Goal: Contribute content: Contribute content

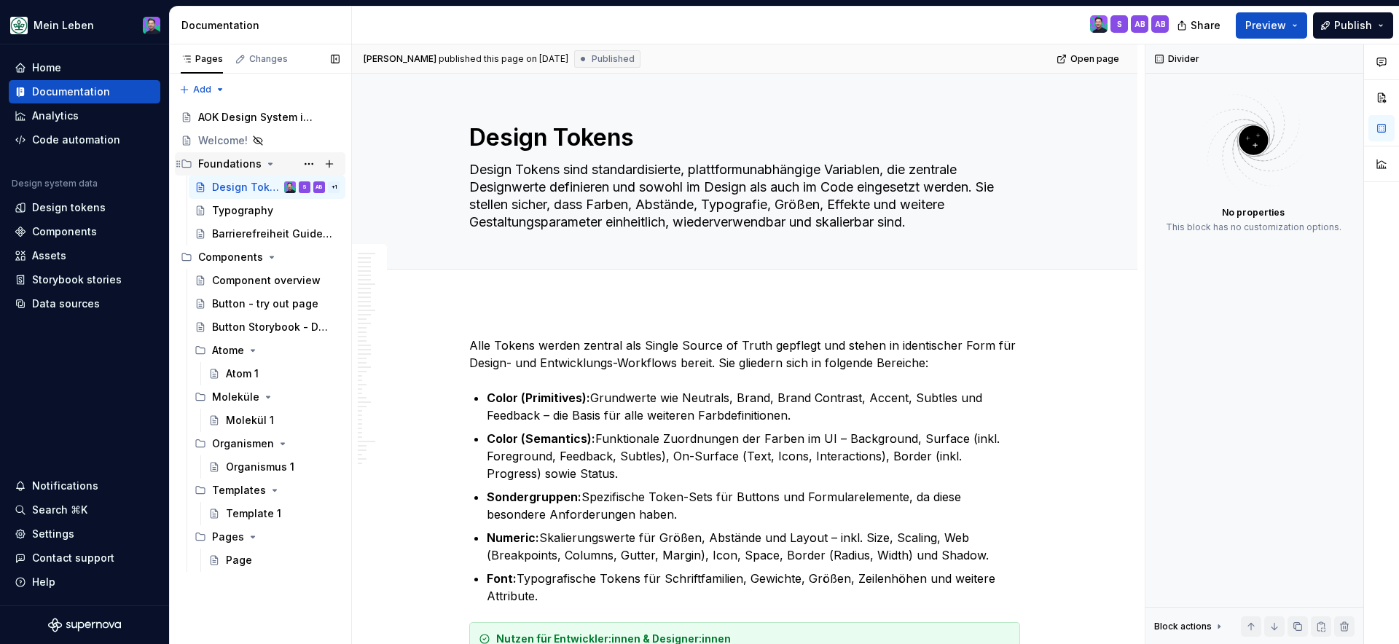
scroll to position [5774, 0]
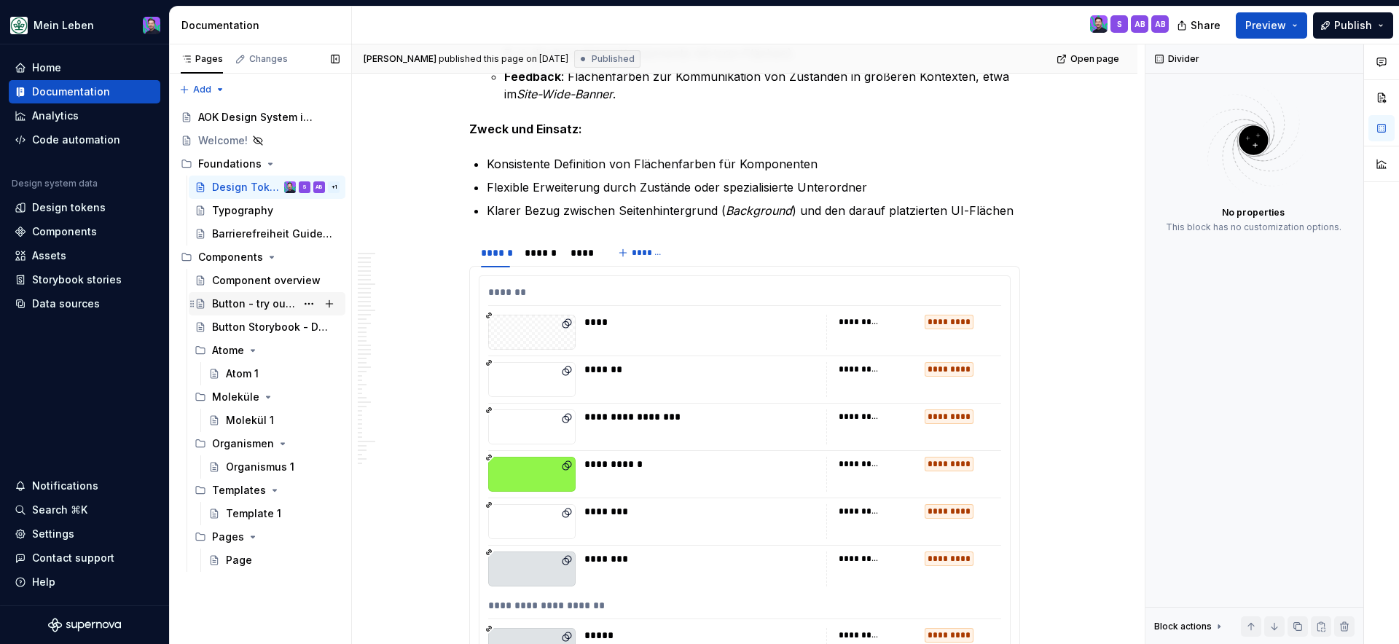
click at [262, 305] on div "Button - try out page" at bounding box center [254, 304] width 84 height 15
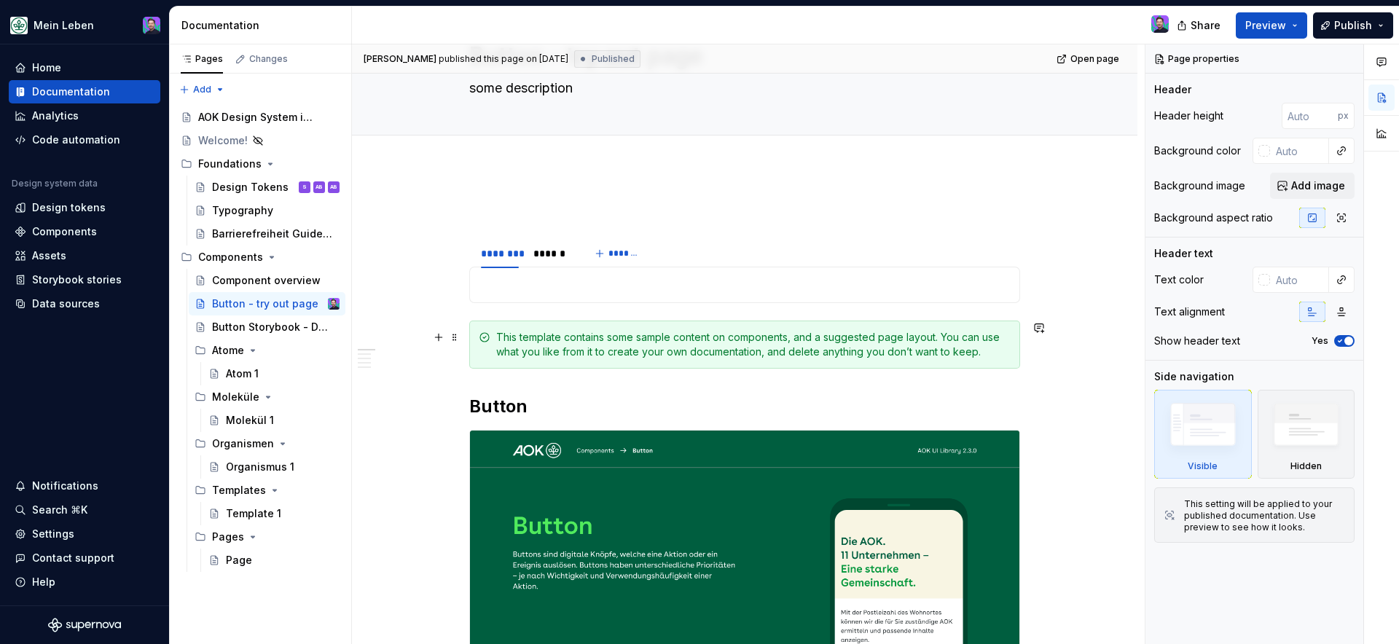
scroll to position [228, 0]
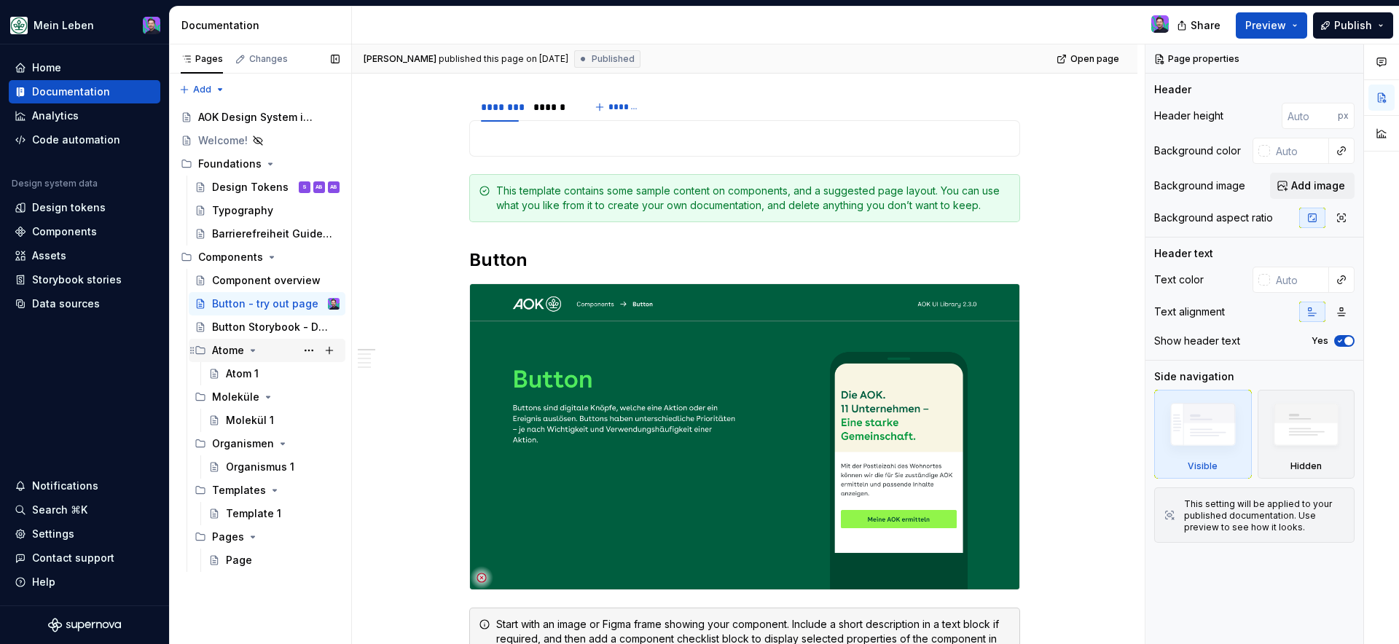
click at [251, 350] on icon "Page tree" at bounding box center [253, 350] width 4 height 1
click at [252, 350] on icon "Page tree" at bounding box center [252, 351] width 1 height 4
click at [267, 397] on icon "Page tree" at bounding box center [269, 396] width 4 height 1
click at [267, 397] on icon "Page tree" at bounding box center [267, 398] width 1 height 4
click at [334, 397] on button "Page tree" at bounding box center [329, 397] width 20 height 20
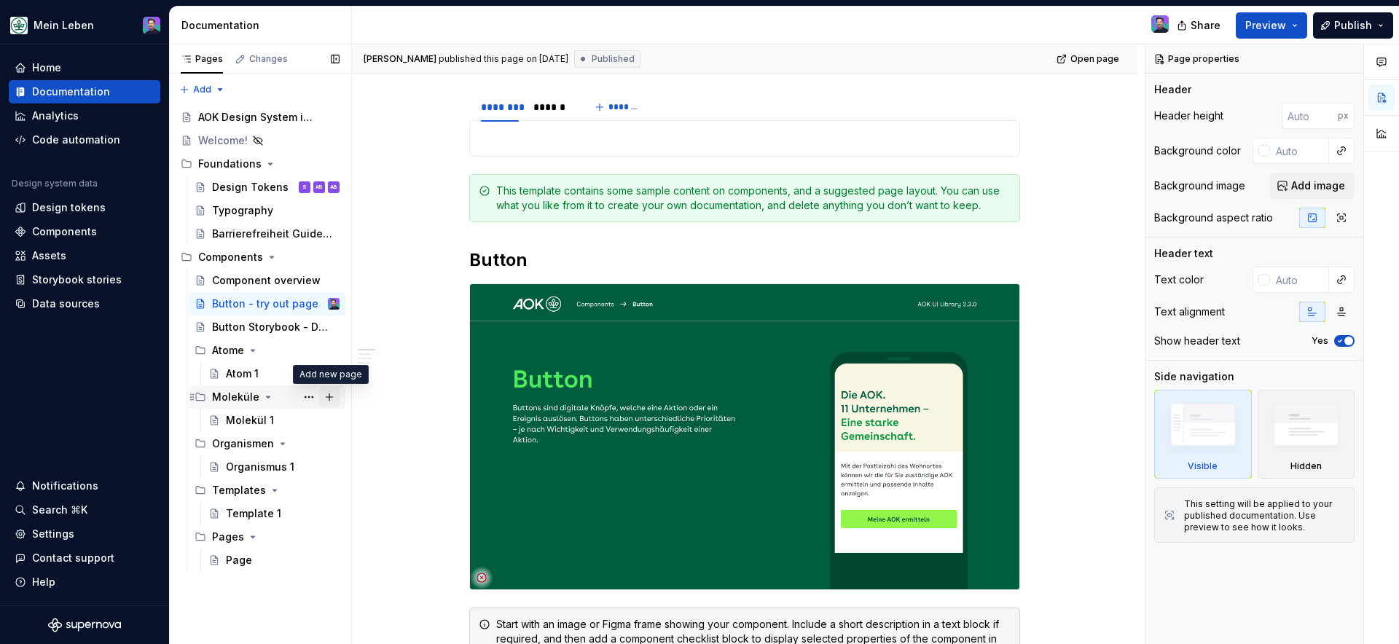
type textarea "*"
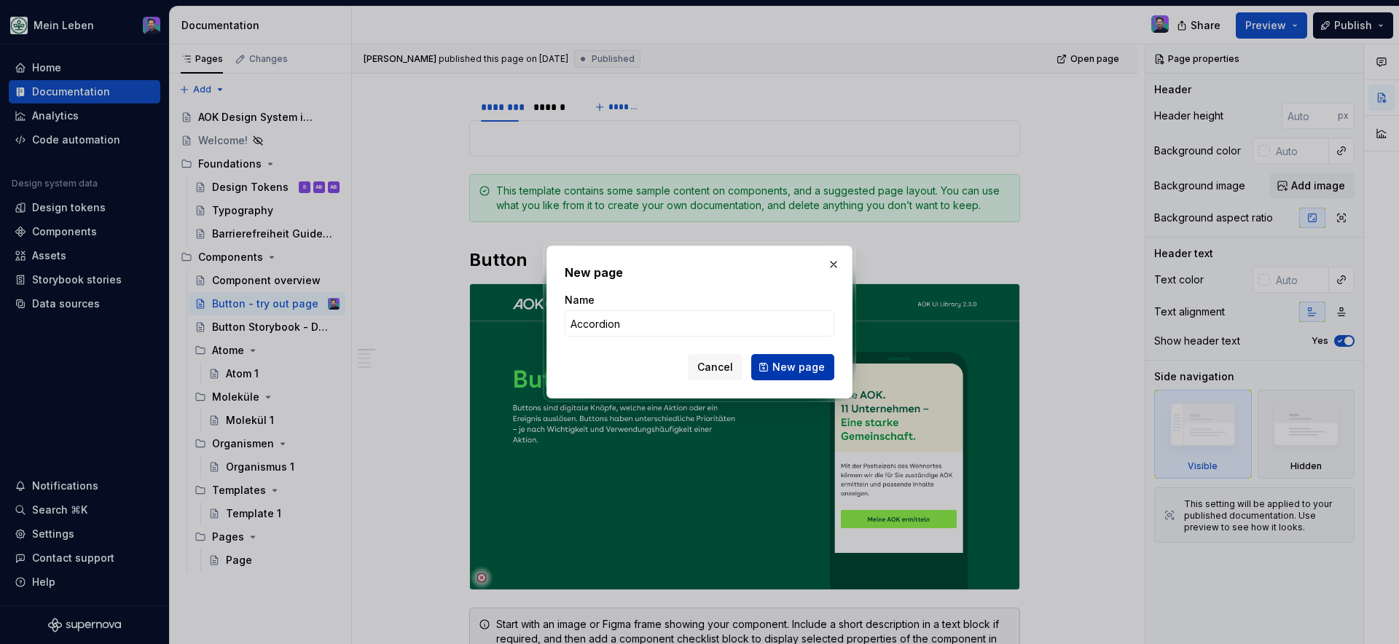
type input "Accordion"
click at [777, 372] on span "New page" at bounding box center [798, 367] width 52 height 15
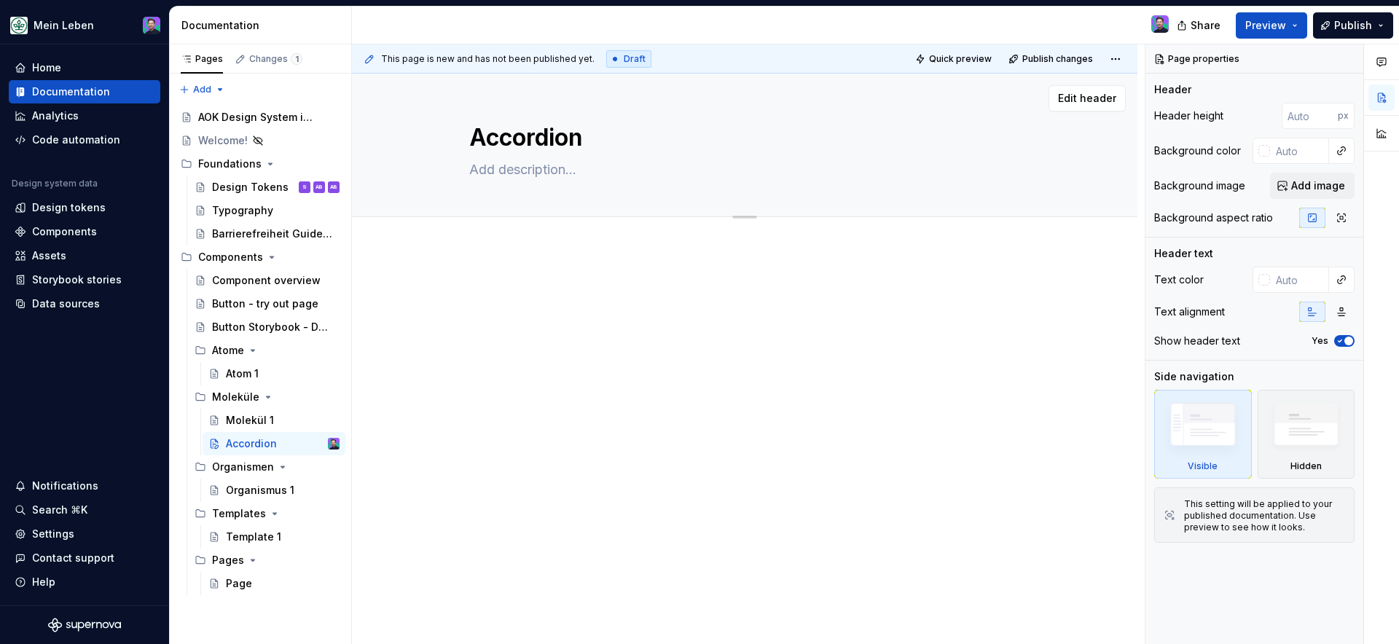
click at [492, 170] on textarea at bounding box center [741, 169] width 551 height 23
paste textarea "Die Accordion-Komponente ermöglicht, Inhalte in einem platzsparenden Stapel-For…"
type textarea "*"
type textarea "Die Accordion-Komponente ermöglicht, Inhalte in einem platzsparenden Stapel-For…"
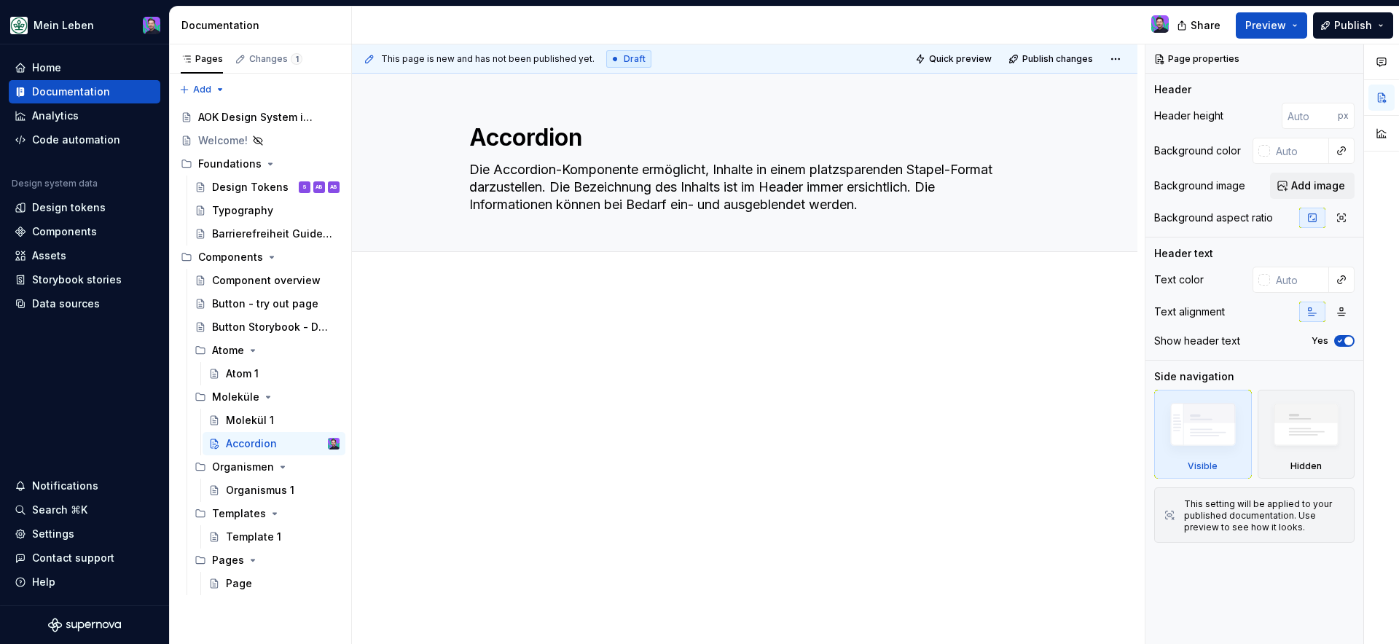
type textarea "*"
type textarea "Die Accordion-Komponente ermöglicht, Inhalte in einem platzsparenden Stapel-For…"
click at [540, 350] on div at bounding box center [744, 346] width 551 height 55
click at [256, 189] on div "Design Tokens" at bounding box center [250, 187] width 77 height 15
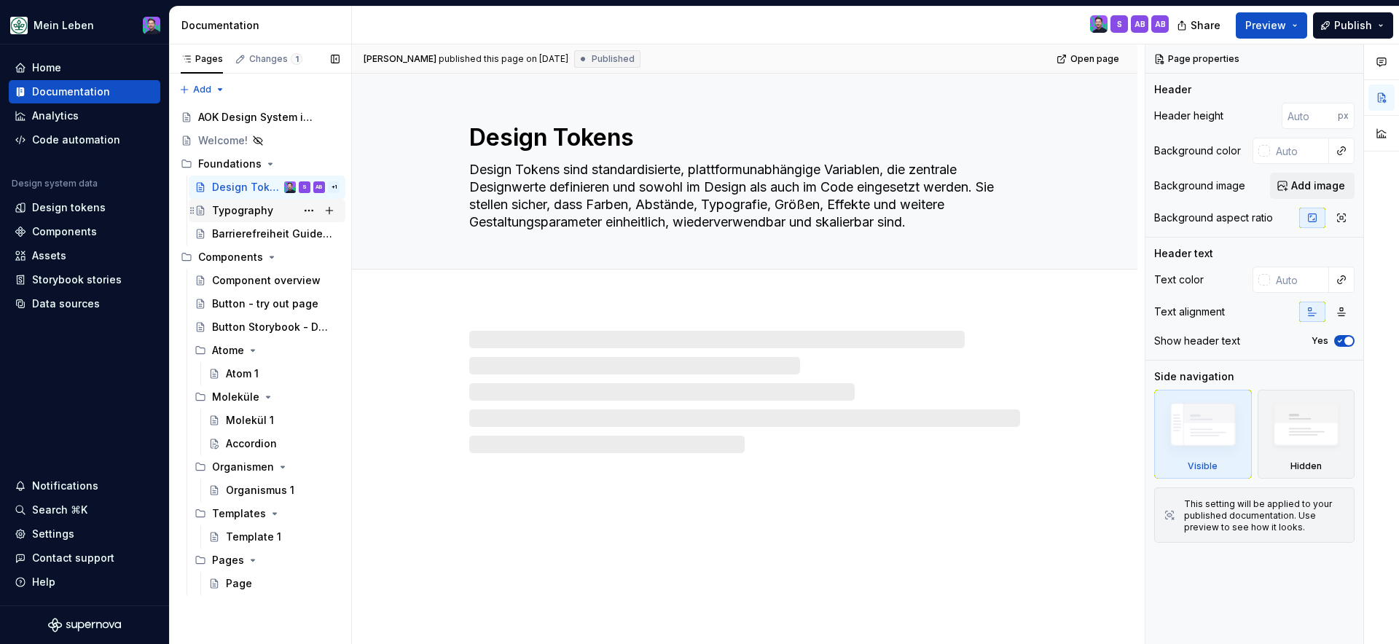
click at [256, 211] on div "Typography" at bounding box center [242, 210] width 61 height 15
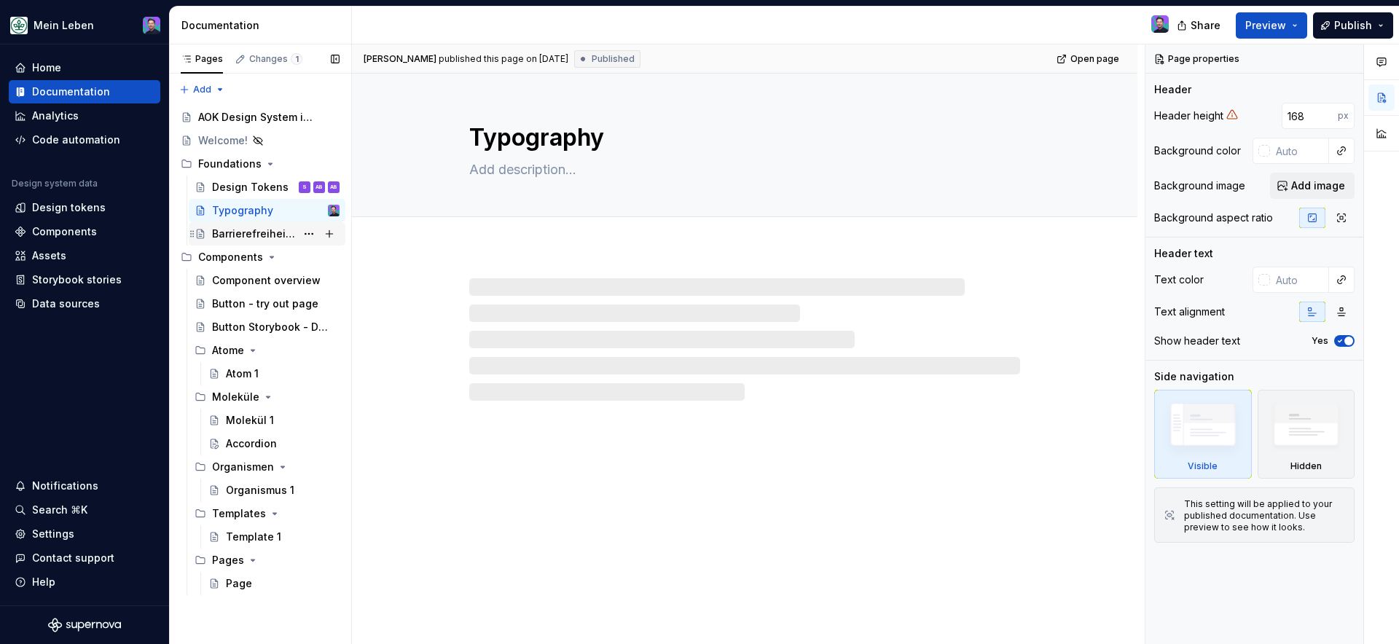
click at [253, 237] on div "Barrierefreiheit Guidelines" at bounding box center [254, 234] width 84 height 15
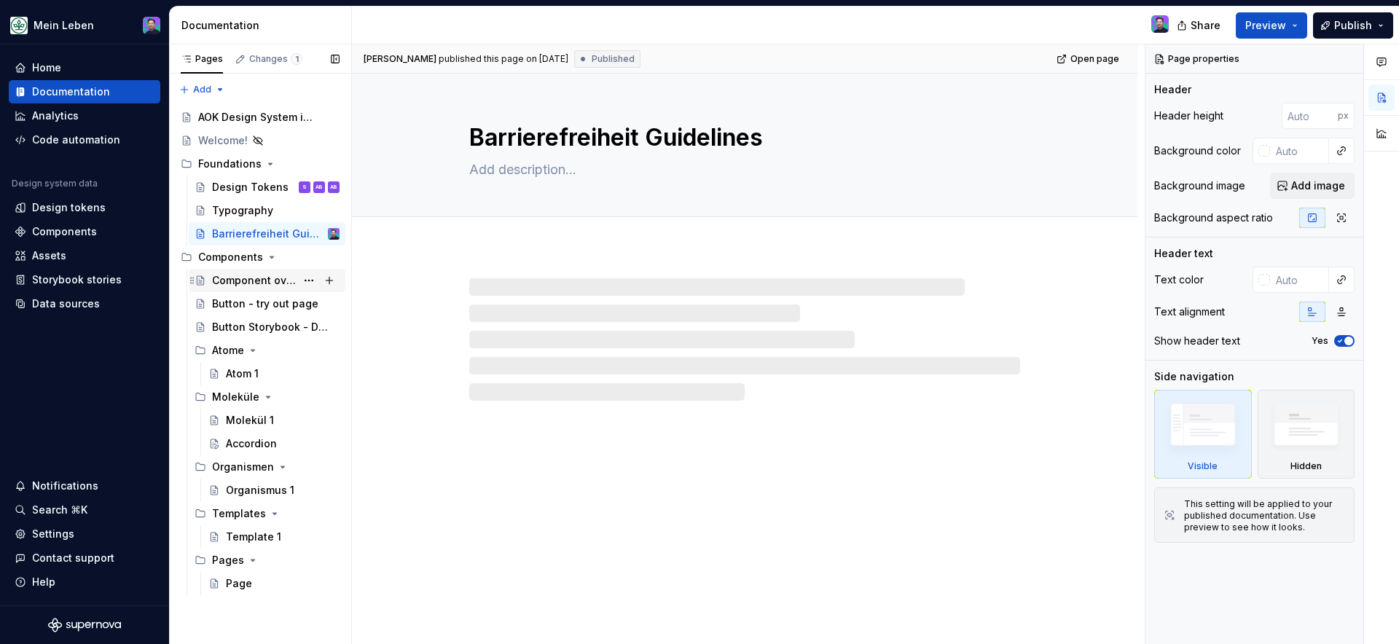
click at [246, 272] on div "Component overview" at bounding box center [276, 280] width 128 height 20
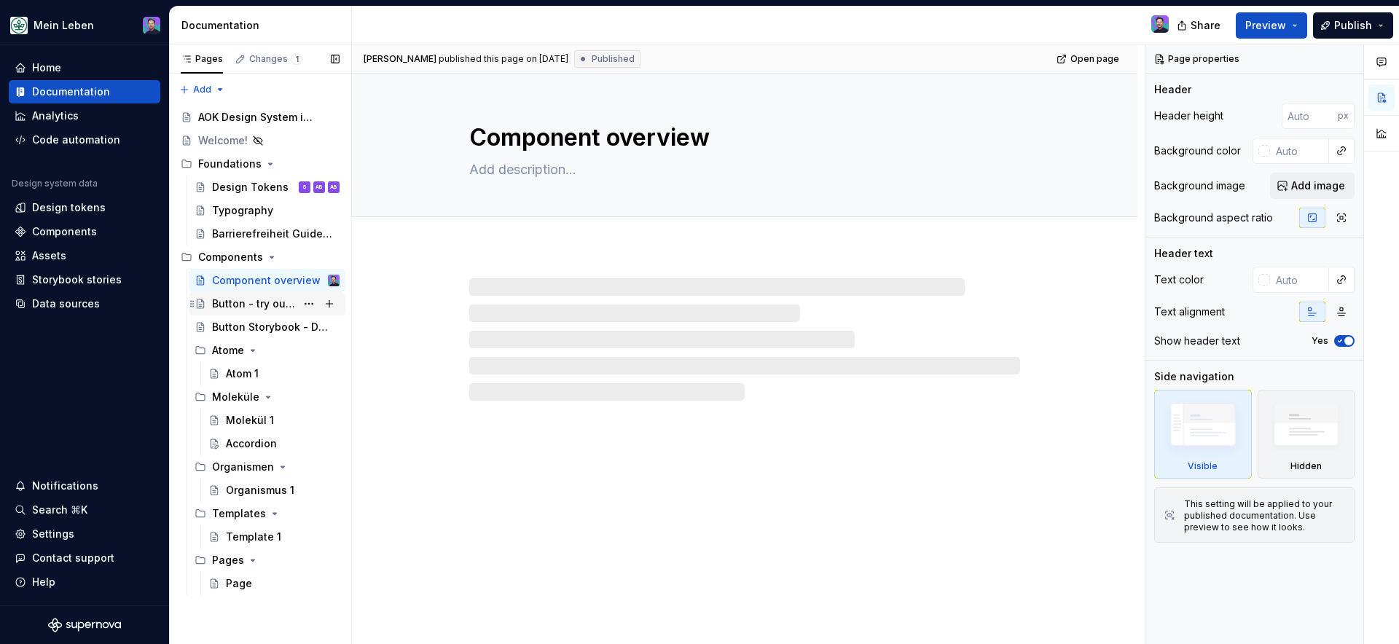
click at [246, 302] on div "Button - try out page" at bounding box center [254, 304] width 84 height 15
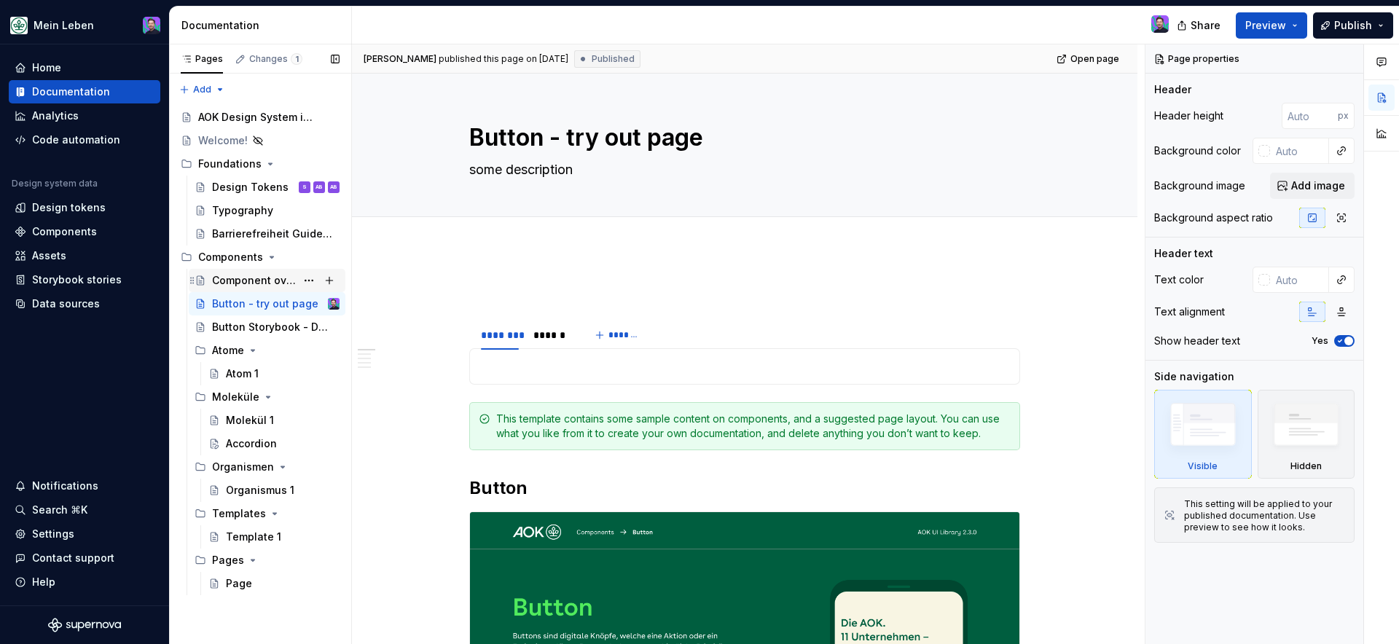
click at [281, 278] on div "Component overview" at bounding box center [254, 280] width 84 height 15
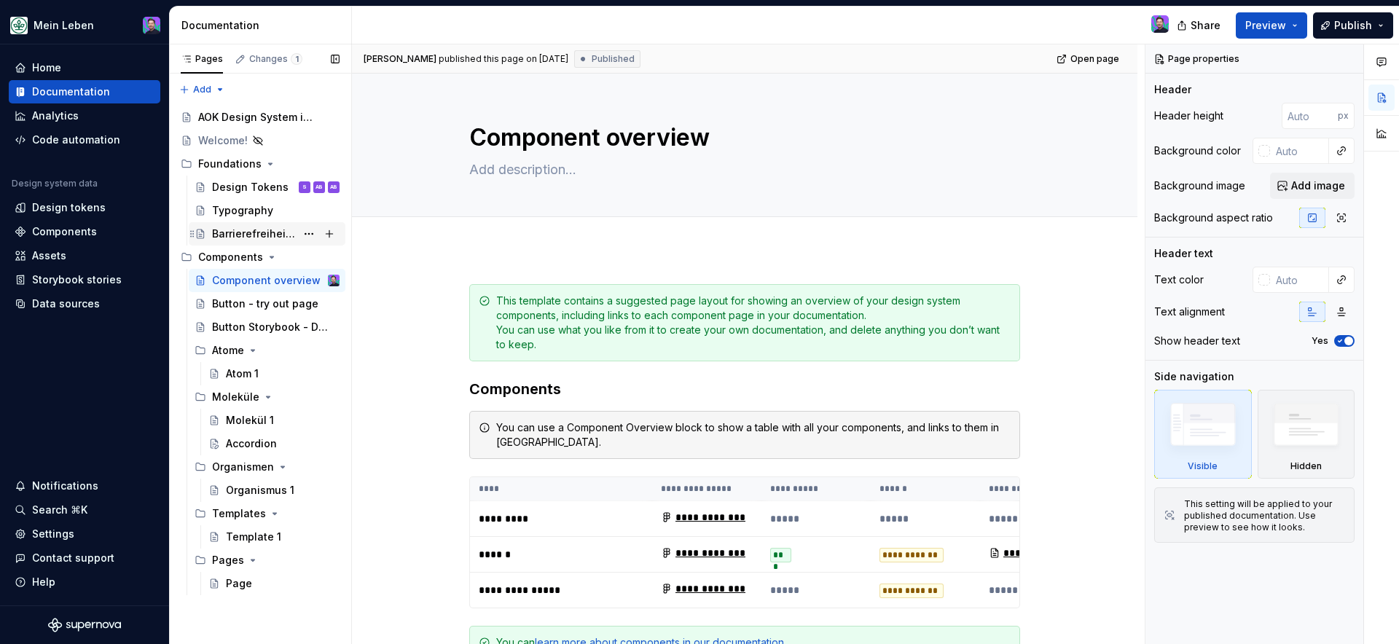
click at [250, 235] on div "Barrierefreiheit Guidelines" at bounding box center [254, 234] width 84 height 15
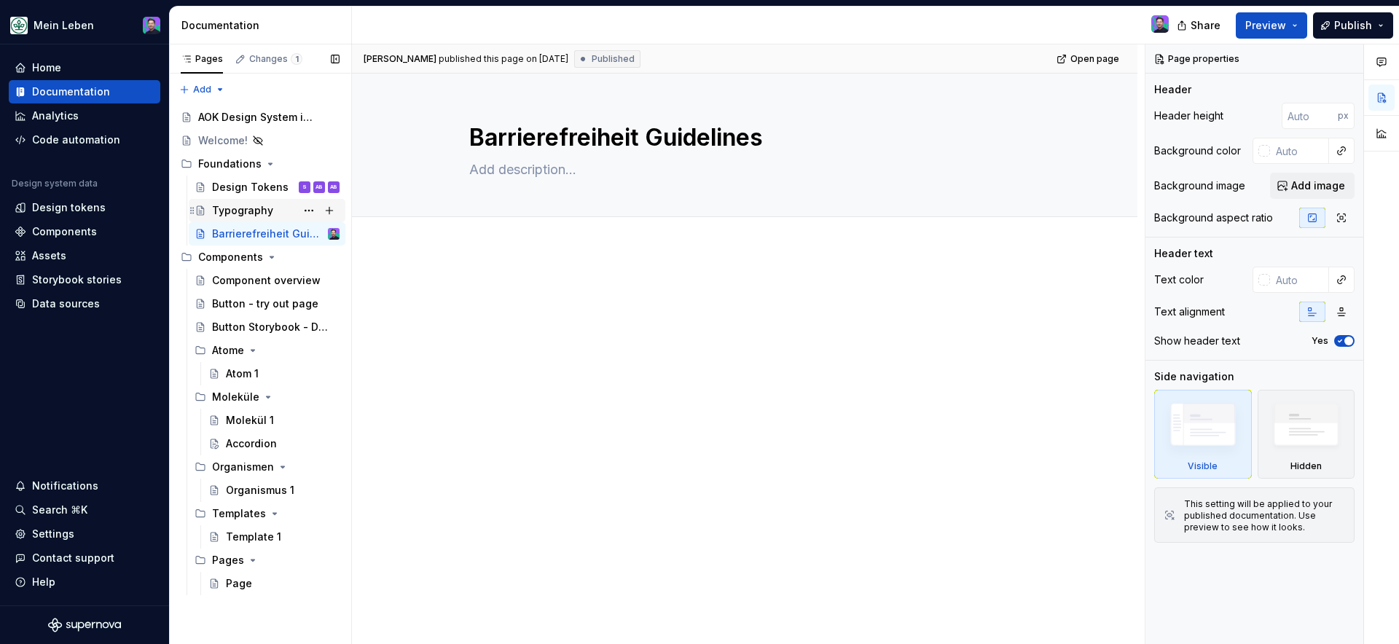
click at [251, 209] on div "Typography" at bounding box center [242, 210] width 61 height 15
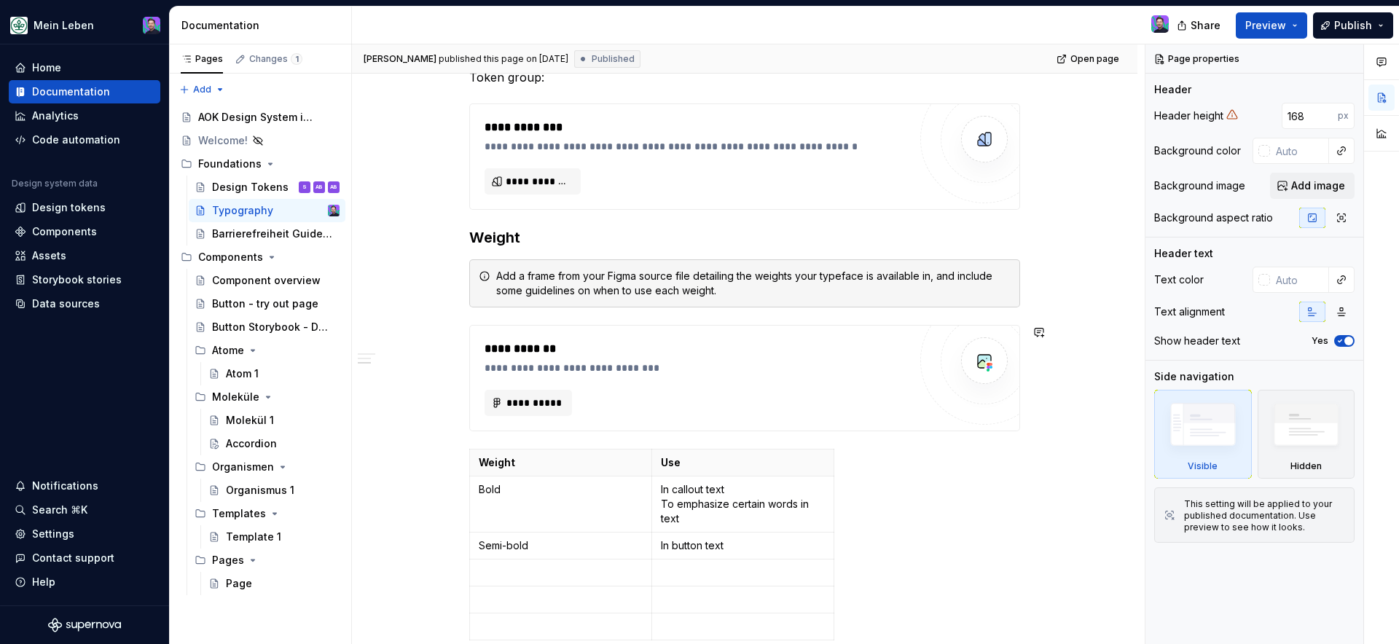
scroll to position [3122, 0]
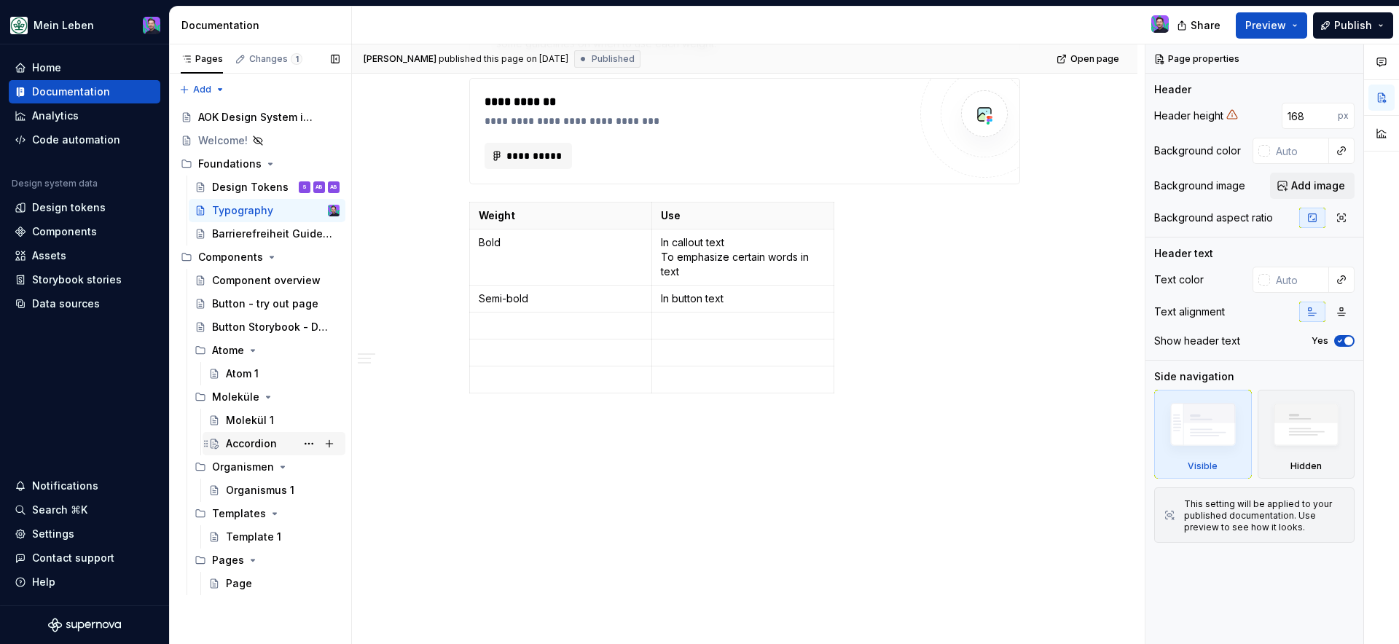
click at [269, 436] on div "Accordion" at bounding box center [251, 443] width 51 height 15
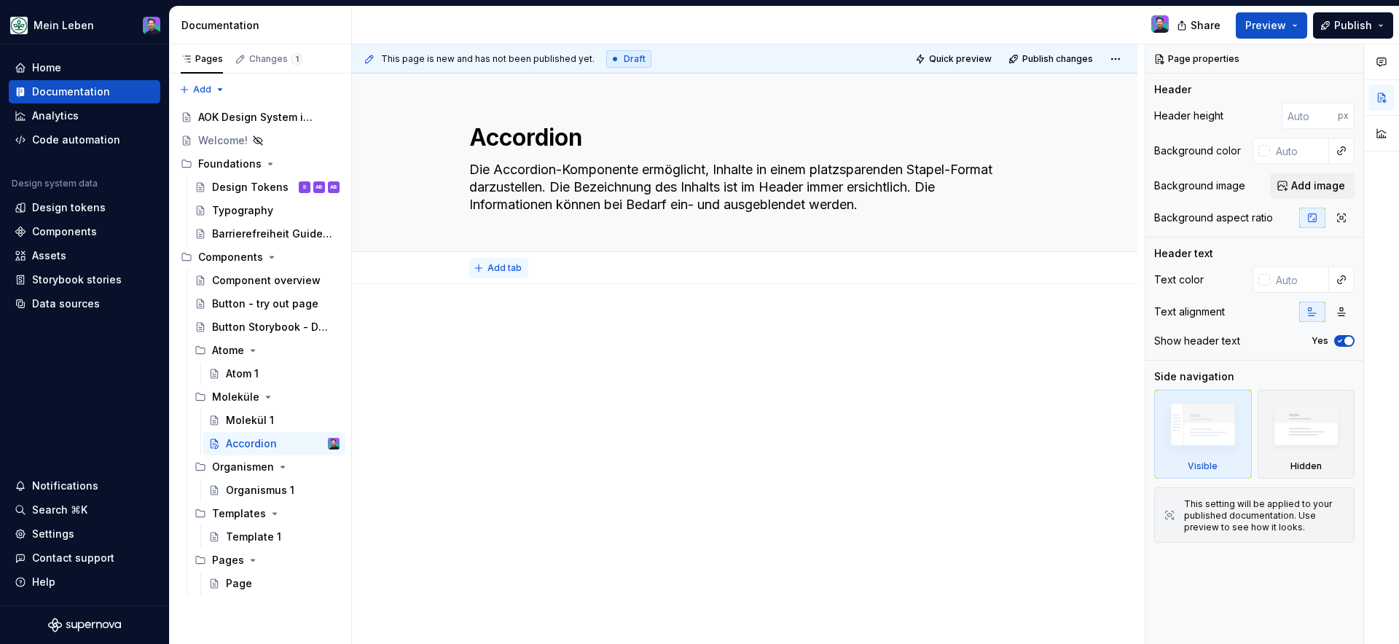
click at [495, 266] on span "Add tab" at bounding box center [504, 268] width 34 height 12
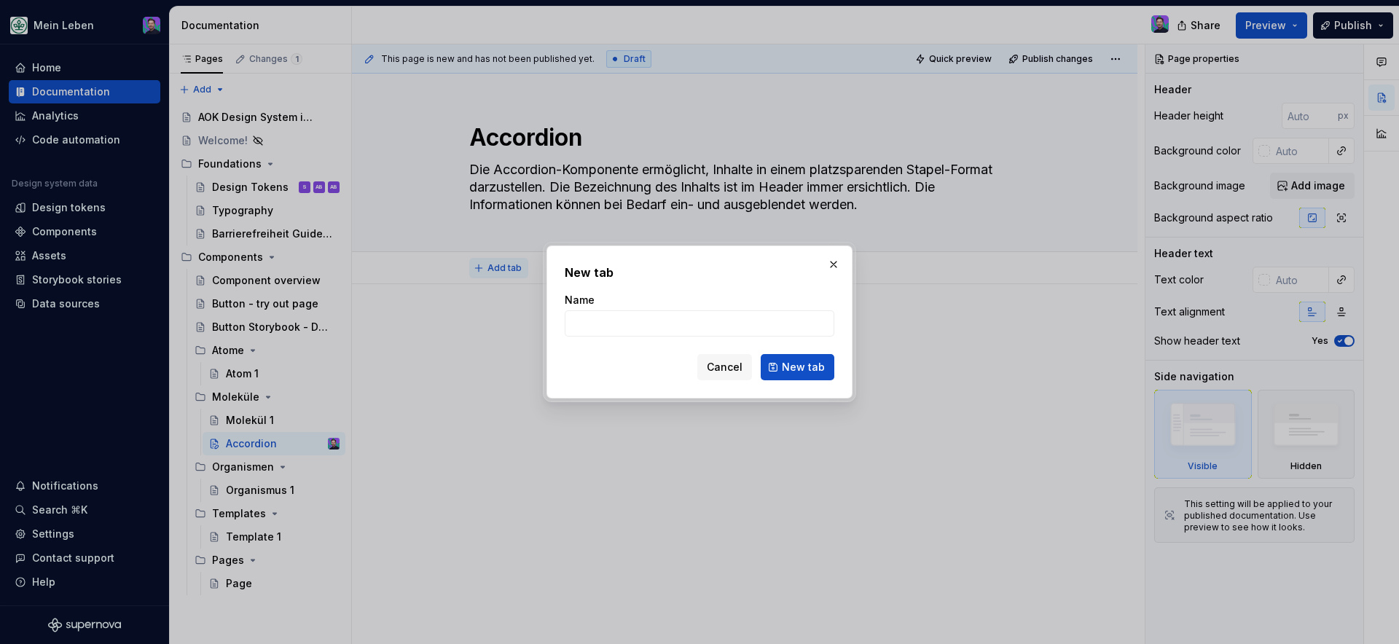
type textarea "*"
type input "d"
click at [785, 366] on span "New tab" at bounding box center [803, 367] width 43 height 15
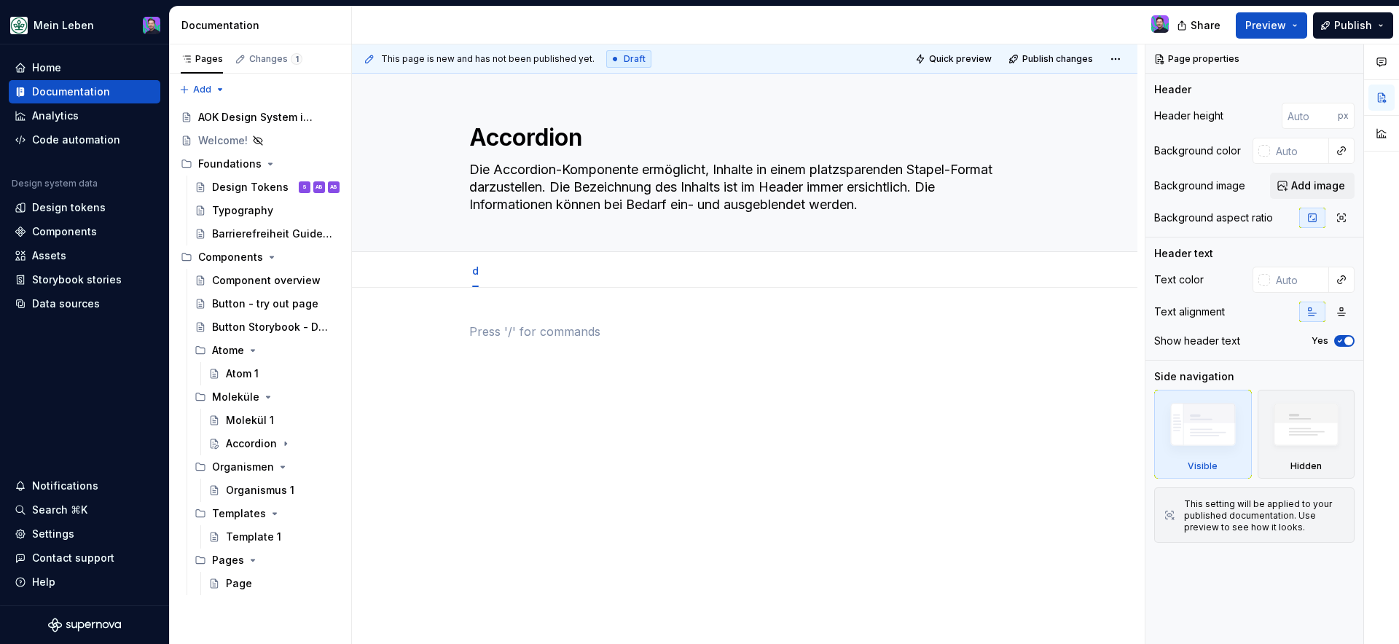
click at [511, 325] on p at bounding box center [744, 331] width 551 height 17
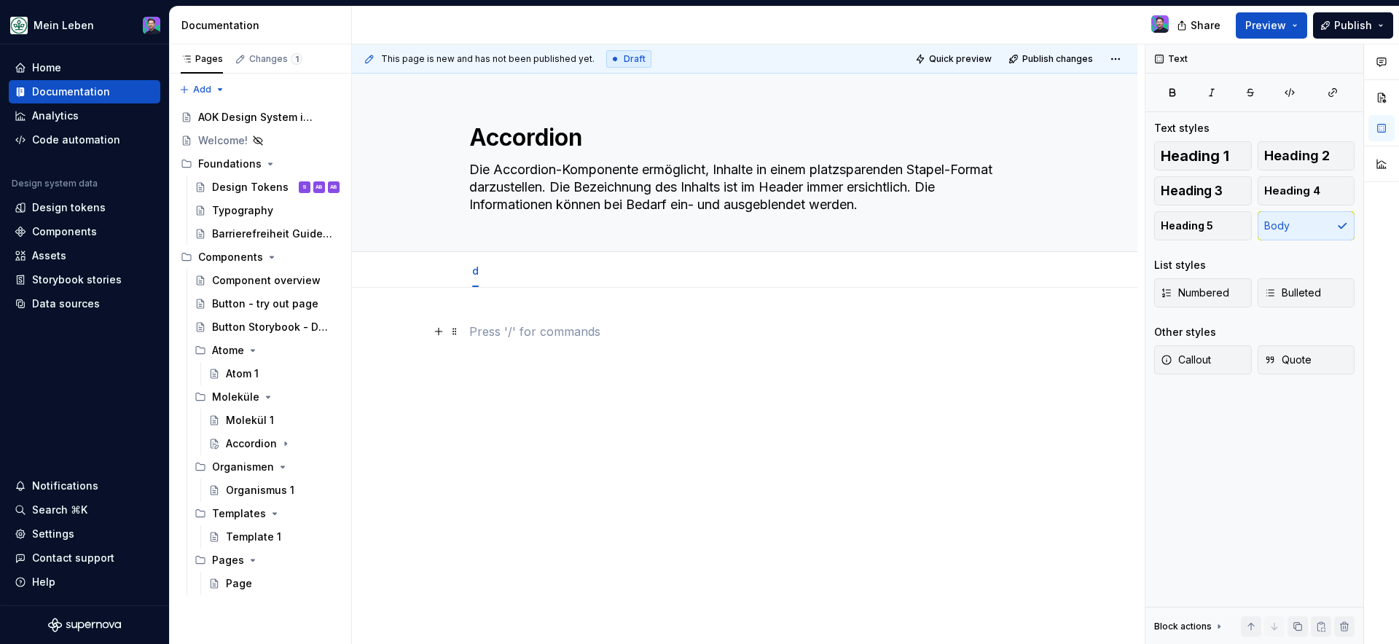
click at [507, 331] on p at bounding box center [744, 331] width 551 height 17
click at [439, 336] on button "button" at bounding box center [438, 331] width 20 height 20
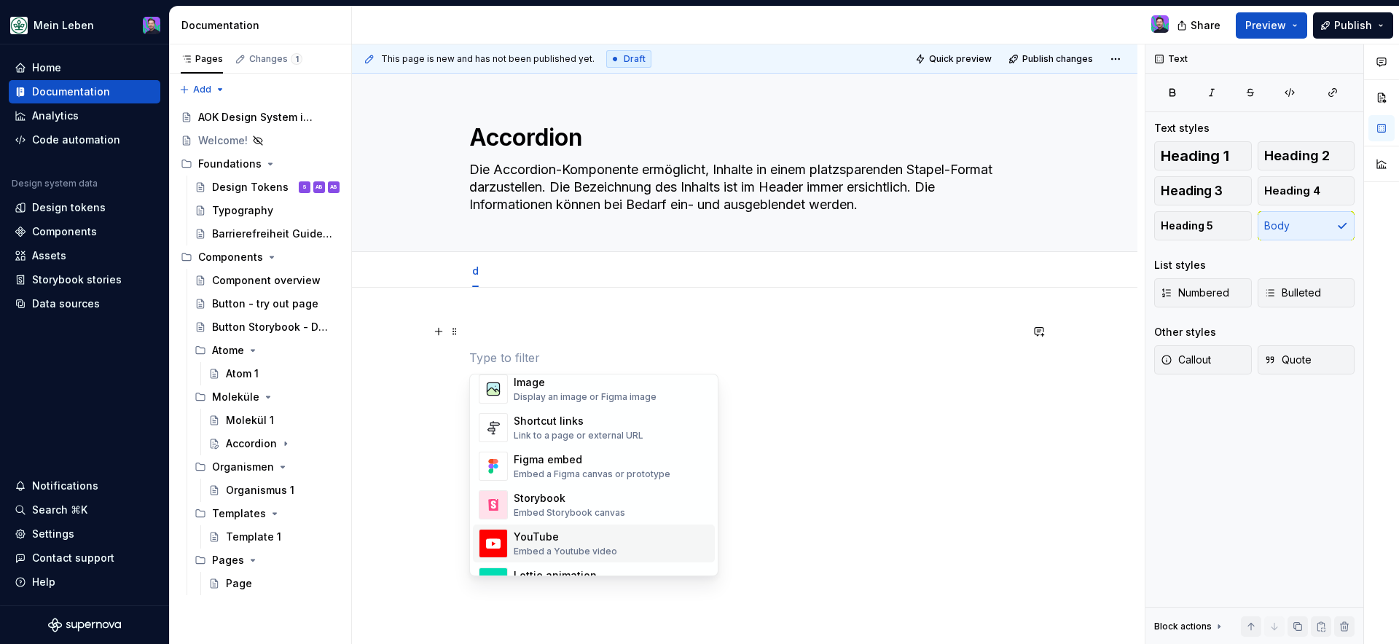
scroll to position [617, 0]
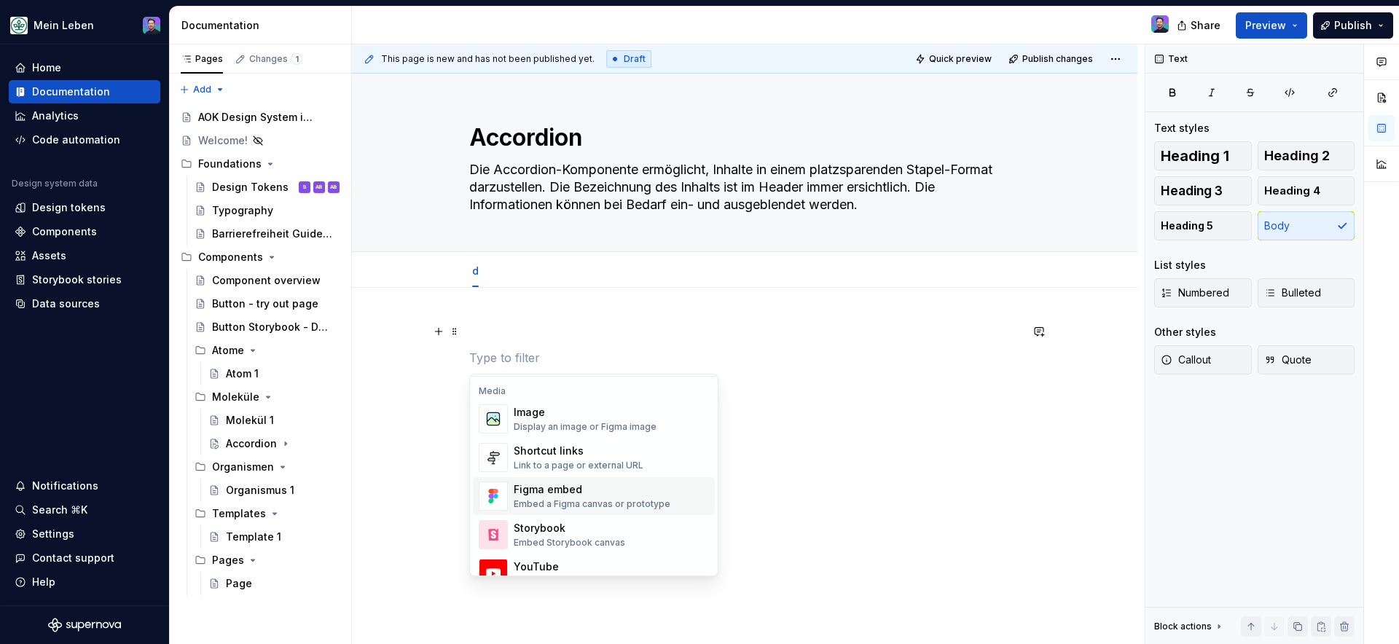
click at [544, 495] on div "Figma embed" at bounding box center [592, 489] width 157 height 15
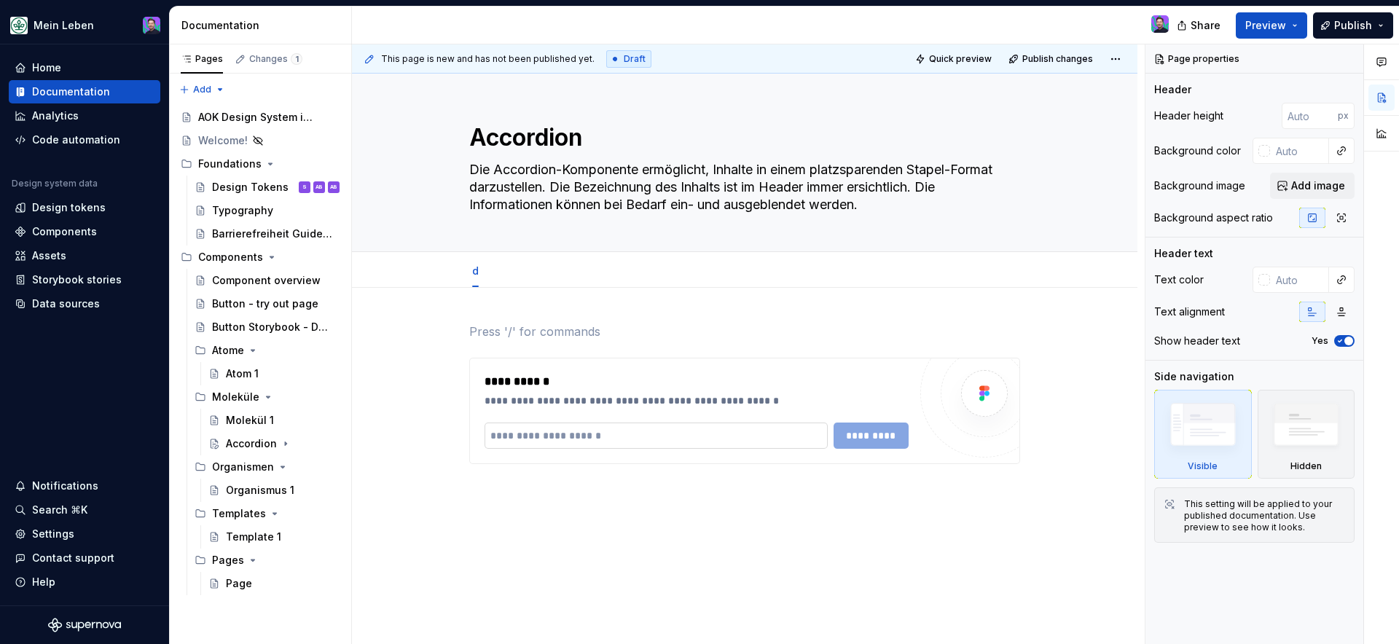
type textarea "*"
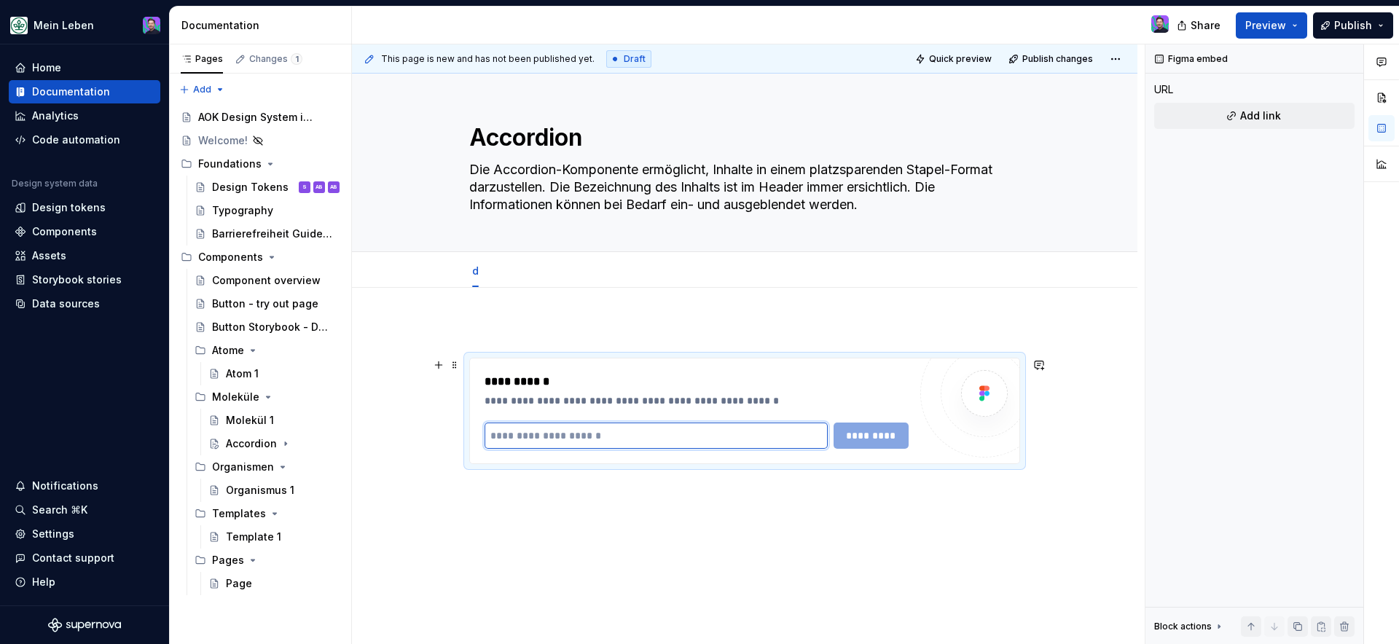
click at [648, 437] on input "text" at bounding box center [656, 436] width 343 height 26
paste input "**********"
type input "**********"
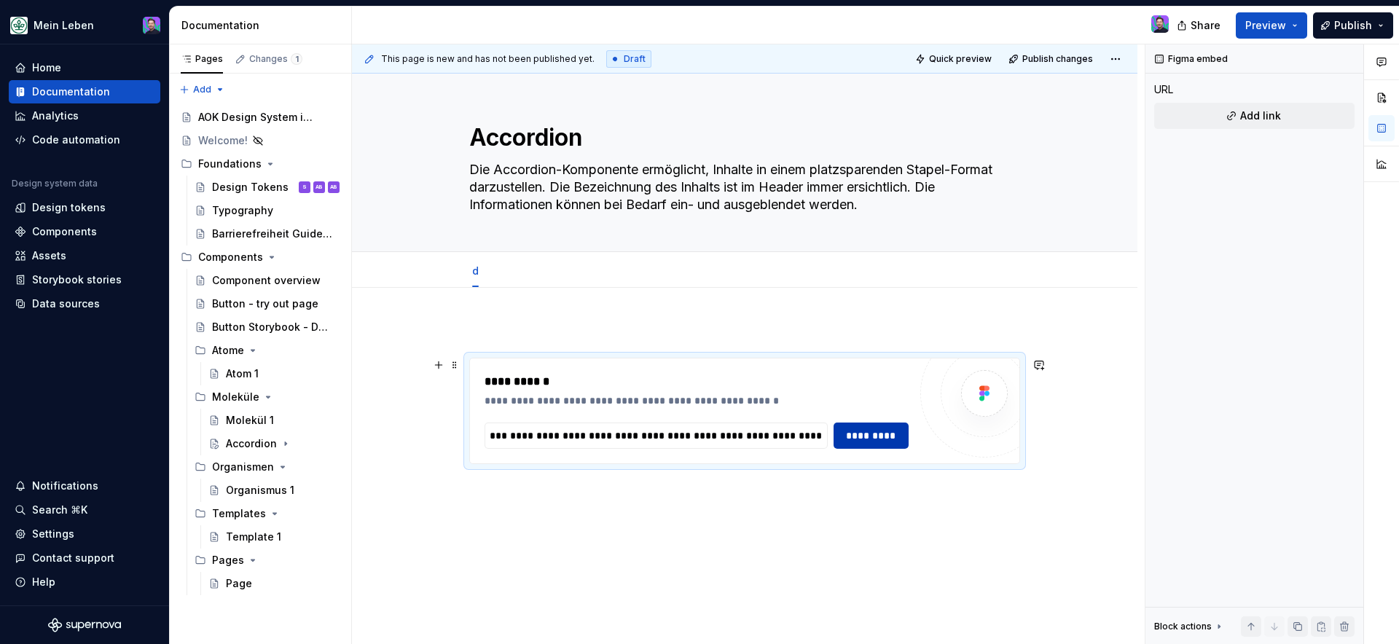
click at [875, 446] on button "*********" at bounding box center [872, 436] width 76 height 26
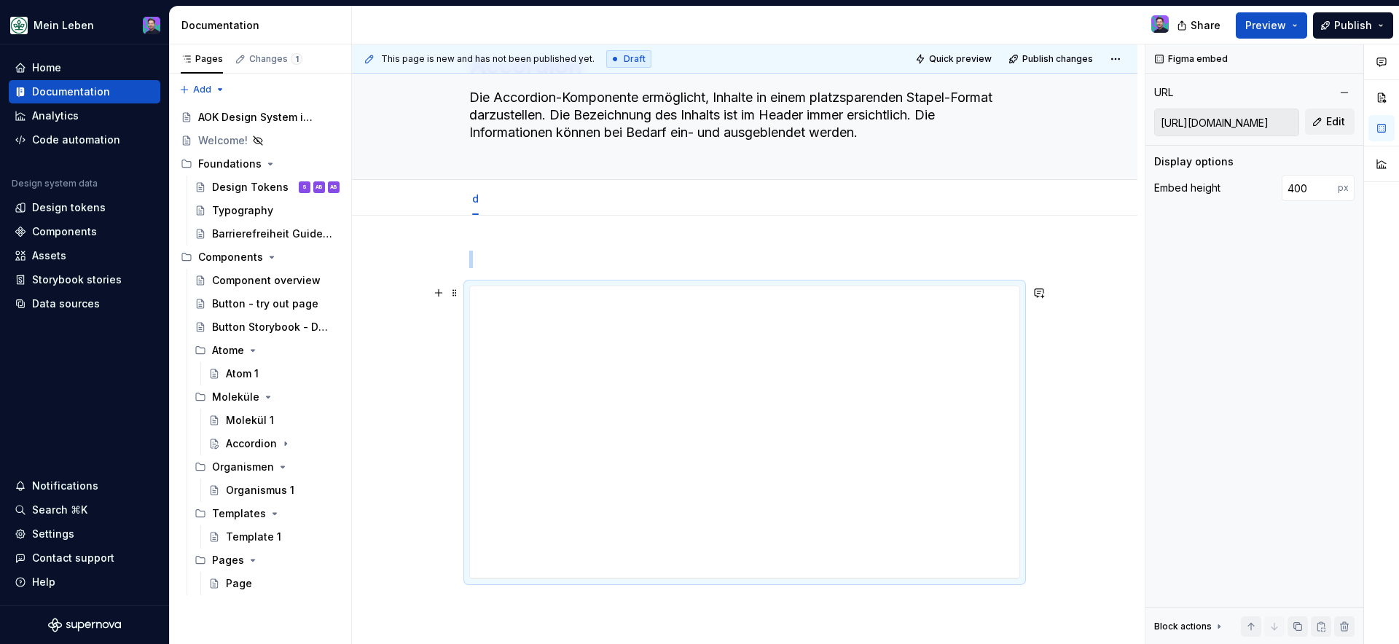
scroll to position [217, 0]
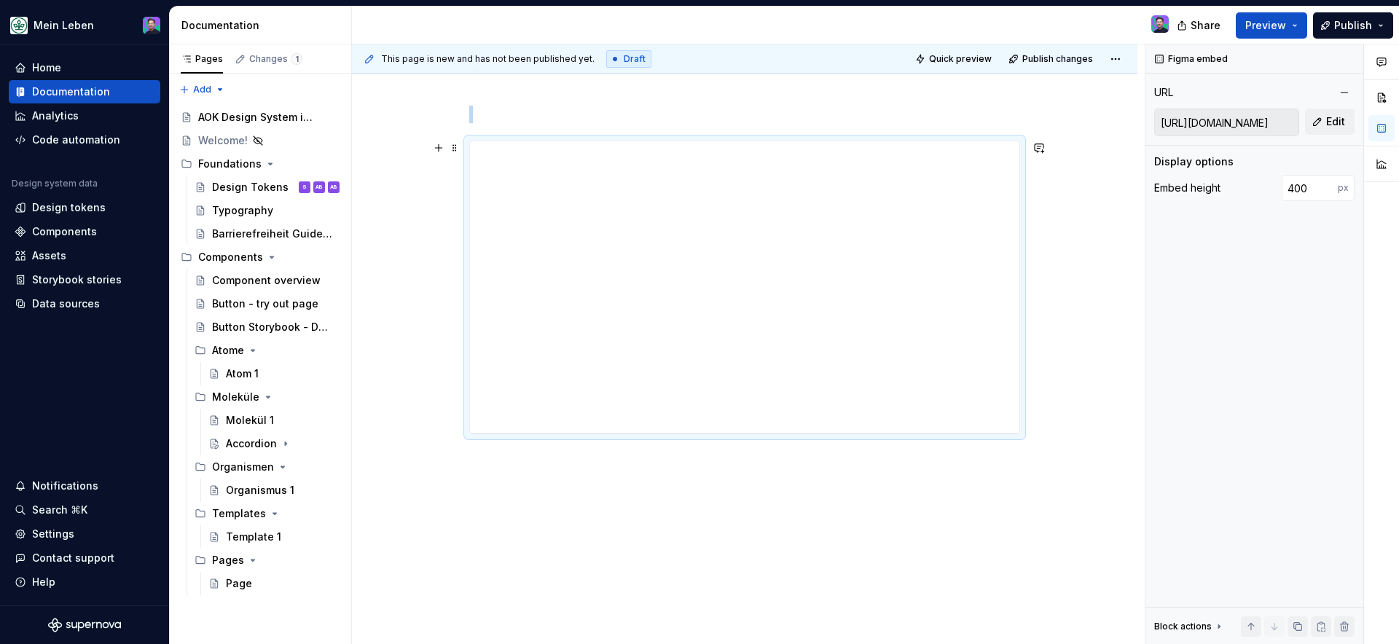
click at [1067, 400] on div "**********" at bounding box center [744, 358] width 785 height 574
click at [1067, 401] on div "**********" at bounding box center [744, 358] width 785 height 574
click at [469, 141] on div "**********" at bounding box center [744, 288] width 551 height 294
click at [472, 117] on p at bounding box center [744, 114] width 551 height 17
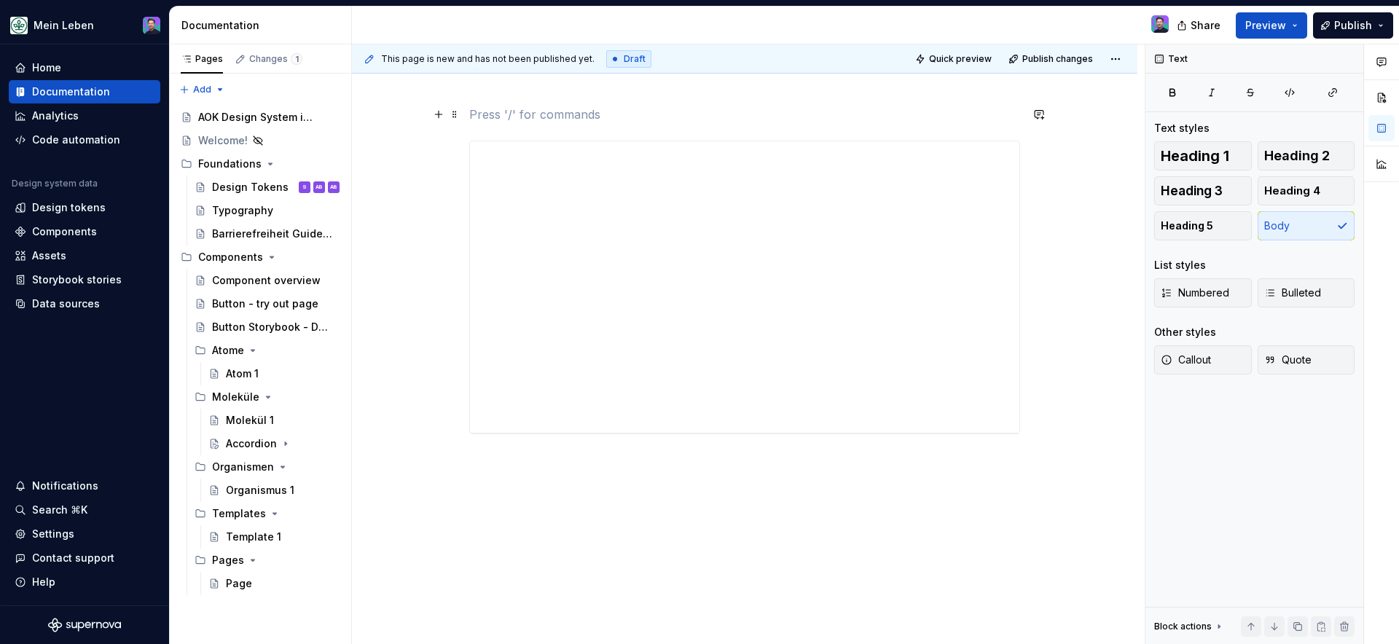
click at [472, 117] on p at bounding box center [744, 114] width 551 height 17
click at [503, 491] on div "**********" at bounding box center [744, 358] width 785 height 574
click at [1286, 32] on span "Preview" at bounding box center [1265, 25] width 41 height 15
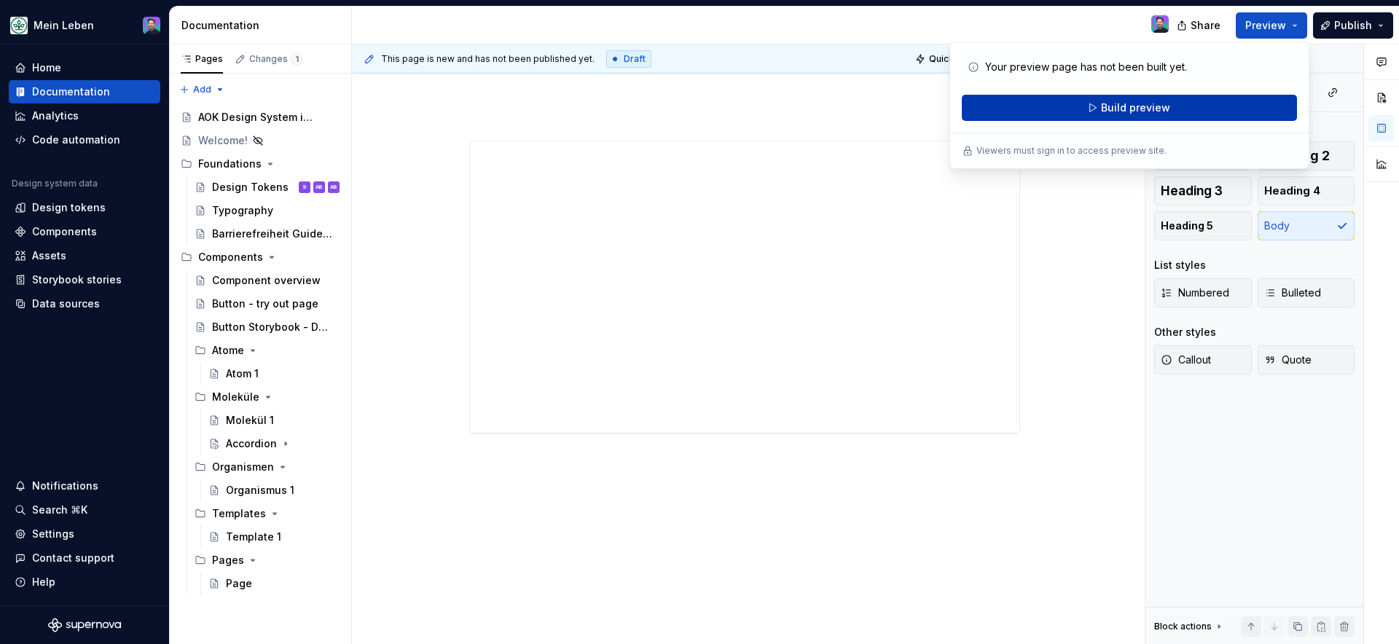
click at [1193, 114] on button "Build preview" at bounding box center [1129, 108] width 335 height 26
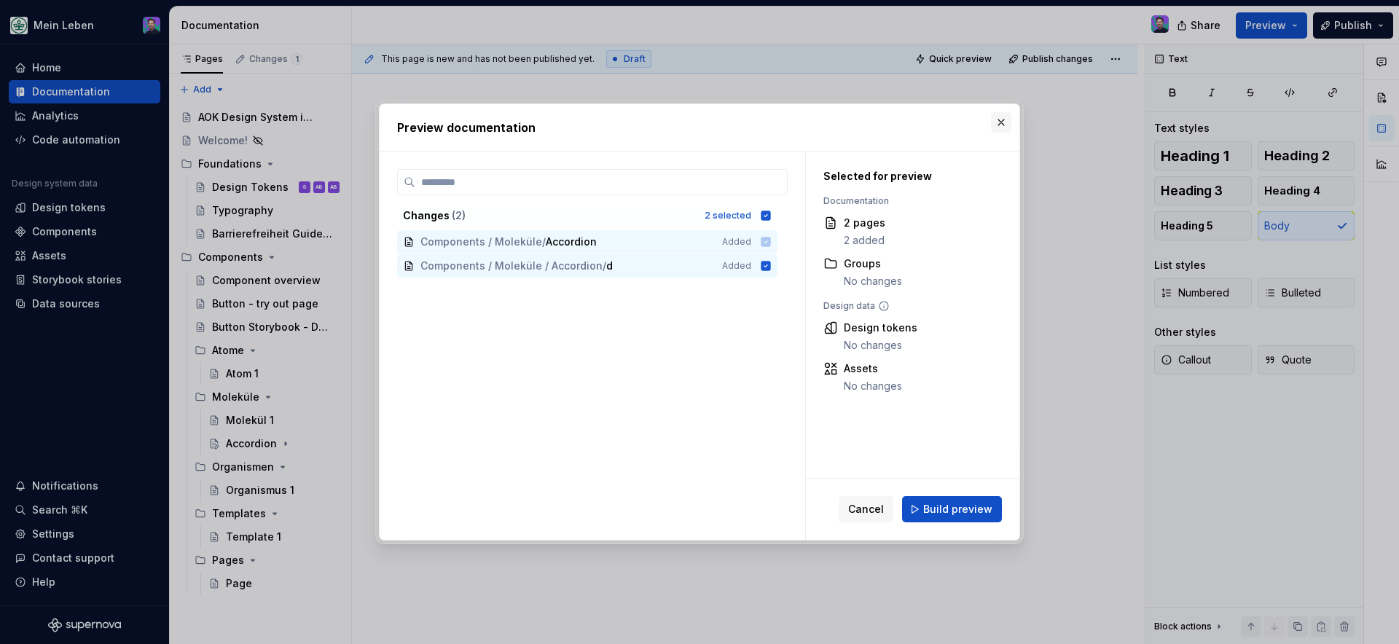
click at [998, 122] on button "button" at bounding box center [1001, 122] width 20 height 20
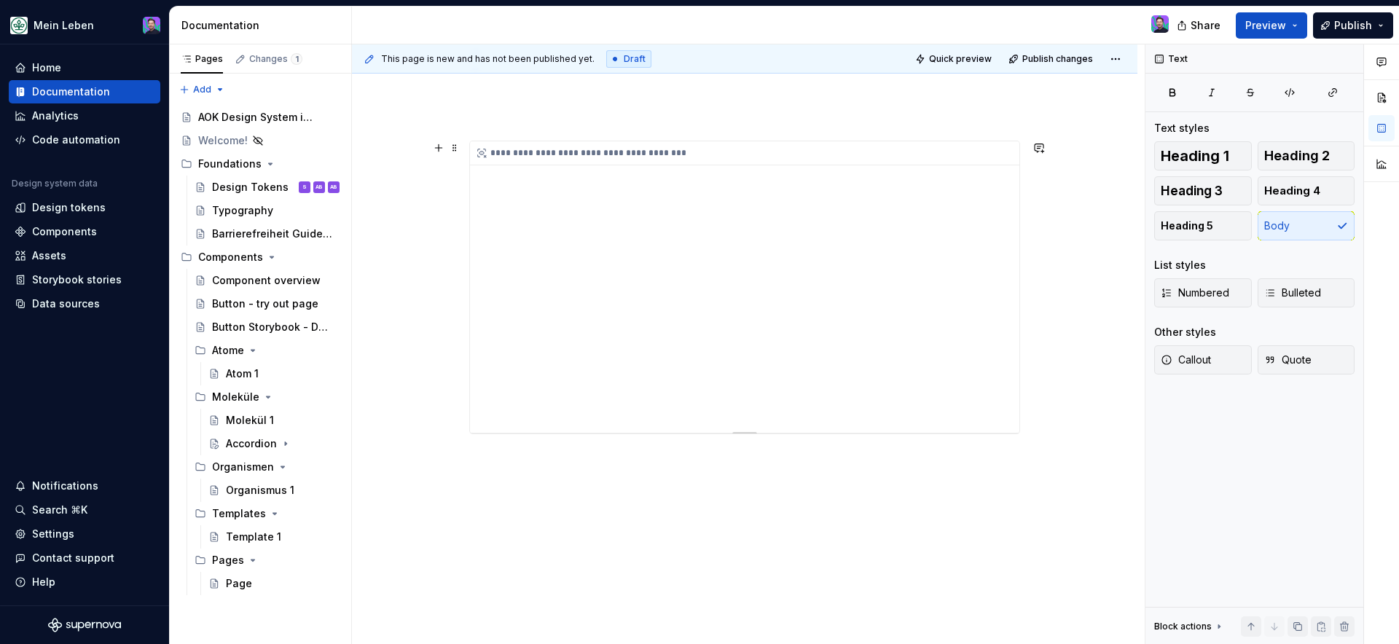
click at [766, 203] on div "**********" at bounding box center [744, 286] width 549 height 291
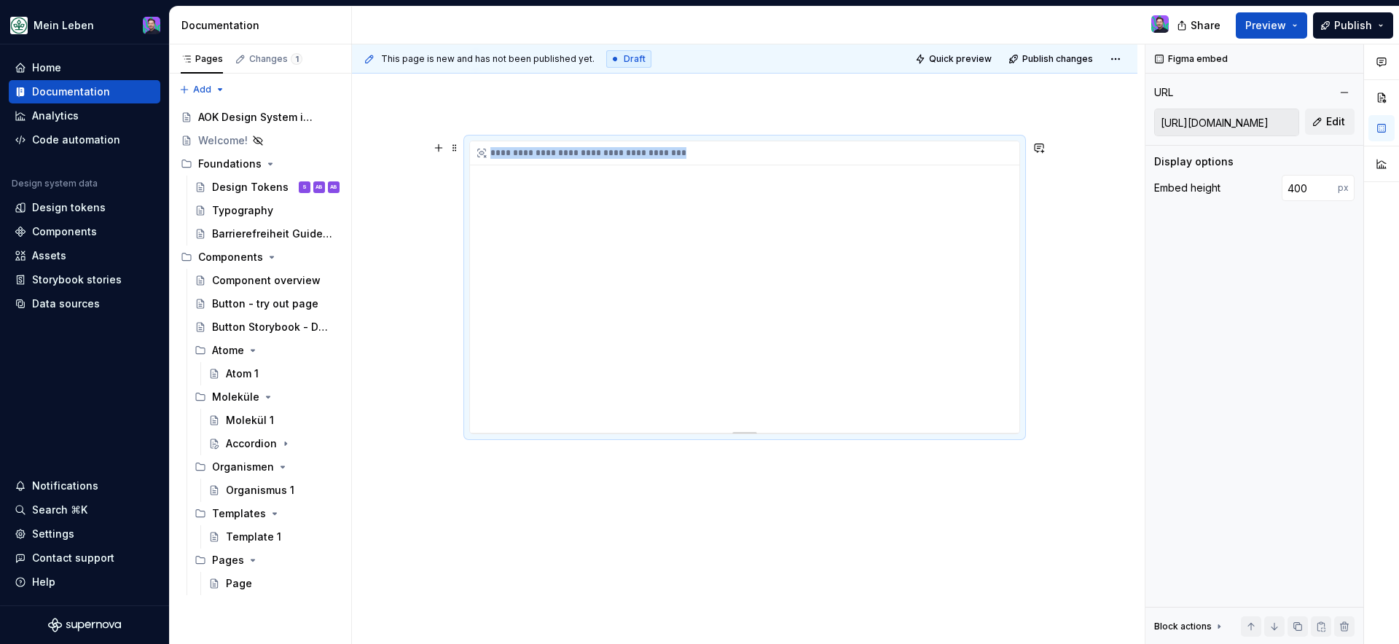
click at [766, 203] on div "**********" at bounding box center [744, 286] width 549 height 291
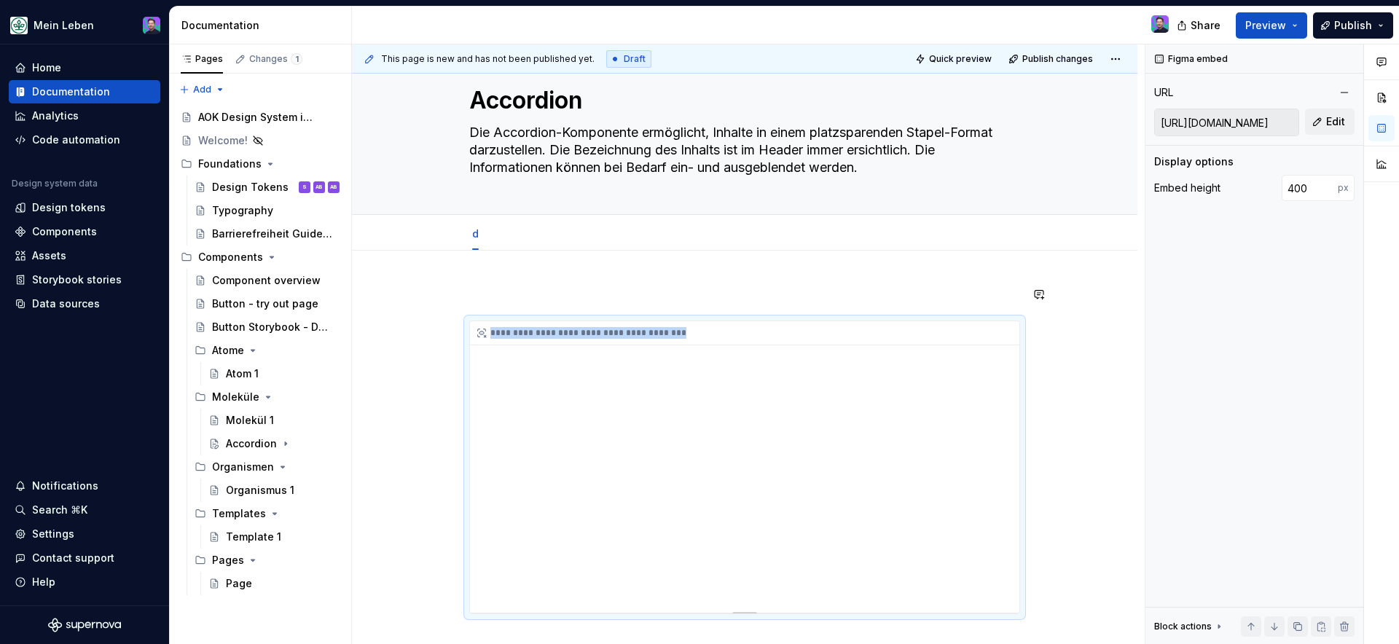
scroll to position [0, 0]
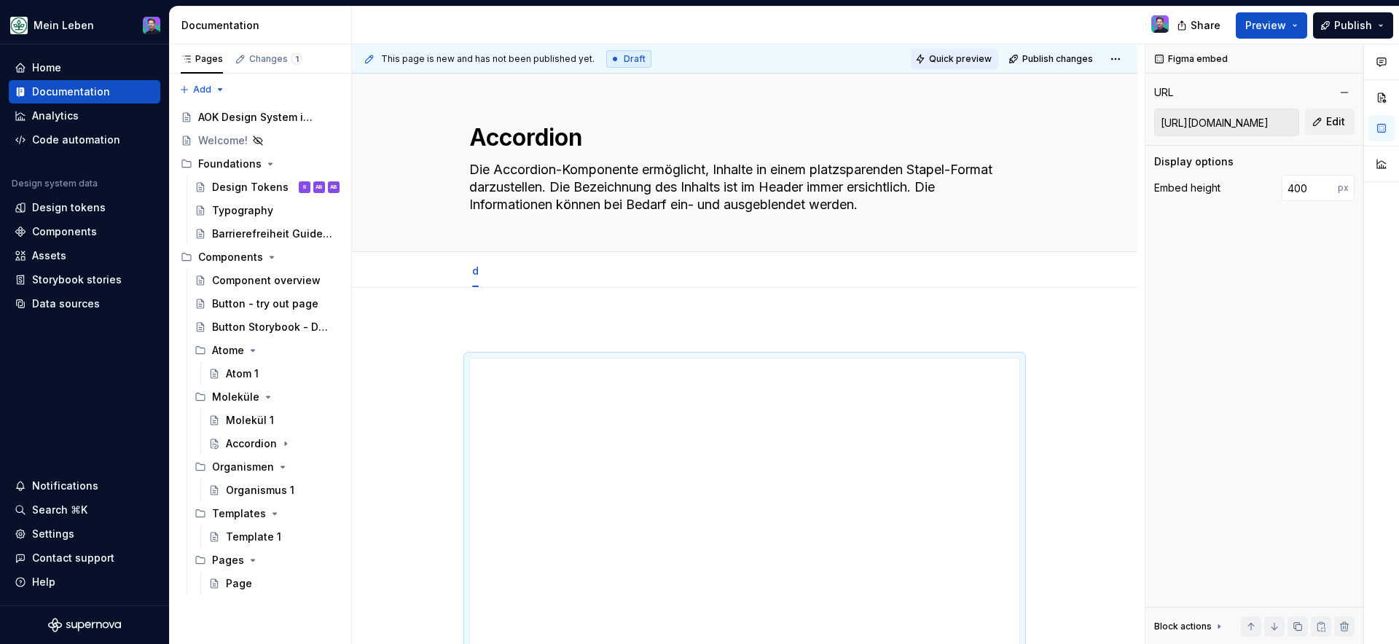
click at [984, 65] on button "Quick preview" at bounding box center [954, 59] width 87 height 20
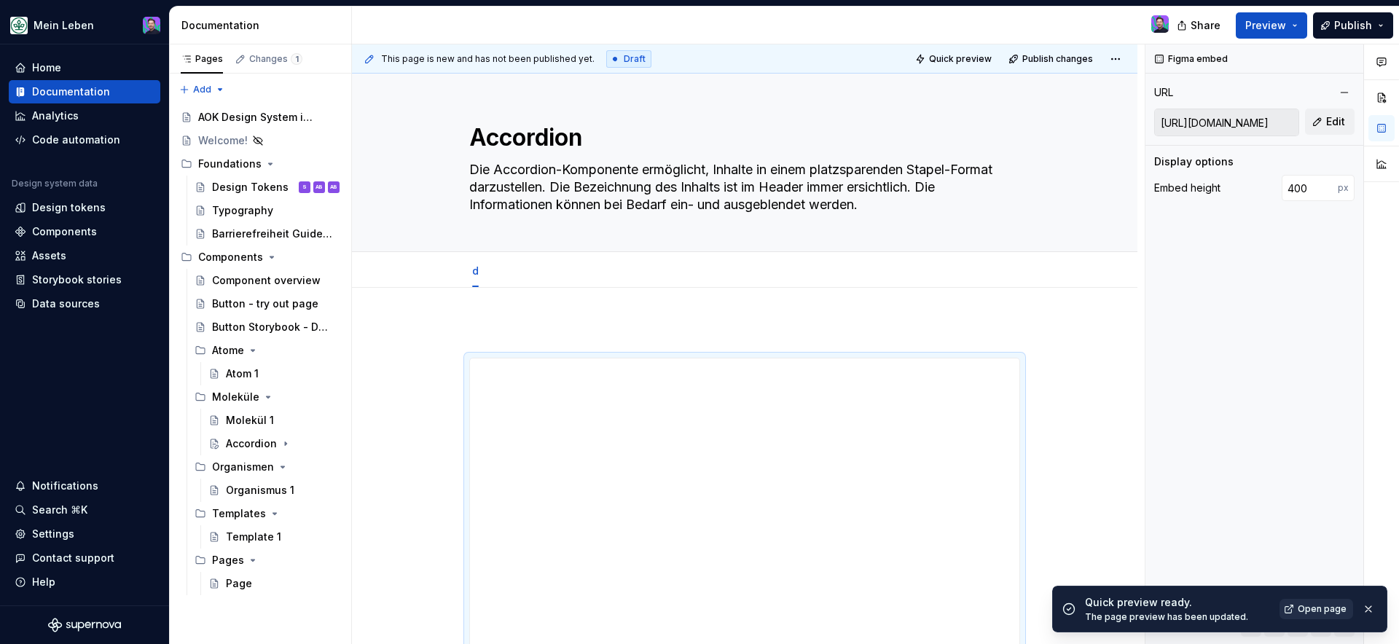
click at [1314, 607] on span "Open page" at bounding box center [1322, 609] width 49 height 12
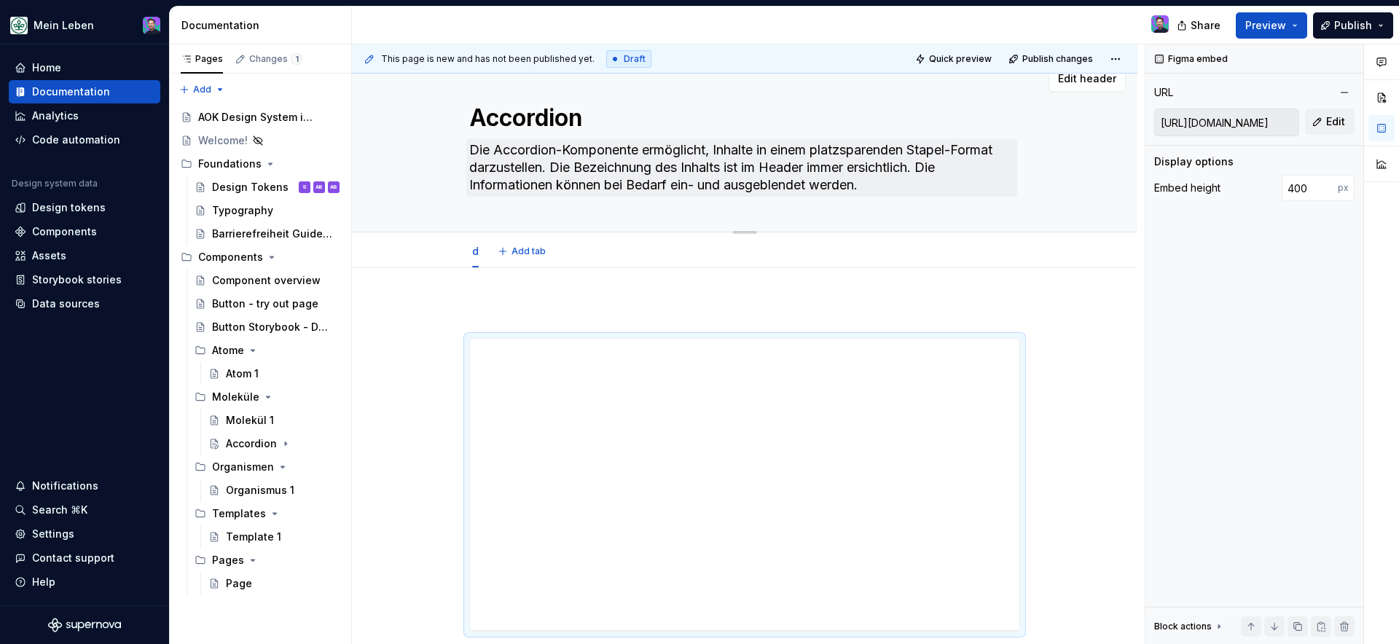
scroll to position [22, 0]
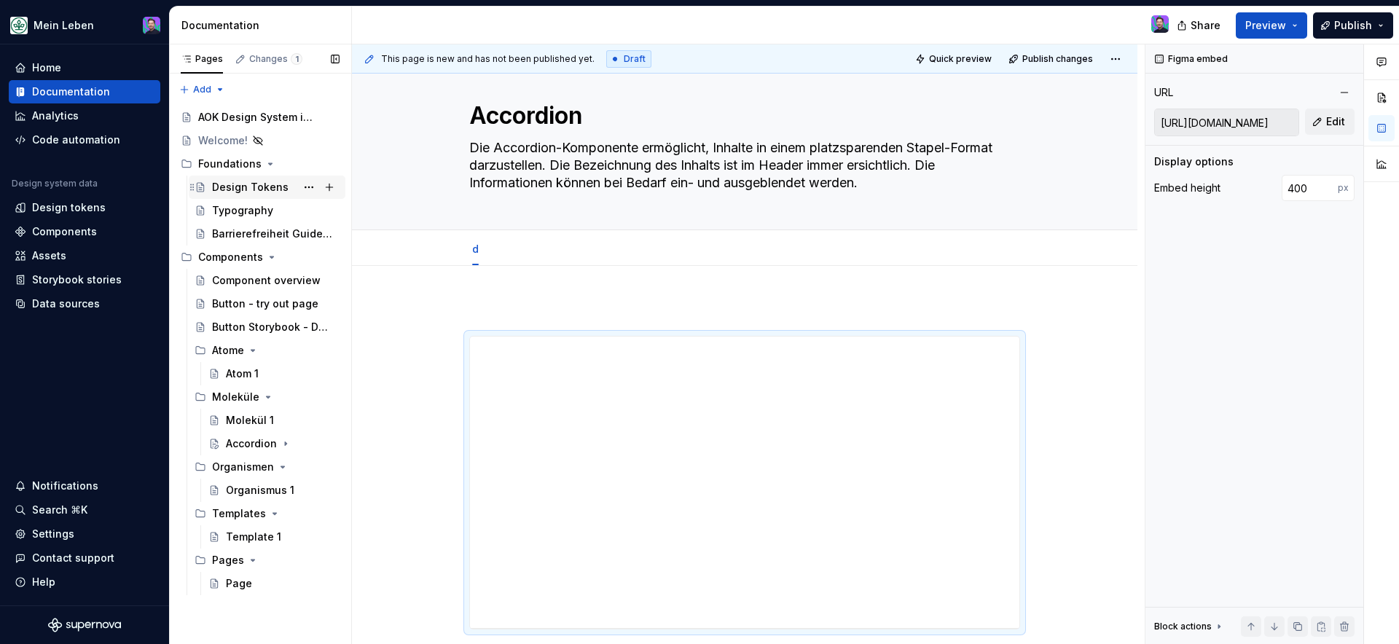
click at [267, 182] on div "Design Tokens" at bounding box center [250, 187] width 77 height 15
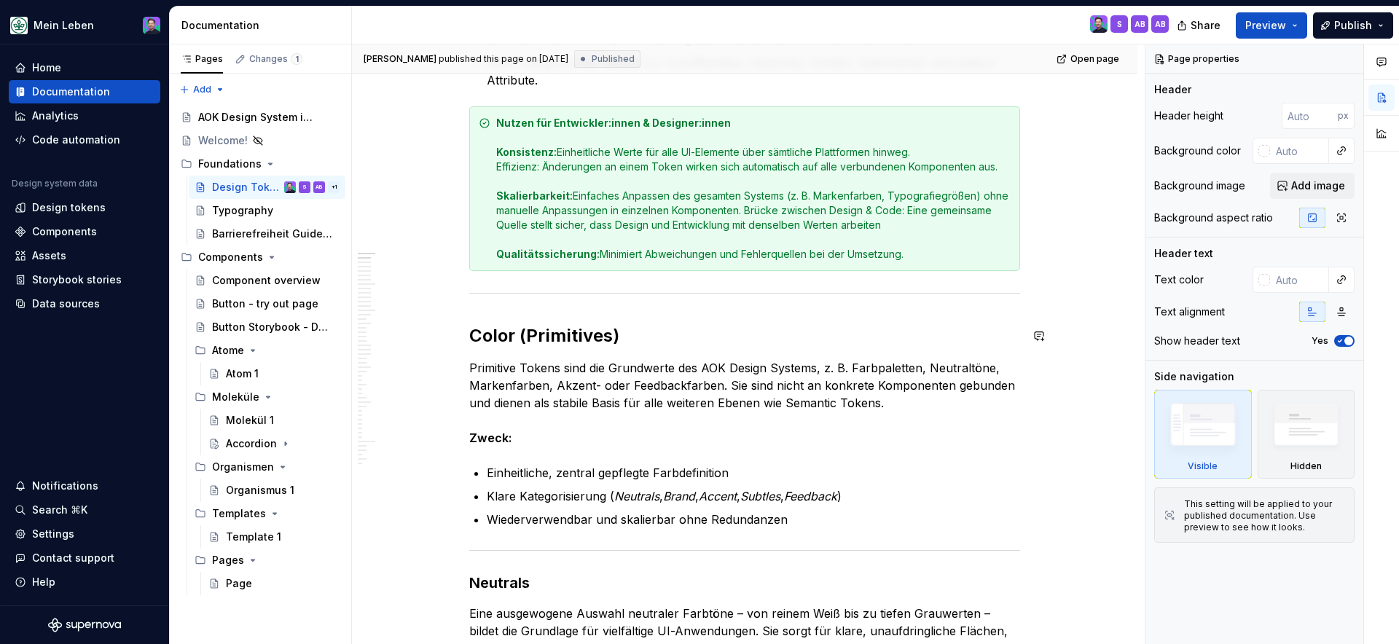
scroll to position [520, 0]
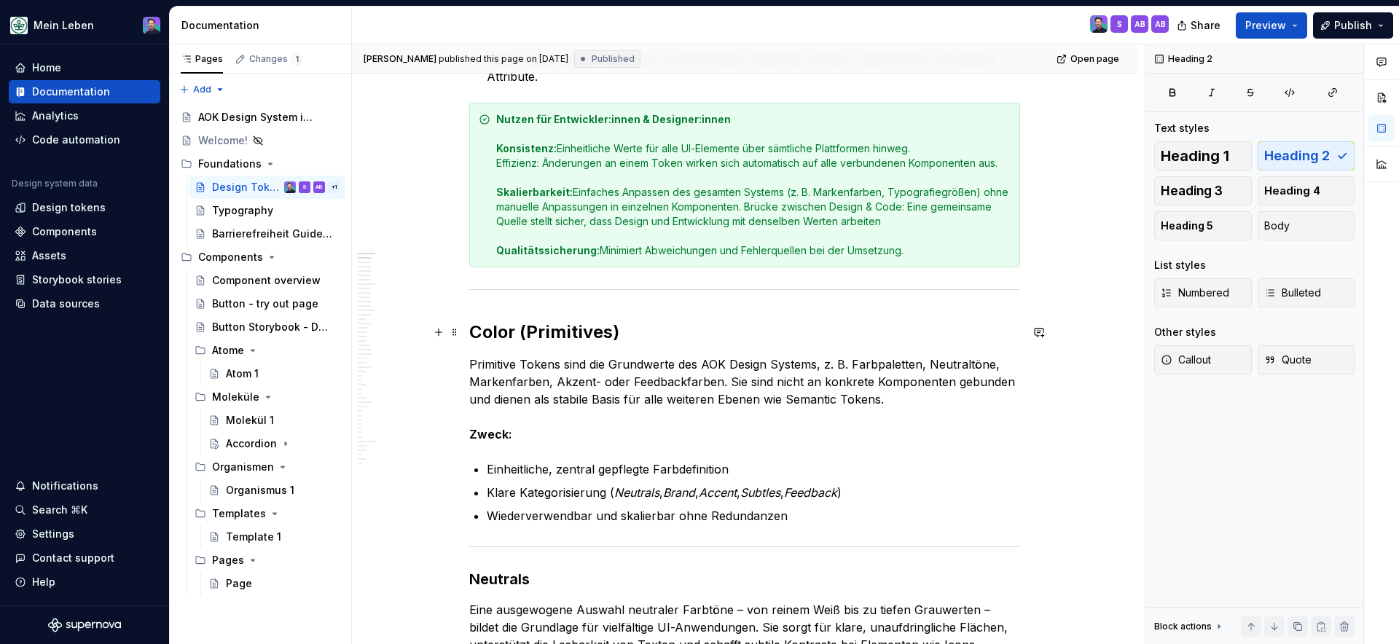
click at [587, 334] on h2 "Color (Primitives)" at bounding box center [744, 332] width 551 height 23
click at [526, 373] on p "Primitive Tokens sind die Grundwerte des AOK Design Systems, z. B. Farbpaletten…" at bounding box center [744, 399] width 551 height 87
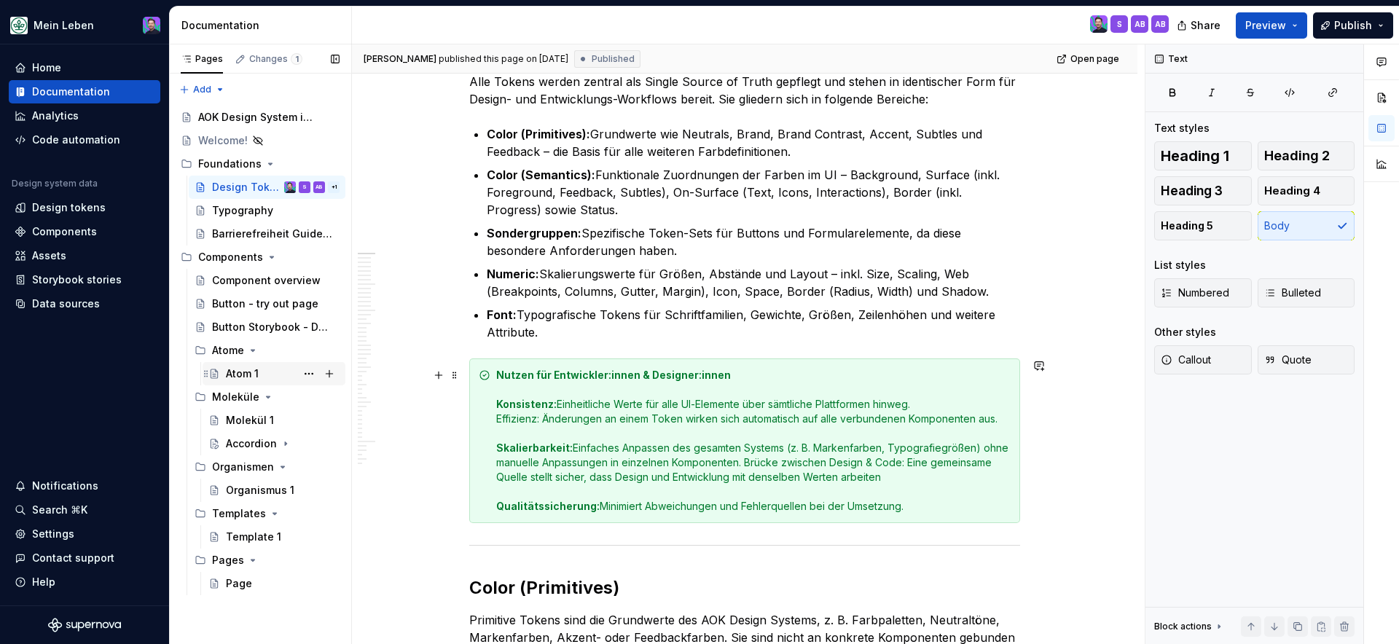
scroll to position [227, 0]
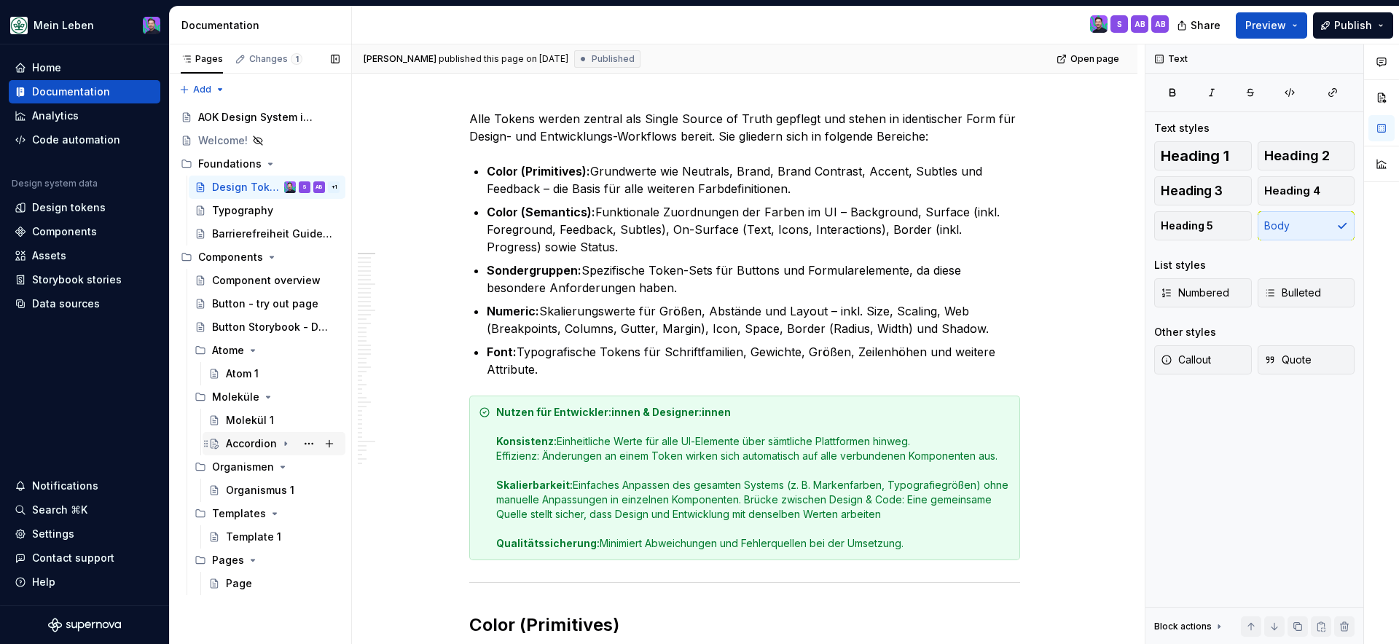
click at [246, 436] on div "Accordion" at bounding box center [251, 443] width 51 height 15
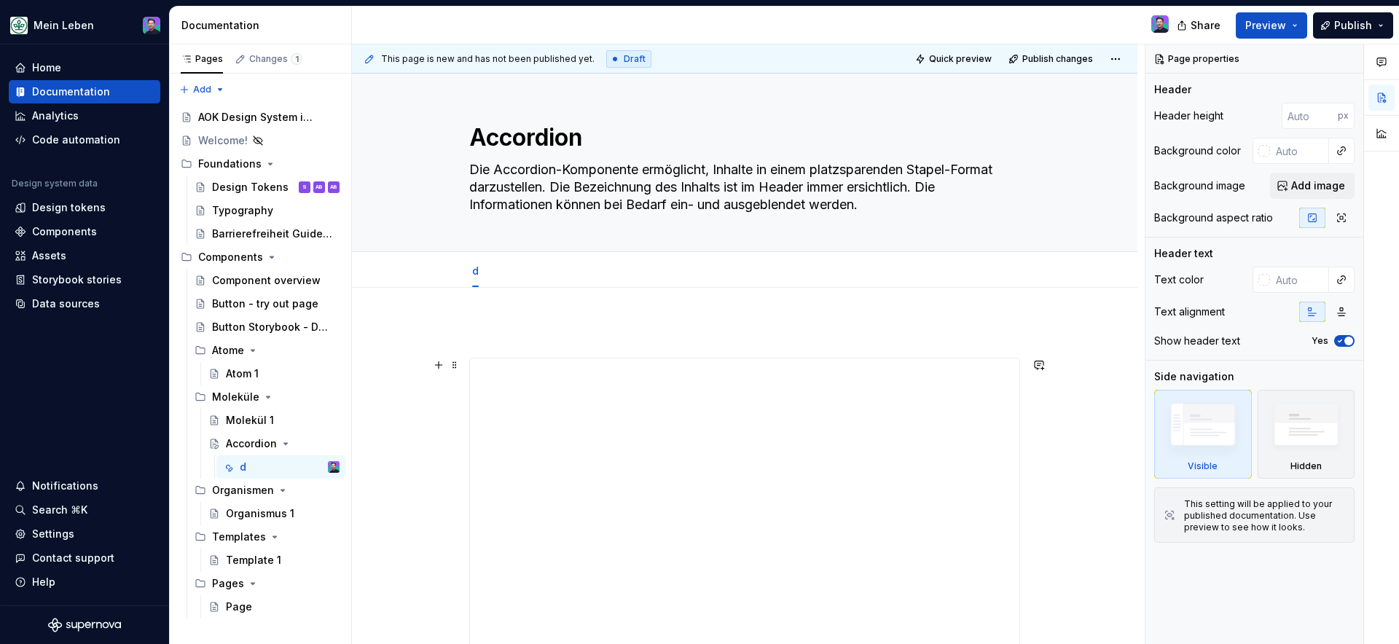
scroll to position [252, 0]
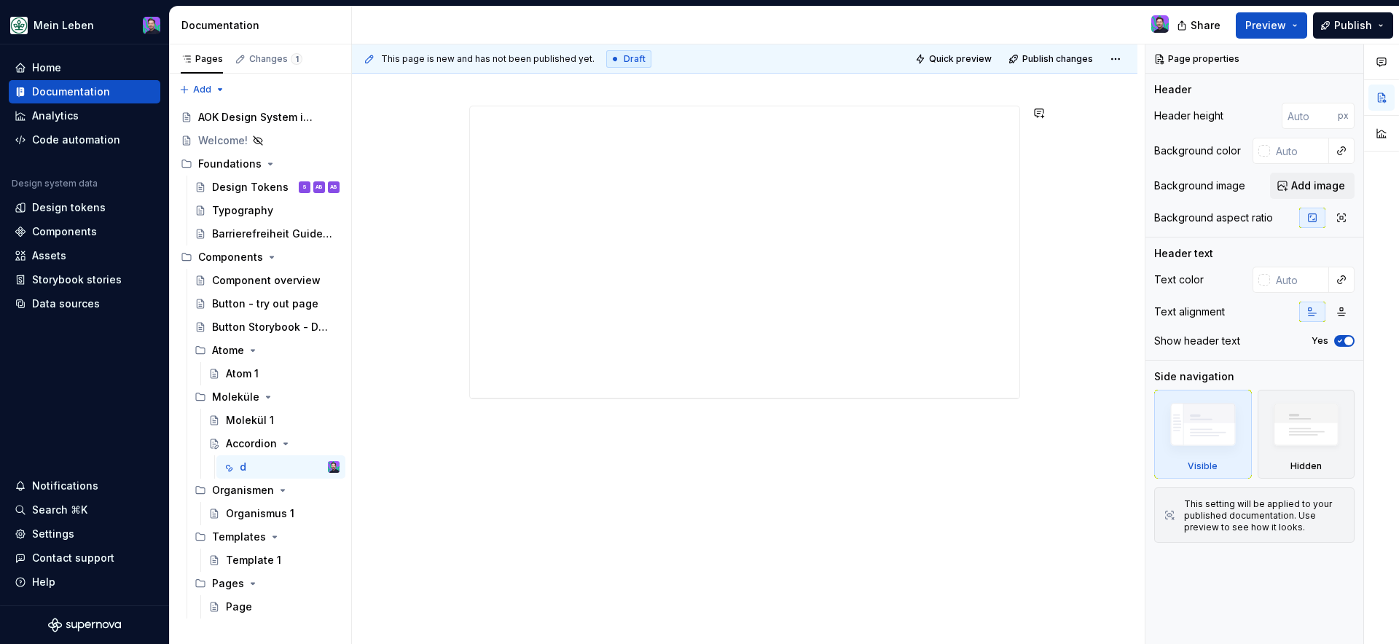
click at [573, 477] on div "**********" at bounding box center [744, 340] width 785 height 609
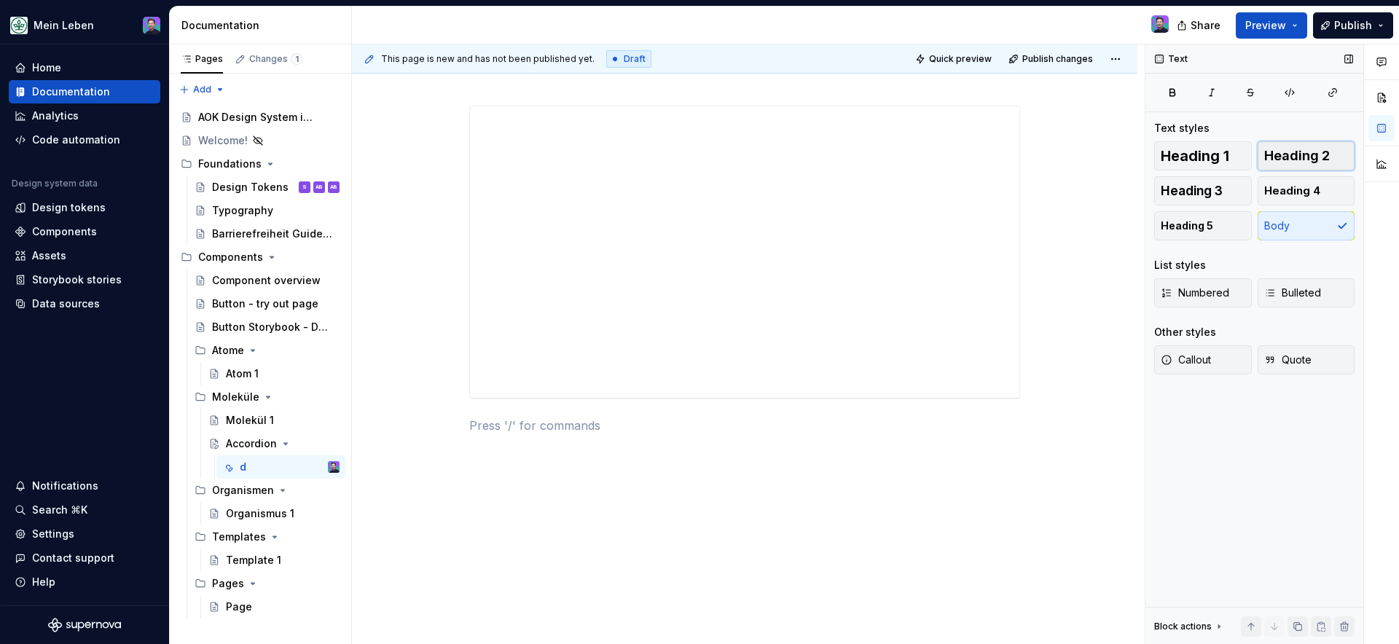
click at [1306, 158] on span "Heading 2" at bounding box center [1297, 156] width 66 height 15
click at [555, 431] on h2 at bounding box center [744, 437] width 551 height 23
drag, startPoint x: 553, startPoint y: 434, endPoint x: 450, endPoint y: 423, distance: 104.1
click at [469, 423] on div "**********" at bounding box center [744, 261] width 551 height 381
click at [529, 444] on div "**********" at bounding box center [744, 261] width 551 height 381
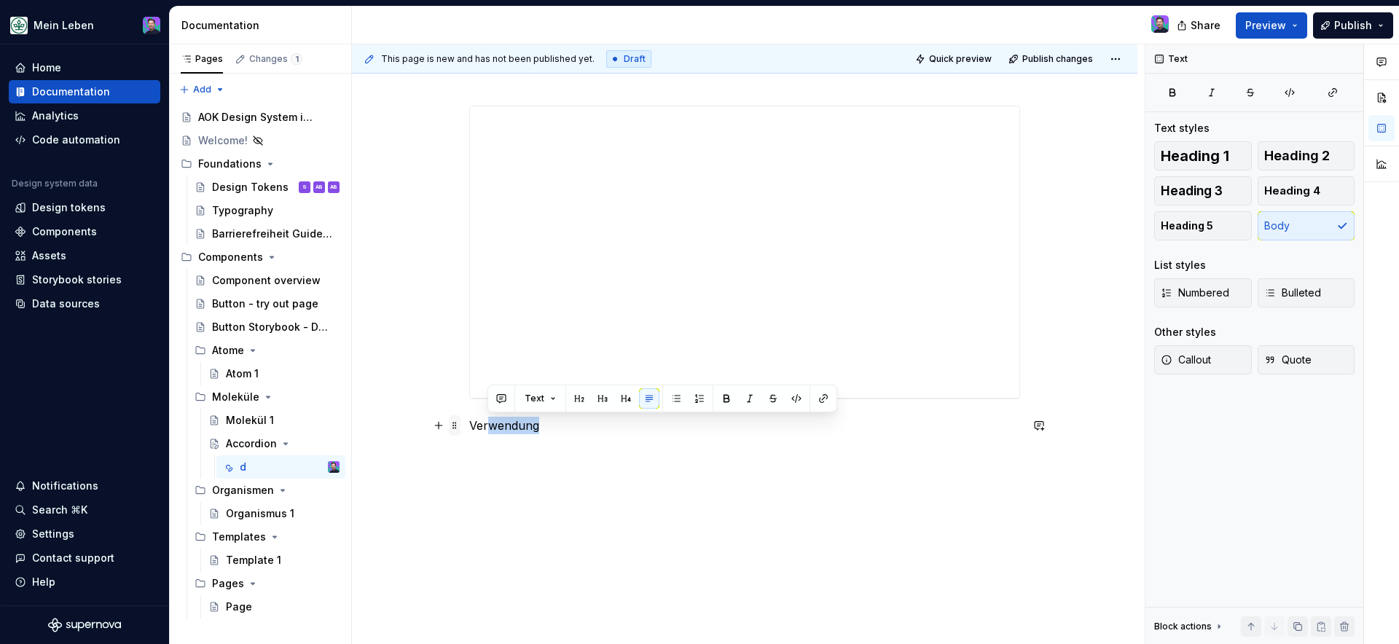
drag, startPoint x: 544, startPoint y: 423, endPoint x: 458, endPoint y: 418, distance: 86.1
click at [469, 418] on div "**********" at bounding box center [744, 261] width 551 height 381
click at [516, 423] on p "Verwendung" at bounding box center [744, 425] width 551 height 17
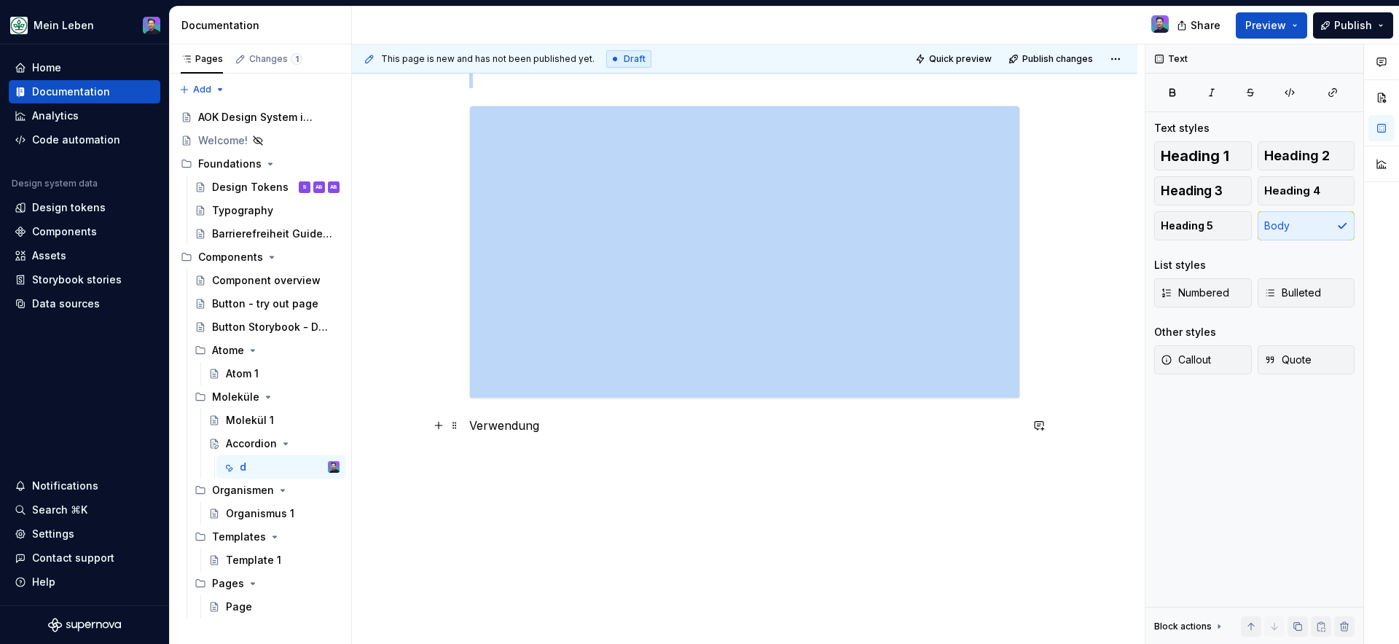
click at [522, 430] on p "Verwendung" at bounding box center [744, 425] width 551 height 17
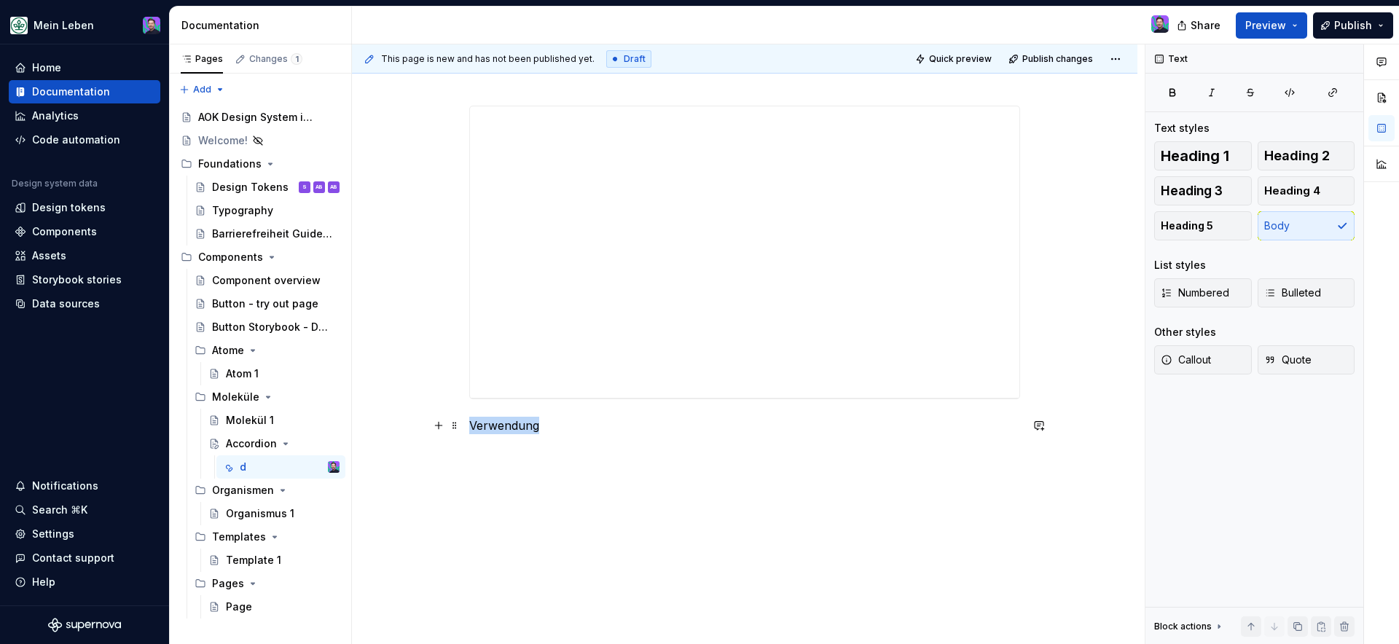
click at [522, 430] on p "Verwendung" at bounding box center [744, 425] width 551 height 17
click at [1304, 162] on span "Heading 2" at bounding box center [1297, 156] width 66 height 15
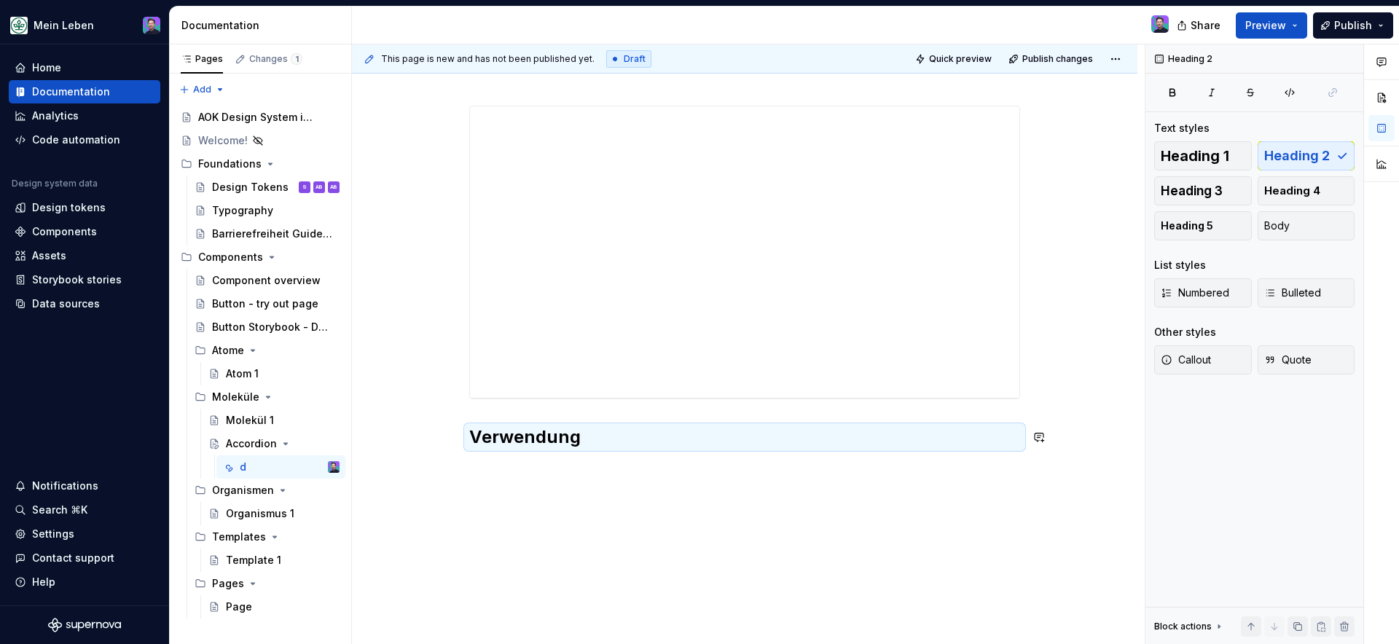
click at [660, 510] on div "**********" at bounding box center [744, 348] width 785 height 624
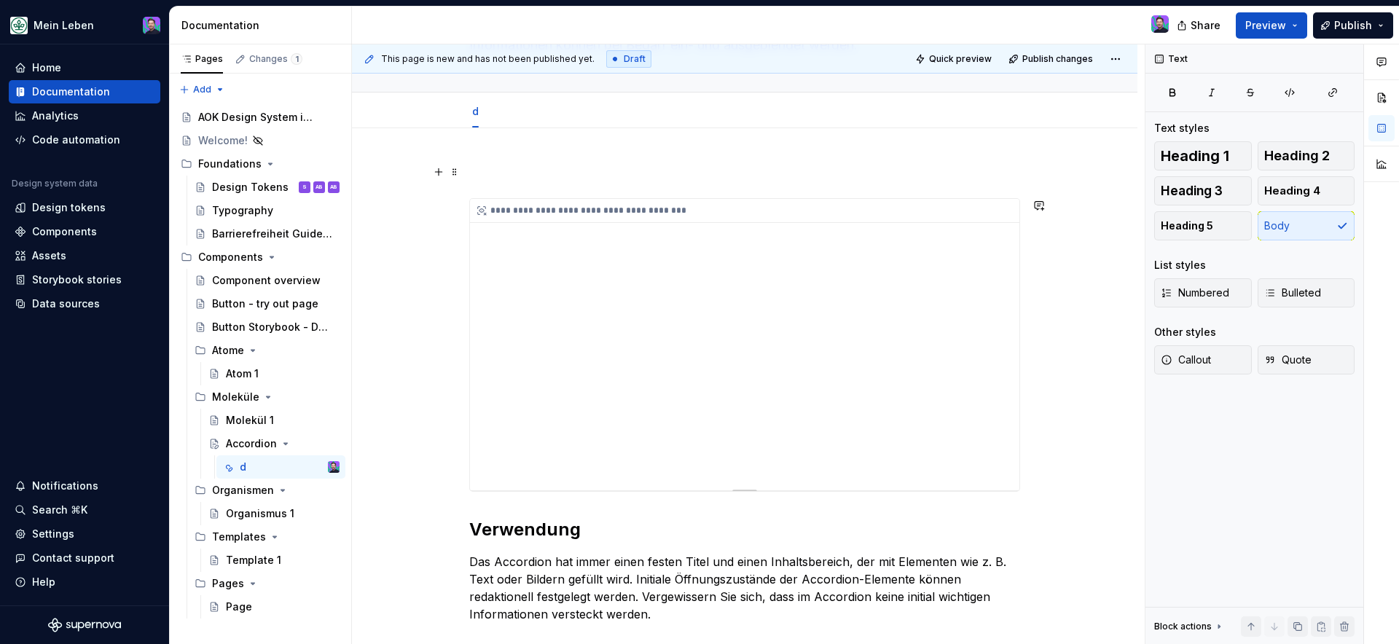
scroll to position [45, 0]
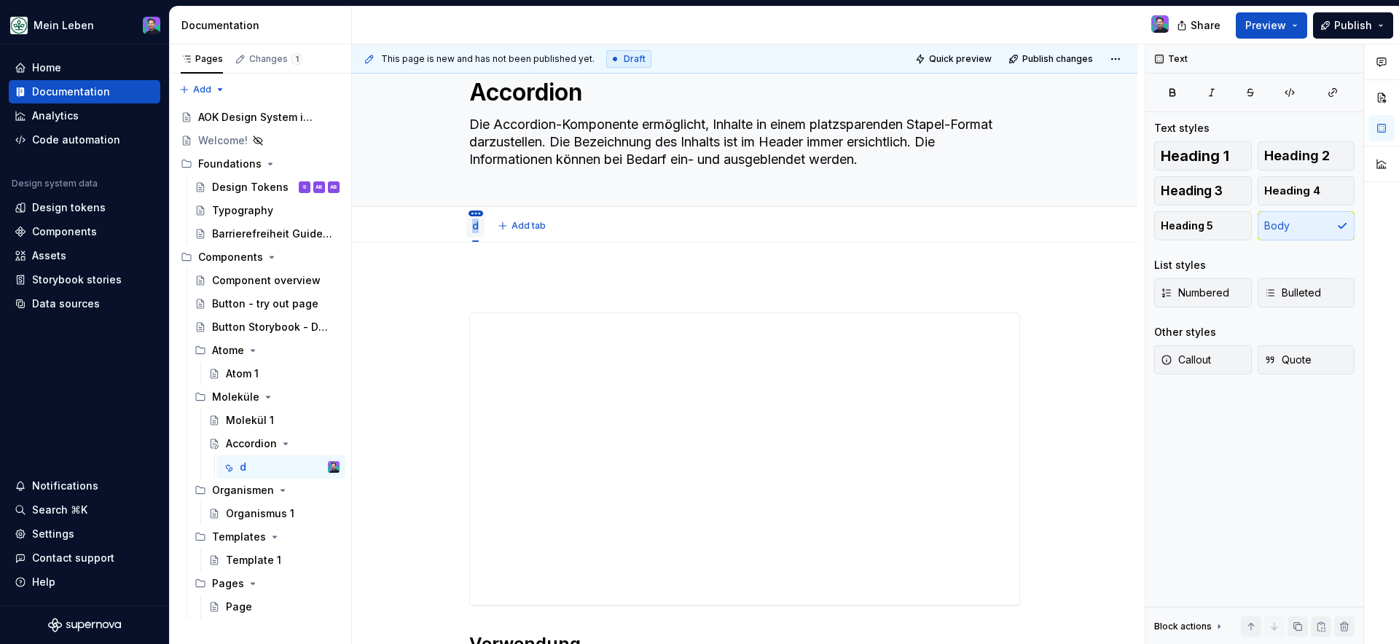
click at [474, 215] on html "Mein Leben Home Documentation Analytics Code automation Design system data Desi…" at bounding box center [699, 322] width 1399 height 644
click at [471, 216] on html "Mein Leben Home Documentation Analytics Code automation Design system data Desi…" at bounding box center [699, 322] width 1399 height 644
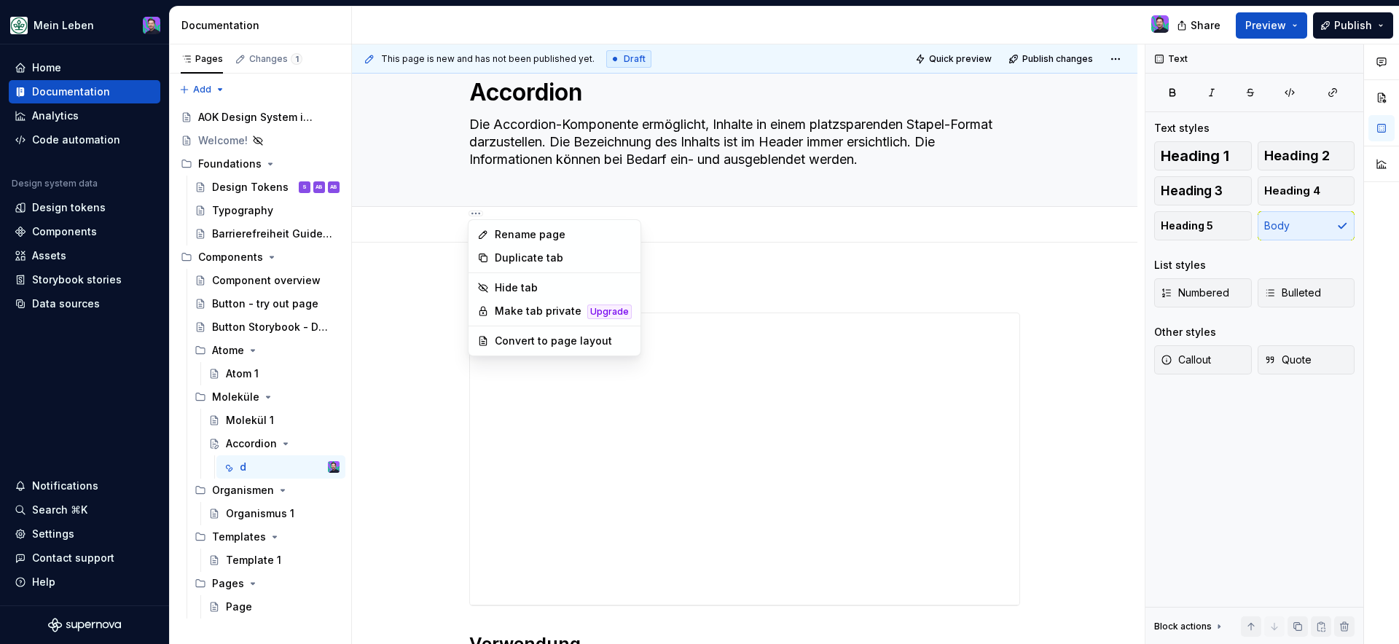
click at [471, 216] on html "Mein Leben Home Documentation Analytics Code automation Design system data Desi…" at bounding box center [699, 322] width 1399 height 644
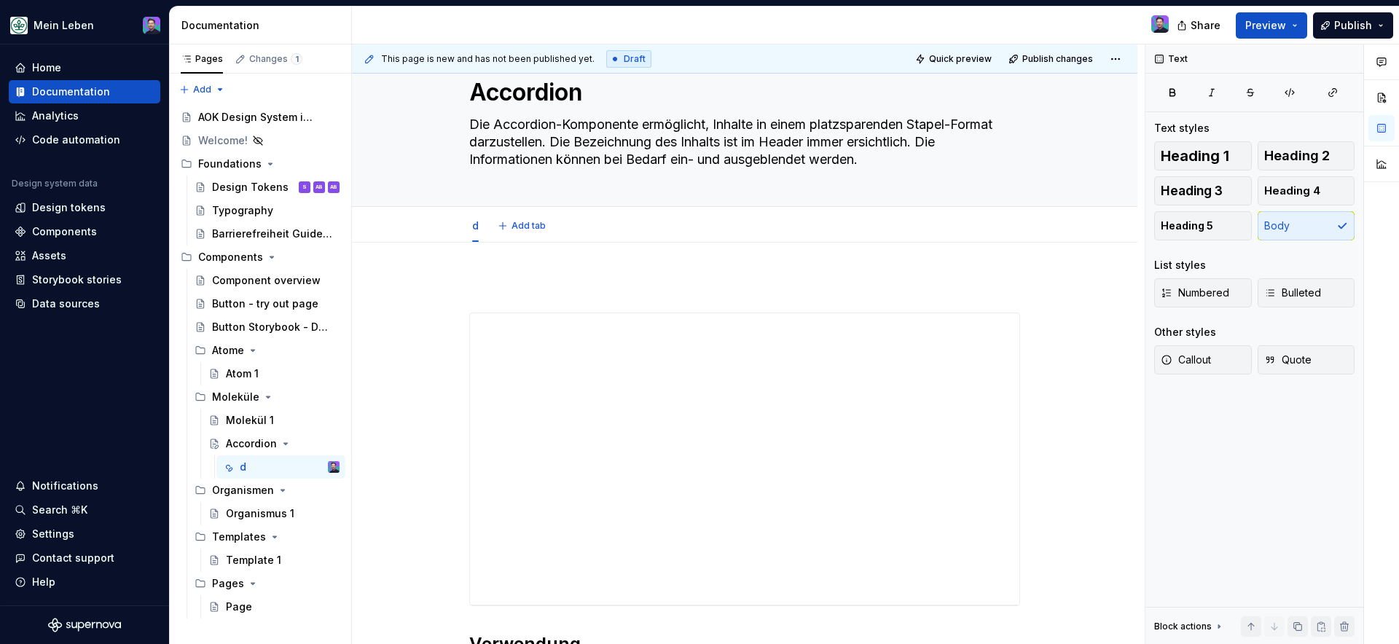
click at [455, 235] on html "Mein Leben Home Documentation Analytics Code automation Design system data Desi…" at bounding box center [699, 322] width 1399 height 644
drag, startPoint x: 471, startPoint y: 234, endPoint x: 513, endPoint y: 249, distance: 44.3
click at [513, 249] on div "**********" at bounding box center [744, 488] width 785 height 920
click at [289, 466] on div "d" at bounding box center [290, 467] width 100 height 20
click at [263, 447] on div "Accordion" at bounding box center [251, 443] width 51 height 15
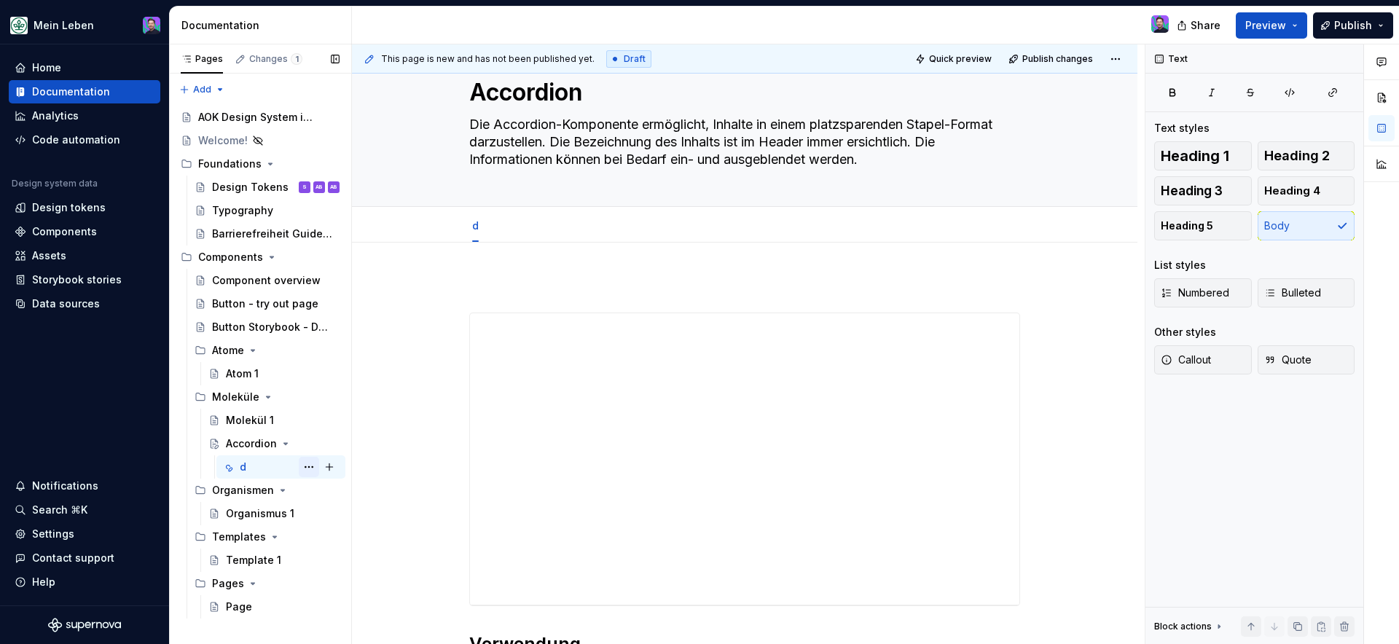
click at [303, 469] on button "Page tree" at bounding box center [309, 467] width 20 height 20
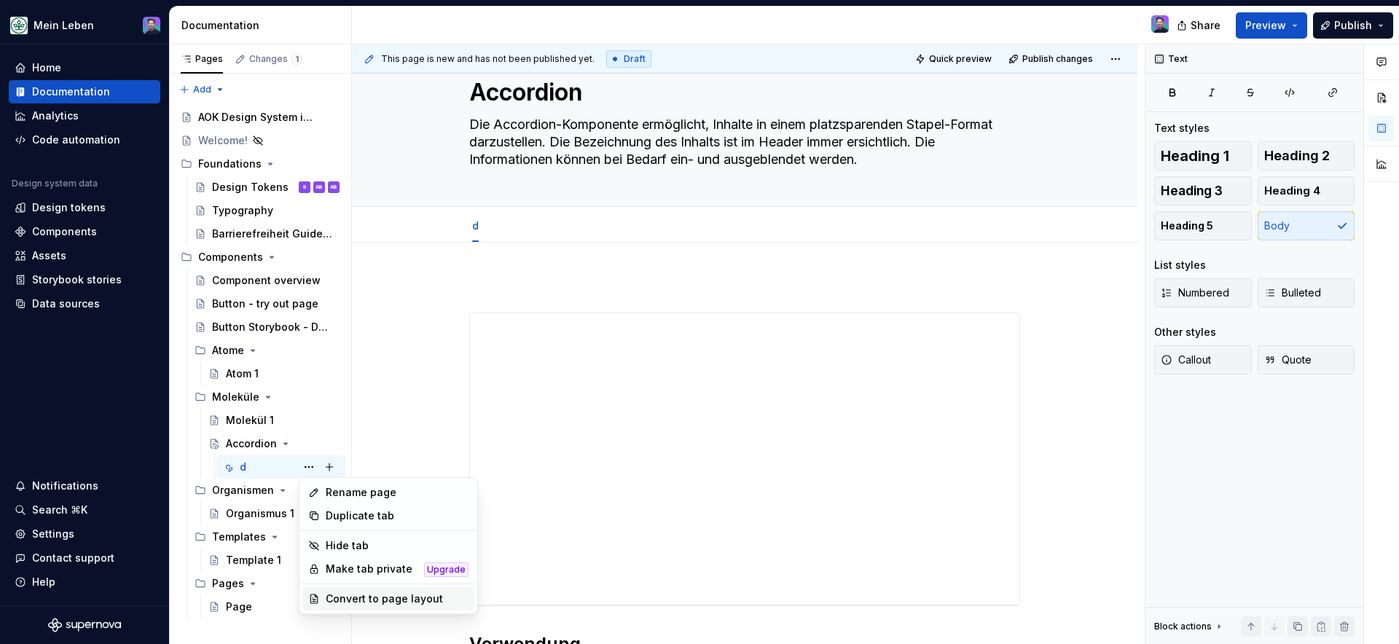
click at [365, 597] on div "Convert to page layout" at bounding box center [397, 599] width 143 height 15
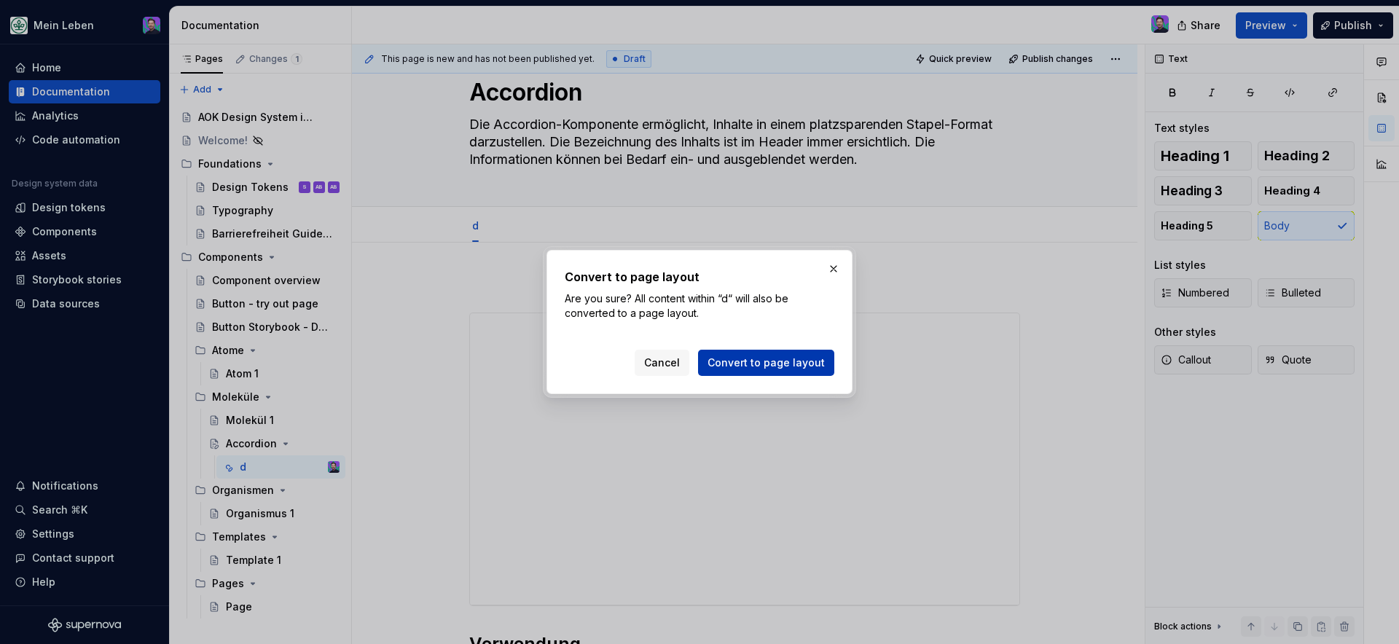
click at [731, 364] on span "Convert to page layout" at bounding box center [765, 363] width 117 height 15
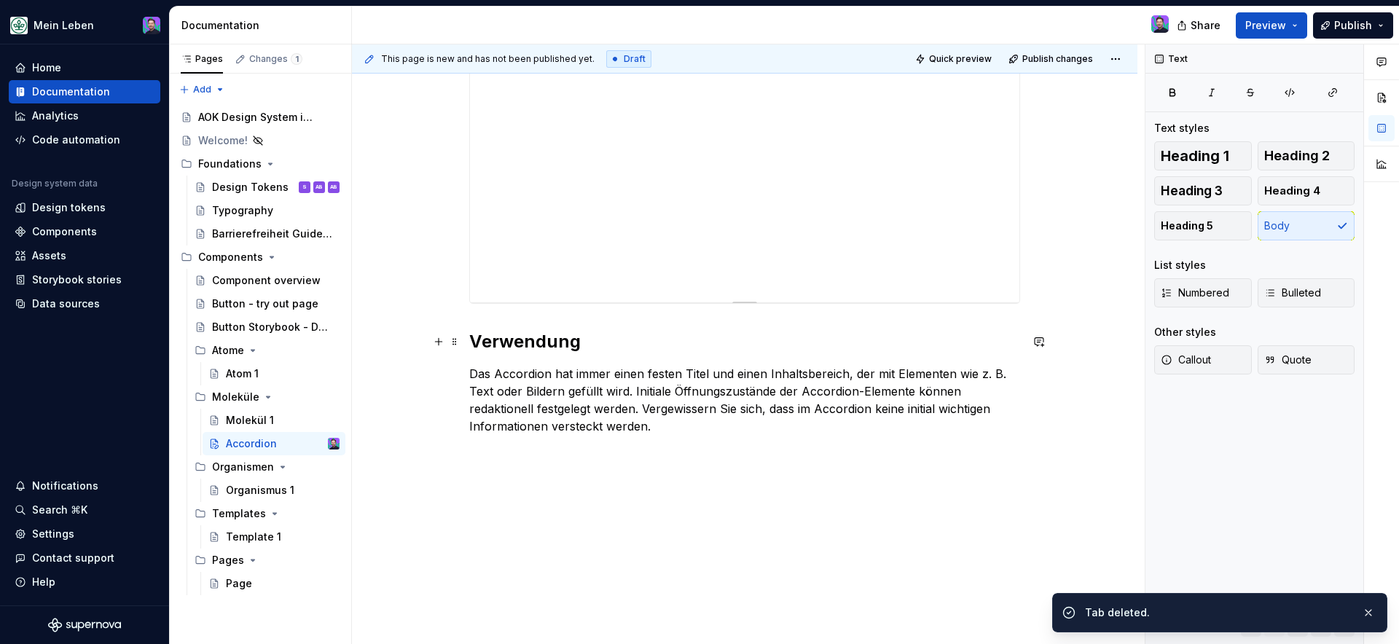
scroll to position [345, 0]
click at [643, 424] on p "Das Accordion hat immer einen festen Titel und einen Inhaltsbereich, der mit El…" at bounding box center [744, 399] width 551 height 70
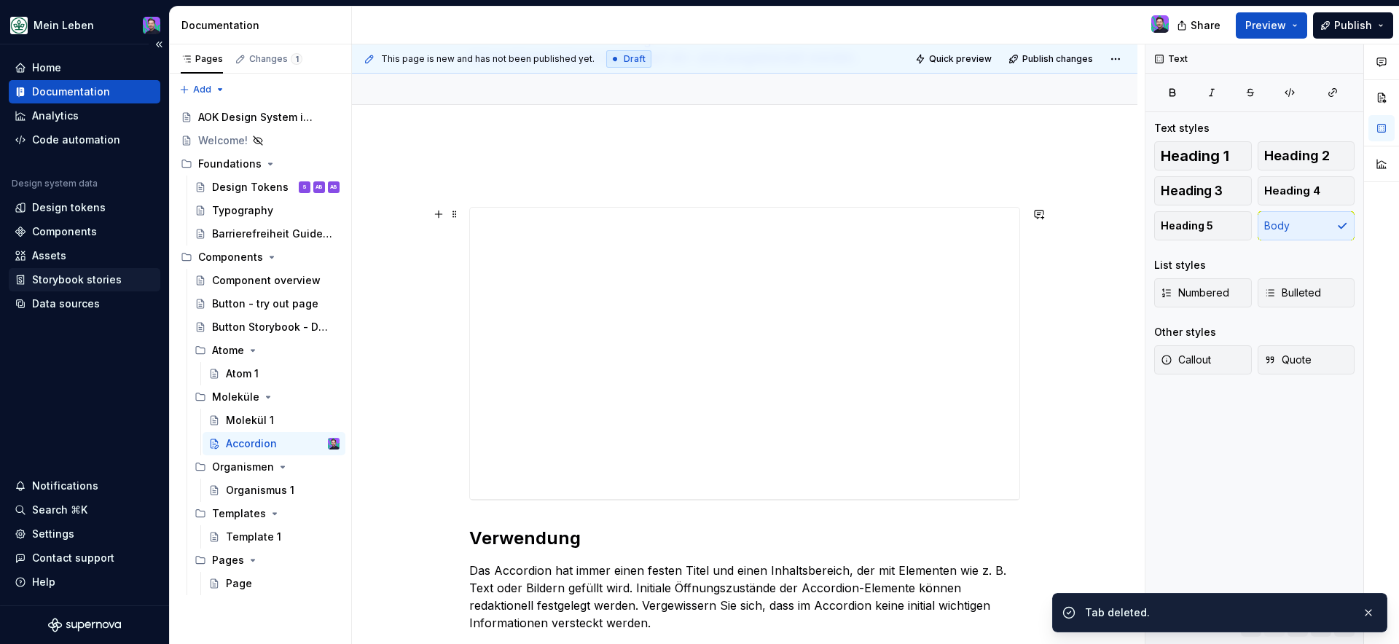
scroll to position [0, 0]
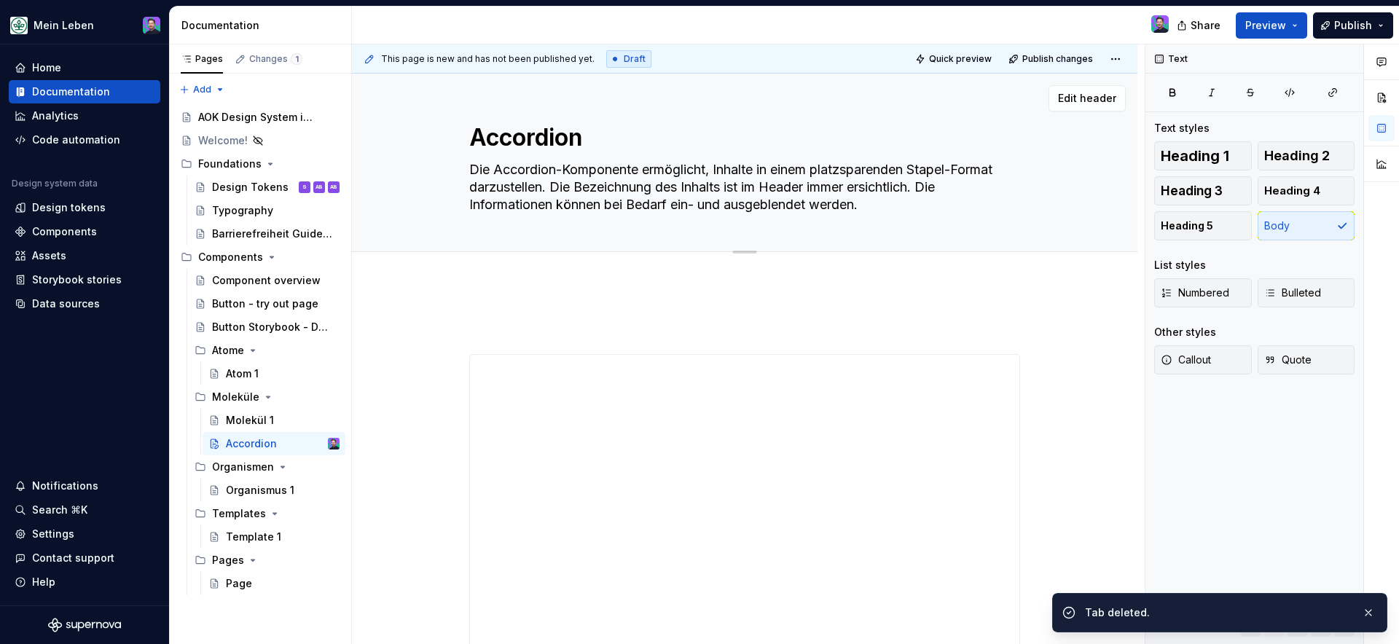
click at [919, 115] on div "Accordion Die Accordion-Komponente ermöglicht, Inhalte in einem platzsparenden …" at bounding box center [744, 163] width 551 height 178
click at [1063, 100] on span "Edit header" at bounding box center [1087, 98] width 58 height 15
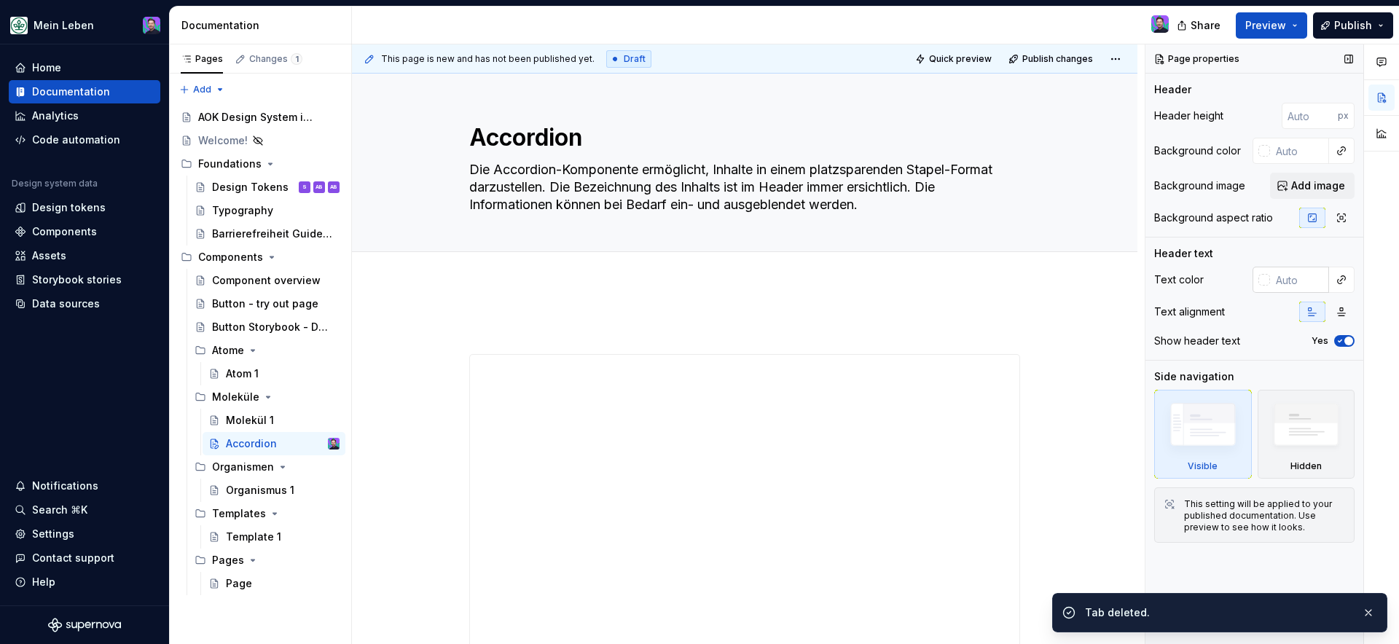
click at [1261, 278] on div at bounding box center [1264, 280] width 12 height 12
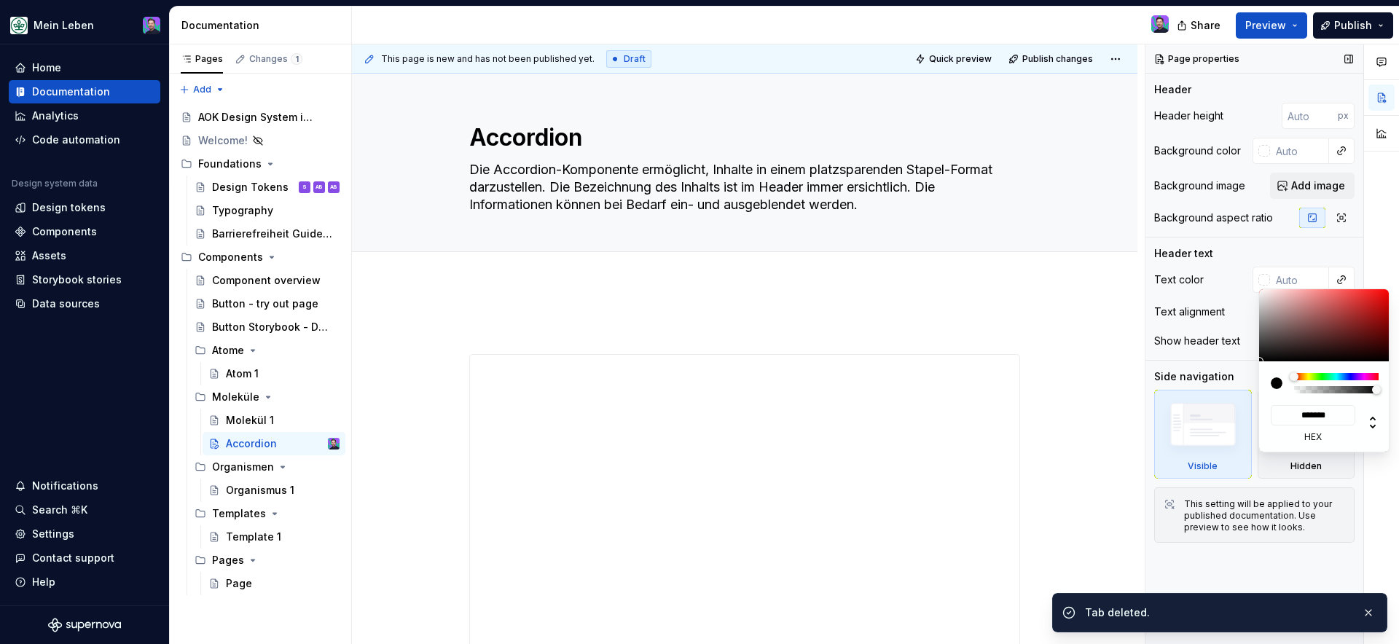
click at [1249, 257] on div "Comments Open comments No comments yet Select ‘Comment’ from the block context …" at bounding box center [1272, 344] width 254 height 600
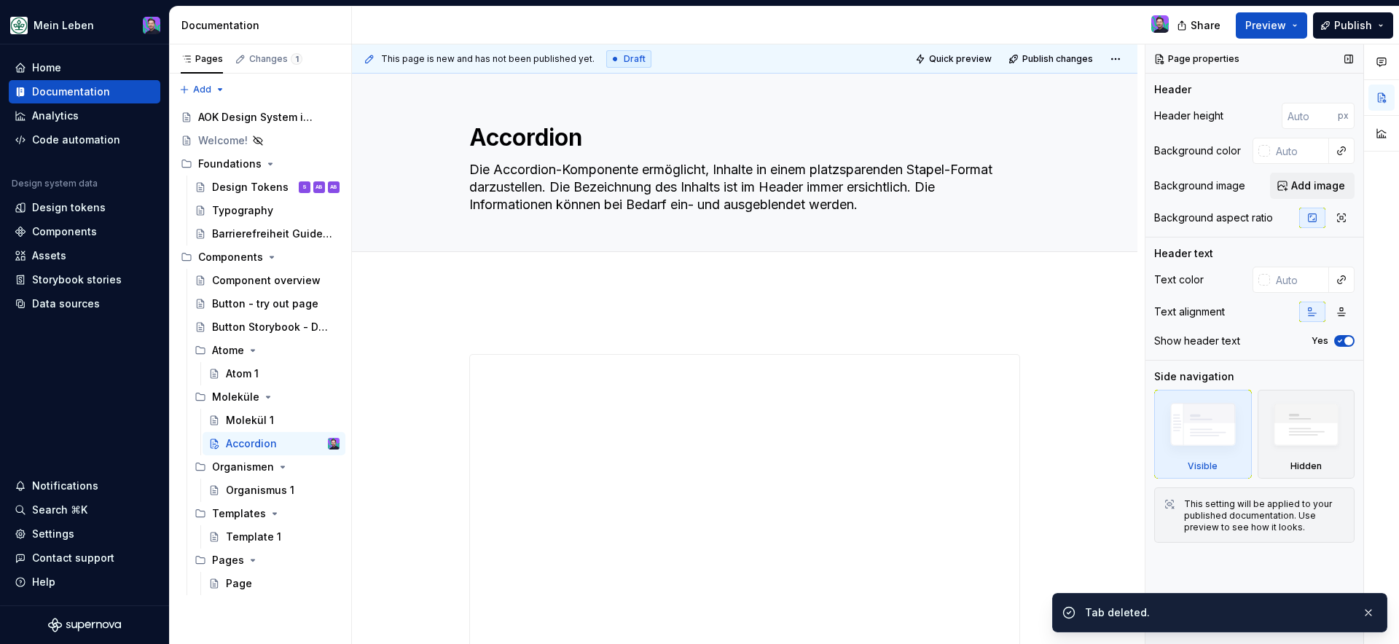
click at [1314, 77] on div "Page properties Header Header height px Background color Background image Add i…" at bounding box center [1254, 344] width 218 height 600
click at [1275, 150] on input "text" at bounding box center [1299, 151] width 59 height 26
click at [1265, 150] on div at bounding box center [1264, 151] width 12 height 12
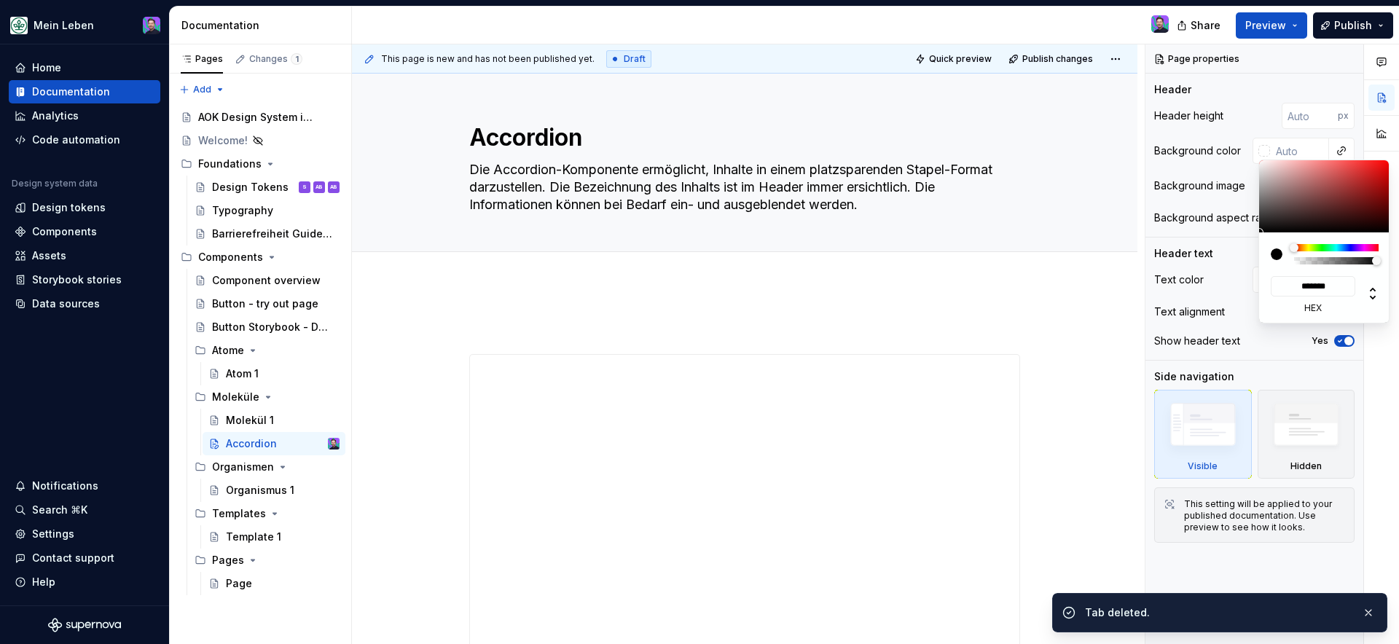
type textarea "*"
paste input
type input "*******"
paste input
type input "#007141"
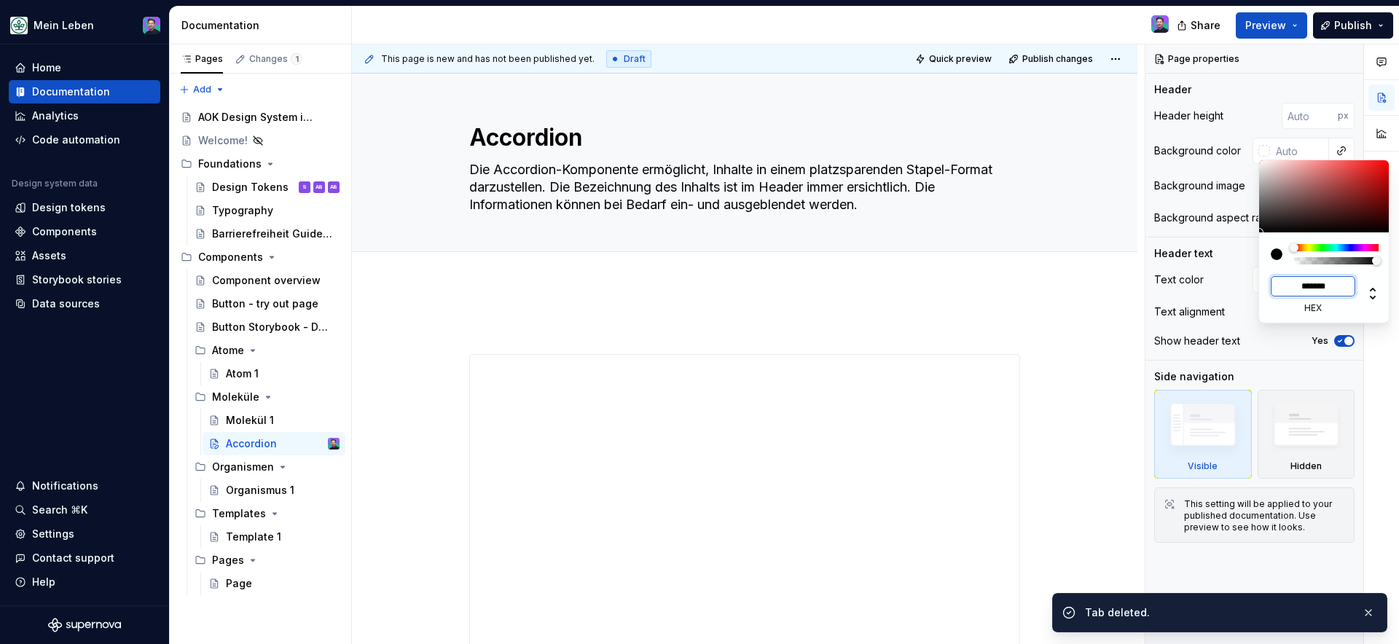
type input "******"
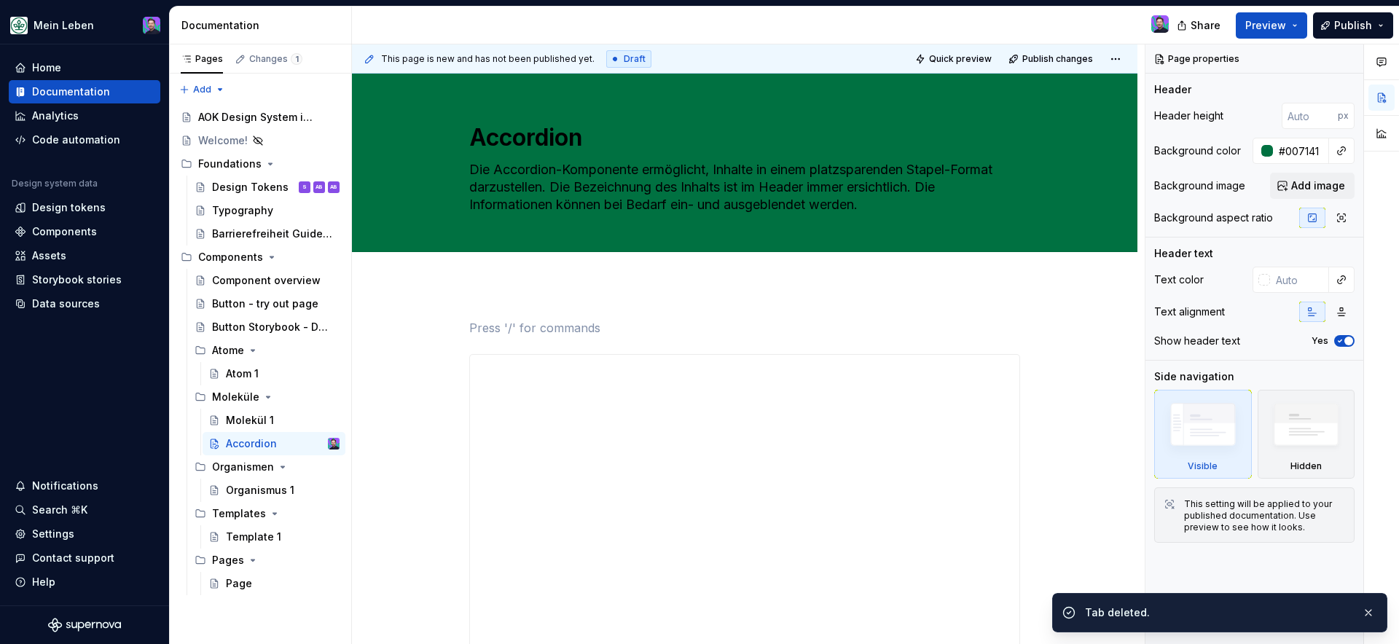
click at [814, 316] on html "Mein Leben Home Documentation Analytics Code automation Design system data Desi…" at bounding box center [699, 322] width 1399 height 644
type textarea "*"
click at [1306, 155] on input "#007141" at bounding box center [1301, 151] width 56 height 26
paste input "005E3F"
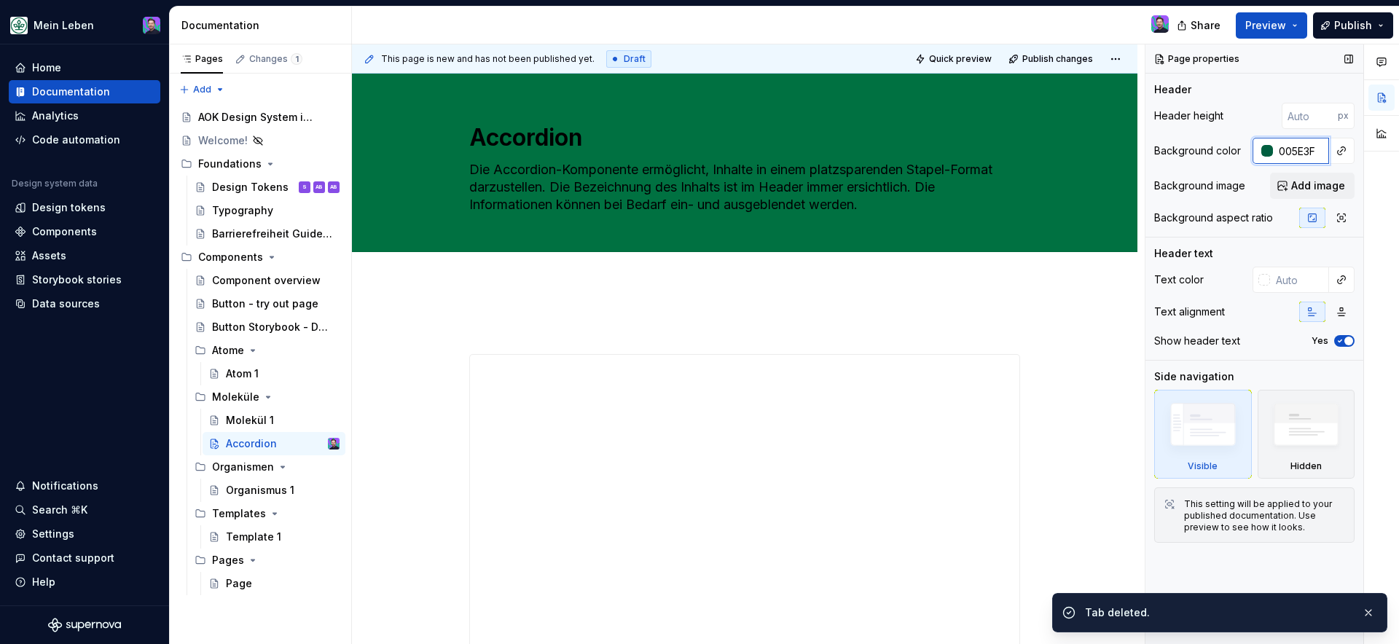
type input "005E3F"
type textarea "*"
type input "#005E3F"
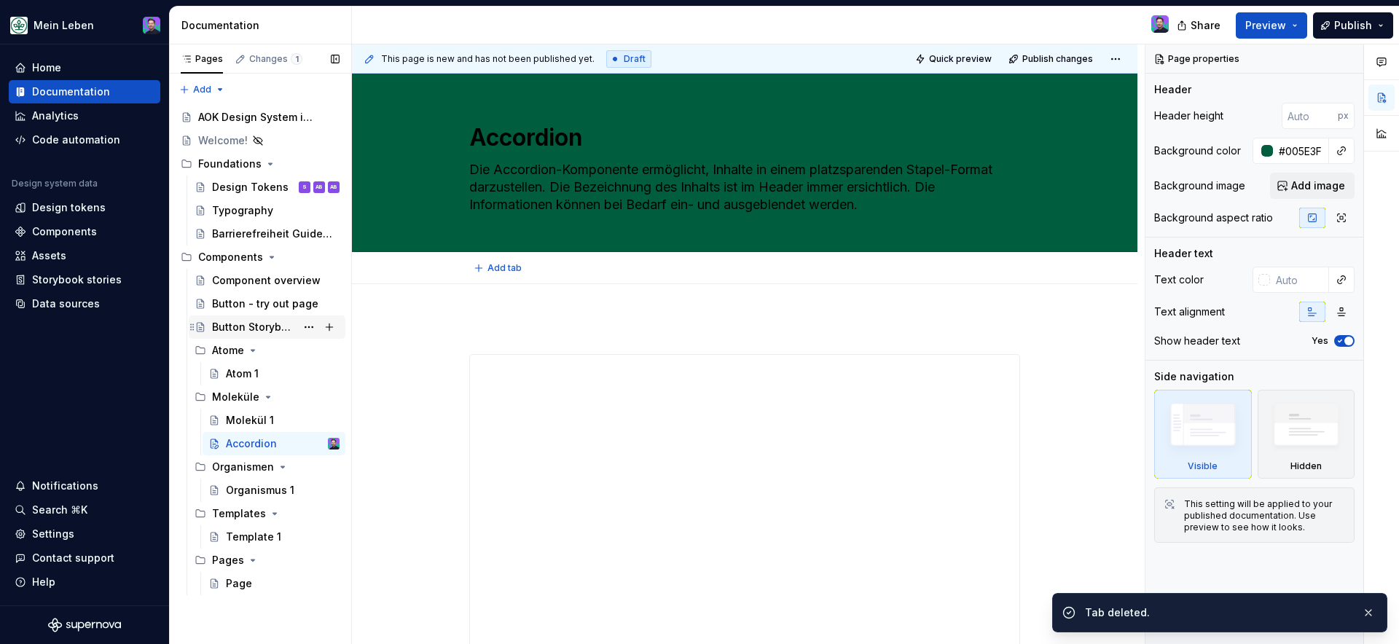
type textarea "*"
click at [1281, 283] on input "text" at bounding box center [1299, 280] width 59 height 26
paste input "91F54A"
type input "91F54A"
type textarea "*"
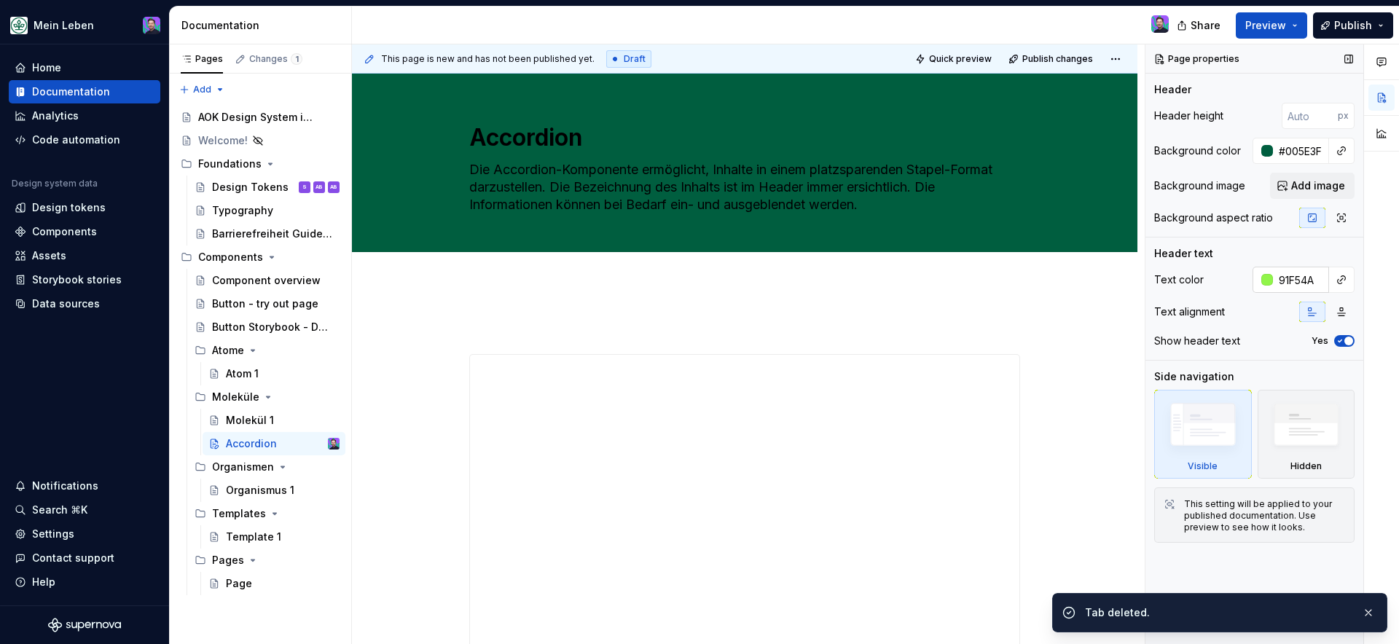
type input "#91F54A"
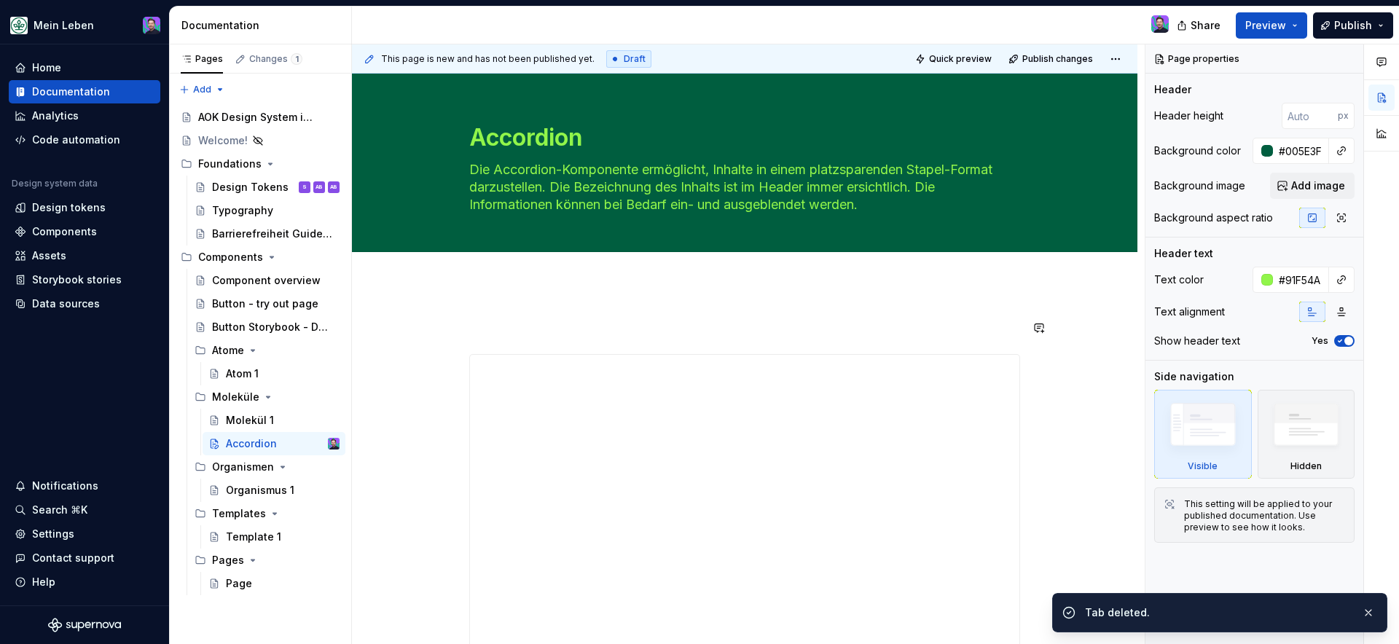
click at [839, 317] on div "**********" at bounding box center [744, 636] width 785 height 705
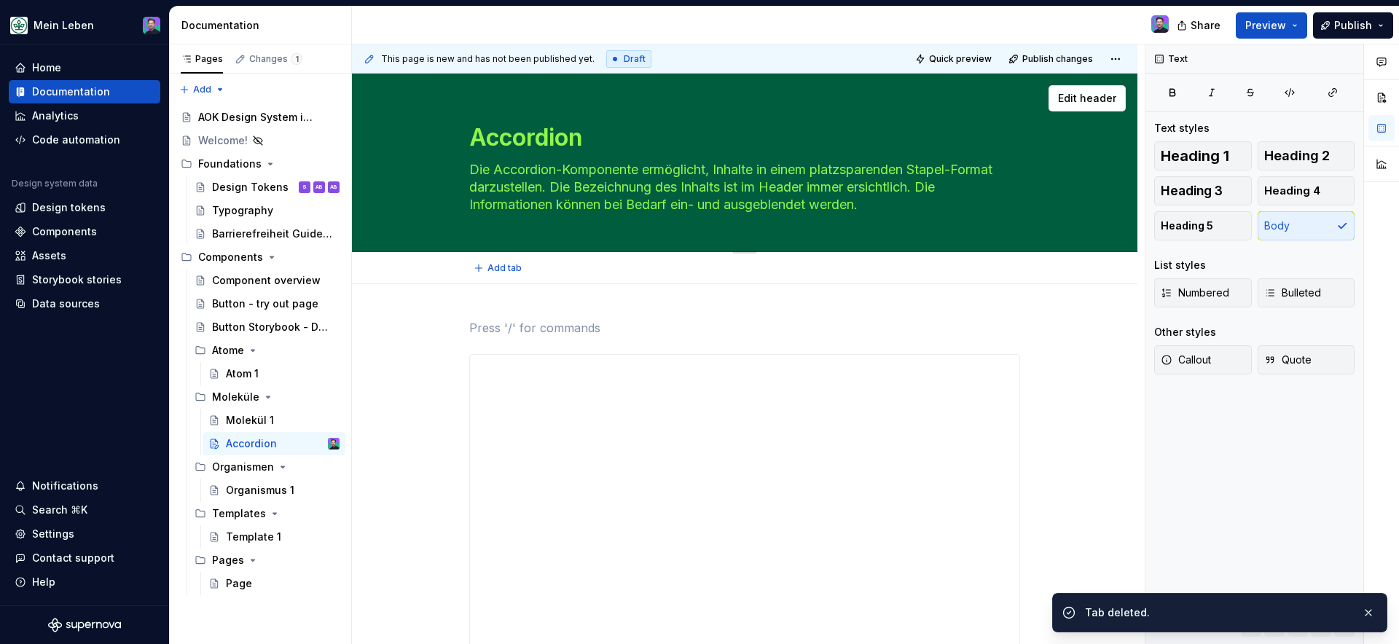
click at [704, 194] on textarea "Die Accordion-Komponente ermöglicht, Inhalte in einem platzsparenden Stapel-For…" at bounding box center [741, 187] width 551 height 58
drag, startPoint x: 888, startPoint y: 206, endPoint x: 458, endPoint y: 162, distance: 432.1
click at [458, 162] on div "Accordion Die Accordion-Komponente ermöglicht, Inhalte in einem platzsparenden …" at bounding box center [744, 163] width 669 height 178
click at [1306, 230] on div "Heading 1 Heading 2 Heading 3 Heading 4 Heading 5 Body" at bounding box center [1254, 190] width 200 height 99
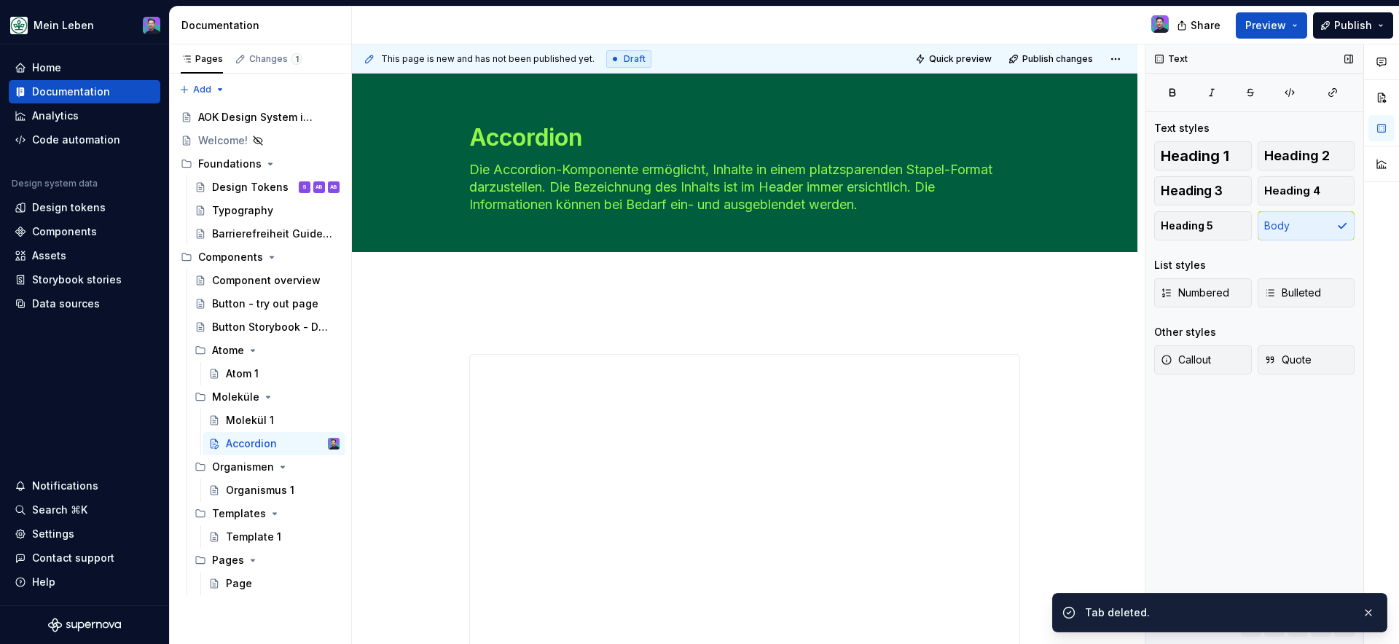
click at [1306, 230] on div "Heading 1 Heading 2 Heading 3 Heading 4 Heading 5 Body" at bounding box center [1254, 190] width 200 height 99
click at [1304, 62] on div "Text" at bounding box center [1254, 58] width 218 height 29
click at [1048, 288] on div "**********" at bounding box center [744, 636] width 785 height 705
click at [1047, 211] on div "Accordion Die Accordion-Komponente ermöglicht, Inhalte in einem platzsparenden …" at bounding box center [744, 163] width 669 height 178
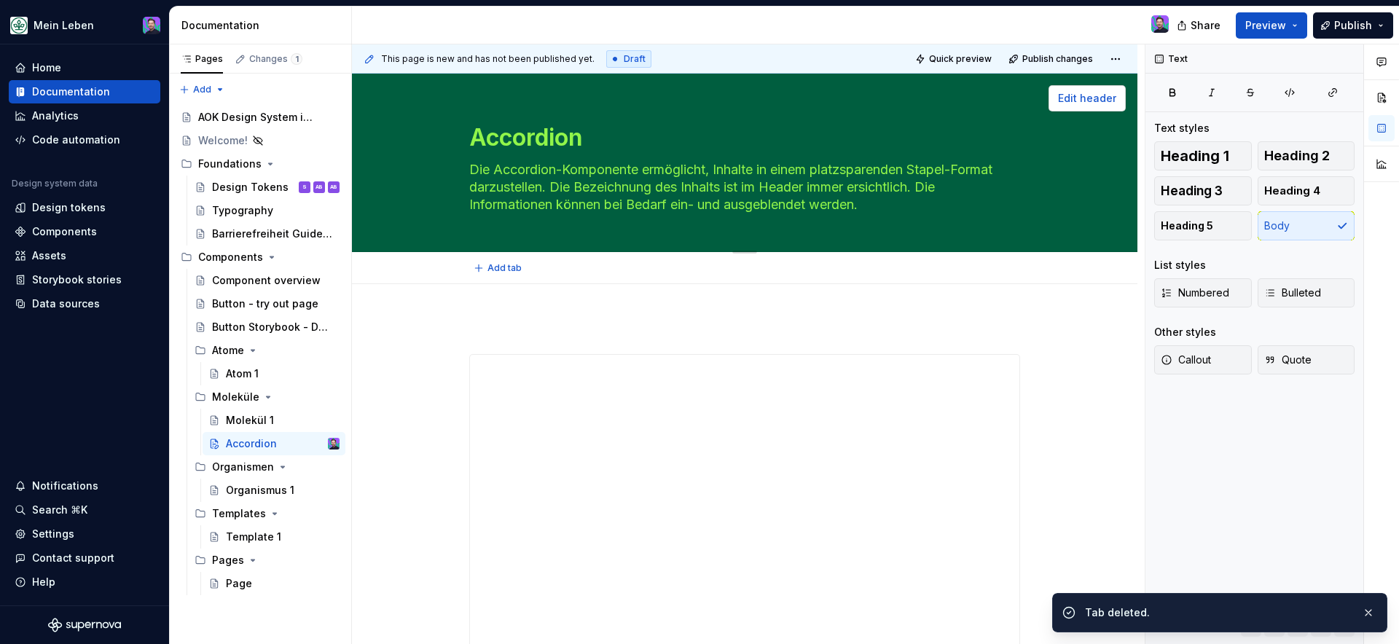
click at [1101, 95] on span "Edit header" at bounding box center [1087, 98] width 58 height 15
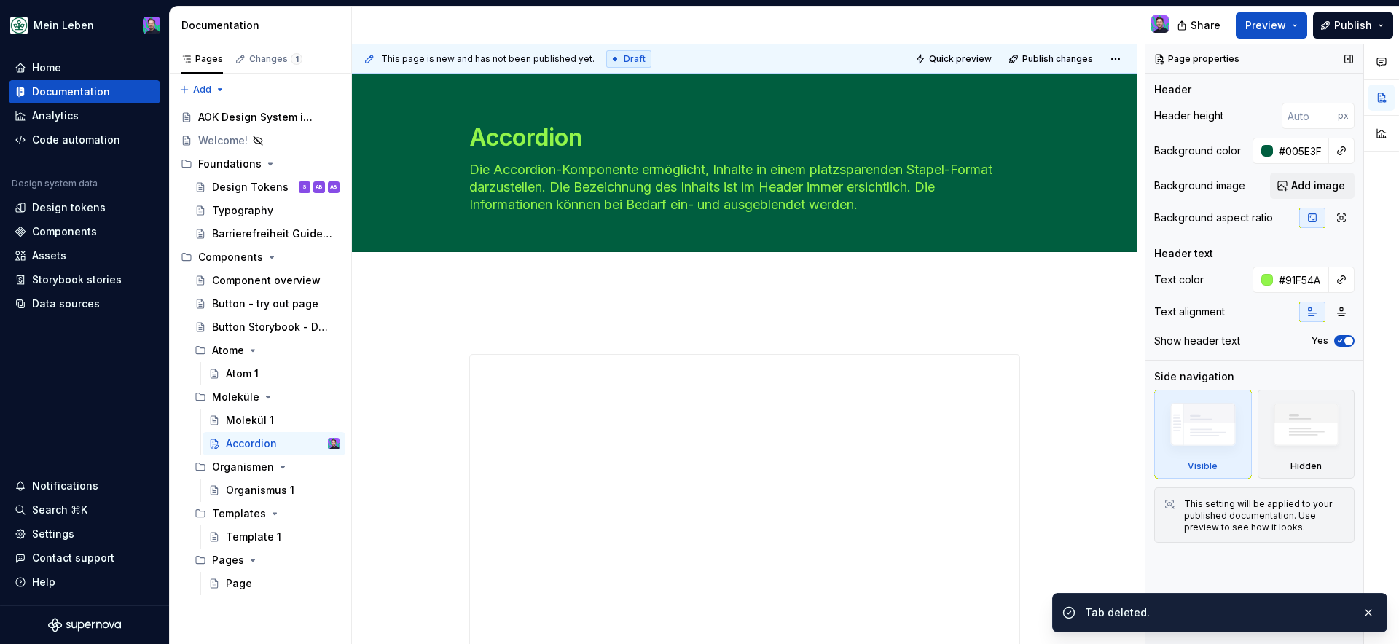
click at [1204, 249] on div "Header text" at bounding box center [1183, 253] width 59 height 15
click at [1204, 254] on div "Header text" at bounding box center [1183, 253] width 59 height 15
click at [876, 186] on textarea "Die Accordion-Komponente ermöglicht, Inhalte in einem platzsparenden Stapel-For…" at bounding box center [741, 187] width 551 height 58
click at [1059, 97] on button "Edit header" at bounding box center [1086, 98] width 77 height 26
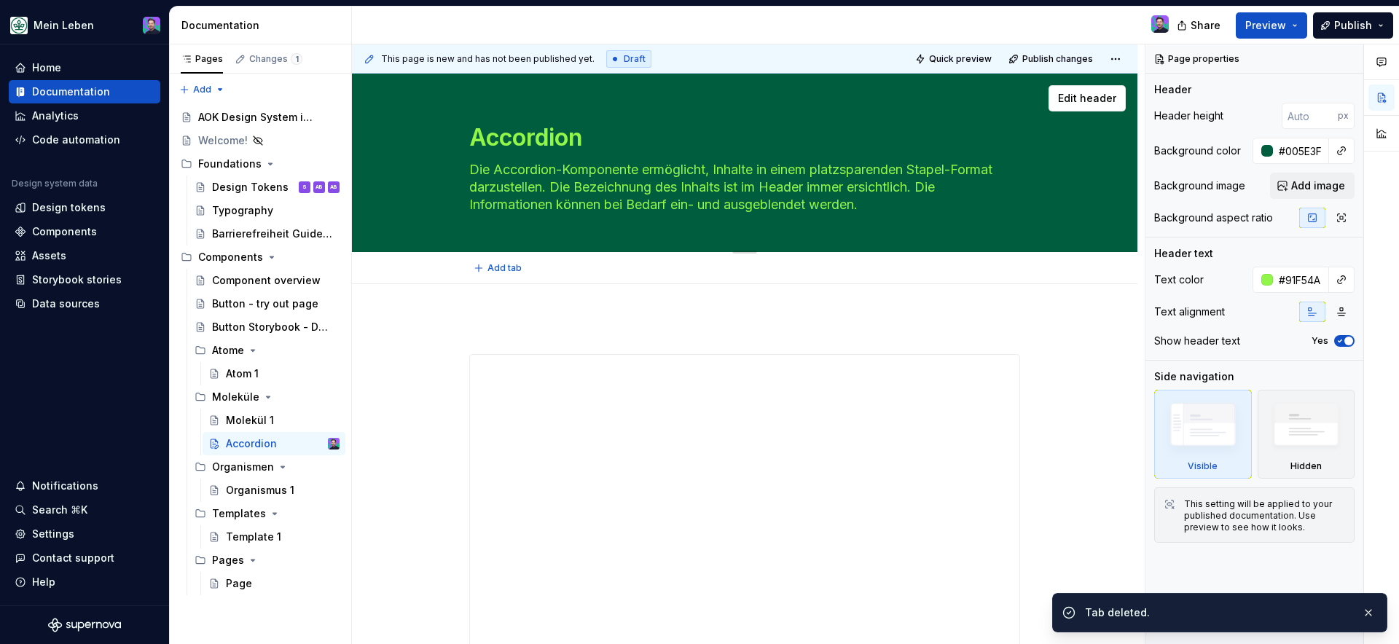
click at [938, 172] on textarea "Die Accordion-Komponente ermöglicht, Inhalte in einem platzsparenden Stapel-For…" at bounding box center [741, 187] width 551 height 58
type textarea "*"
click at [1264, 282] on div at bounding box center [1267, 280] width 12 height 12
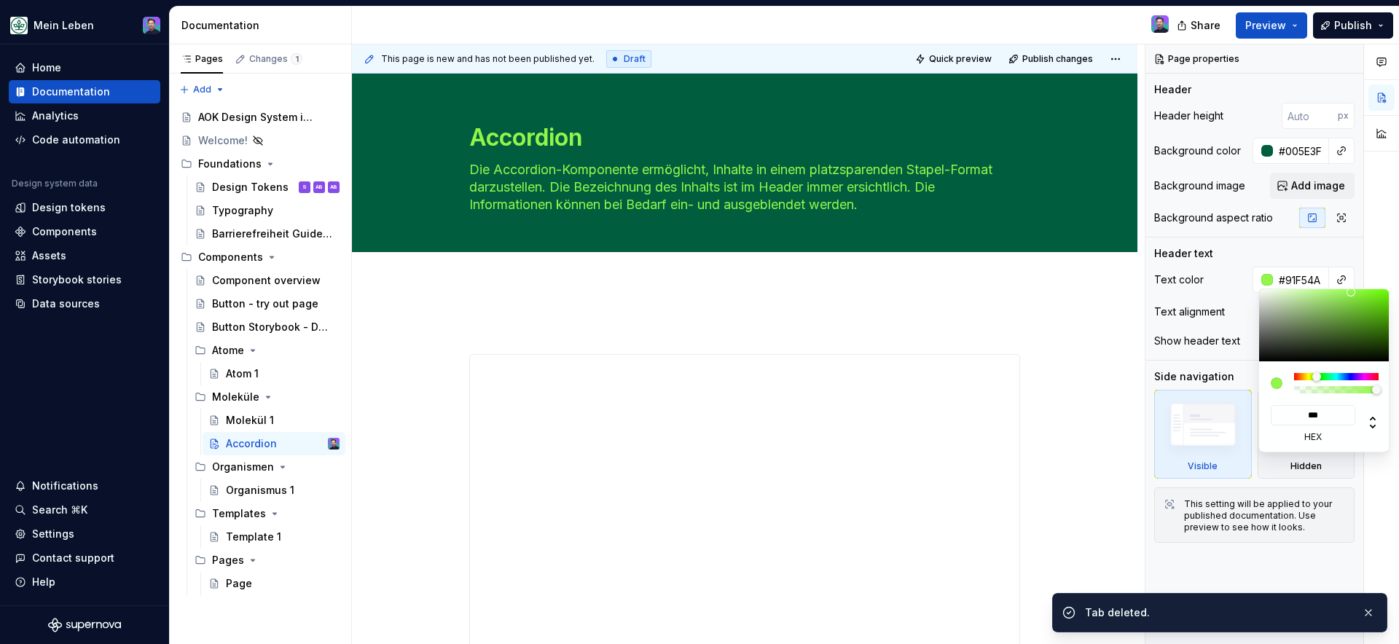
type input "****"
type input "#FFFFFF"
type input "*****"
type textarea "*"
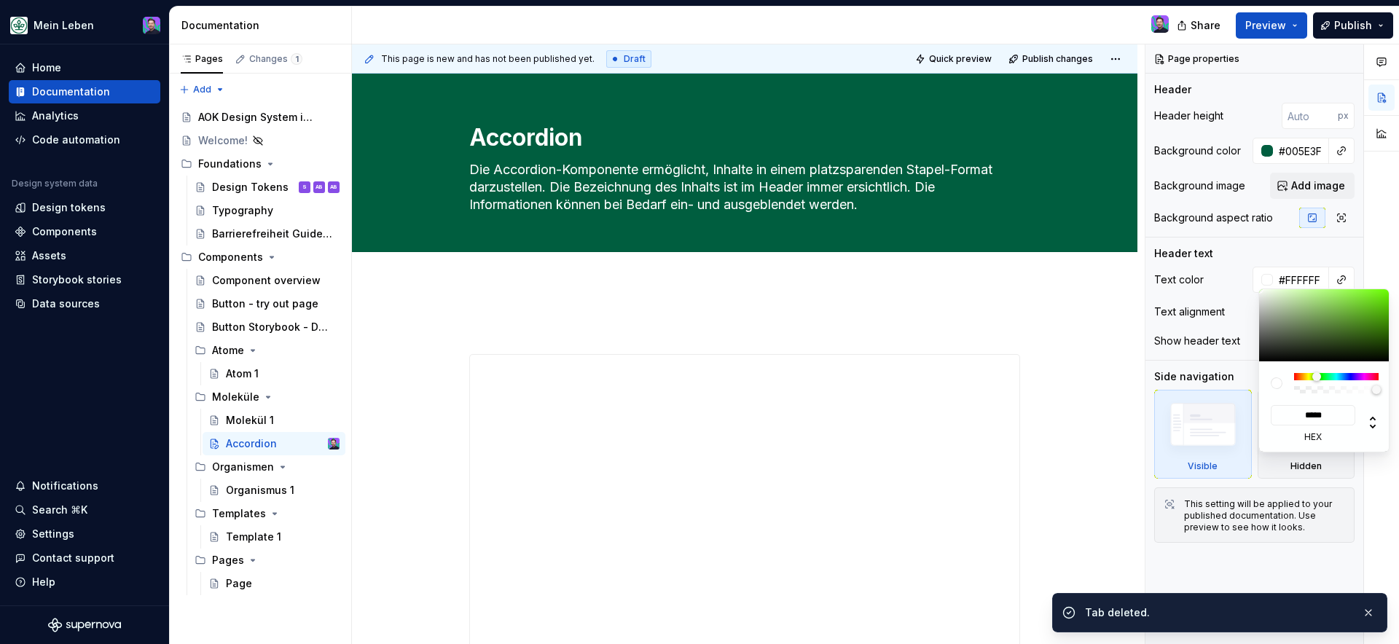
type input "*****"
click at [886, 296] on html "Mein Leben Home Documentation Analytics Code automation Design system data Desi…" at bounding box center [699, 322] width 1399 height 644
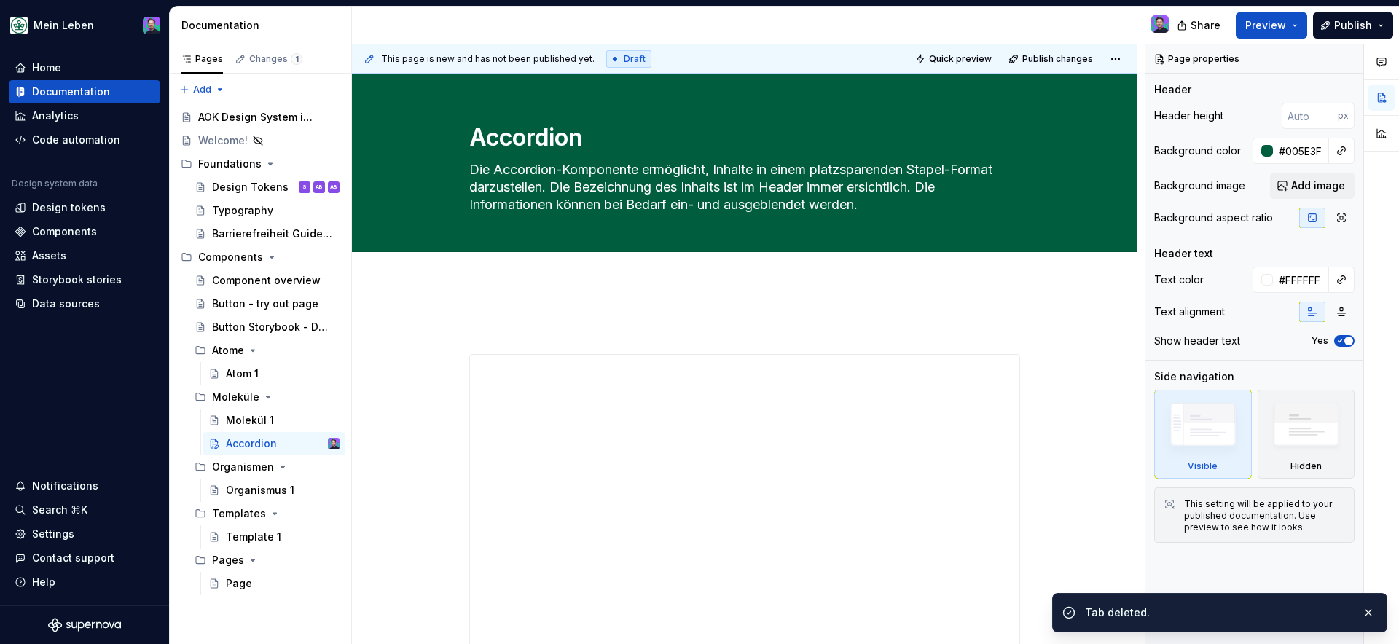
click at [886, 296] on div "**********" at bounding box center [744, 636] width 785 height 705
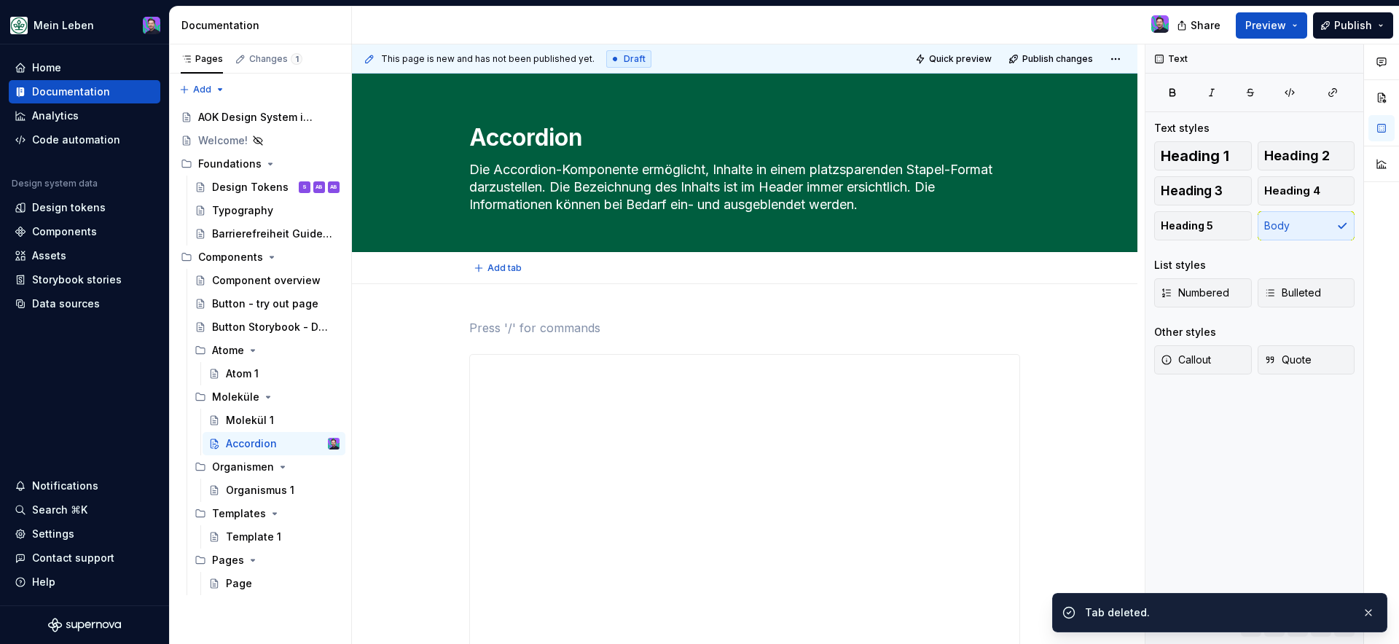
scroll to position [1, 0]
click at [1025, 187] on div "Accordion Die Accordion-Komponente ermöglicht, Inhalte in einem platzsparenden …" at bounding box center [744, 162] width 669 height 178
click at [245, 421] on div "Molekül 1" at bounding box center [250, 420] width 48 height 15
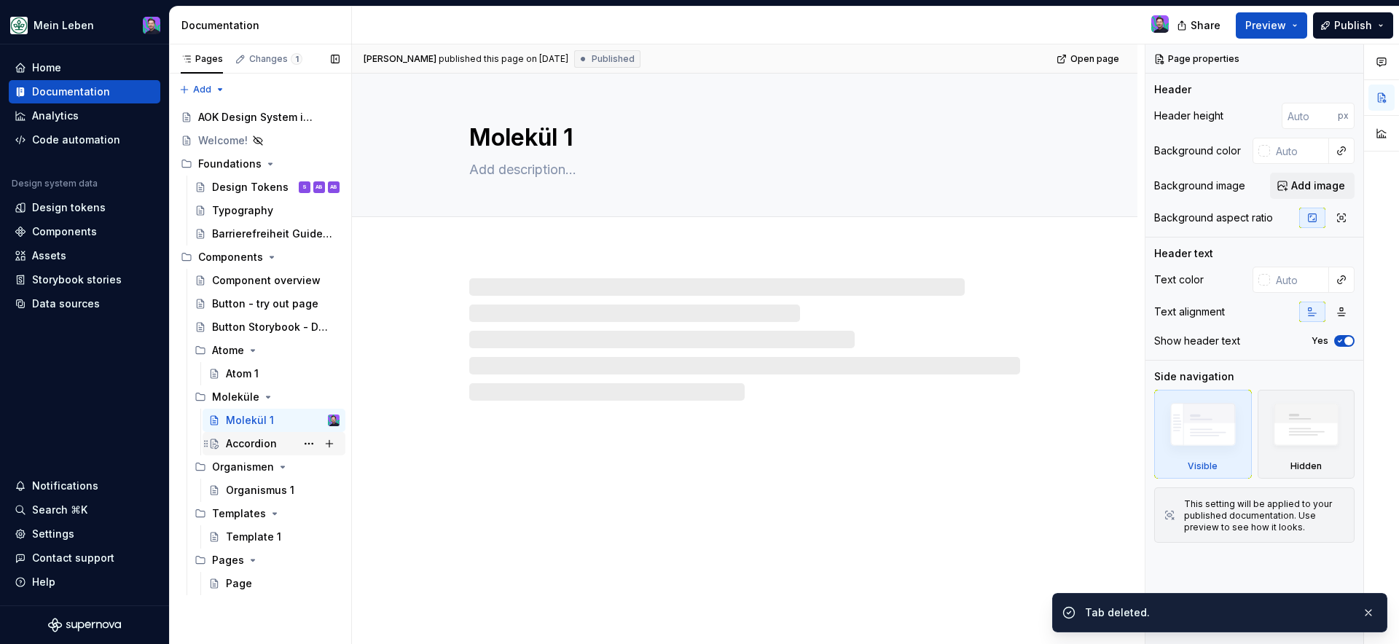
click at [251, 442] on div "Accordion" at bounding box center [251, 443] width 51 height 15
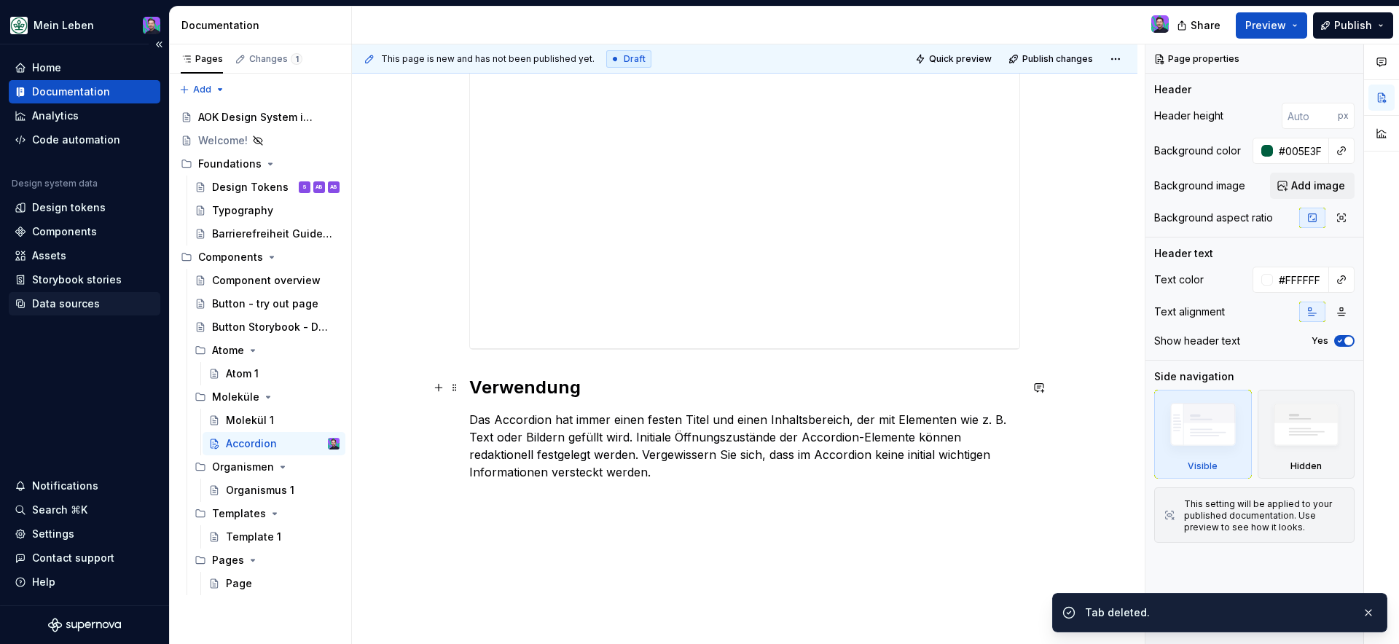
scroll to position [345, 0]
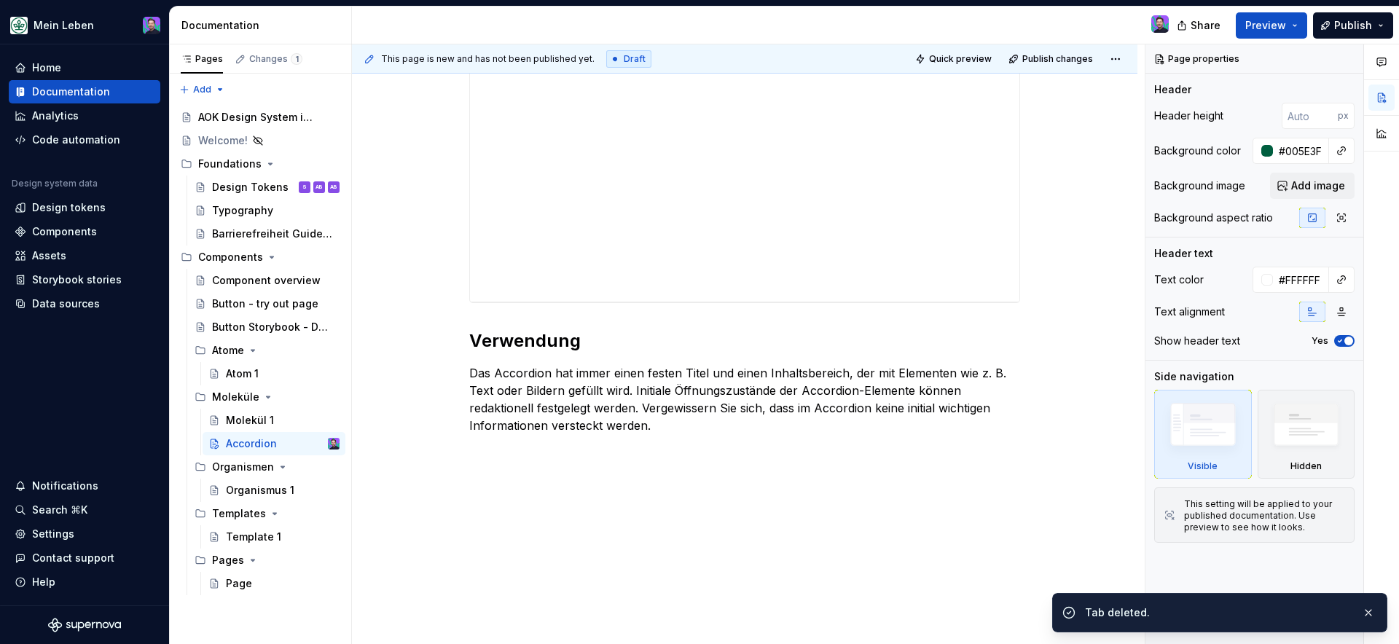
click at [716, 466] on div "**********" at bounding box center [744, 292] width 785 height 705
click at [716, 452] on div "**********" at bounding box center [744, 212] width 551 height 477
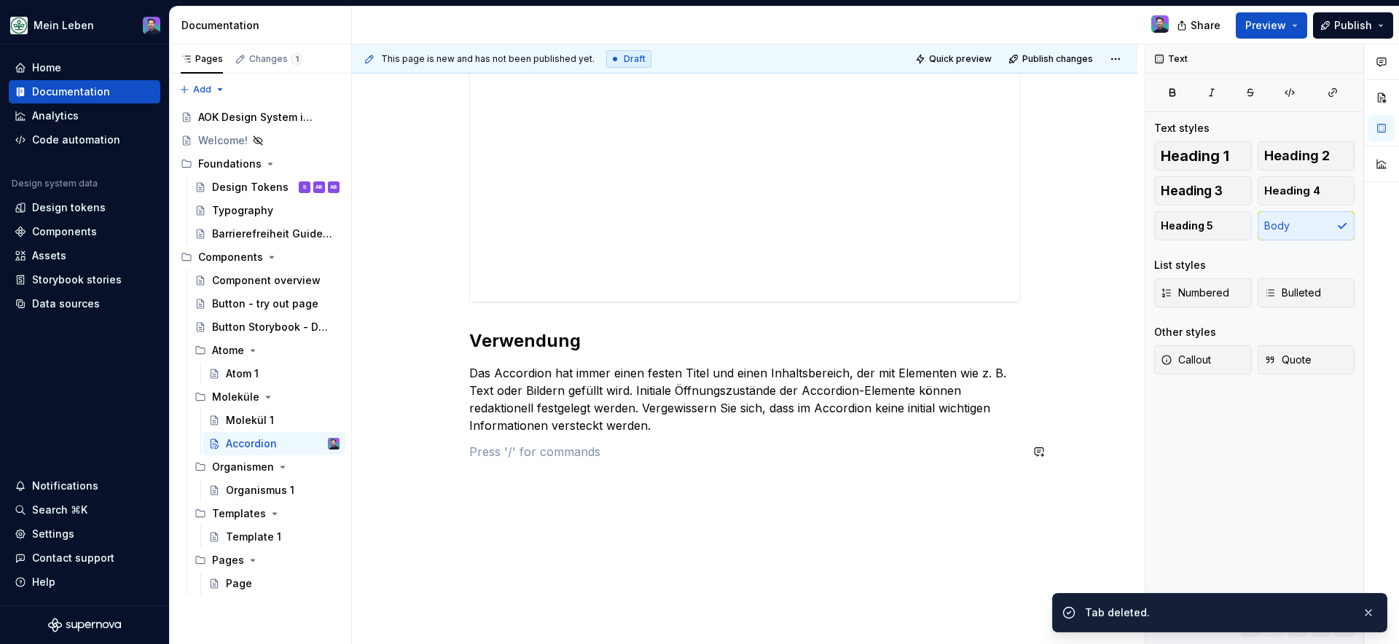
click at [662, 436] on div "**********" at bounding box center [744, 217] width 551 height 486
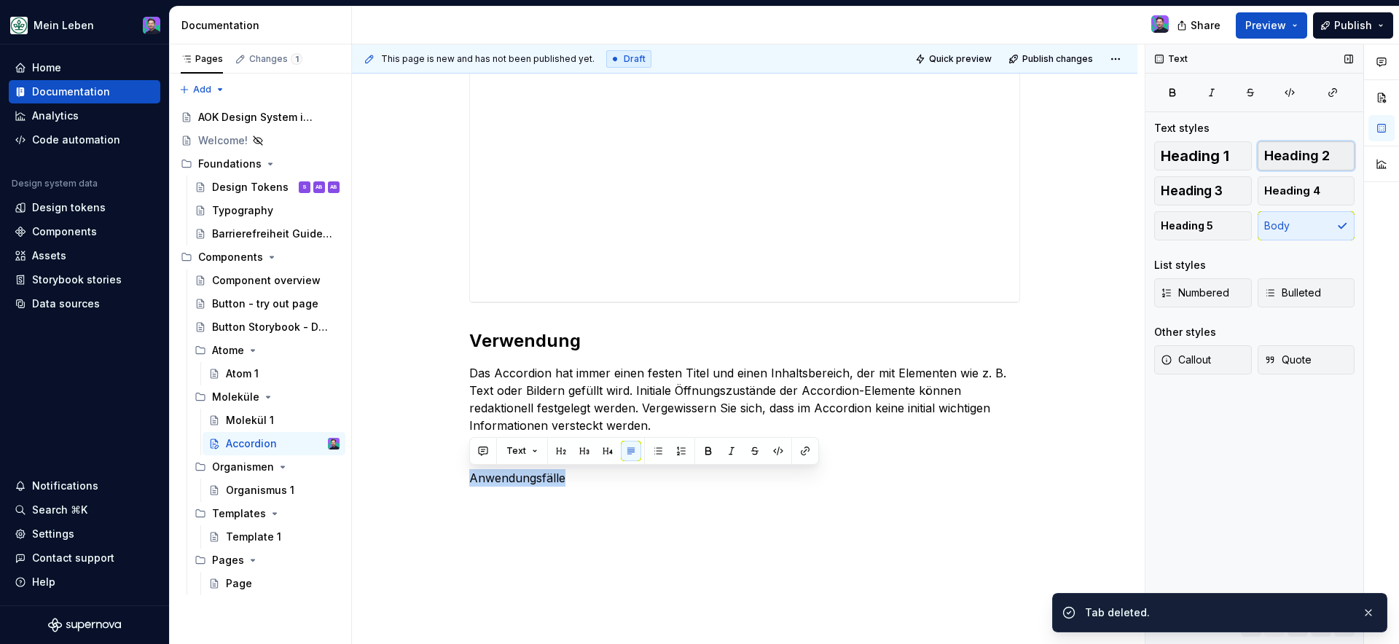
click at [1293, 168] on button "Heading 2" at bounding box center [1307, 155] width 98 height 29
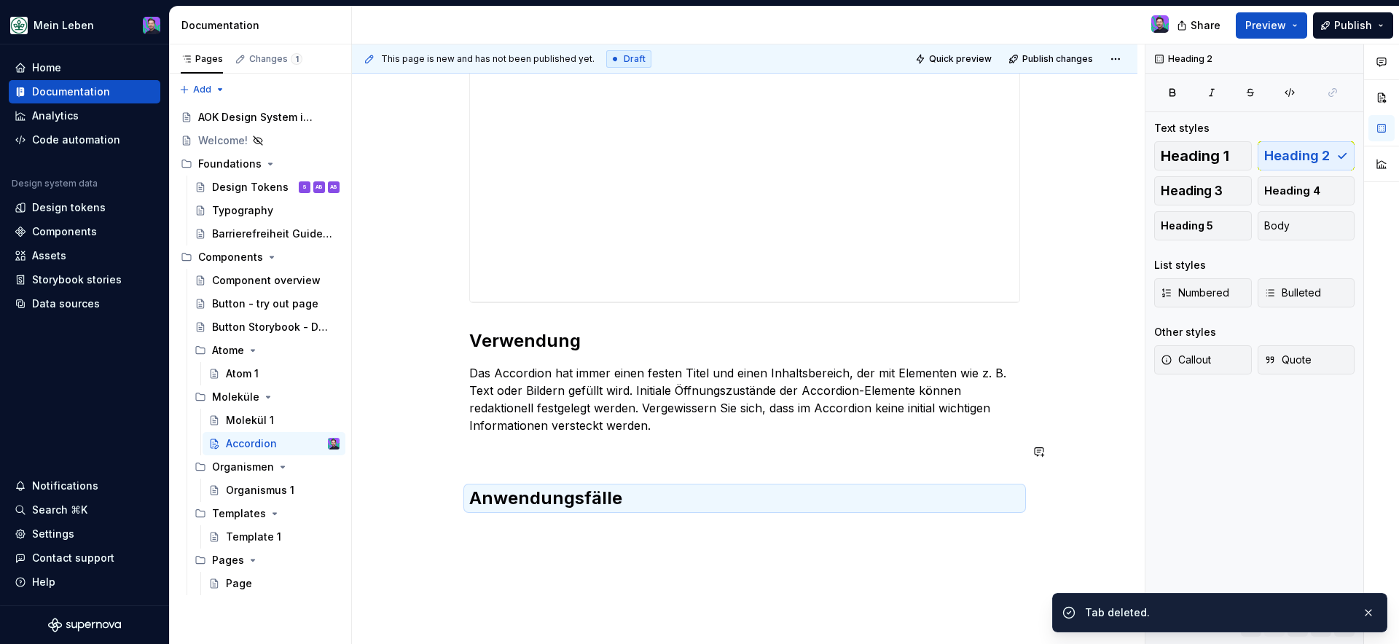
click at [659, 468] on div "**********" at bounding box center [744, 242] width 551 height 536
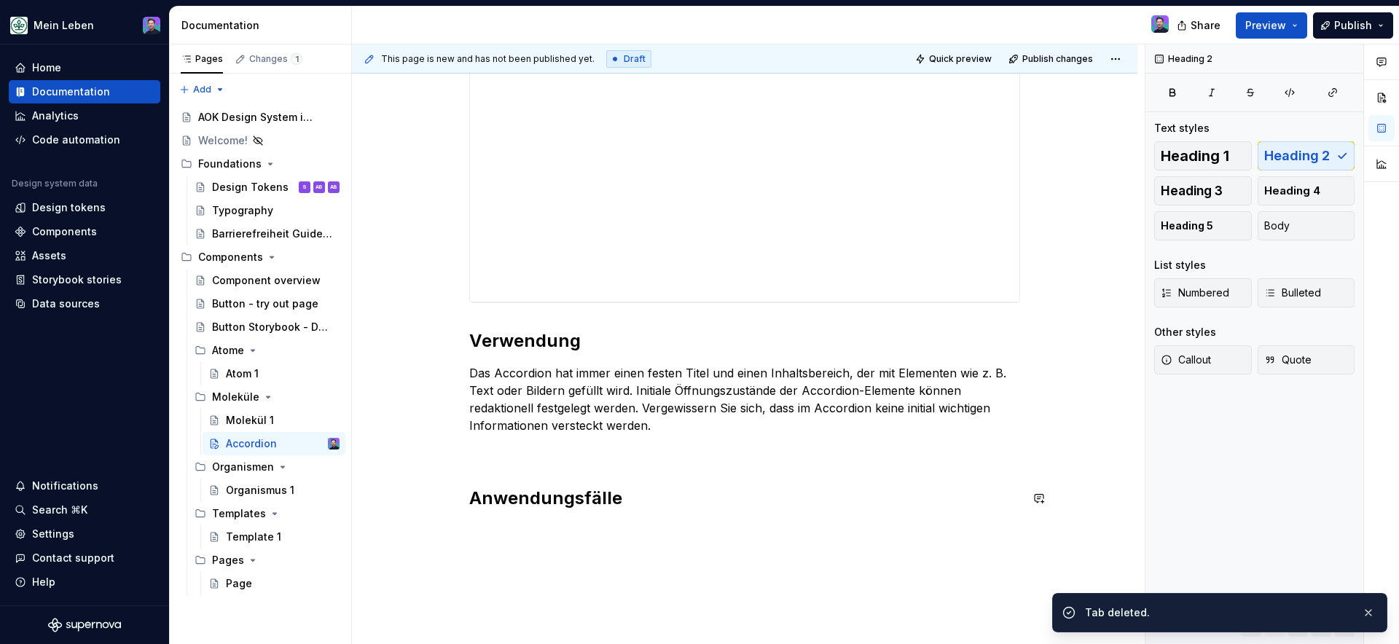
click at [652, 520] on div "**********" at bounding box center [744, 250] width 551 height 553
click at [638, 552] on div "**********" at bounding box center [744, 330] width 785 height 781
click at [1269, 291] on icon "button" at bounding box center [1270, 293] width 12 height 12
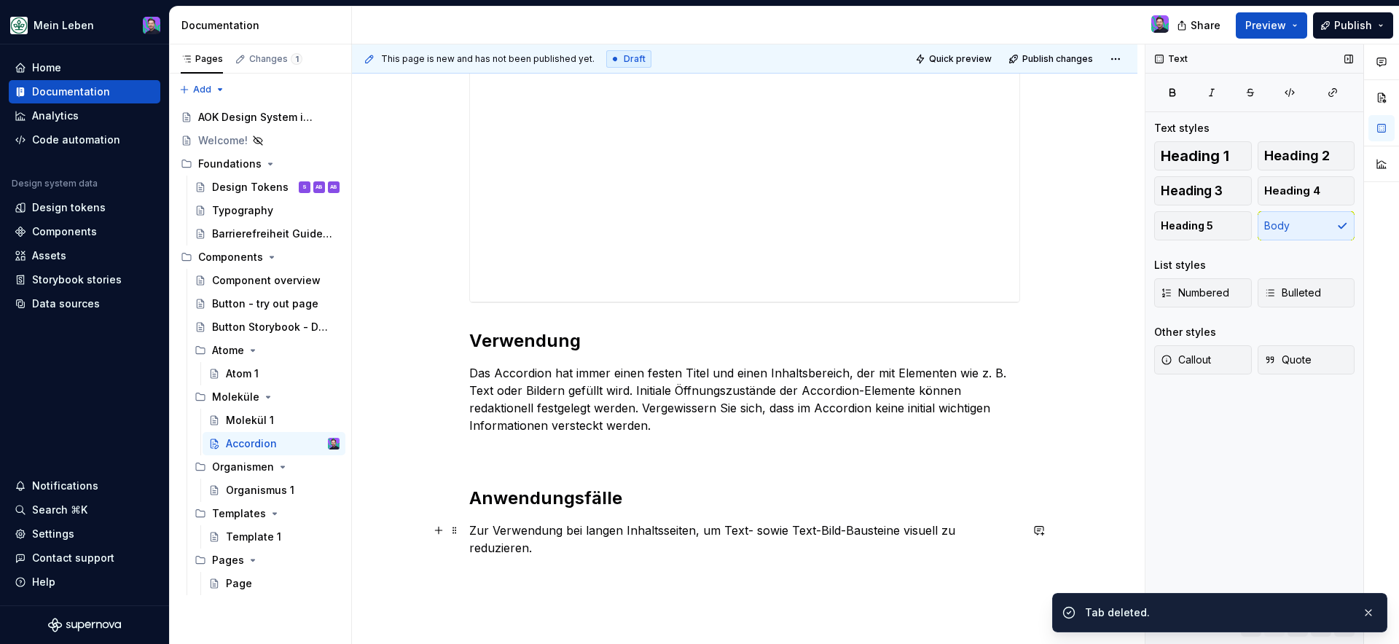
click at [471, 528] on p "Zur Verwendung bei langen Inhaltsseiten, um Text- sowie Text-Bild-Bausteine vis…" at bounding box center [744, 539] width 551 height 35
click at [1304, 281] on button "Bulleted" at bounding box center [1307, 292] width 98 height 29
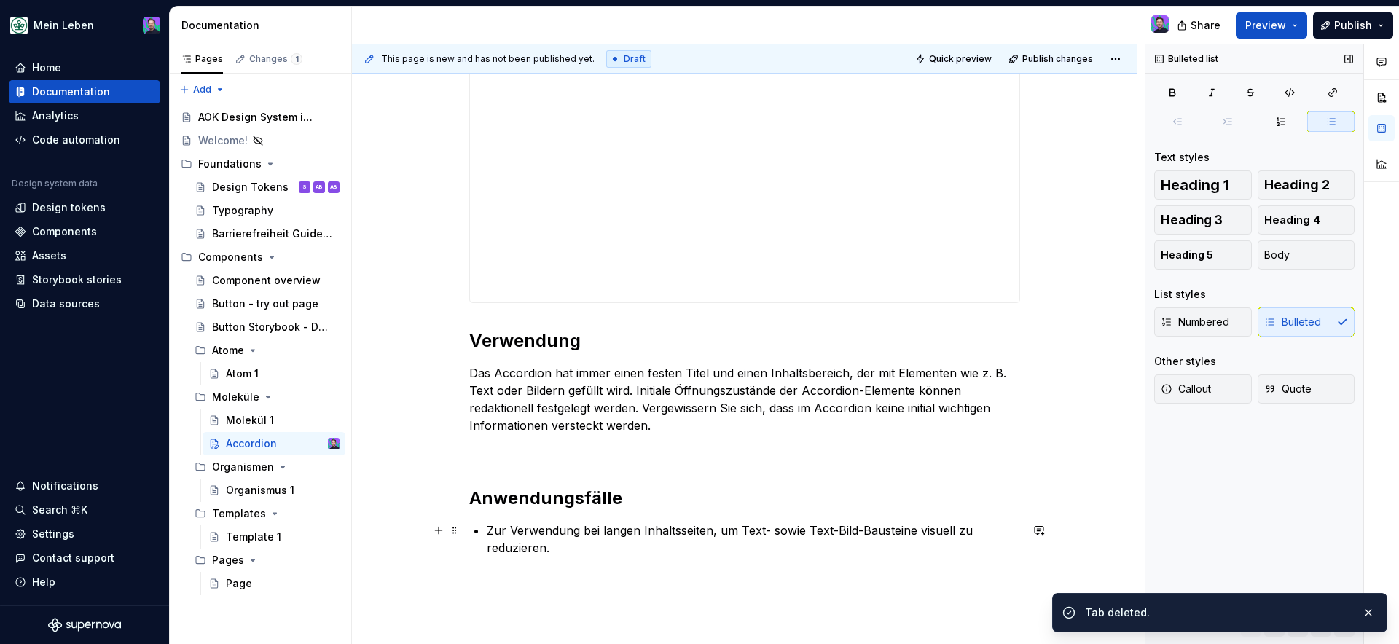
click at [675, 552] on p "Zur Verwendung bei langen Inhaltsseiten, um Text- sowie Text-Bild-Bausteine vis…" at bounding box center [753, 539] width 533 height 35
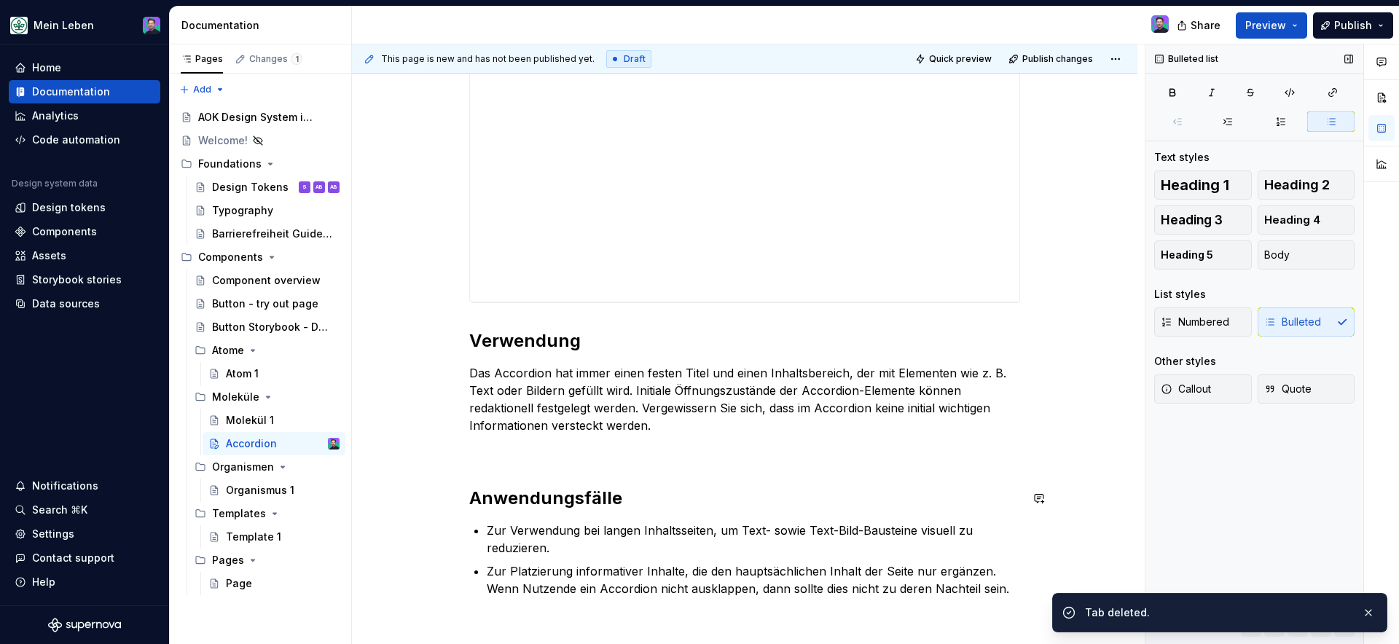
click at [598, 477] on div "**********" at bounding box center [744, 285] width 551 height 623
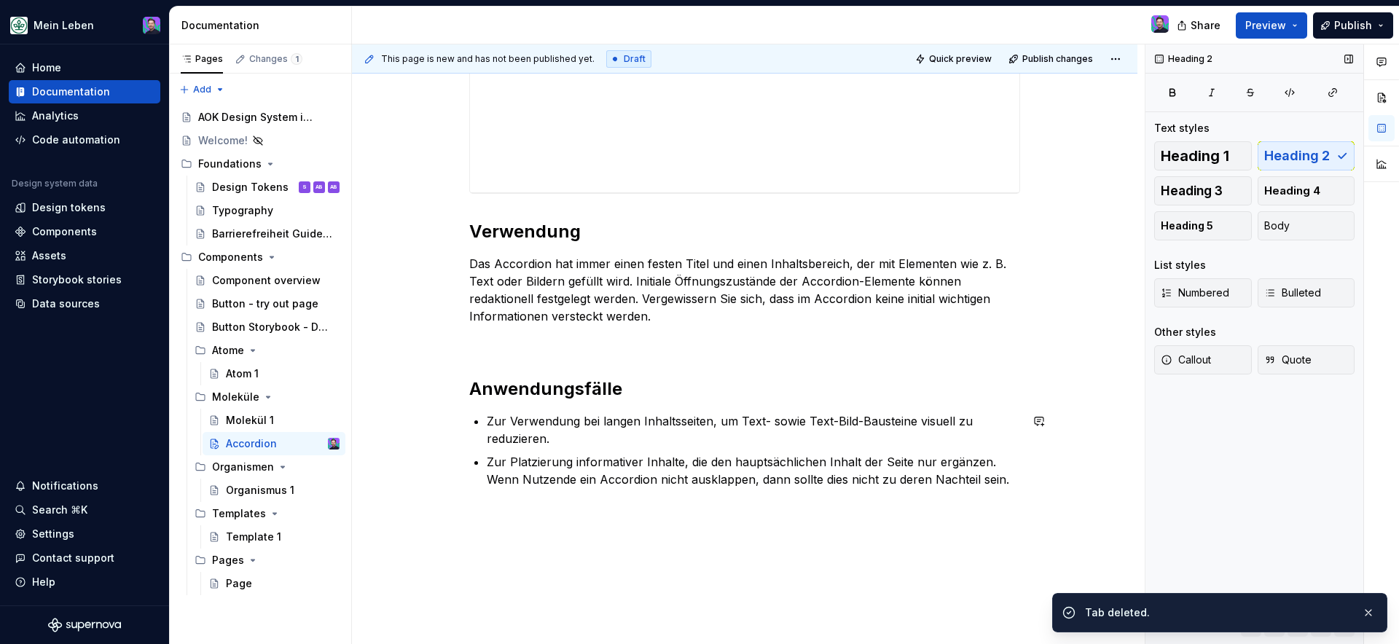
scroll to position [508, 0]
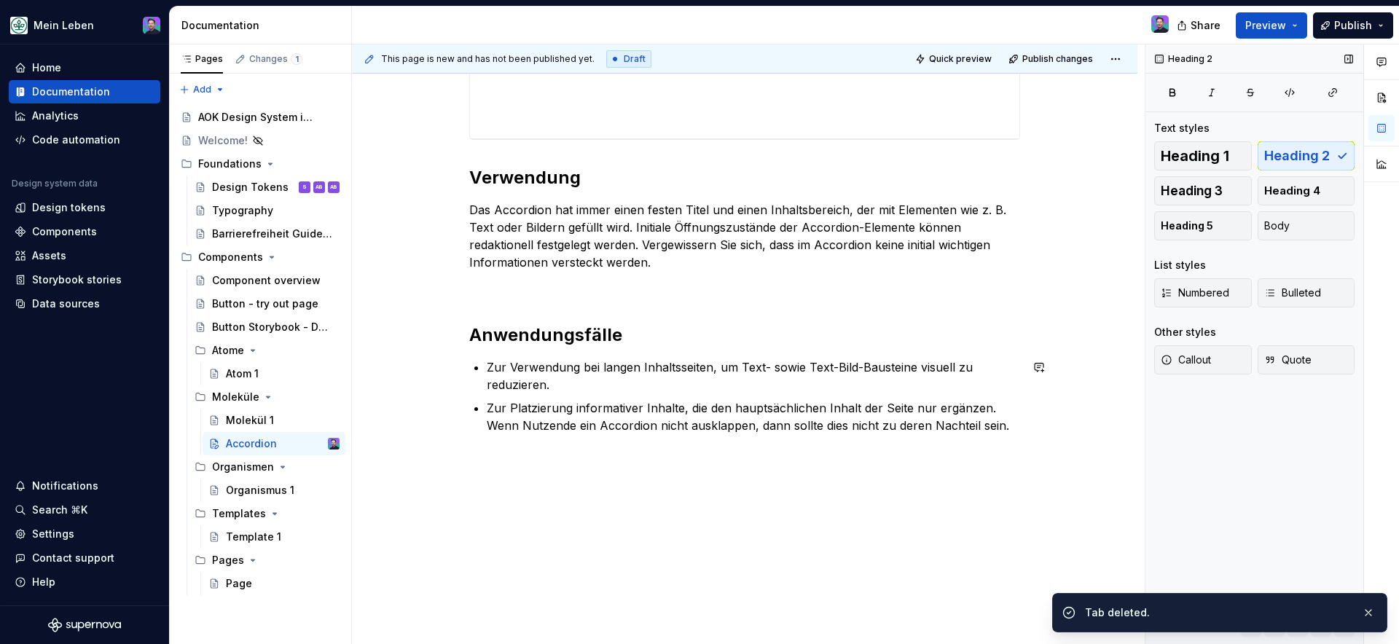
click at [532, 511] on div "**********" at bounding box center [748, 344] width 793 height 600
click at [505, 455] on div "**********" at bounding box center [744, 210] width 785 height 869
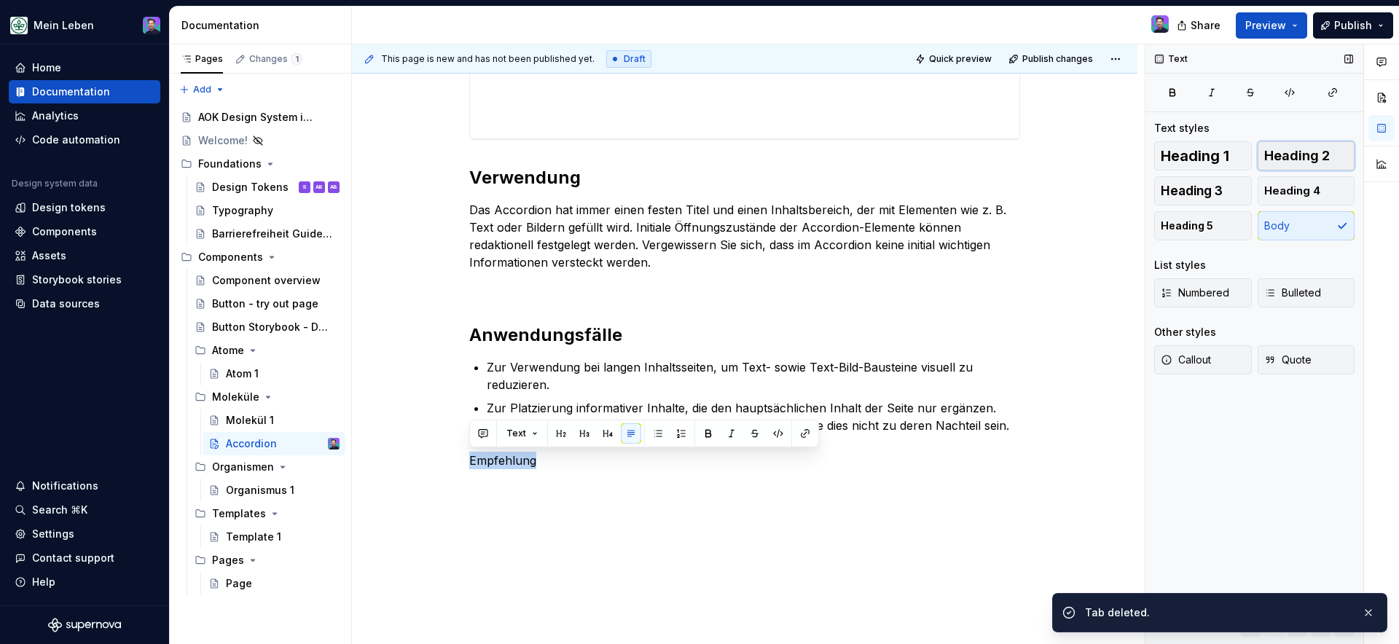
click at [1338, 149] on button "Heading 2" at bounding box center [1307, 155] width 98 height 29
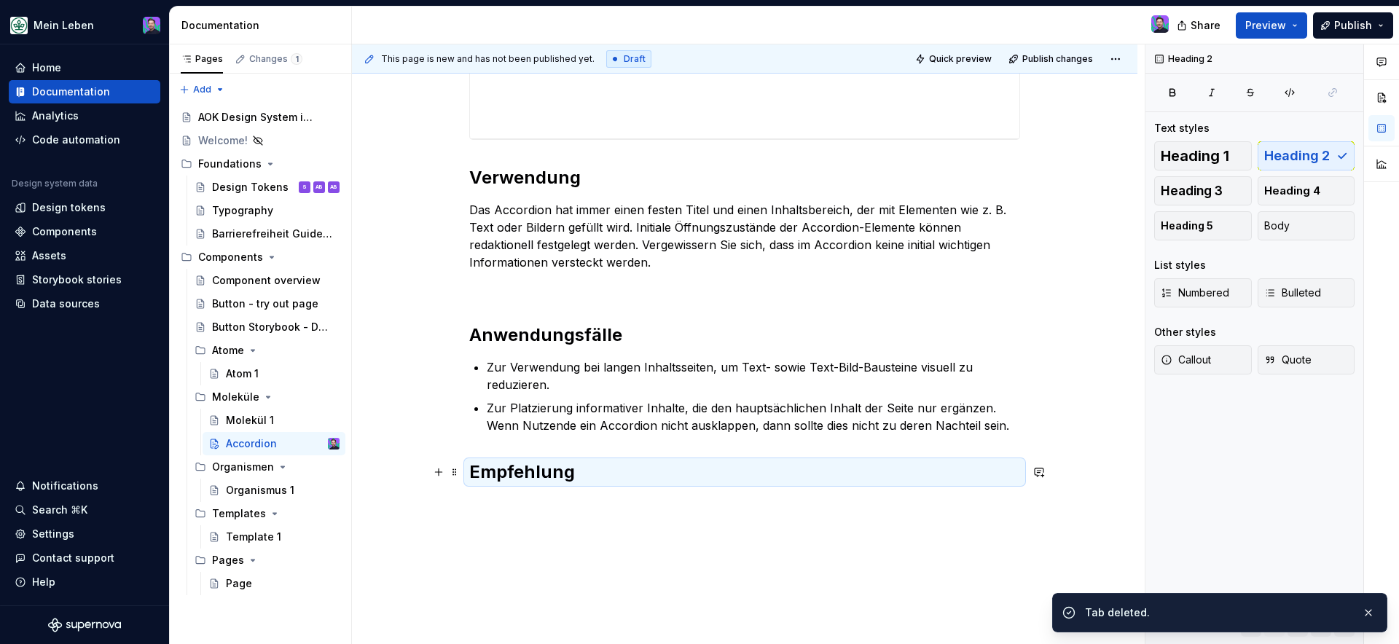
click at [597, 472] on h2 "Empfehlung" at bounding box center [744, 471] width 551 height 23
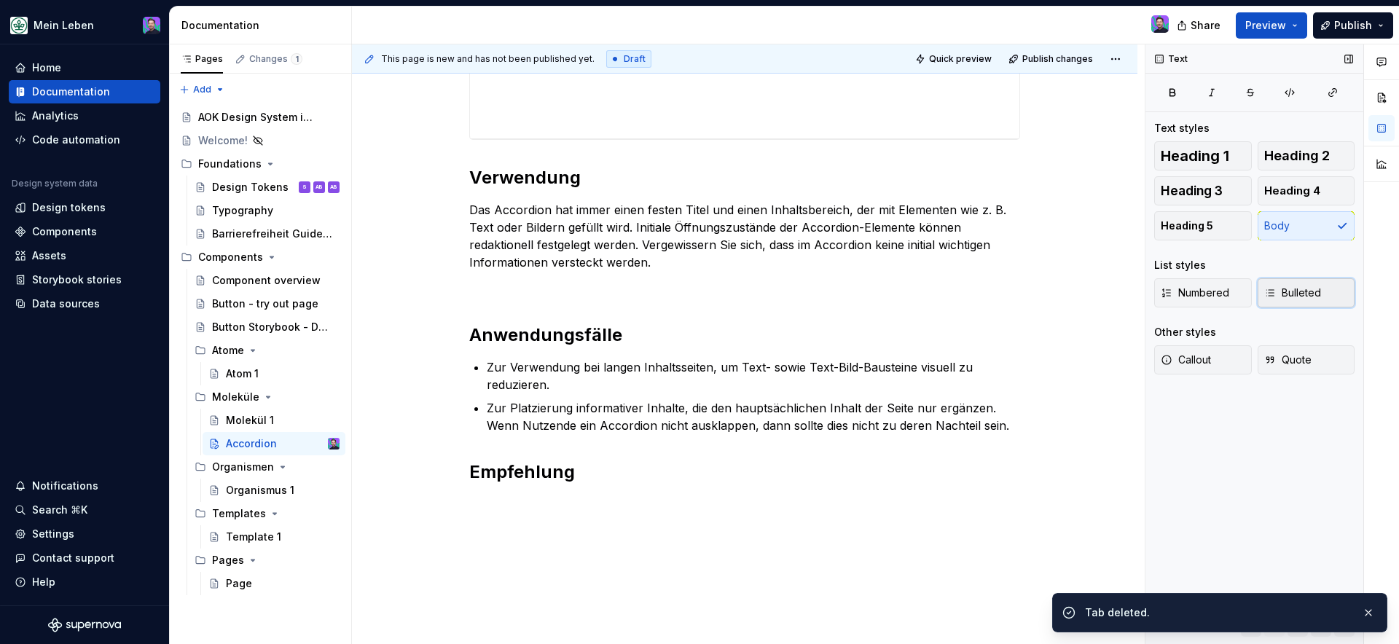
click at [1309, 291] on span "Bulleted" at bounding box center [1292, 293] width 57 height 15
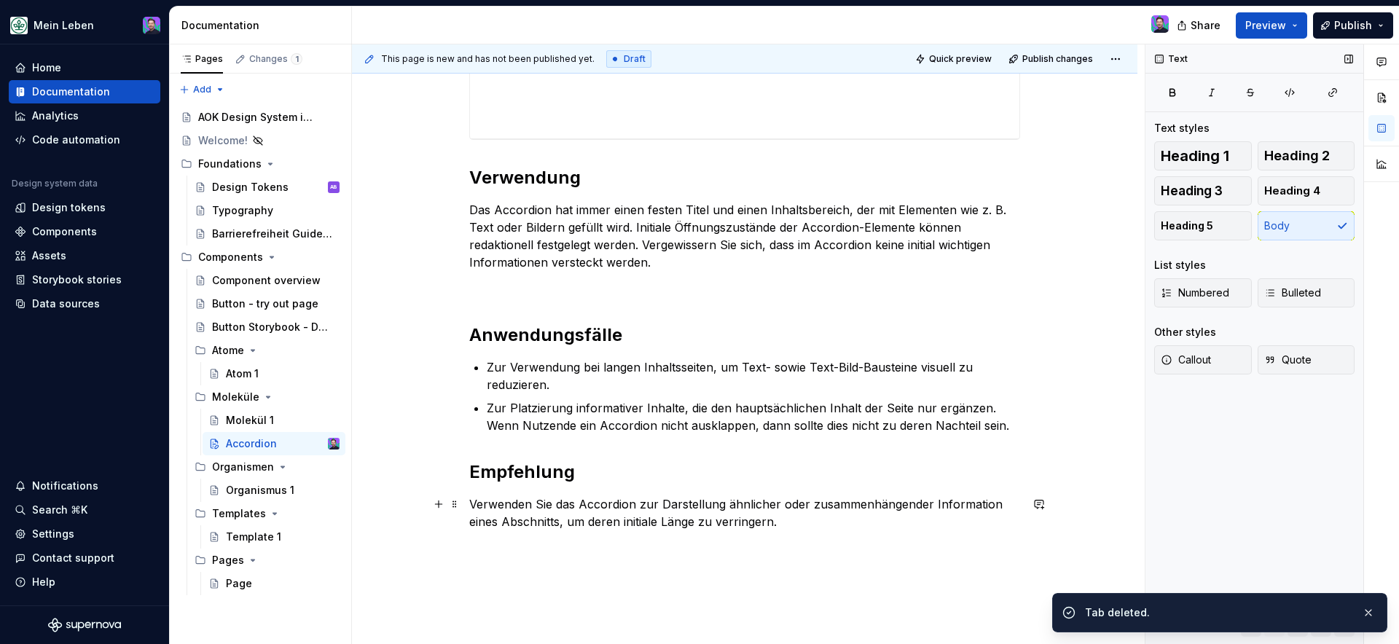
click at [466, 510] on div "**********" at bounding box center [744, 258] width 785 height 965
click at [1322, 280] on button "Bulleted" at bounding box center [1307, 292] width 98 height 29
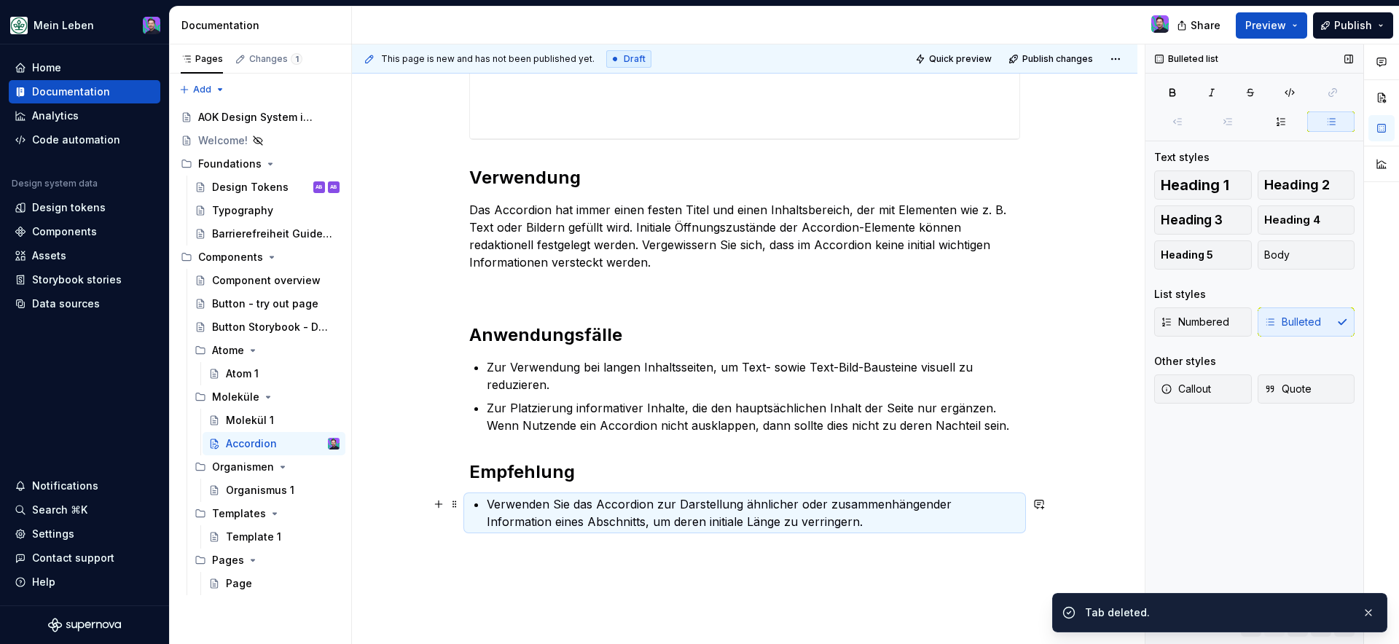
click at [801, 518] on p "Verwenden Sie das Accordion zur Darstellung ähnlicher oder zusammenhängender In…" at bounding box center [753, 512] width 533 height 35
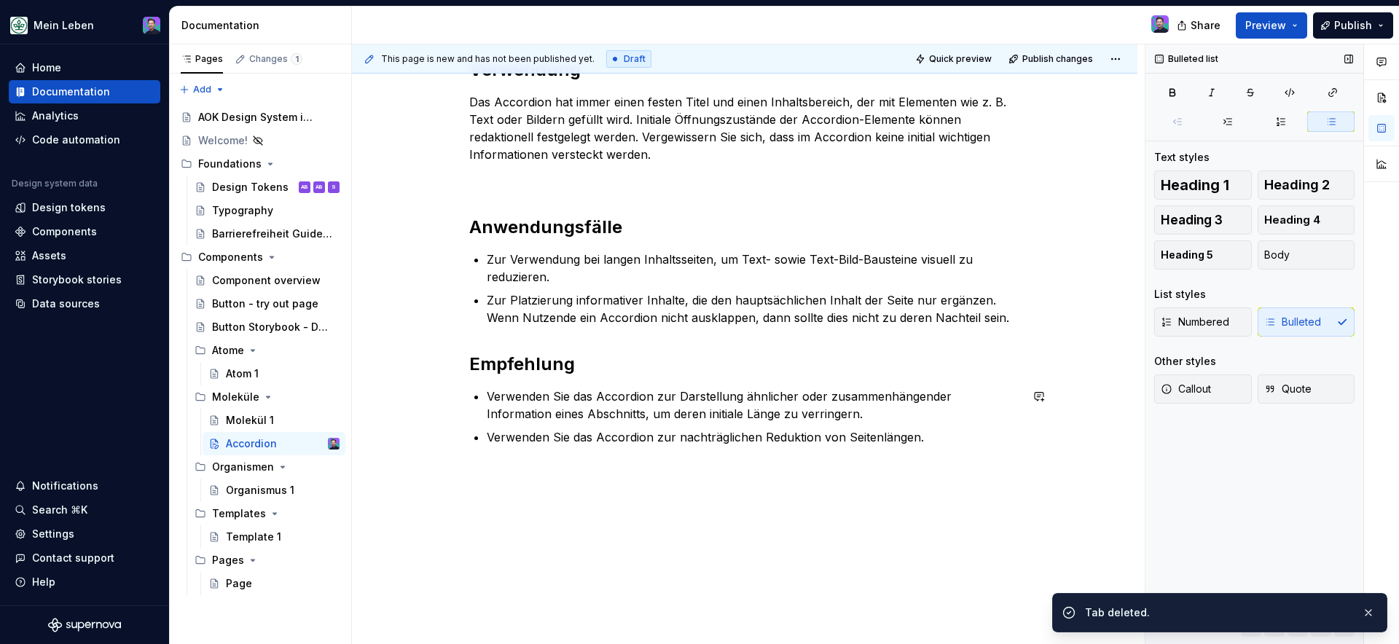
scroll to position [627, 0]
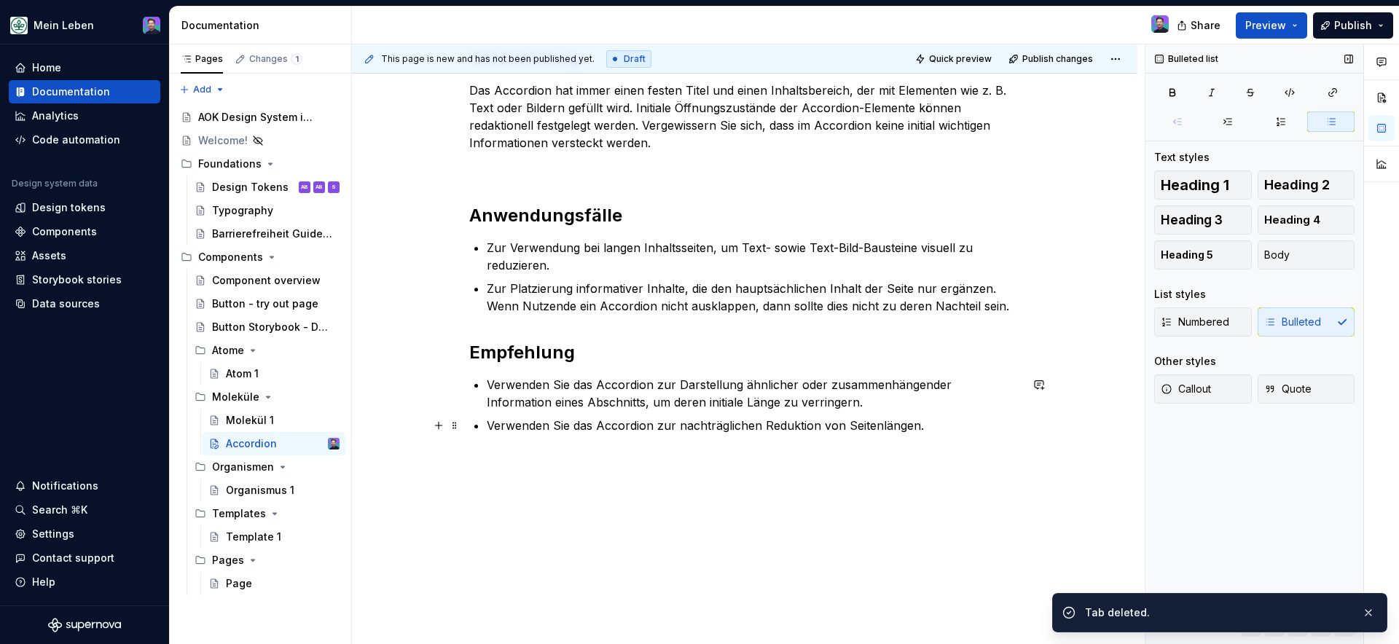
click at [936, 428] on p "Verwenden Sie das Accordion zur nachträglichen Reduktion von Seitenlängen." at bounding box center [753, 425] width 533 height 17
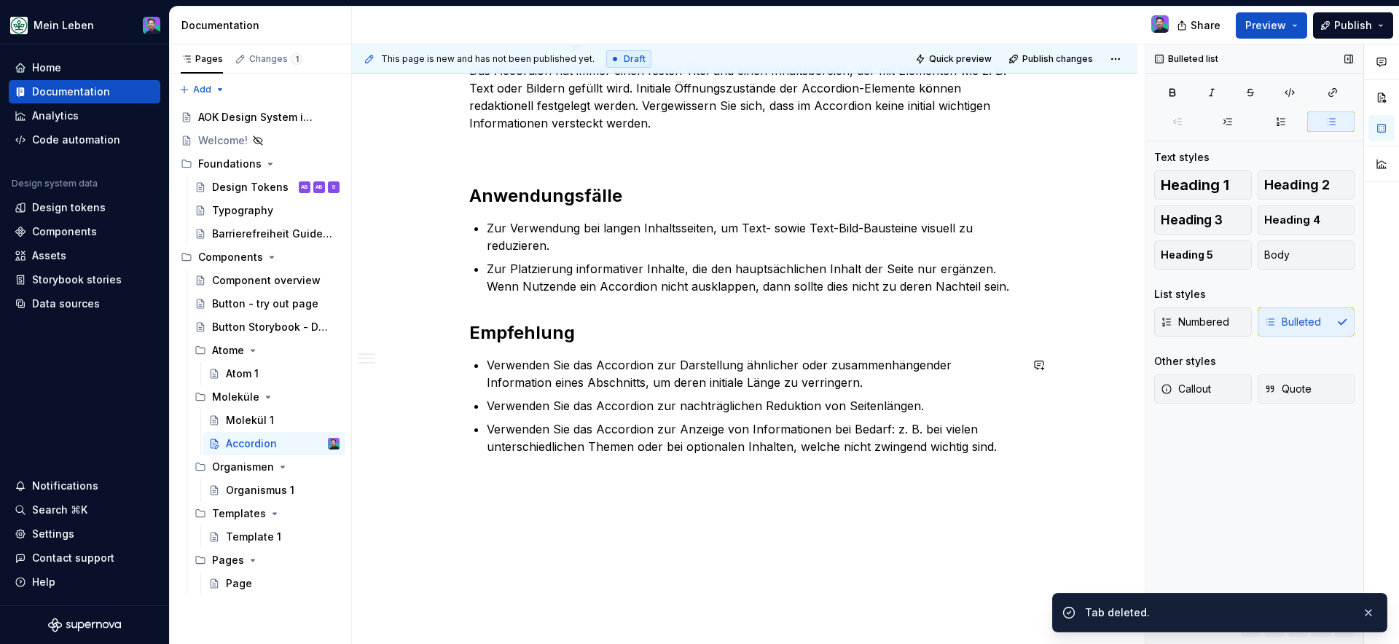
scroll to position [668, 0]
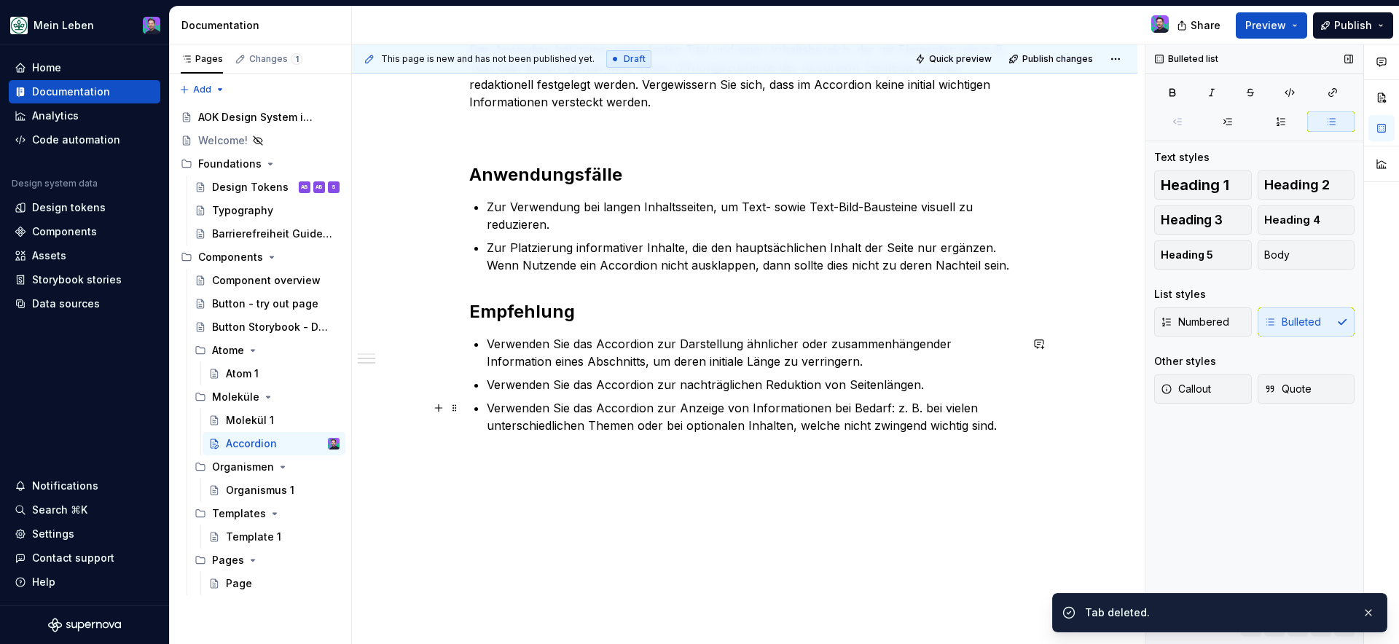
click at [1005, 430] on p "Verwenden Sie das Accordion zur Anzeige von Informationen bei Bedarf: z. B. bei…" at bounding box center [753, 416] width 533 height 35
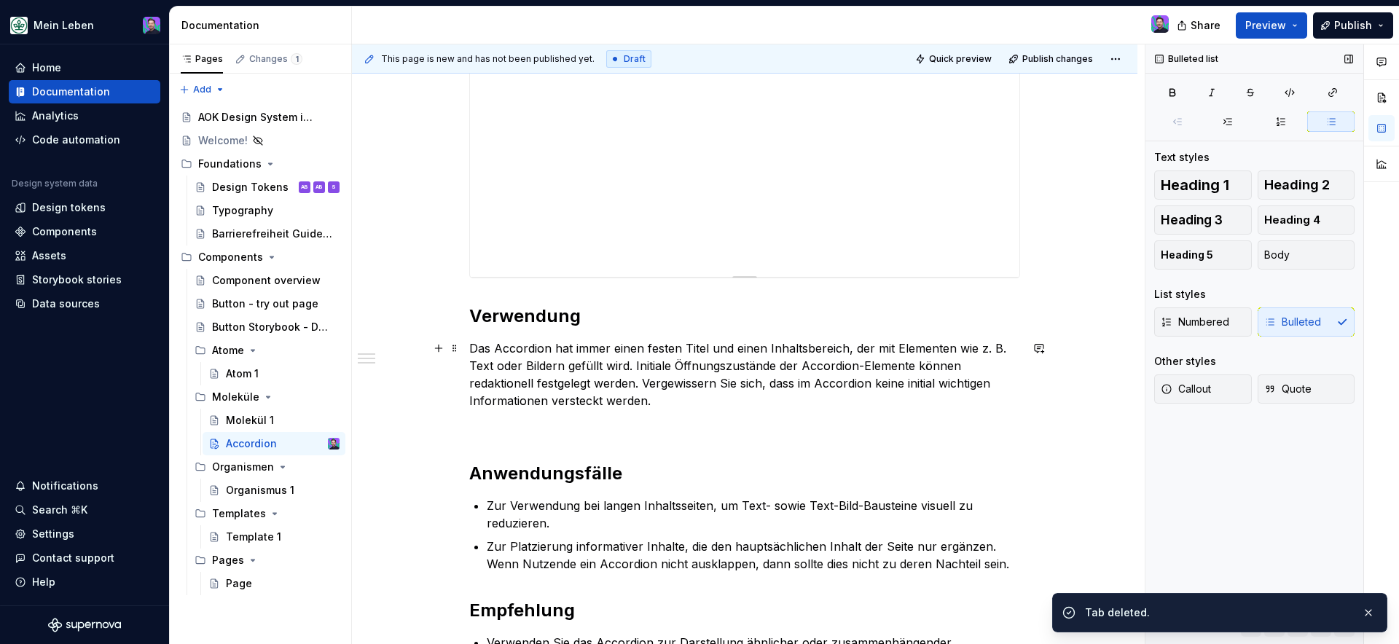
scroll to position [785, 0]
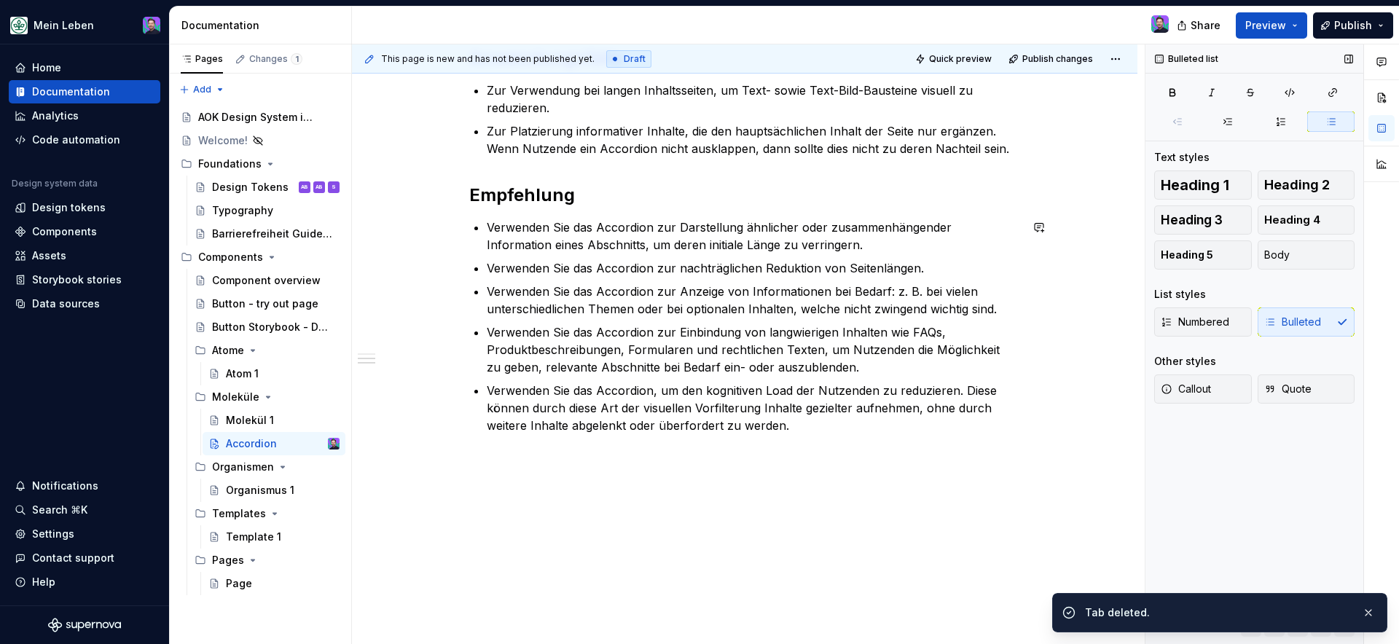
click at [820, 502] on div "**********" at bounding box center [744, 71] width 785 height 1145
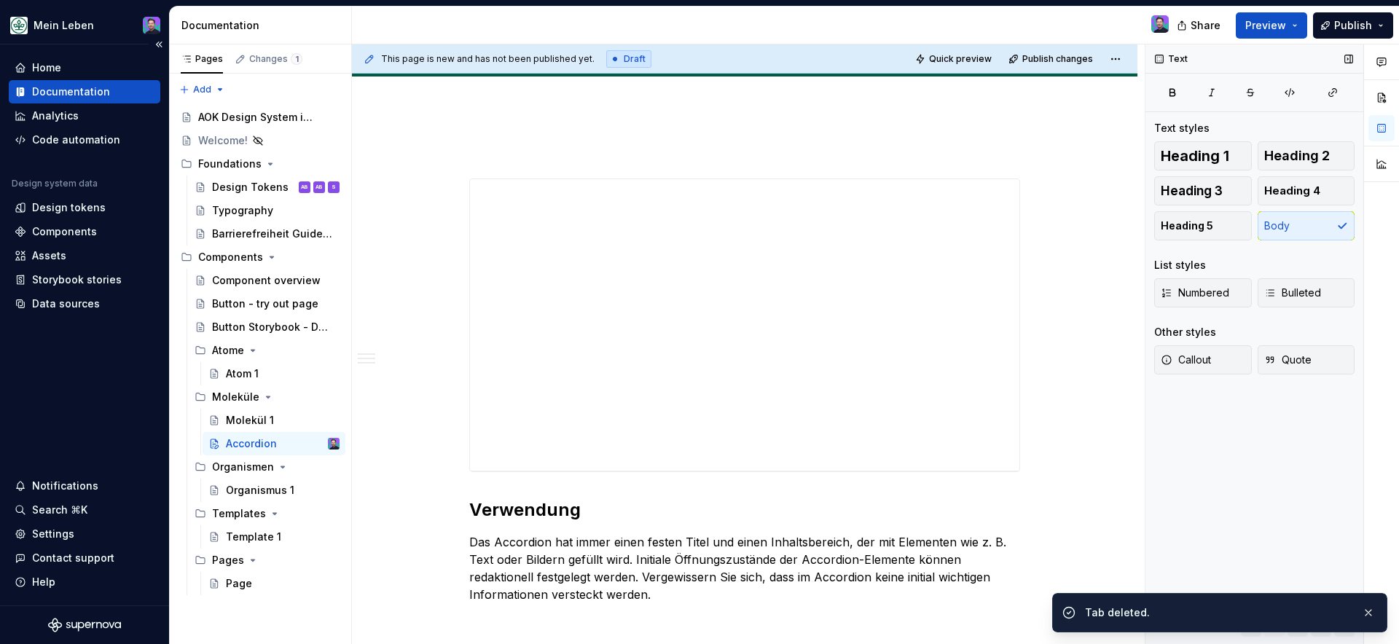
scroll to position [0, 0]
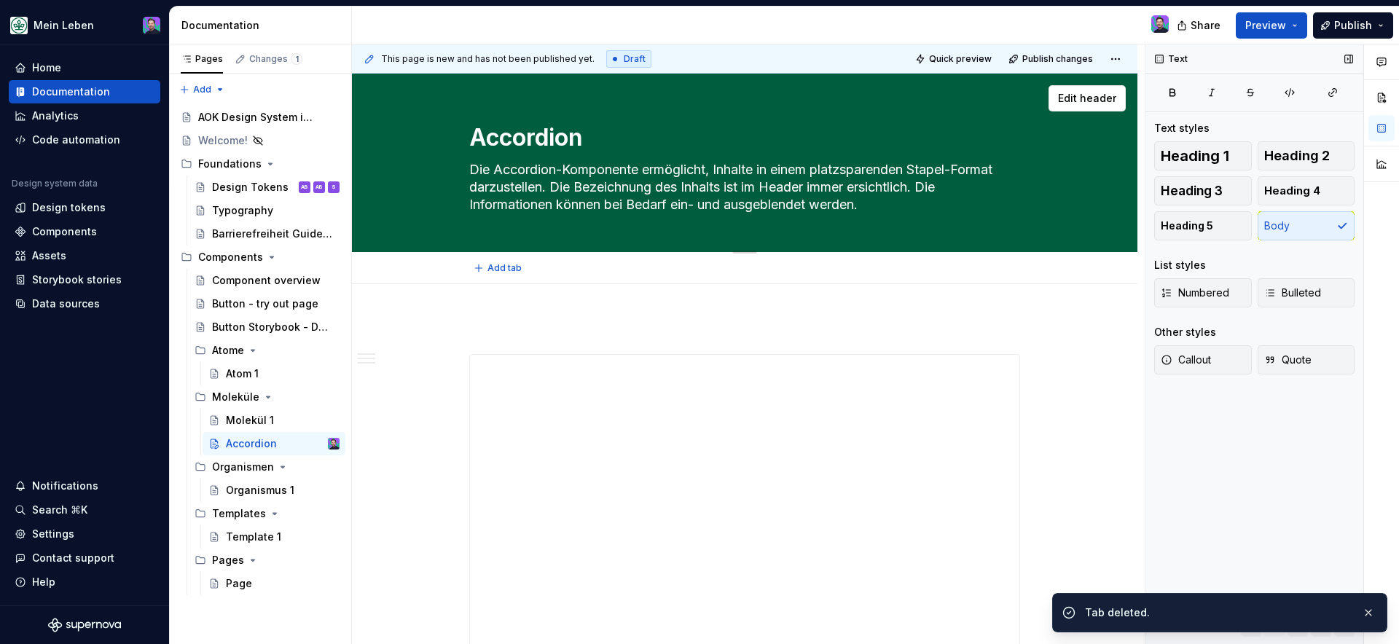
click at [1073, 80] on div "Accordion Die Accordion-Komponente ermöglicht, Inhalte in einem platzsparenden …" at bounding box center [744, 163] width 669 height 178
click at [1073, 102] on span "Edit header" at bounding box center [1087, 98] width 58 height 15
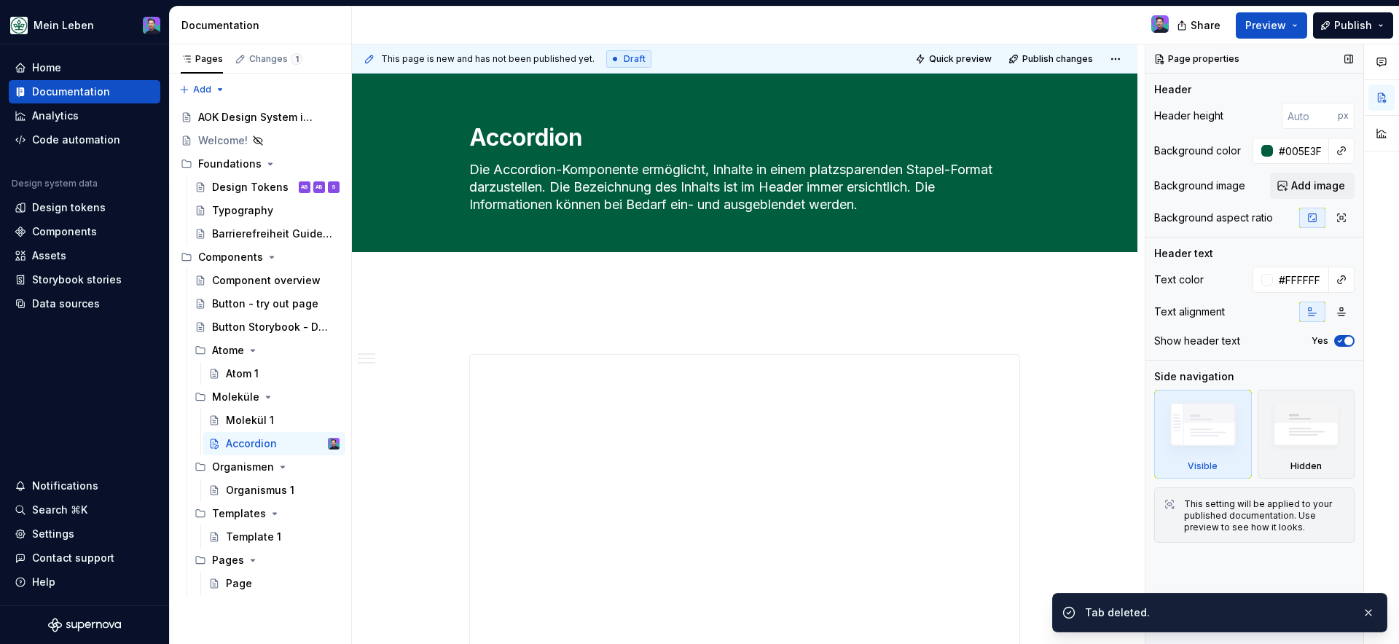
type textarea "*"
click at [1305, 192] on span "Add image" at bounding box center [1318, 186] width 54 height 15
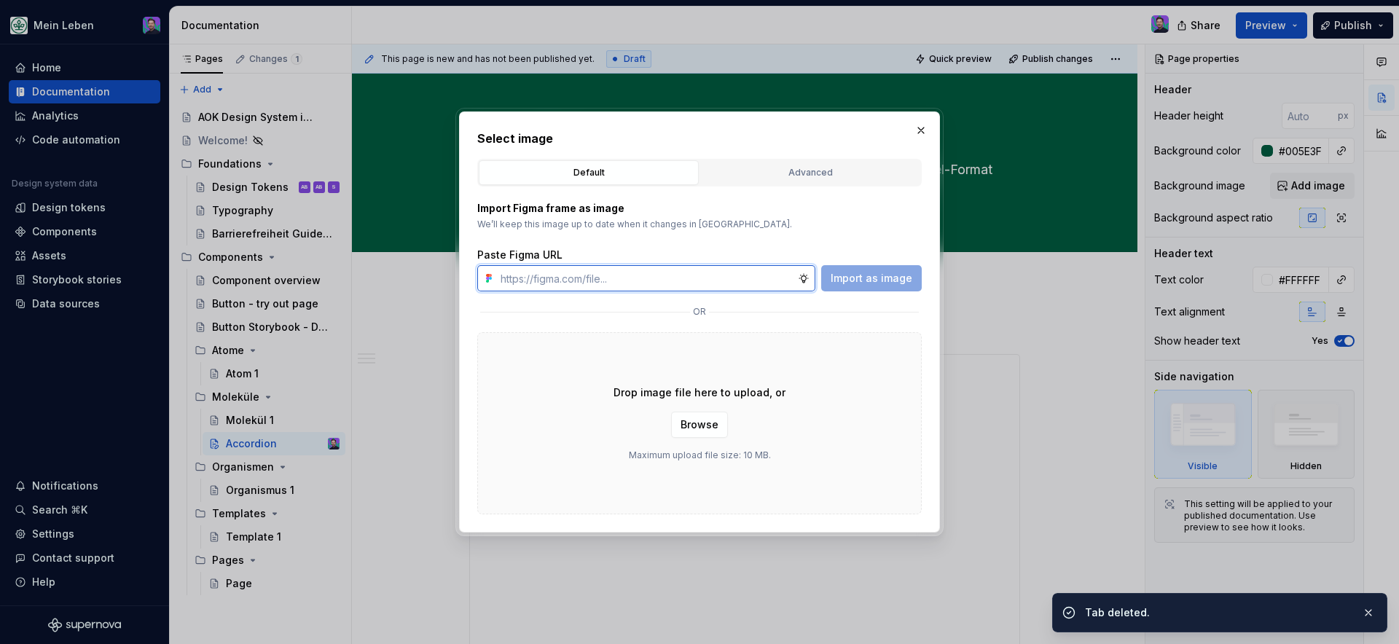
paste input "[URL][DOMAIN_NAME]"
type input "[URL][DOMAIN_NAME]"
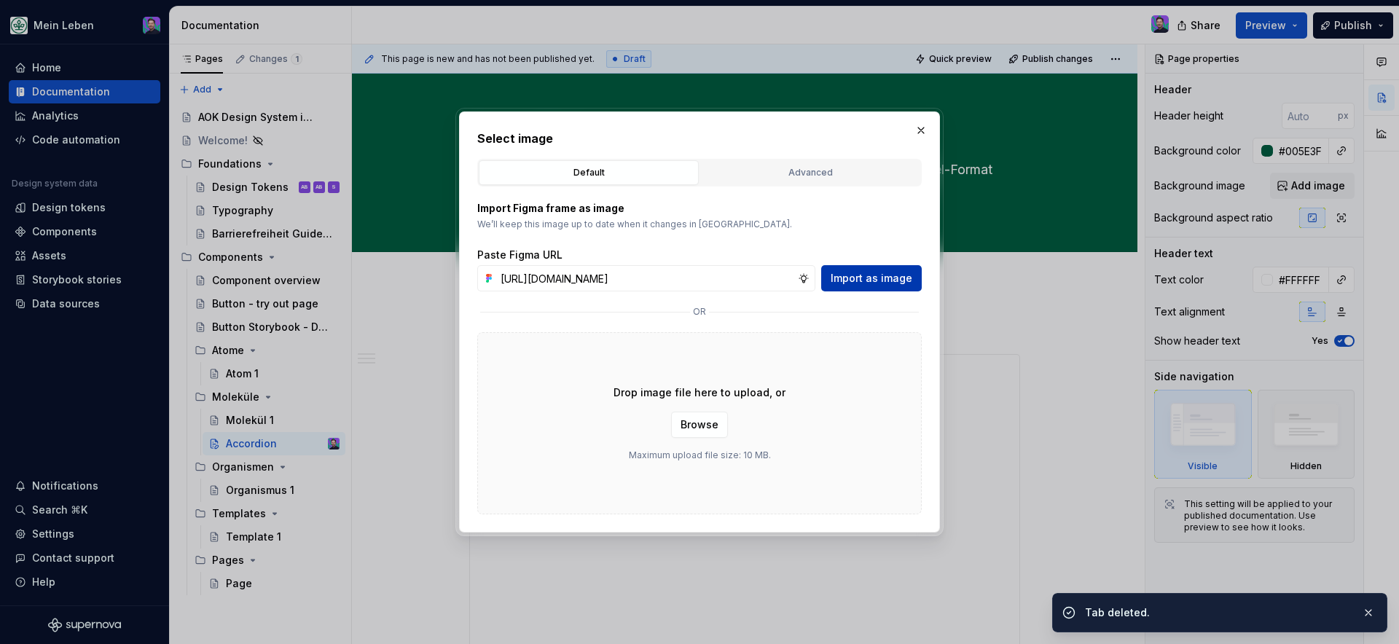
click at [861, 288] on button "Import as image" at bounding box center [871, 278] width 101 height 26
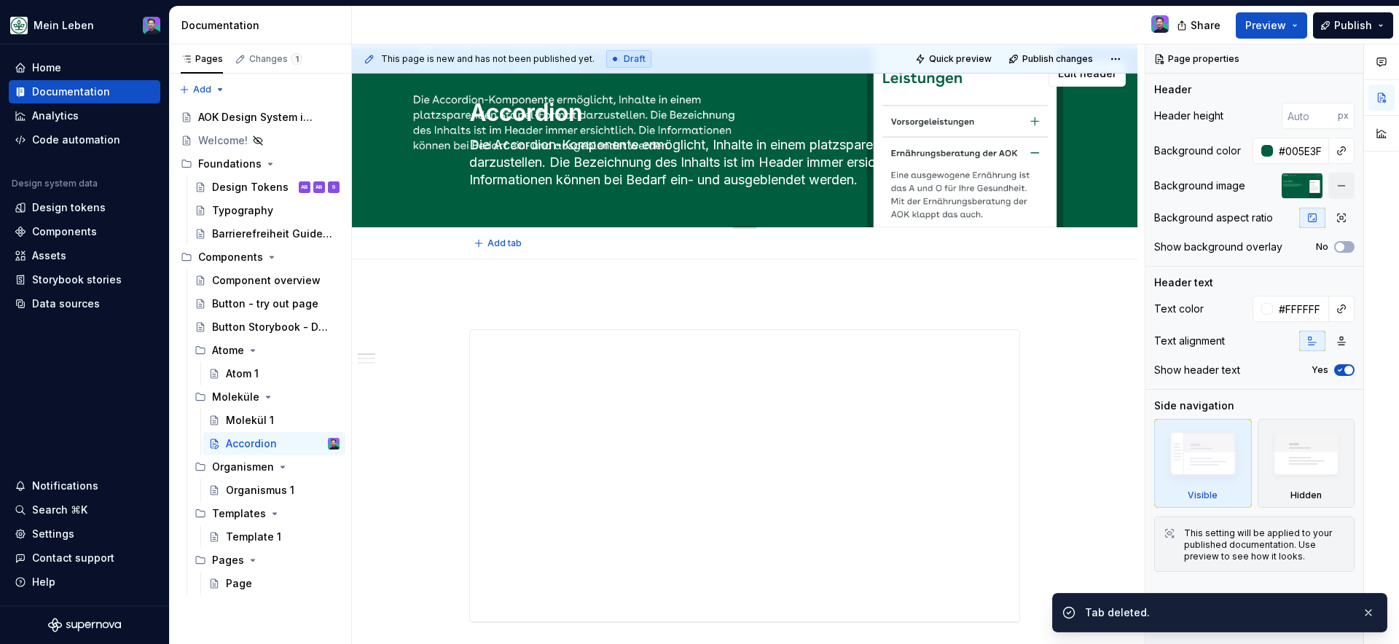
scroll to position [0, 0]
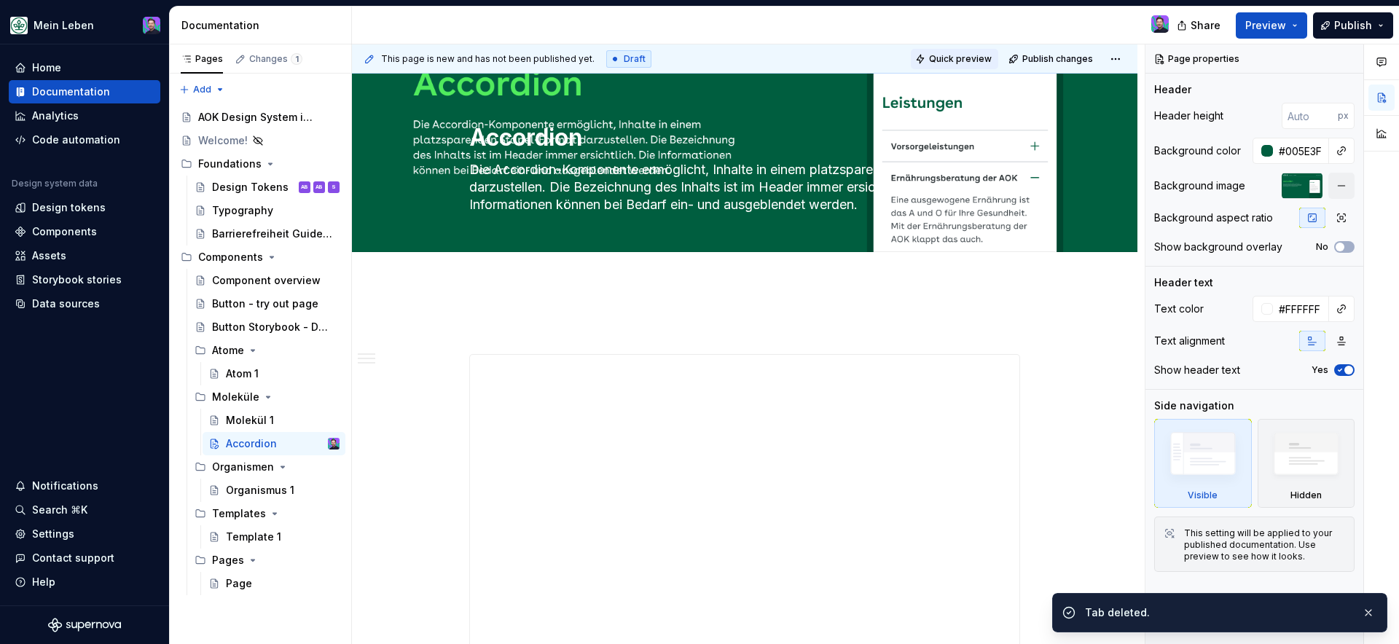
click at [930, 61] on button "Quick preview" at bounding box center [954, 59] width 87 height 20
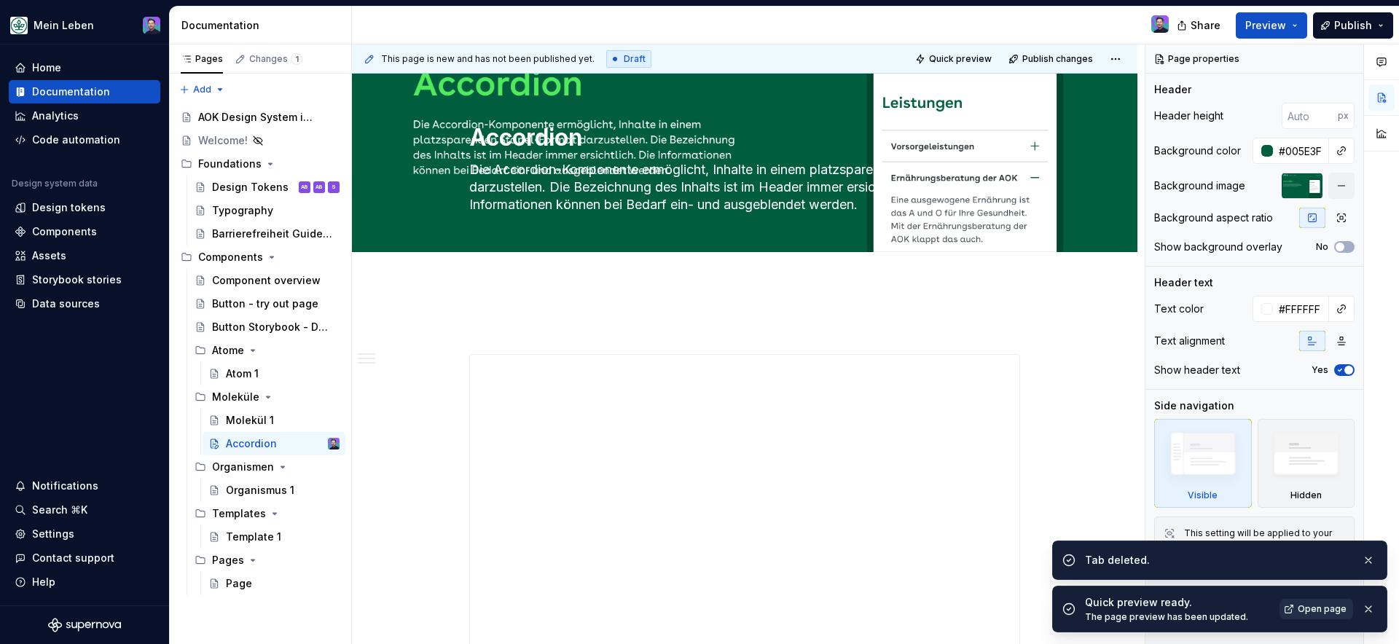
click at [1327, 604] on span "Open page" at bounding box center [1322, 609] width 49 height 12
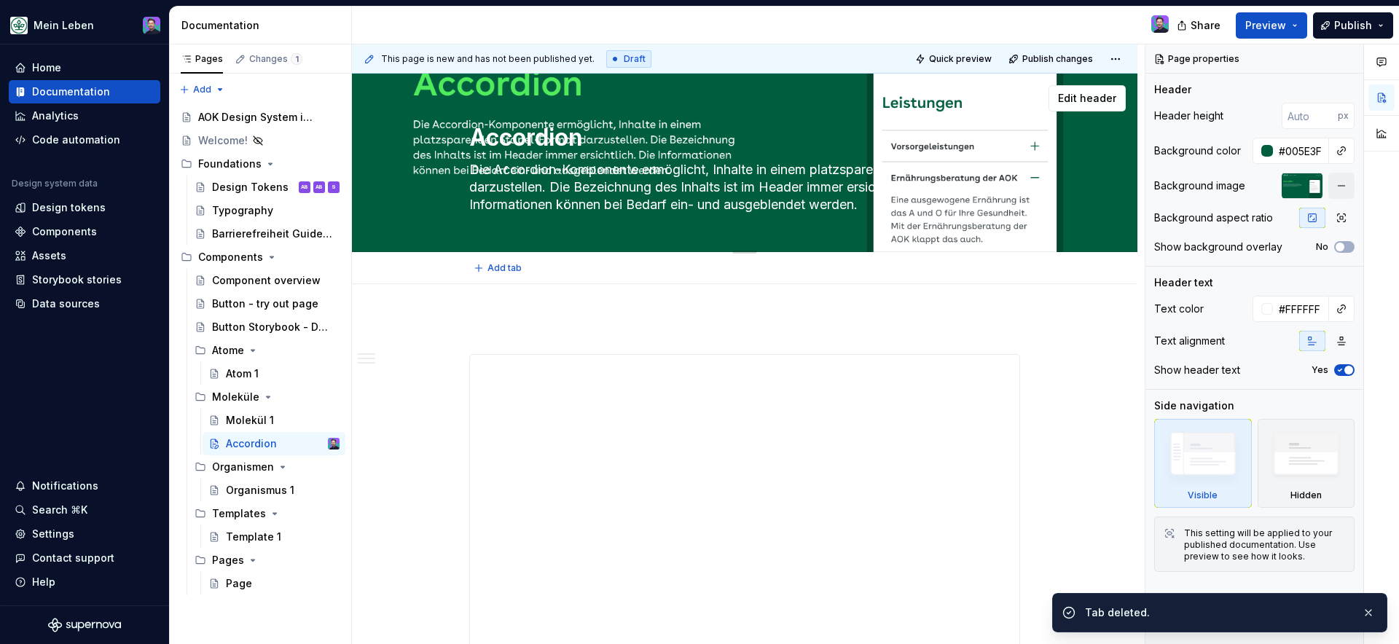
click at [892, 177] on textarea "Die Accordion-Komponente ermöglicht, Inhalte in einem platzsparenden Stapel-For…" at bounding box center [741, 187] width 551 height 58
click at [1095, 101] on span "Edit header" at bounding box center [1087, 98] width 58 height 15
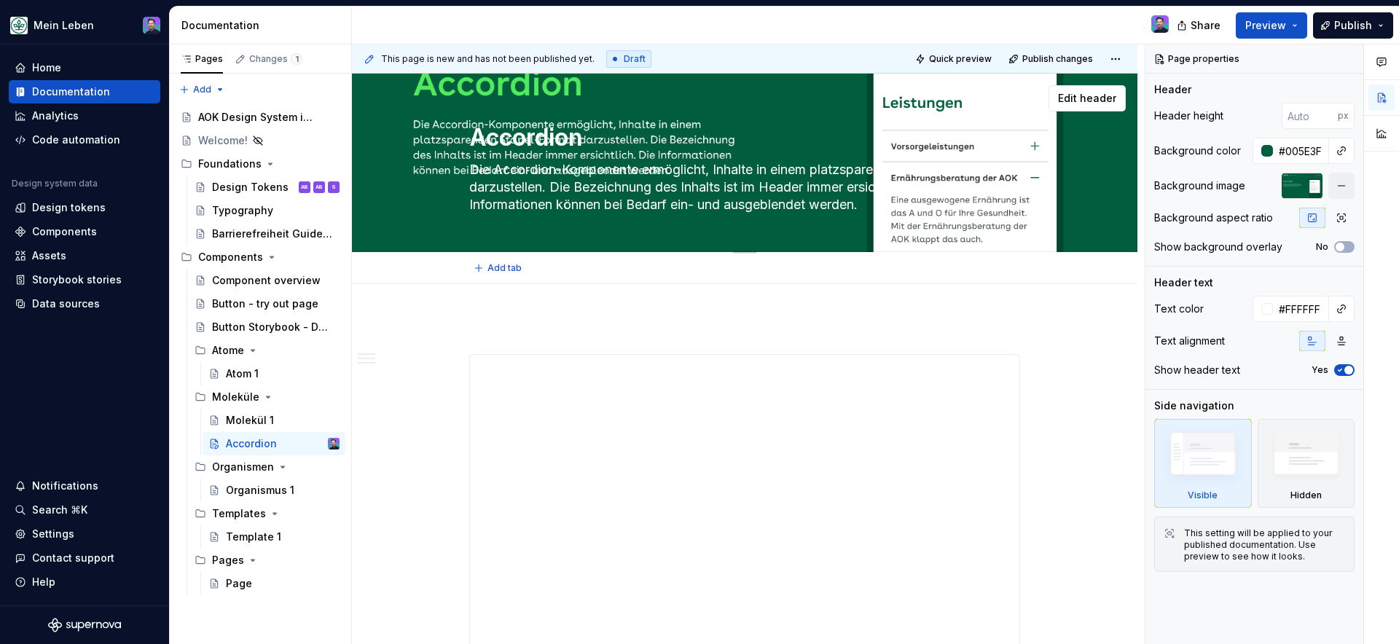
click at [965, 192] on textarea "Die Accordion-Komponente ermöglicht, Inhalte in einem platzsparenden Stapel-For…" at bounding box center [741, 187] width 551 height 58
type textarea "*"
type textarea "Informationen können bei Bedarf ein- und ausgeblendet werden."
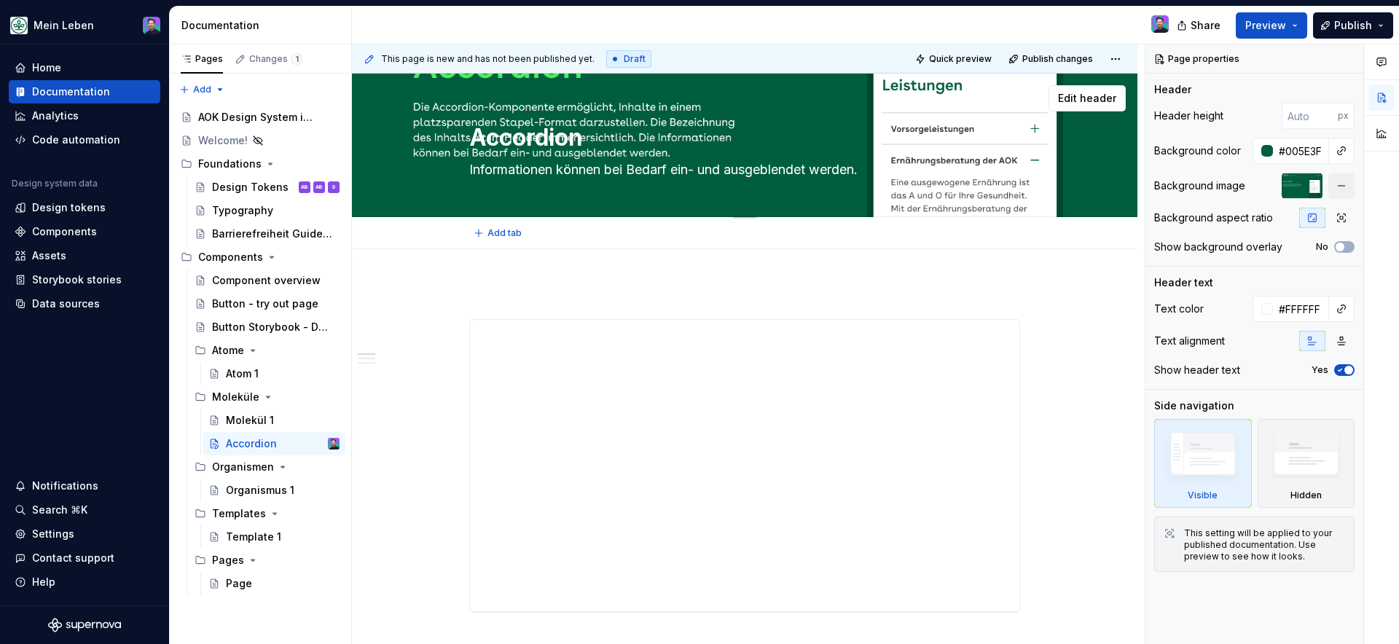
type textarea "*"
click at [571, 138] on textarea "Accordion" at bounding box center [741, 137] width 551 height 35
type textarea "*"
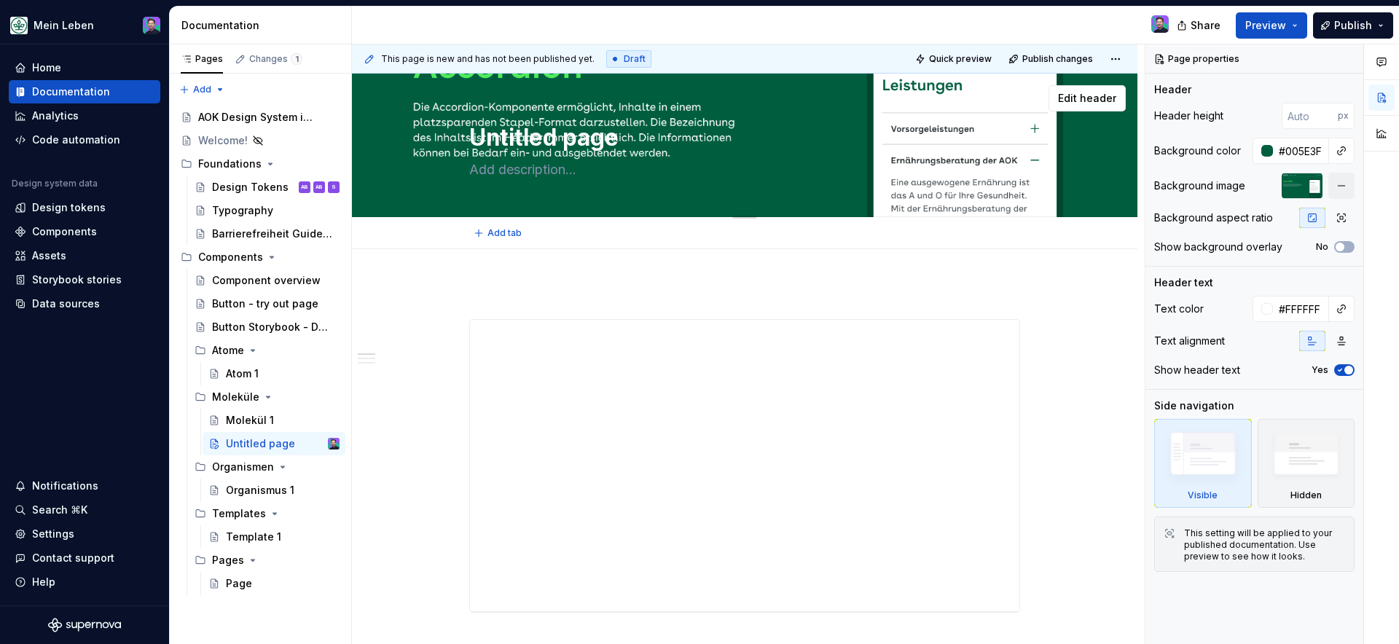
type textarea "Untitled page"
click at [773, 188] on div "Untitled page" at bounding box center [744, 145] width 551 height 143
type textarea "*"
click at [1269, 155] on div at bounding box center [1267, 151] width 12 height 12
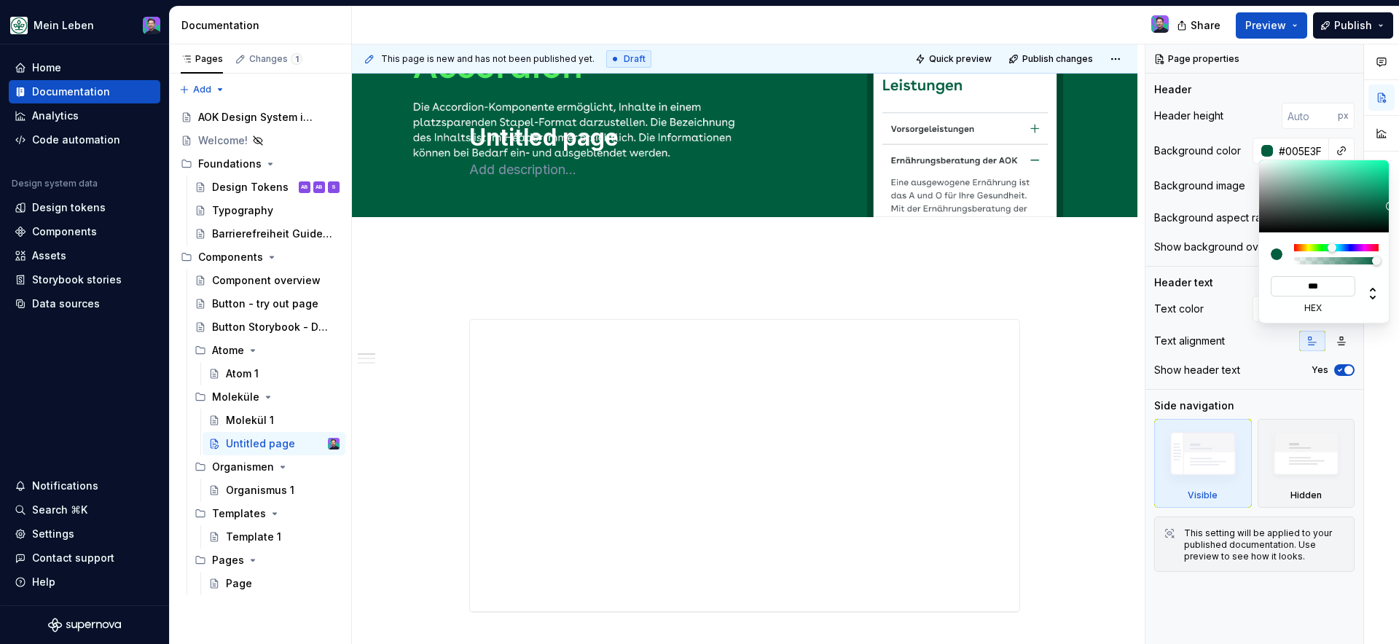
type input "****"
type input "#FFFFFF"
type input "*****"
type textarea "*"
type input "*****"
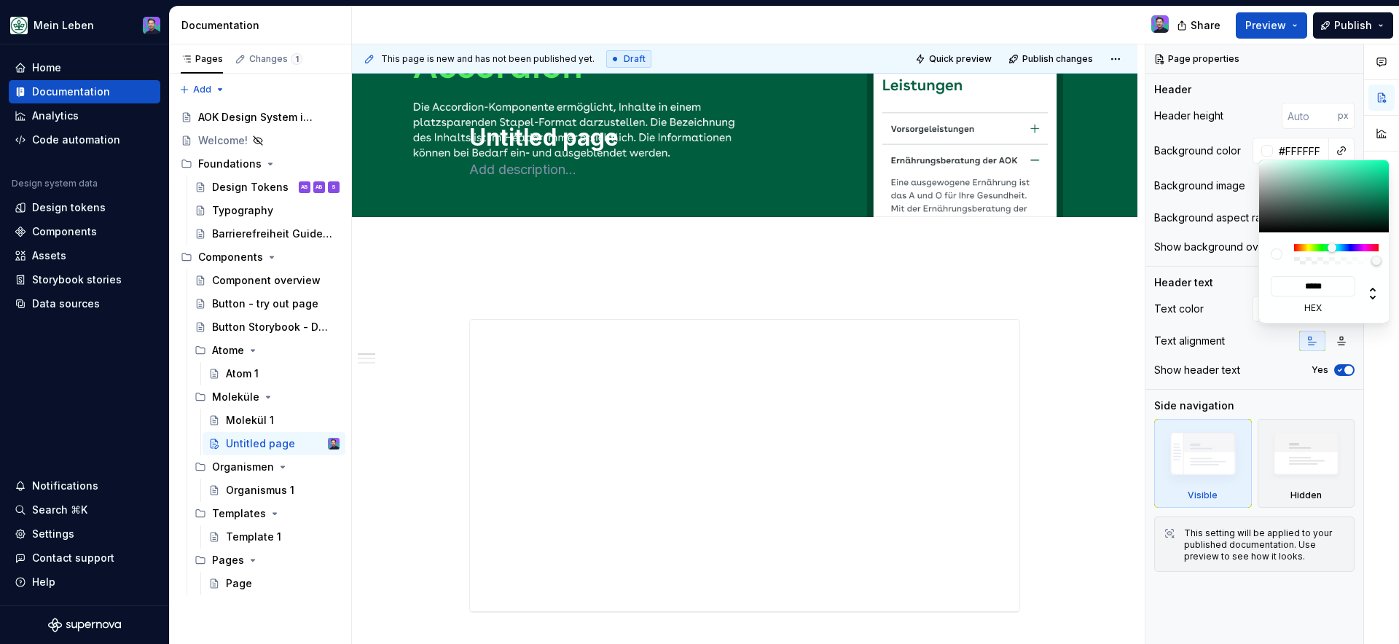
click at [1035, 236] on html "Mein Leben Home Documentation Analytics Code automation Design system data Desi…" at bounding box center [699, 322] width 1399 height 644
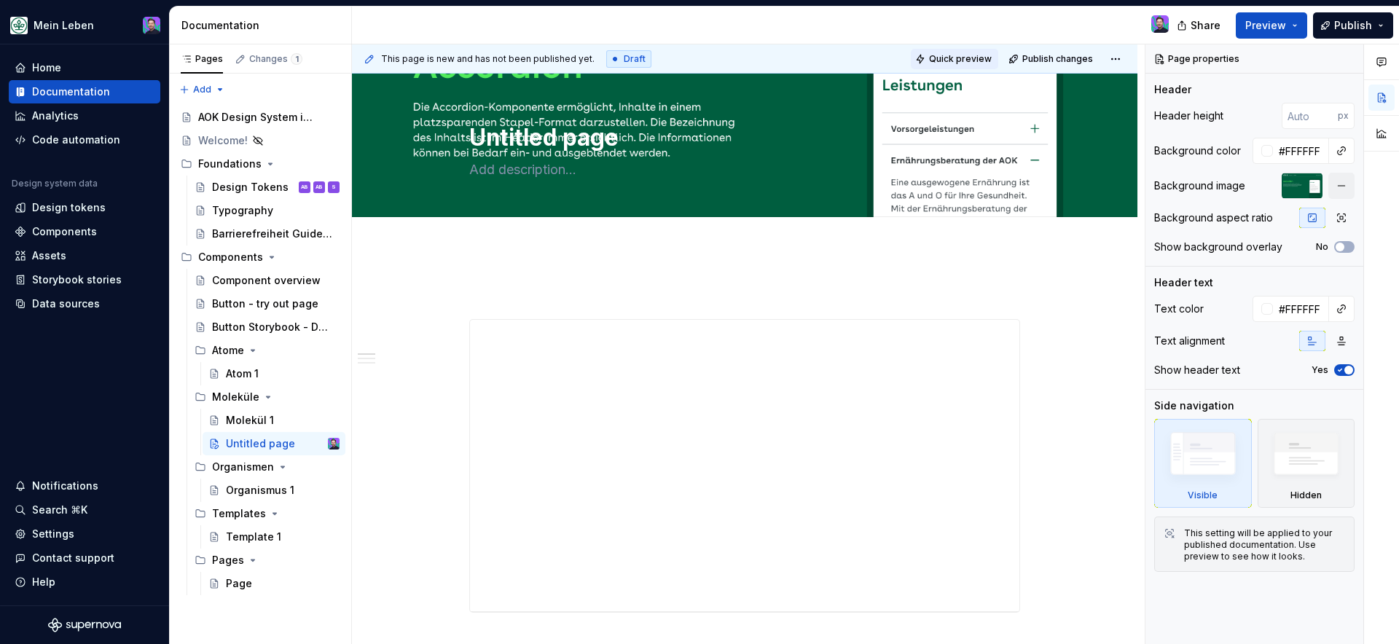
click at [964, 56] on span "Quick preview" at bounding box center [960, 59] width 63 height 12
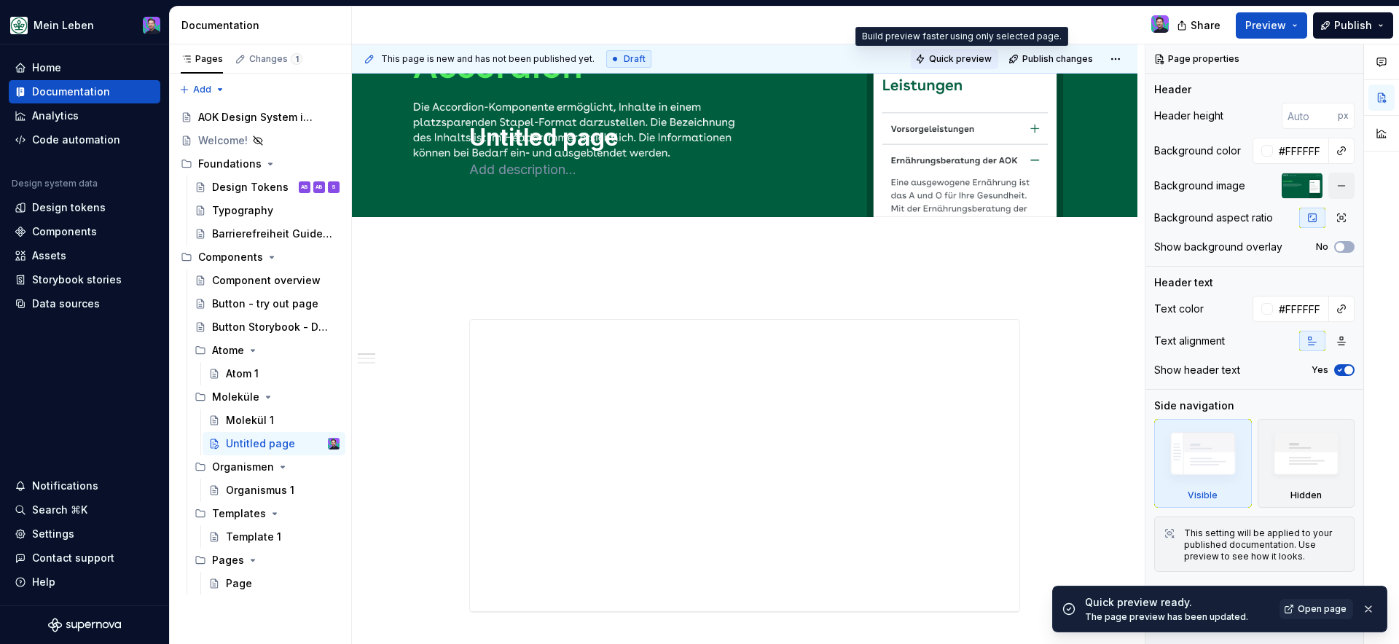
click at [974, 62] on span "Quick preview" at bounding box center [960, 59] width 63 height 12
click at [1329, 616] on link "Open page" at bounding box center [1316, 609] width 74 height 20
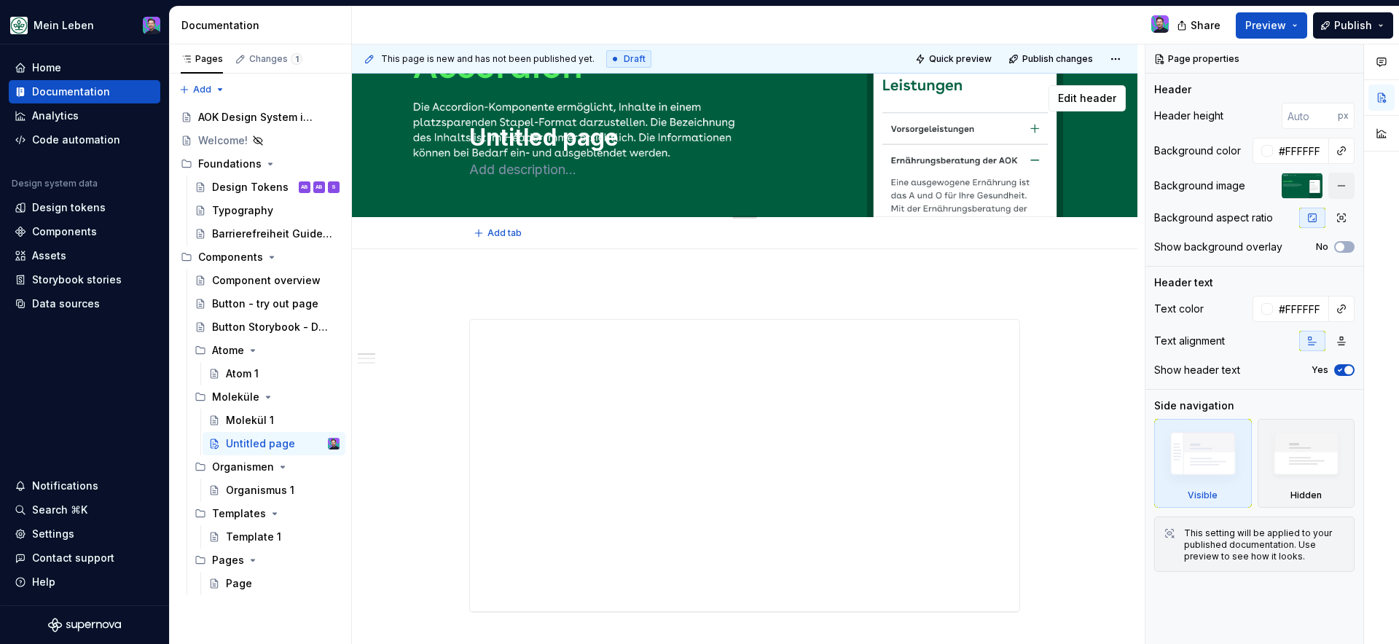
click at [1026, 181] on div "Untitled page" at bounding box center [744, 145] width 669 height 143
click at [1096, 109] on button "Edit header" at bounding box center [1086, 98] width 77 height 26
click at [1094, 100] on span "Edit header" at bounding box center [1087, 98] width 58 height 15
click at [1341, 188] on button "button" at bounding box center [1341, 186] width 26 height 26
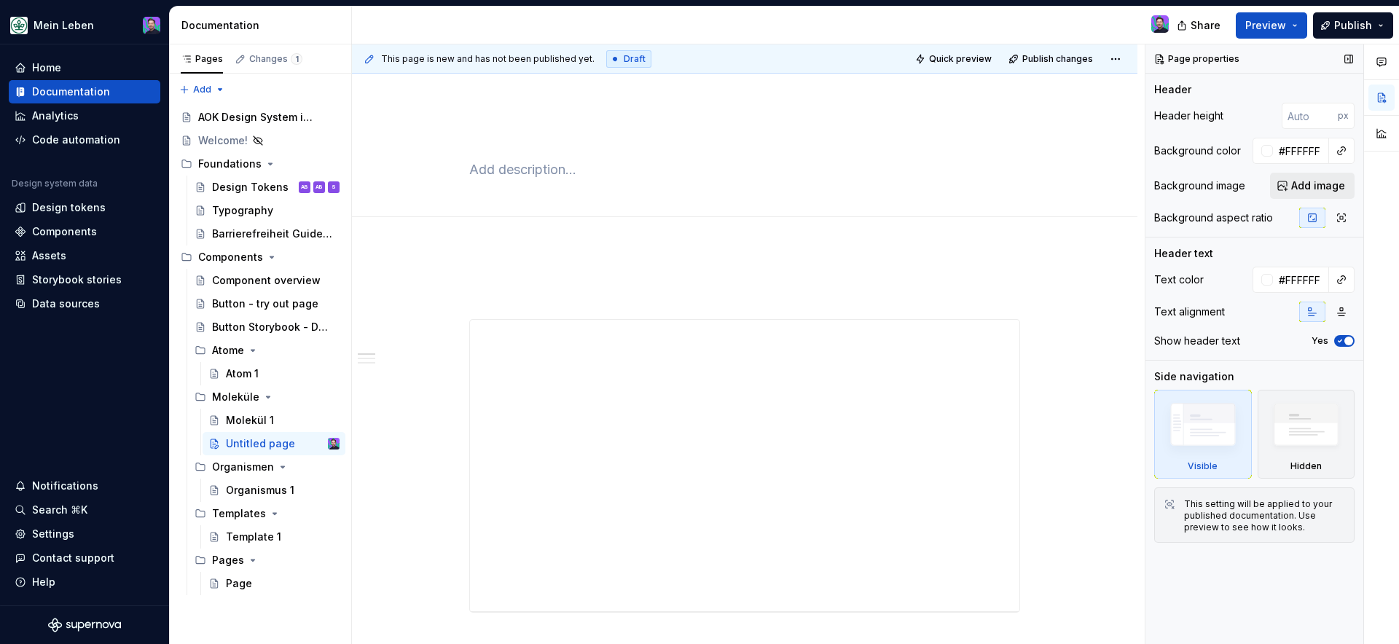
click at [1309, 185] on span "Add image" at bounding box center [1318, 186] width 54 height 15
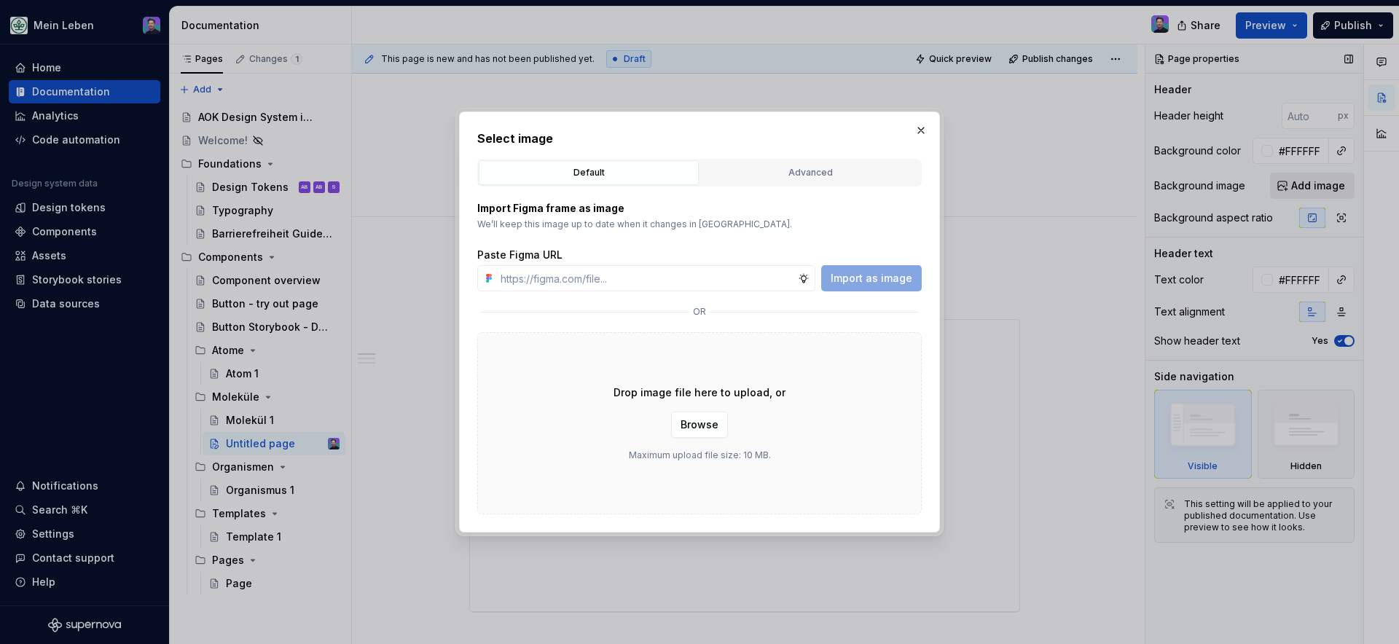
type textarea "*"
type input "[URL][DOMAIN_NAME]"
click at [862, 278] on span "Import as image" at bounding box center [872, 278] width 82 height 15
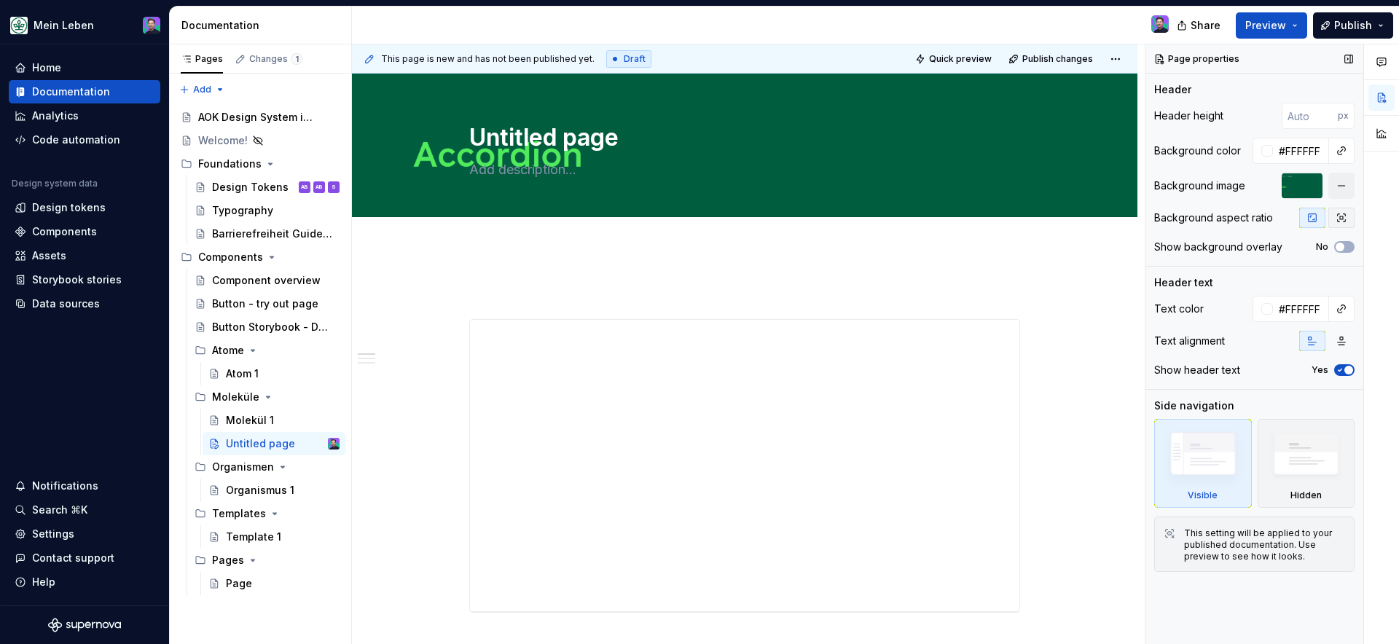
click at [1337, 219] on icon "button" at bounding box center [1342, 218] width 12 height 12
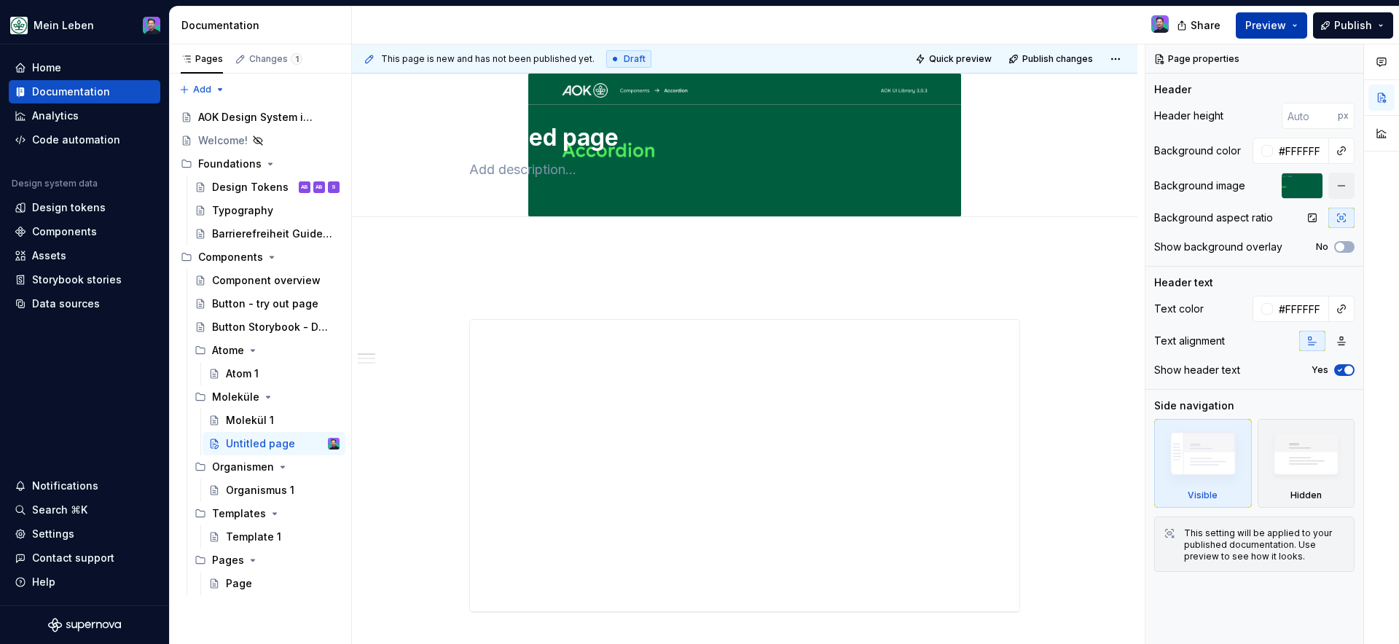
click at [1283, 32] on span "Preview" at bounding box center [1265, 25] width 41 height 15
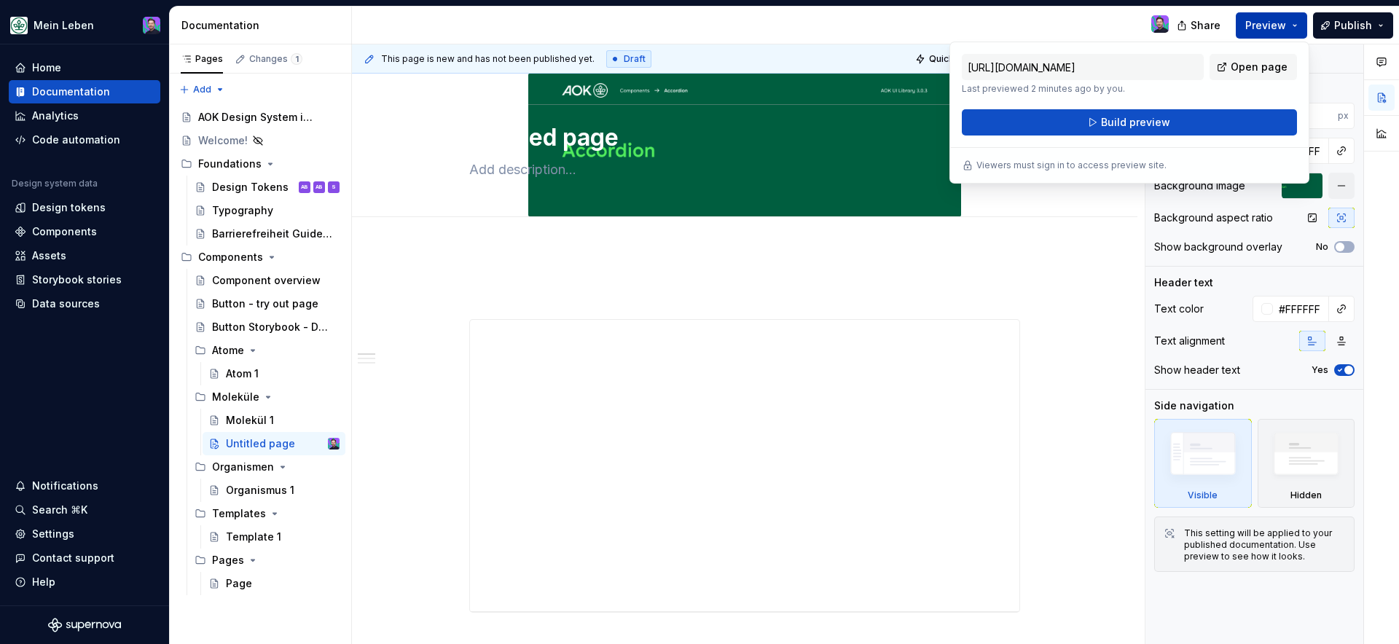
click at [1283, 32] on span "Preview" at bounding box center [1265, 25] width 41 height 15
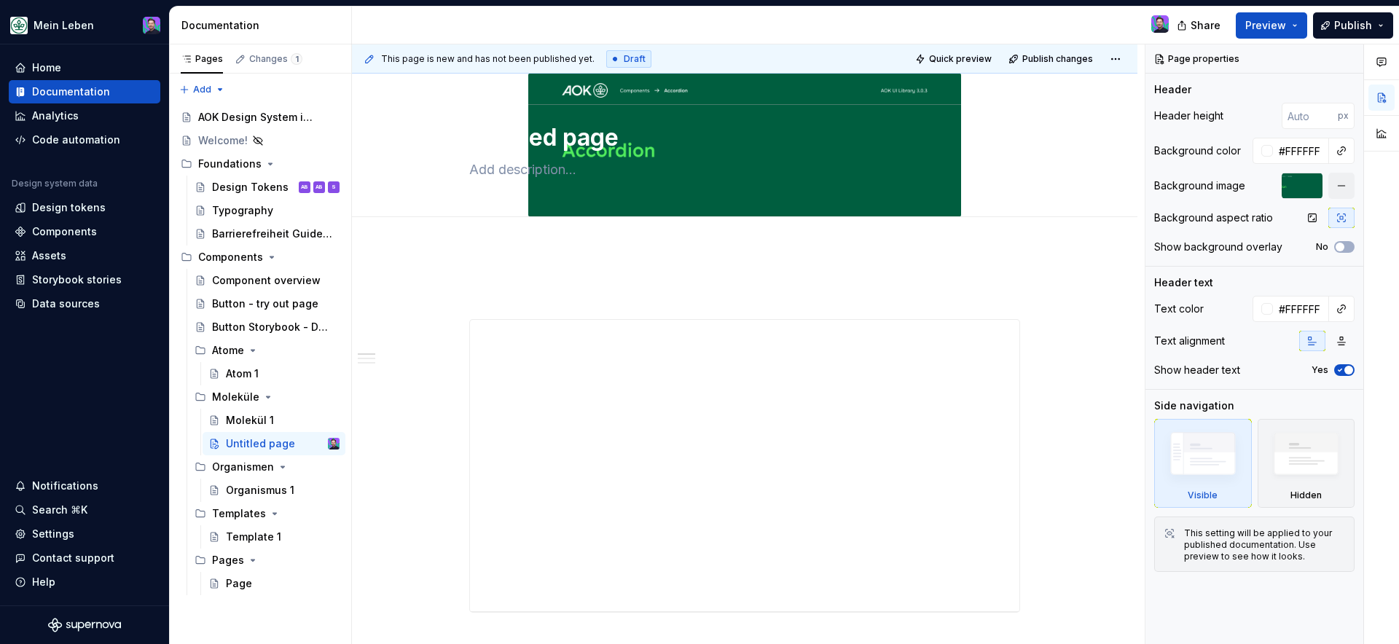
type textarea "*"
click at [1311, 223] on icon "button" at bounding box center [1312, 218] width 12 height 12
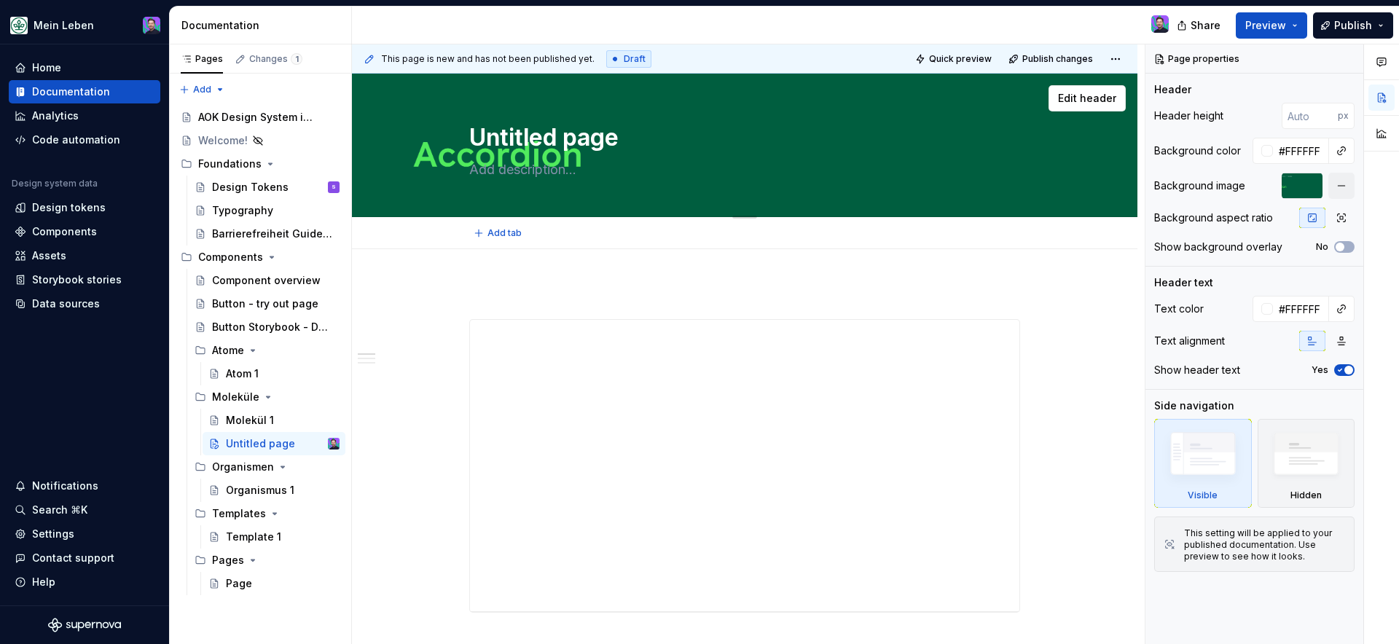
click at [600, 146] on textarea "Untitled page" at bounding box center [741, 137] width 551 height 35
click at [1349, 60] on button "button" at bounding box center [1348, 59] width 20 height 20
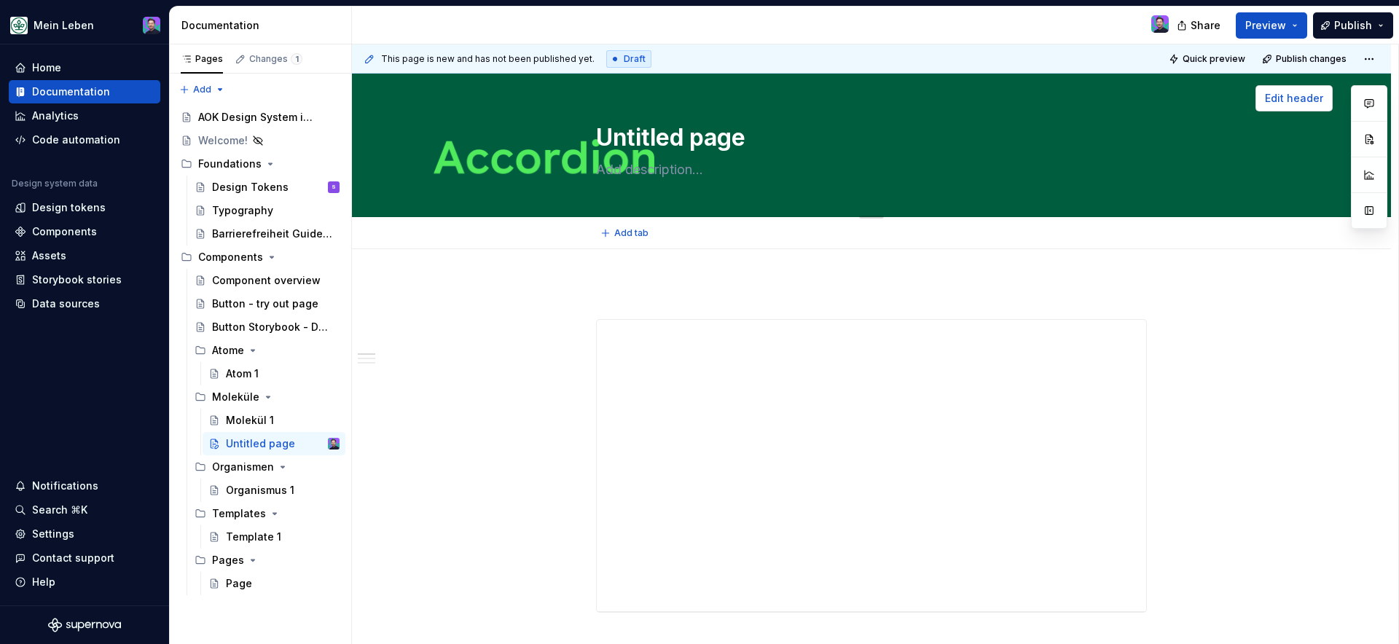
click at [1306, 99] on span "Edit header" at bounding box center [1294, 98] width 58 height 15
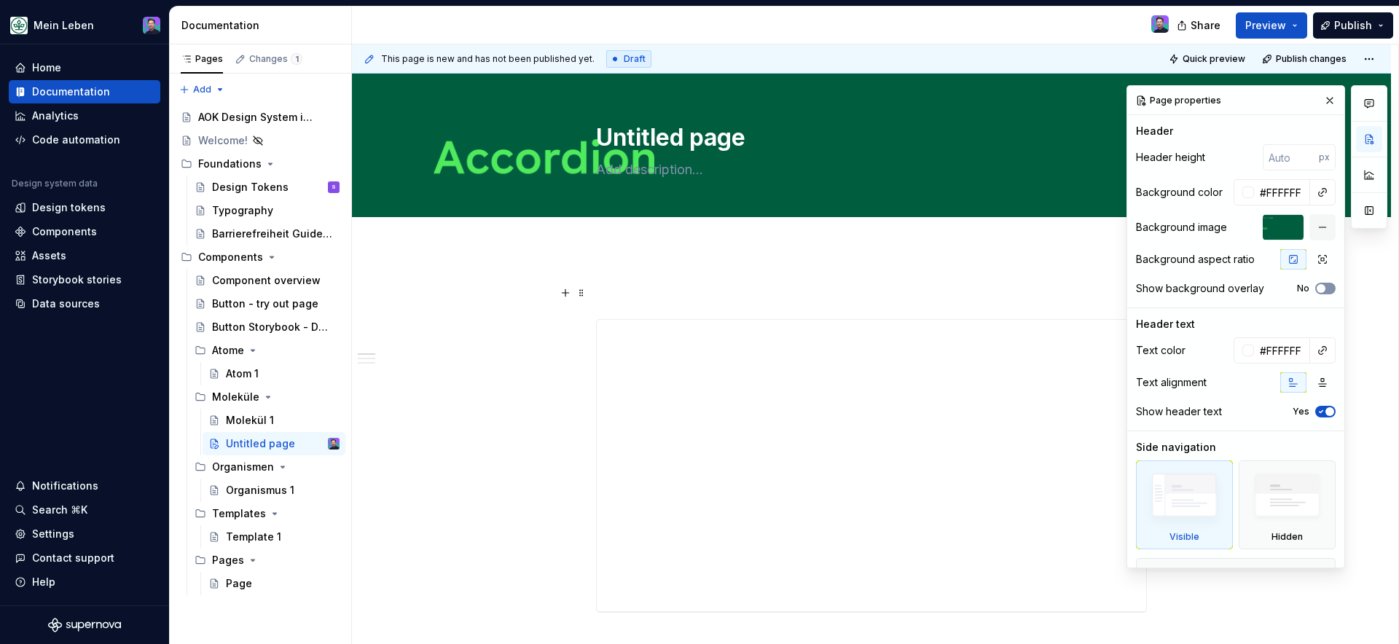
click at [1315, 293] on button "No" at bounding box center [1325, 289] width 20 height 12
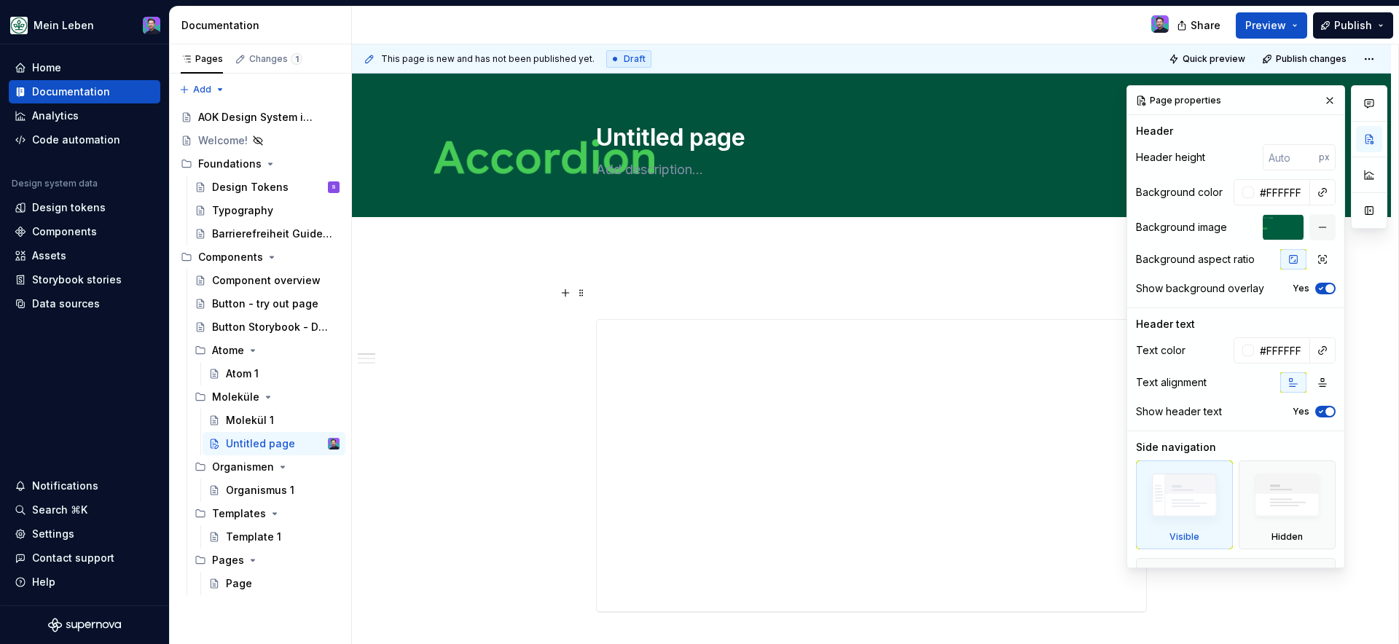
click at [1315, 293] on button "Yes" at bounding box center [1325, 289] width 20 height 12
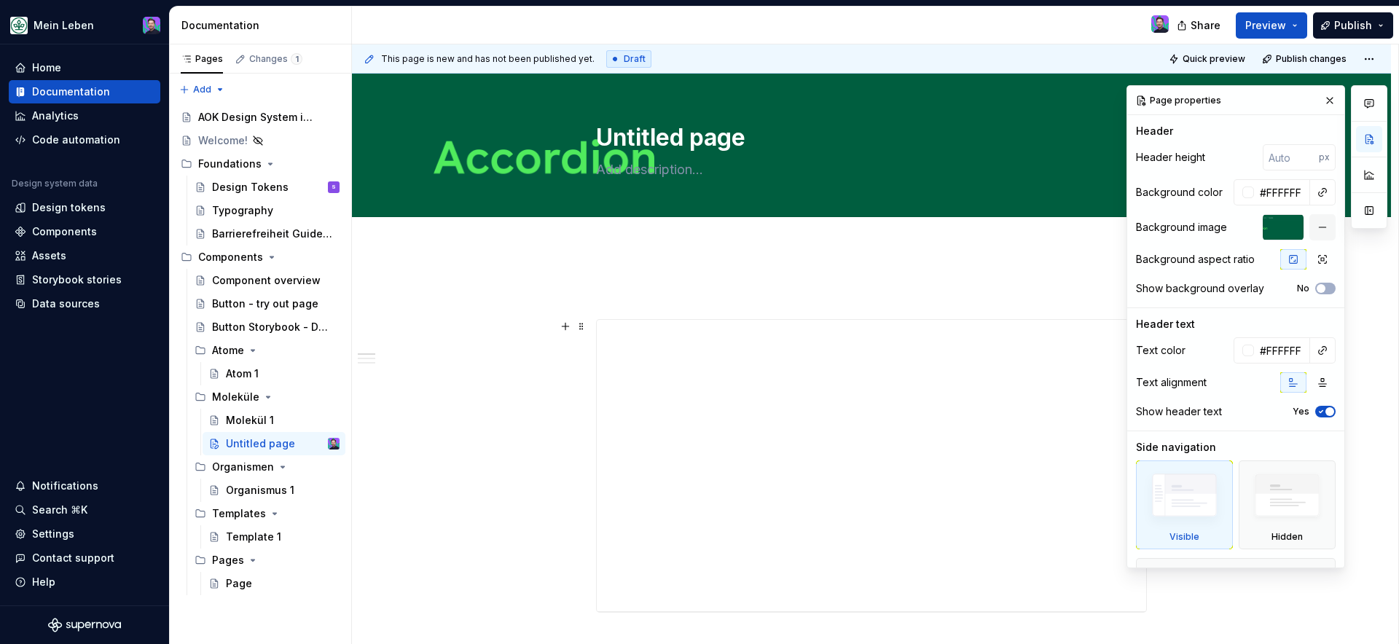
scroll to position [9, 0]
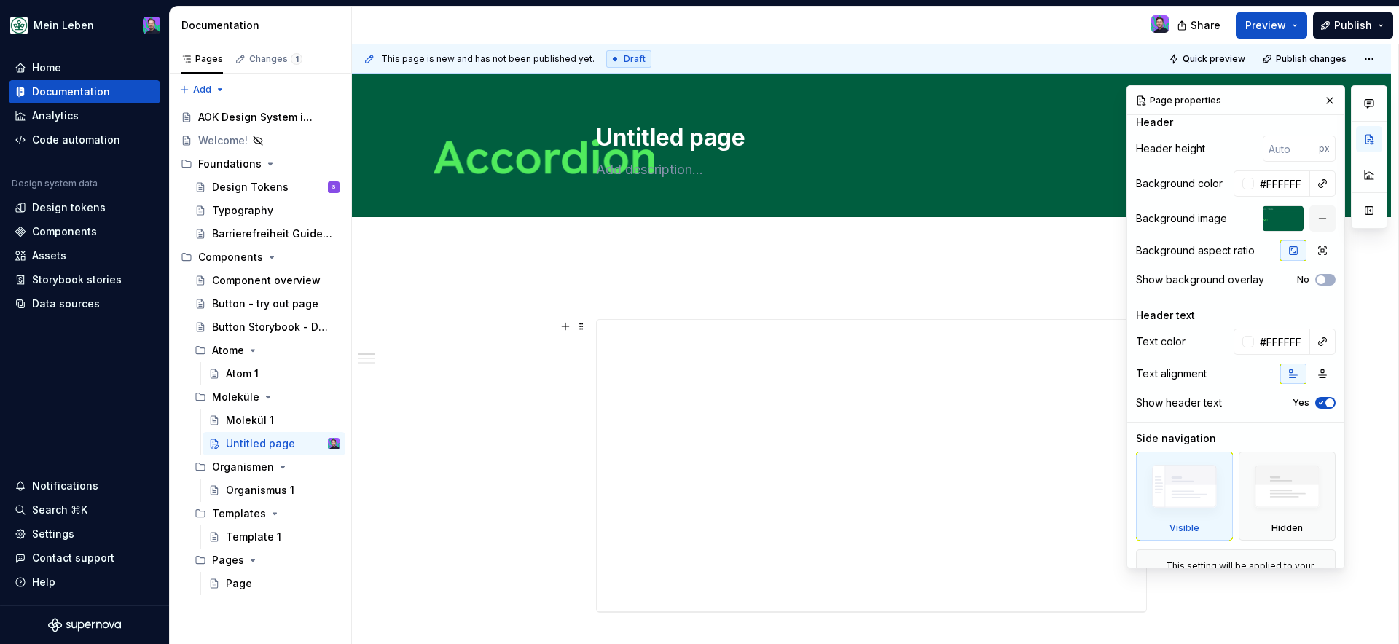
click at [1316, 402] on icon "button" at bounding box center [1321, 403] width 12 height 9
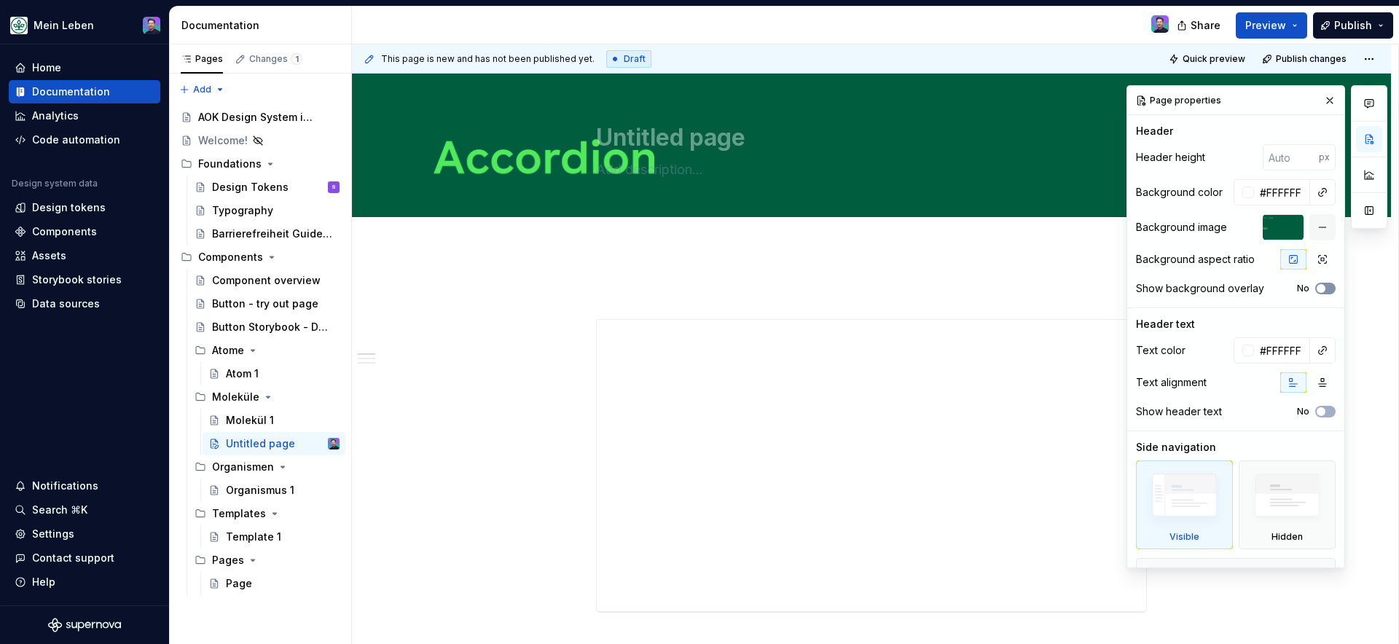
click at [1315, 283] on button "No" at bounding box center [1325, 289] width 20 height 12
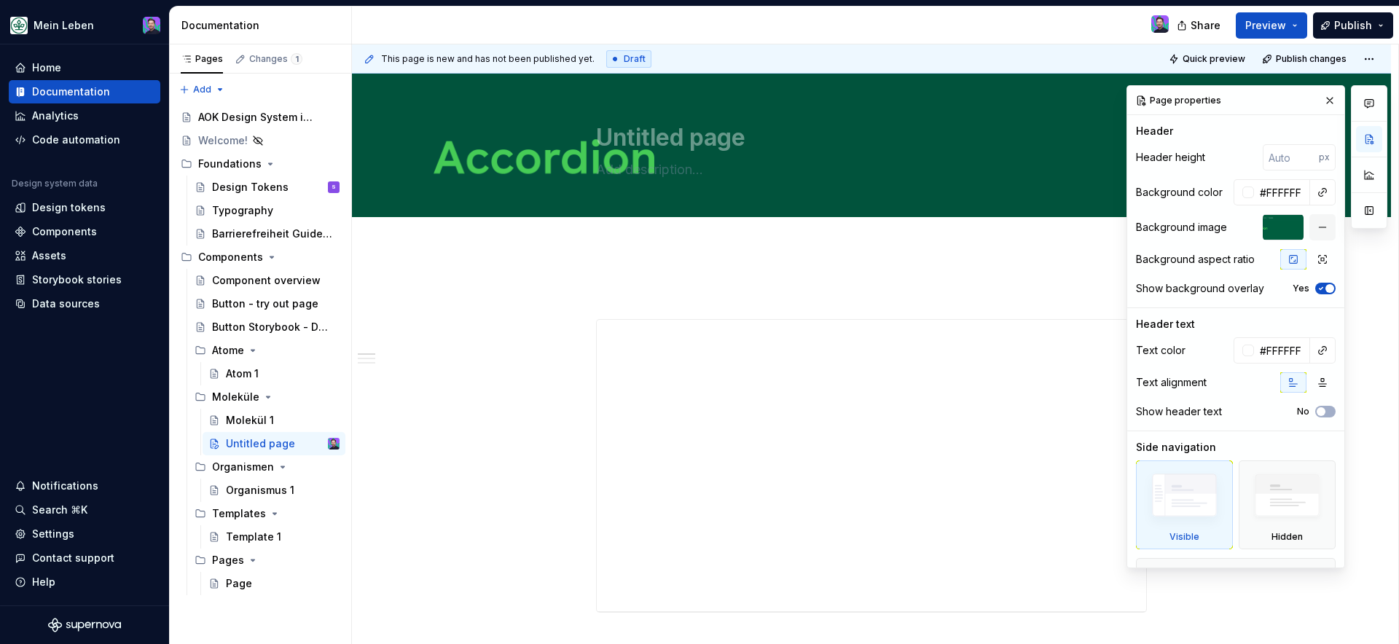
click at [1315, 283] on button "Yes" at bounding box center [1325, 289] width 20 height 12
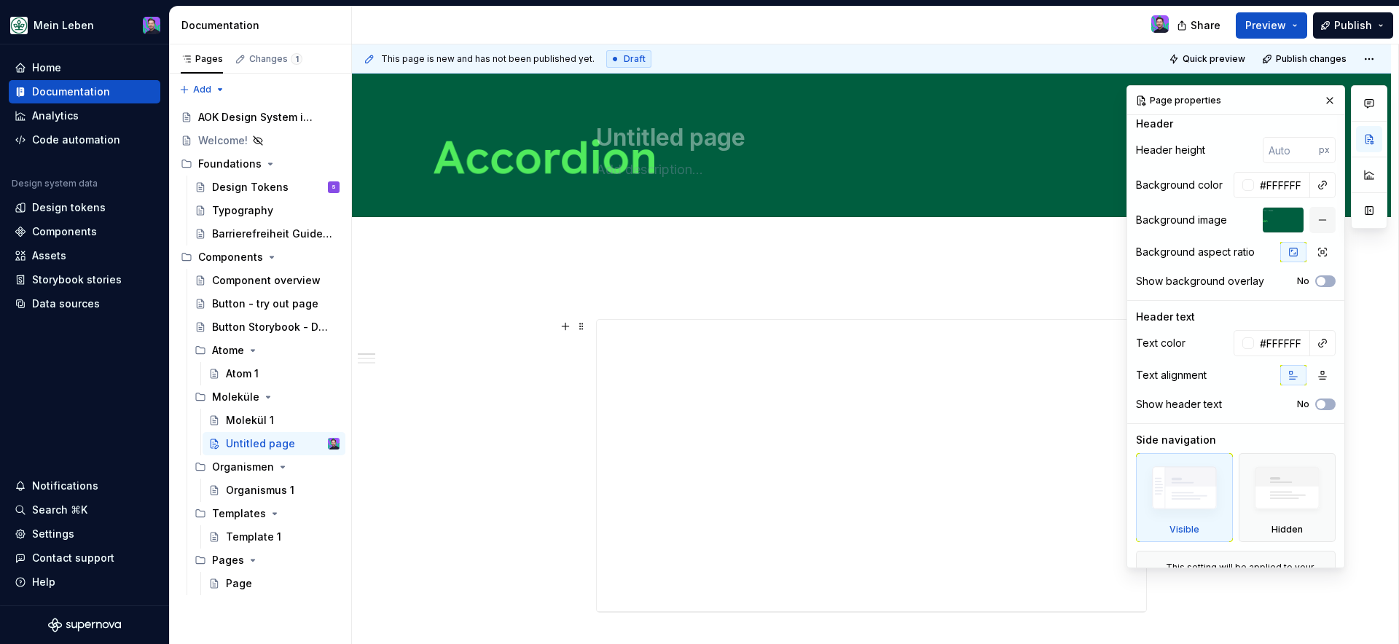
scroll to position [14, 0]
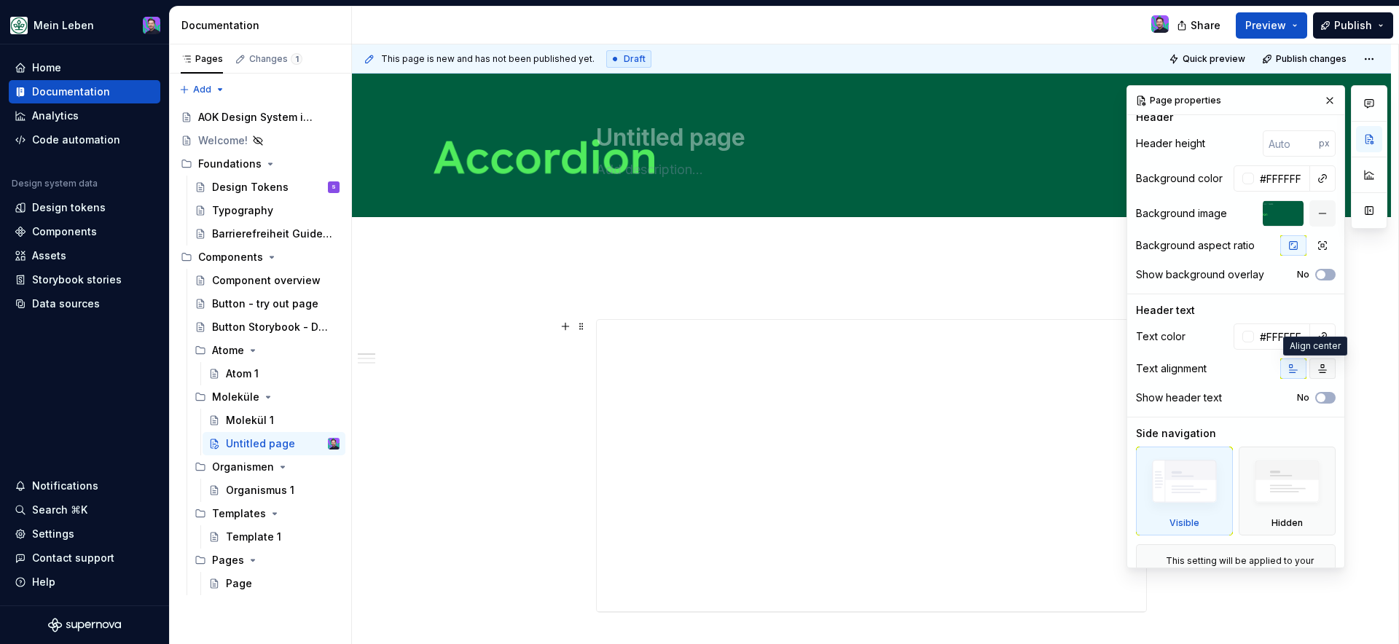
click at [1317, 366] on icon "button" at bounding box center [1323, 369] width 12 height 12
click at [1290, 369] on icon "button" at bounding box center [1294, 369] width 8 height 8
click at [1317, 373] on icon "button" at bounding box center [1323, 369] width 12 height 12
click at [1313, 341] on button "button" at bounding box center [1322, 336] width 20 height 20
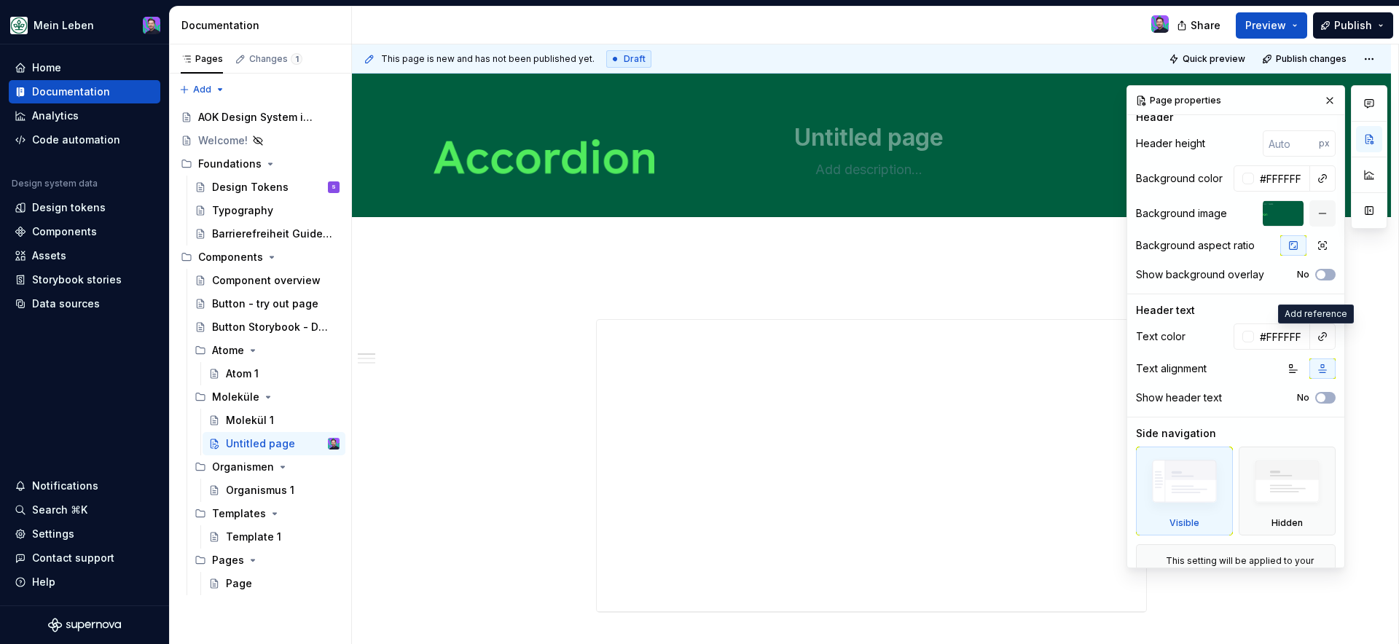
click at [1313, 342] on div "Comments Open comments No comments yet Select ‘Comment’ from the block context …" at bounding box center [1256, 326] width 261 height 483
click at [1318, 408] on div "Text color #FFFFFF Text alignment Show header text No" at bounding box center [1236, 370] width 200 height 93
click at [1317, 401] on icon "button" at bounding box center [1321, 397] width 12 height 9
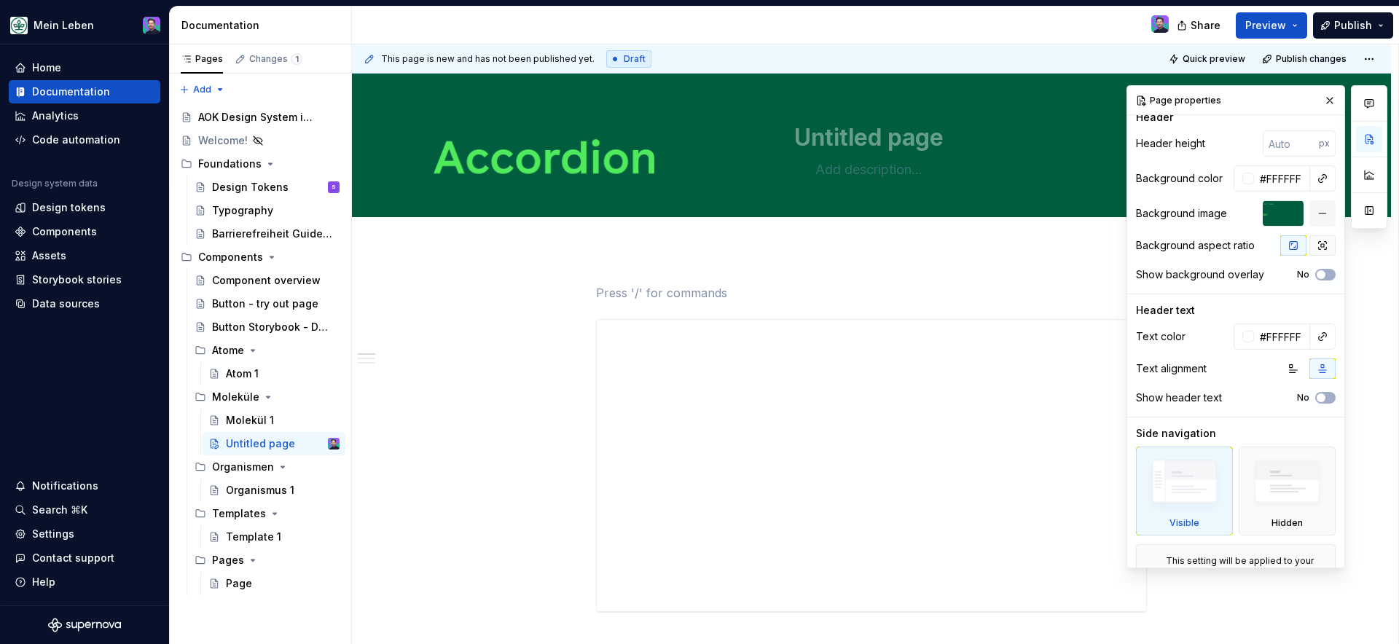
click at [1317, 240] on icon "button" at bounding box center [1323, 246] width 12 height 12
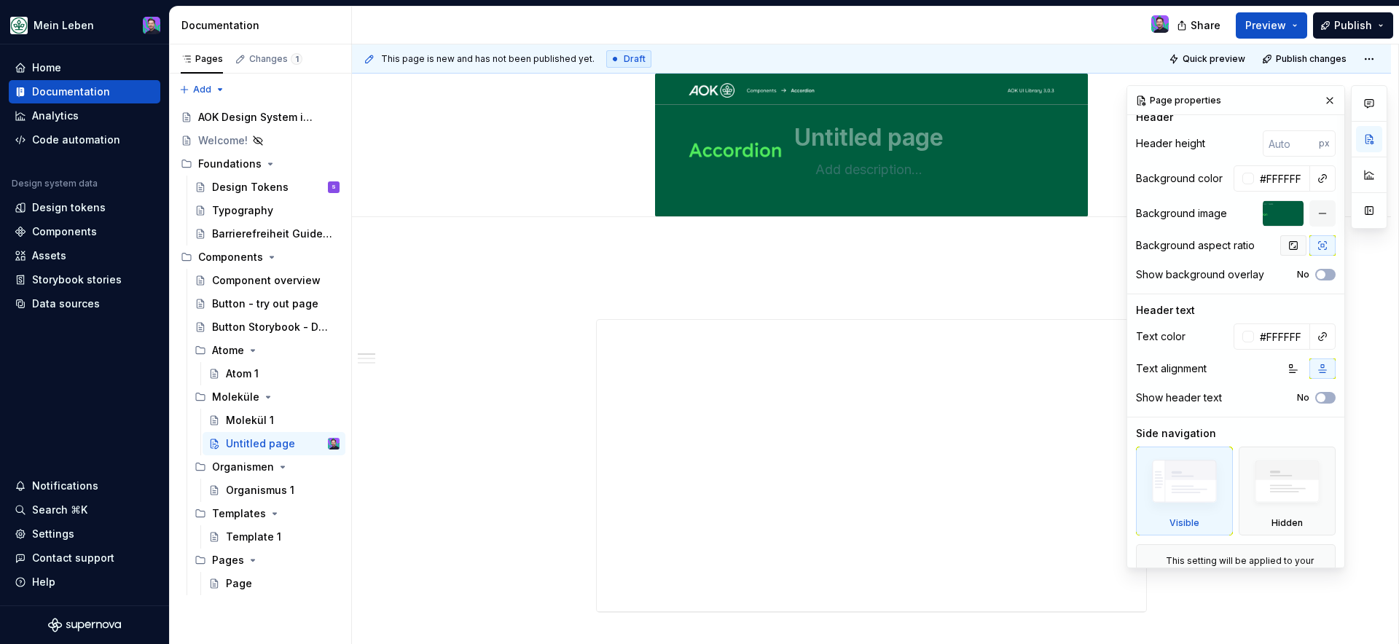
click at [1288, 247] on icon "button" at bounding box center [1293, 246] width 12 height 12
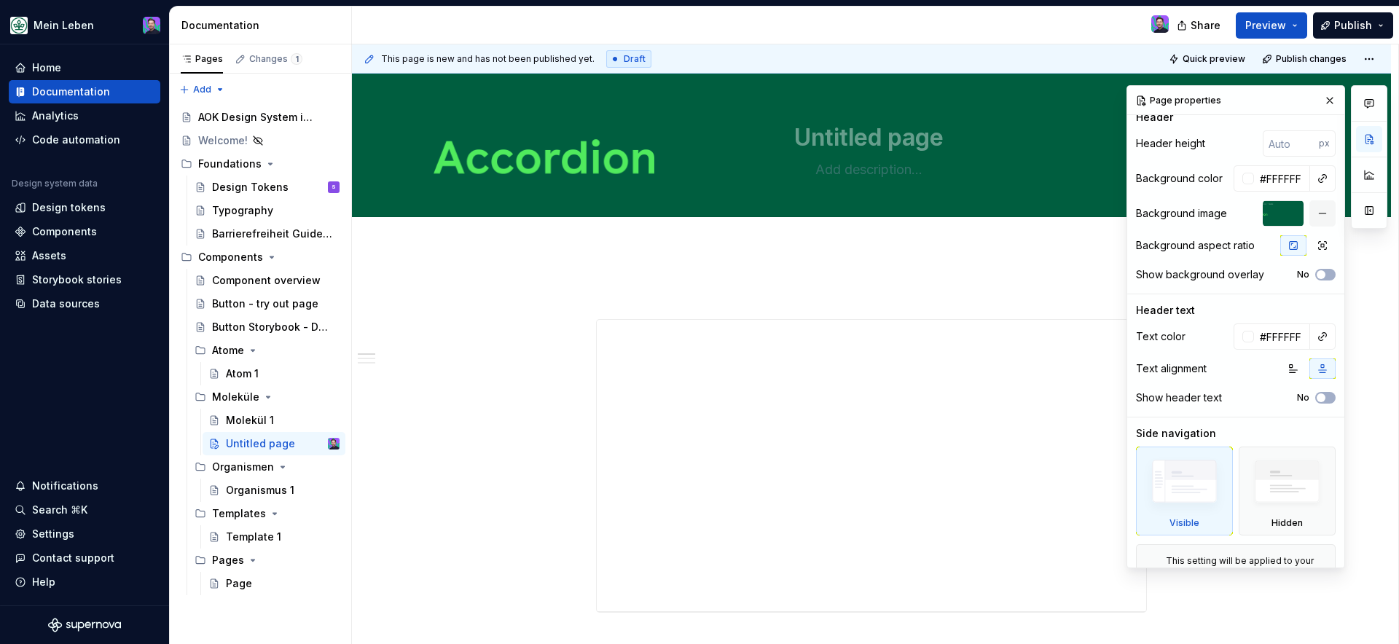
click at [944, 44] on div "This page is new and has not been published yet. Draft Quick preview Publish ch…" at bounding box center [871, 58] width 1039 height 29
click at [913, 290] on p at bounding box center [871, 292] width 551 height 17
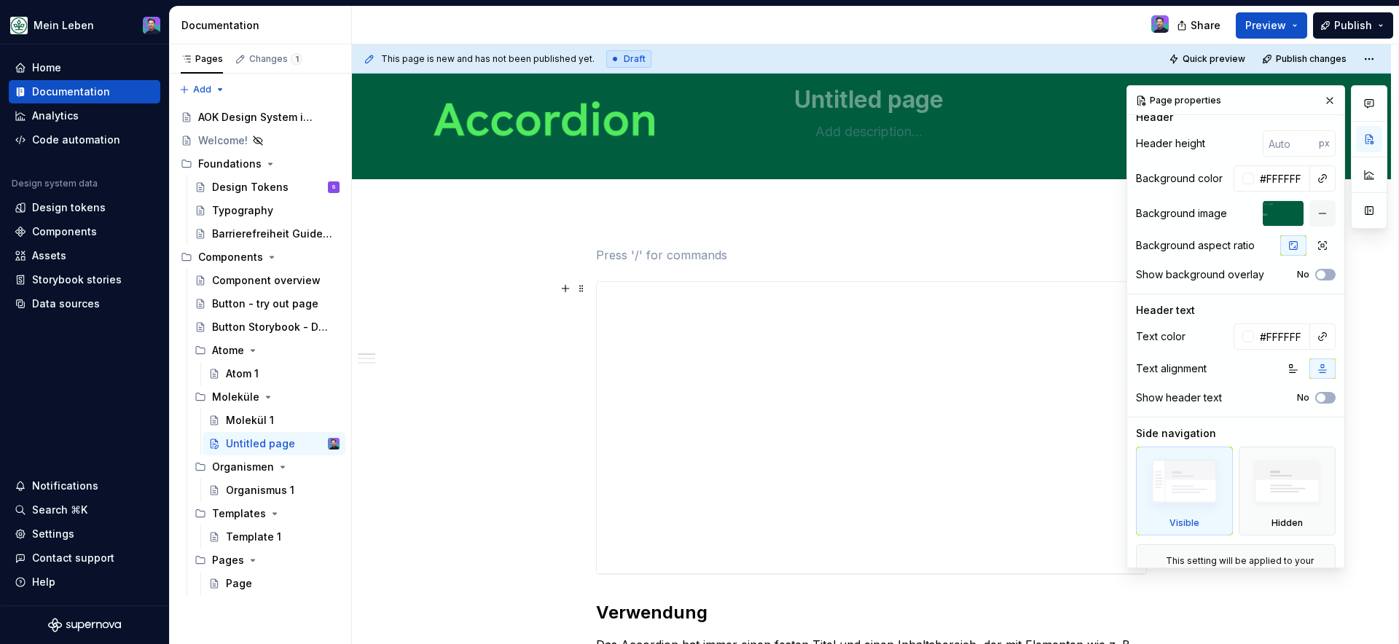
scroll to position [44, 0]
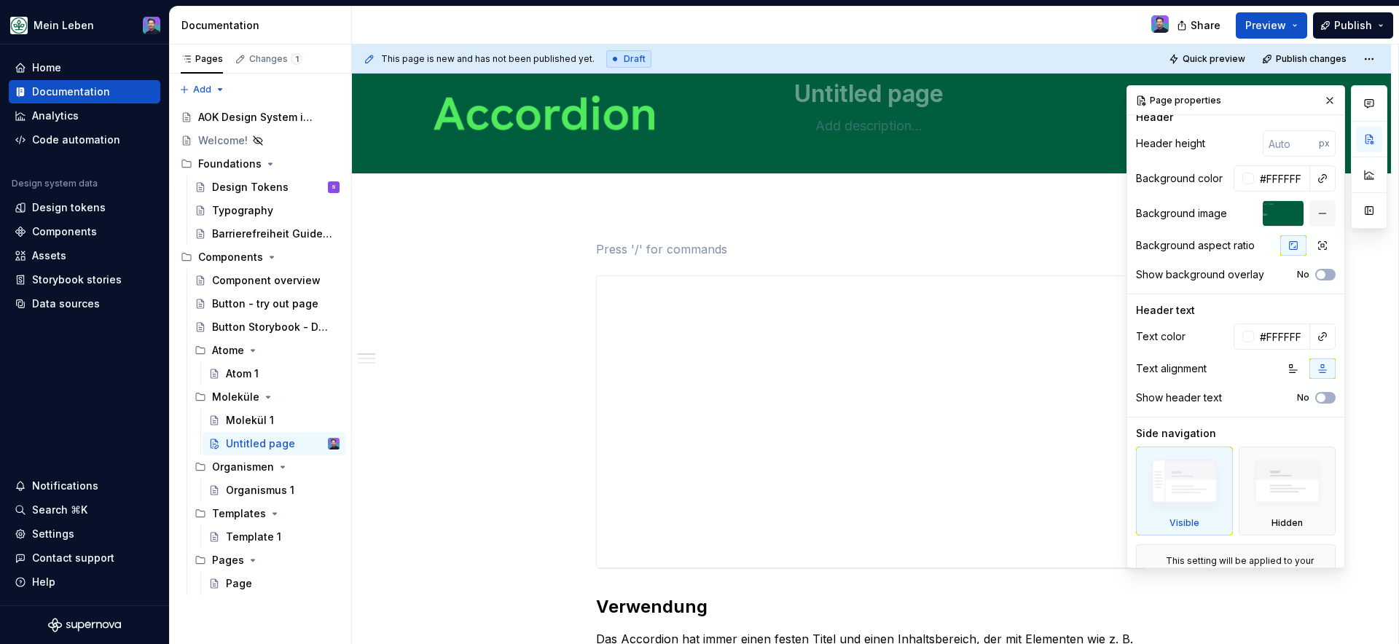
click at [1310, 98] on div "Page properties" at bounding box center [1235, 100] width 217 height 29
click at [1320, 98] on button "button" at bounding box center [1330, 100] width 20 height 20
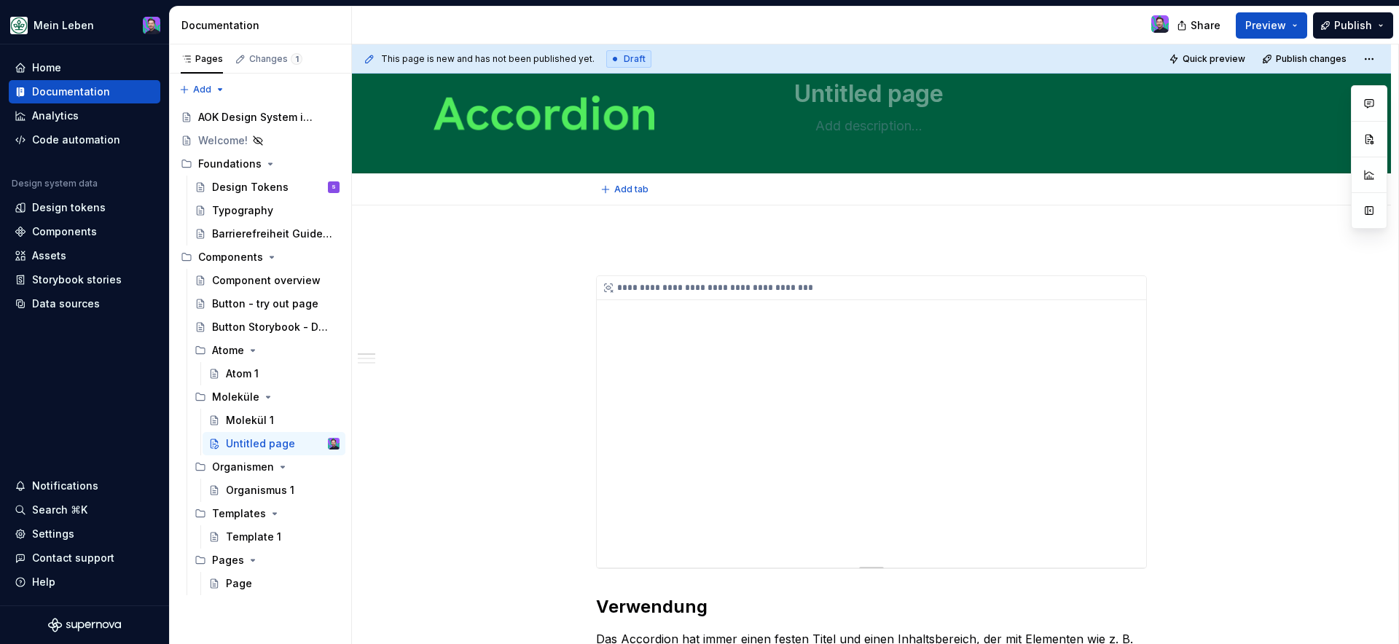
type textarea "*"
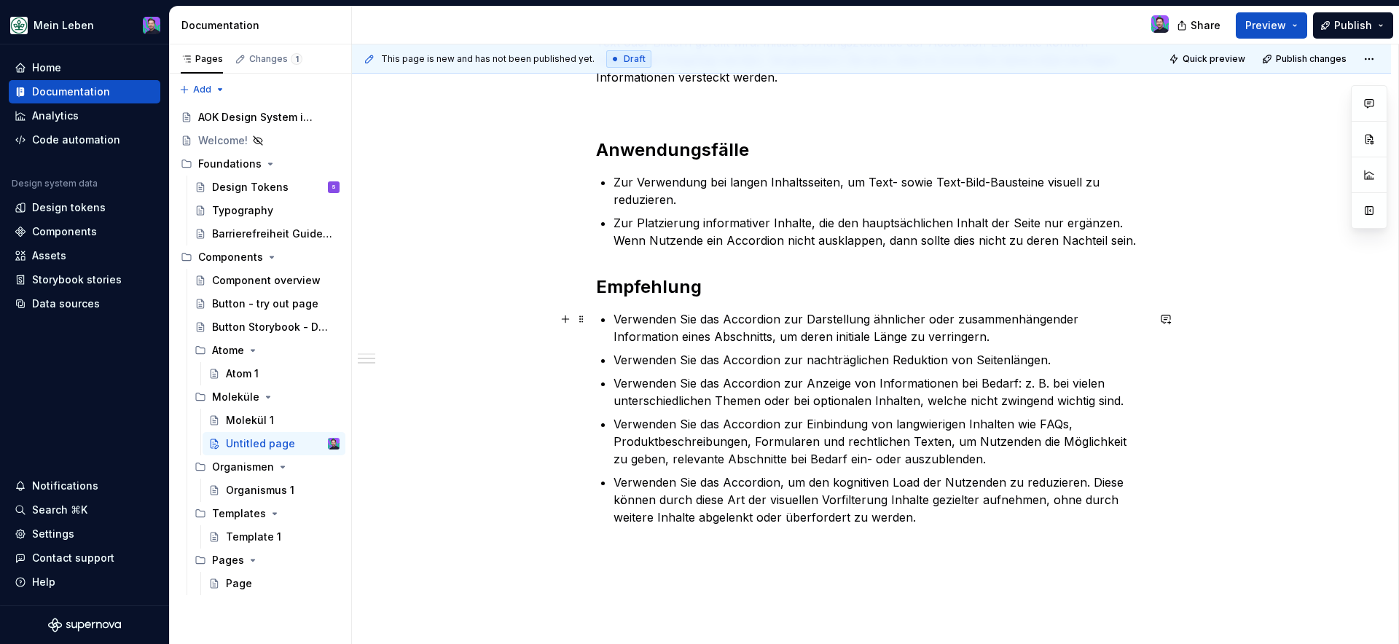
scroll to position [785, 0]
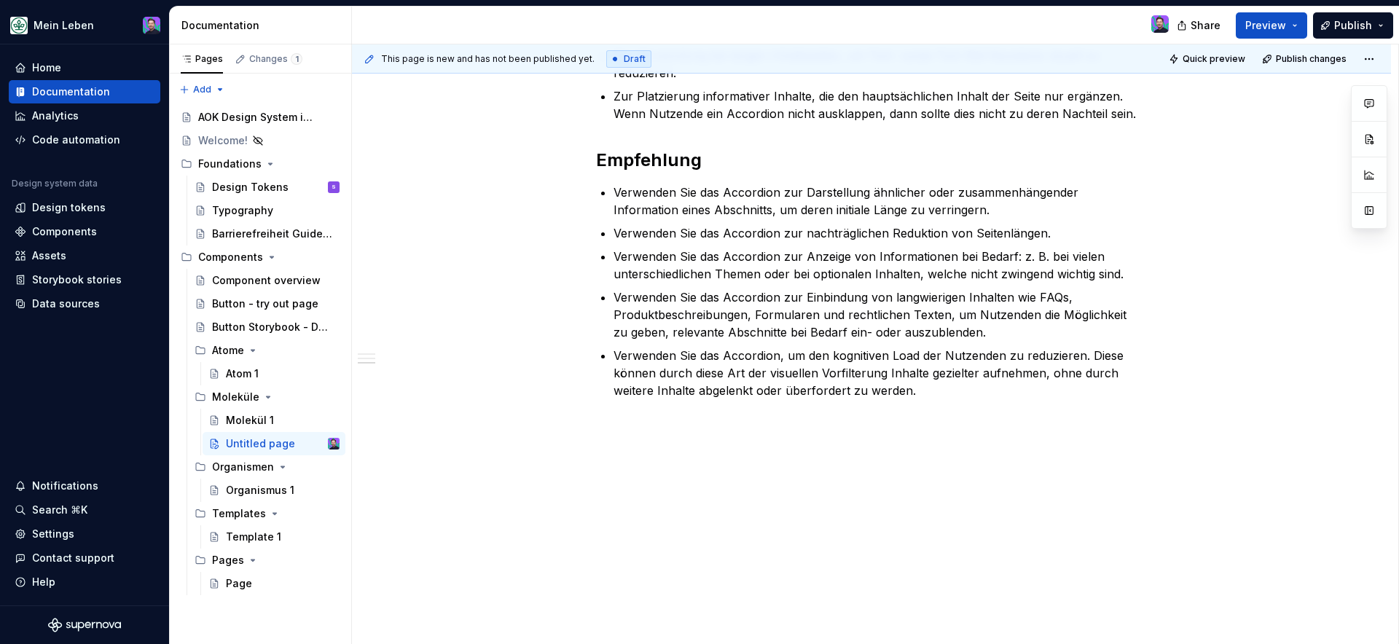
click at [796, 423] on p at bounding box center [871, 425] width 551 height 17
click at [565, 431] on button "button" at bounding box center [565, 425] width 20 height 20
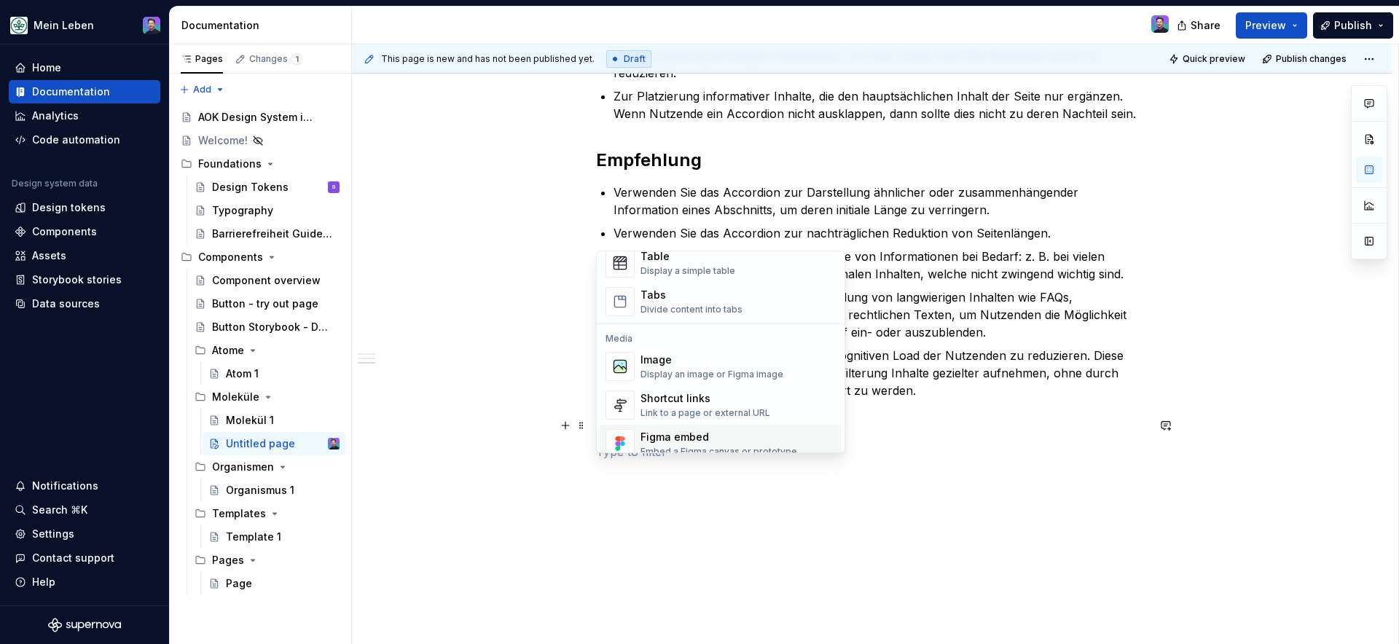
scroll to position [621, 0]
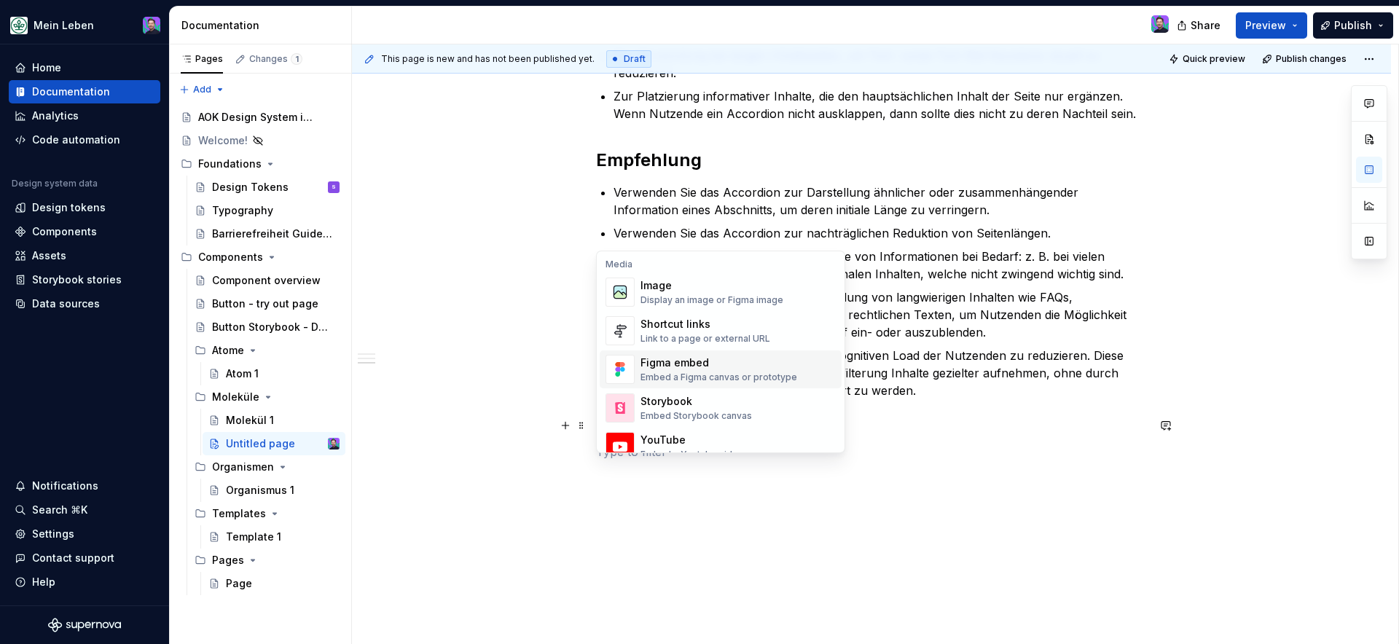
click at [659, 378] on div "Embed a Figma canvas or prototype" at bounding box center [718, 378] width 157 height 12
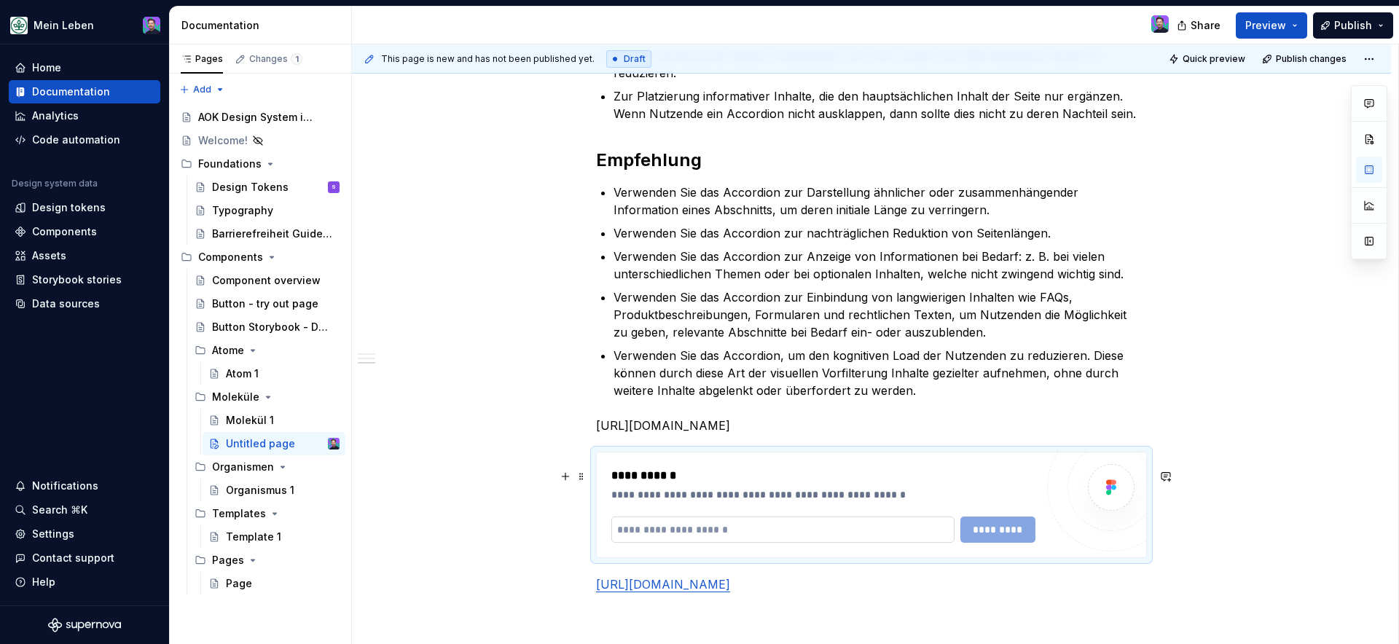
click at [788, 543] on input "text" at bounding box center [782, 530] width 343 height 26
paste input "**********"
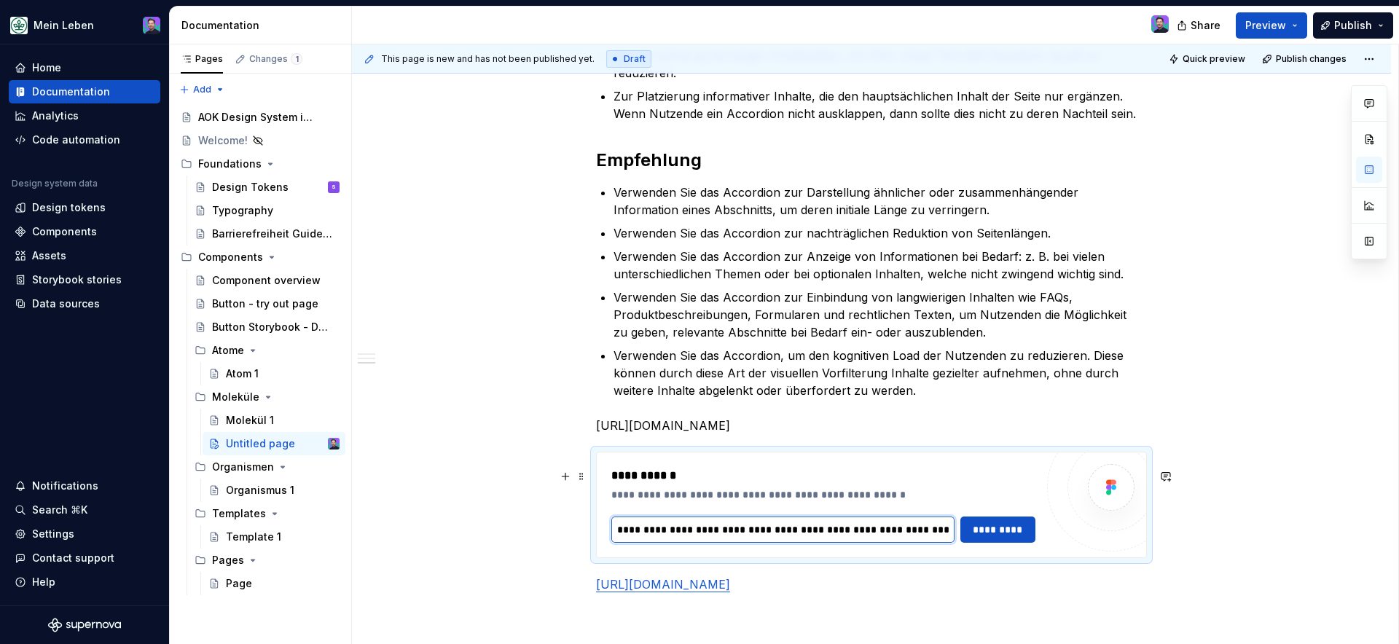
scroll to position [0, 294]
type input "**********"
click at [801, 434] on p "https://www.figma.com/design/DLaH8ogKtQcYOY7njoeWEn/refactor_accordion?node-id=…" at bounding box center [871, 425] width 551 height 17
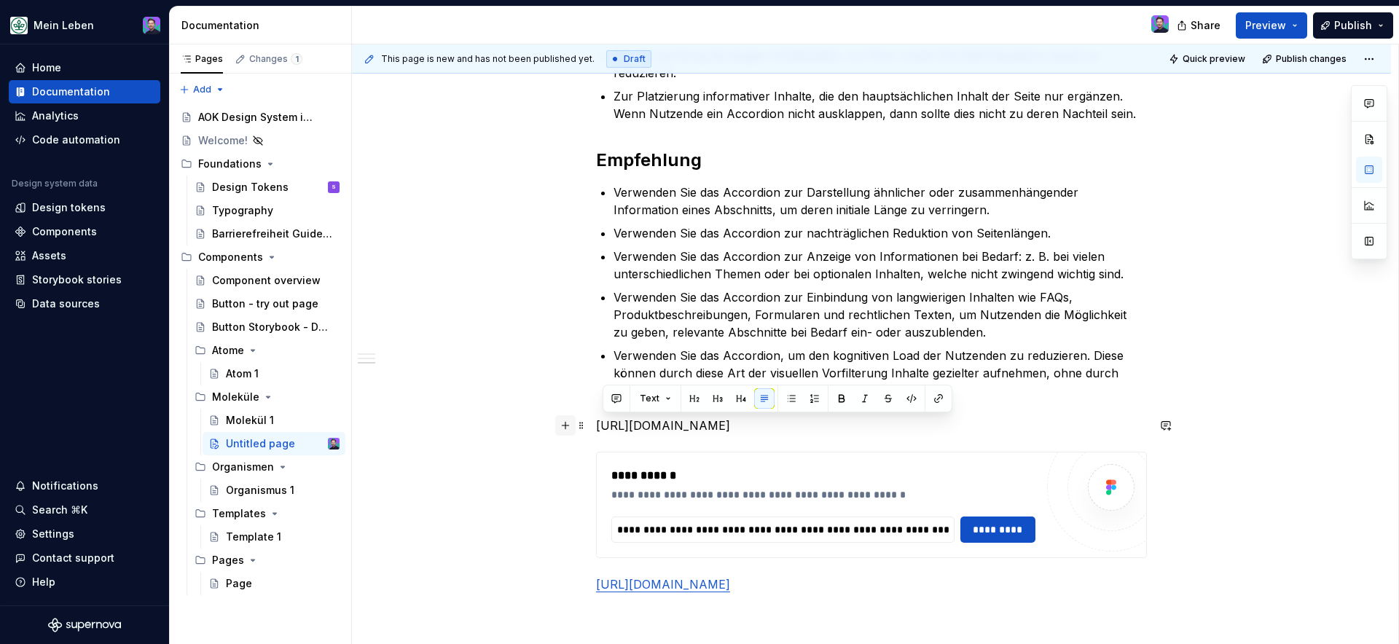
drag, startPoint x: 801, startPoint y: 450, endPoint x: 569, endPoint y: 432, distance: 233.1
click at [596, 432] on div "**********" at bounding box center [871, 54] width 551 height 1111
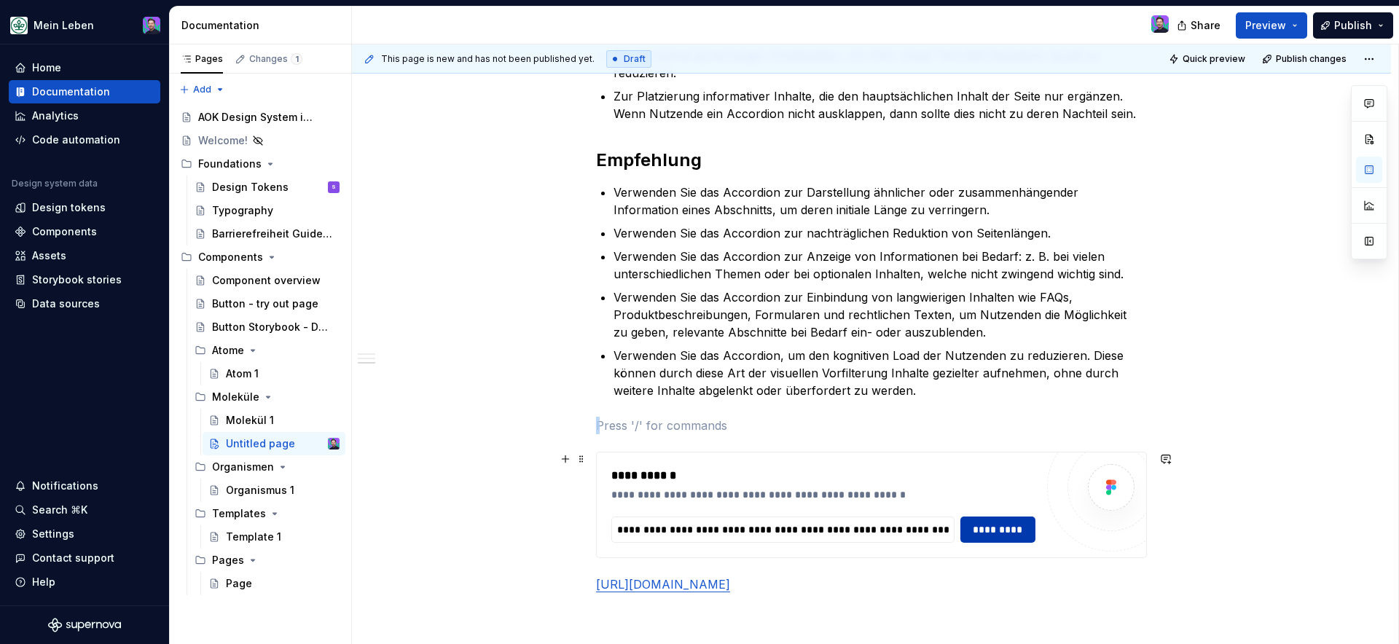
click at [1014, 527] on span "*********" at bounding box center [998, 529] width 57 height 15
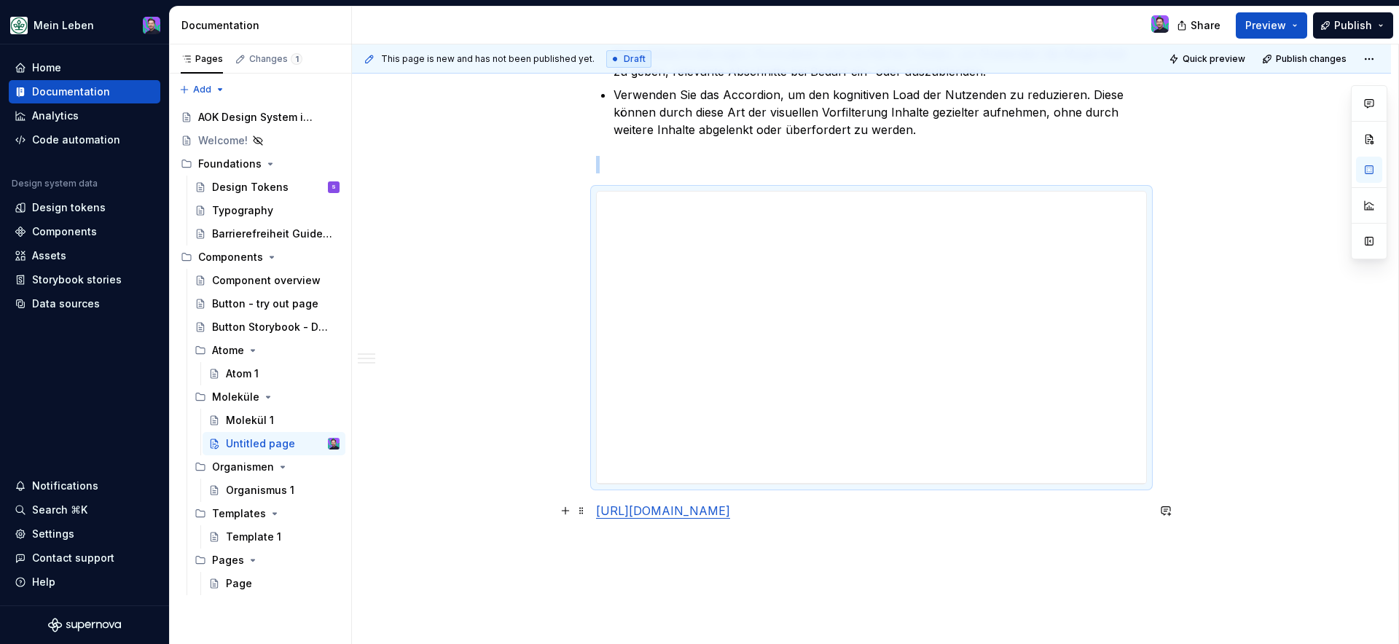
scroll to position [1067, 0]
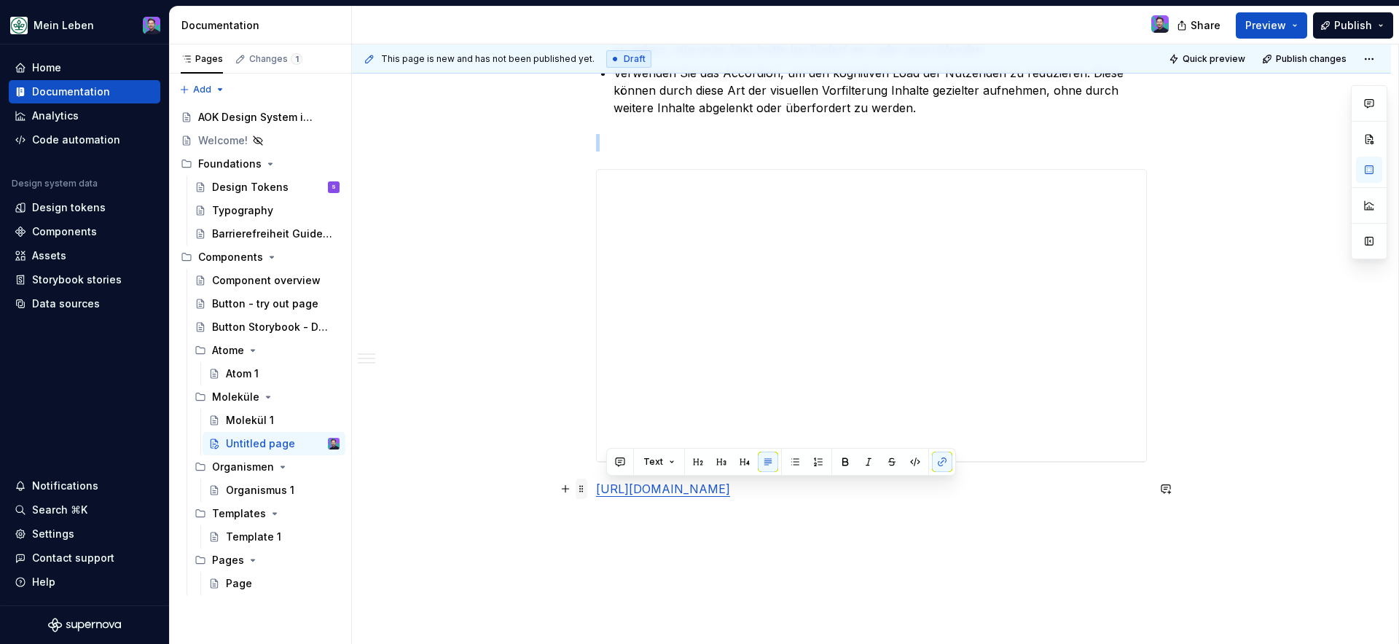
drag, startPoint x: 788, startPoint y: 516, endPoint x: 576, endPoint y: 489, distance: 214.5
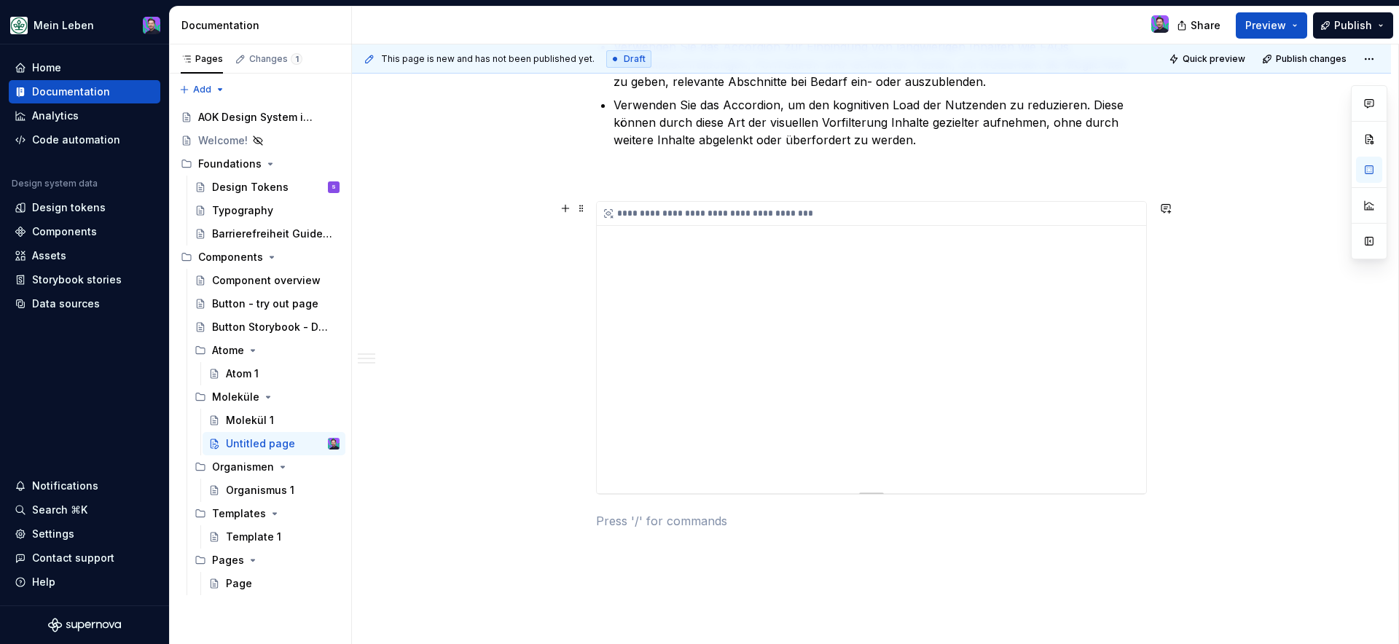
scroll to position [1047, 0]
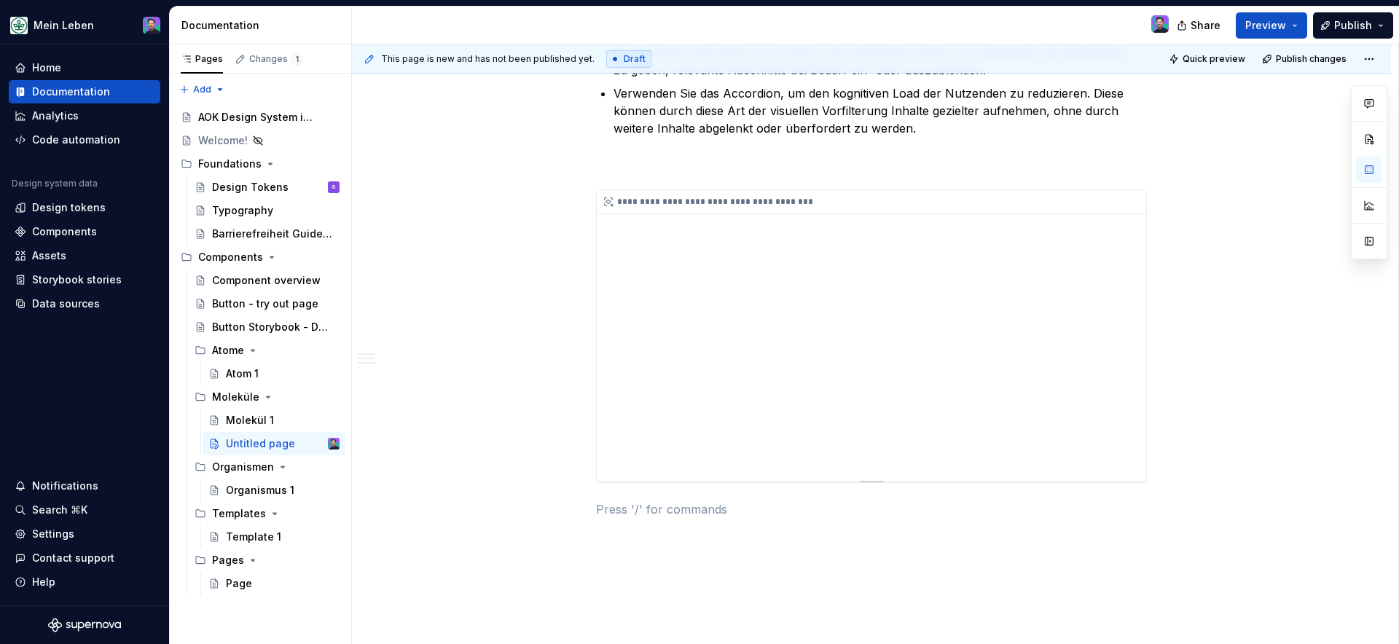
click at [746, 324] on div "**********" at bounding box center [871, 335] width 549 height 291
click at [801, 197] on div "**********" at bounding box center [871, 202] width 549 height 24
click at [802, 199] on div "**********" at bounding box center [871, 202] width 549 height 24
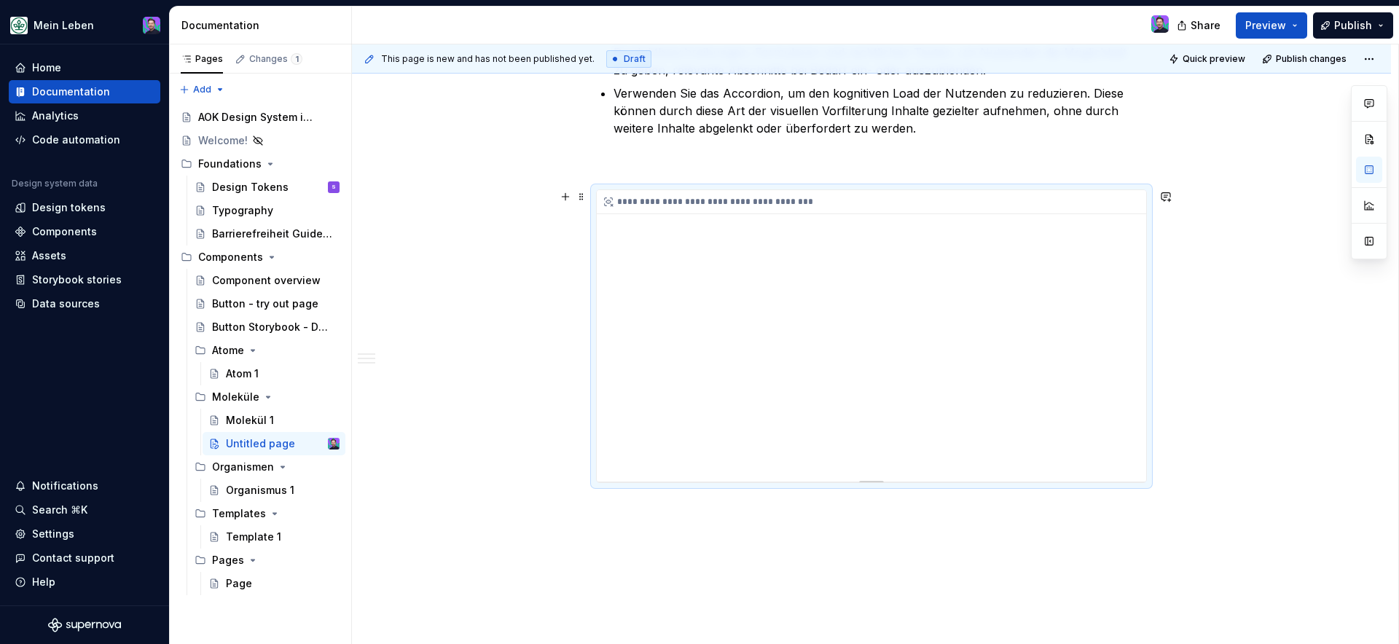
click at [715, 238] on div "**********" at bounding box center [871, 335] width 549 height 291
click at [767, 458] on div "**********" at bounding box center [871, 335] width 549 height 291
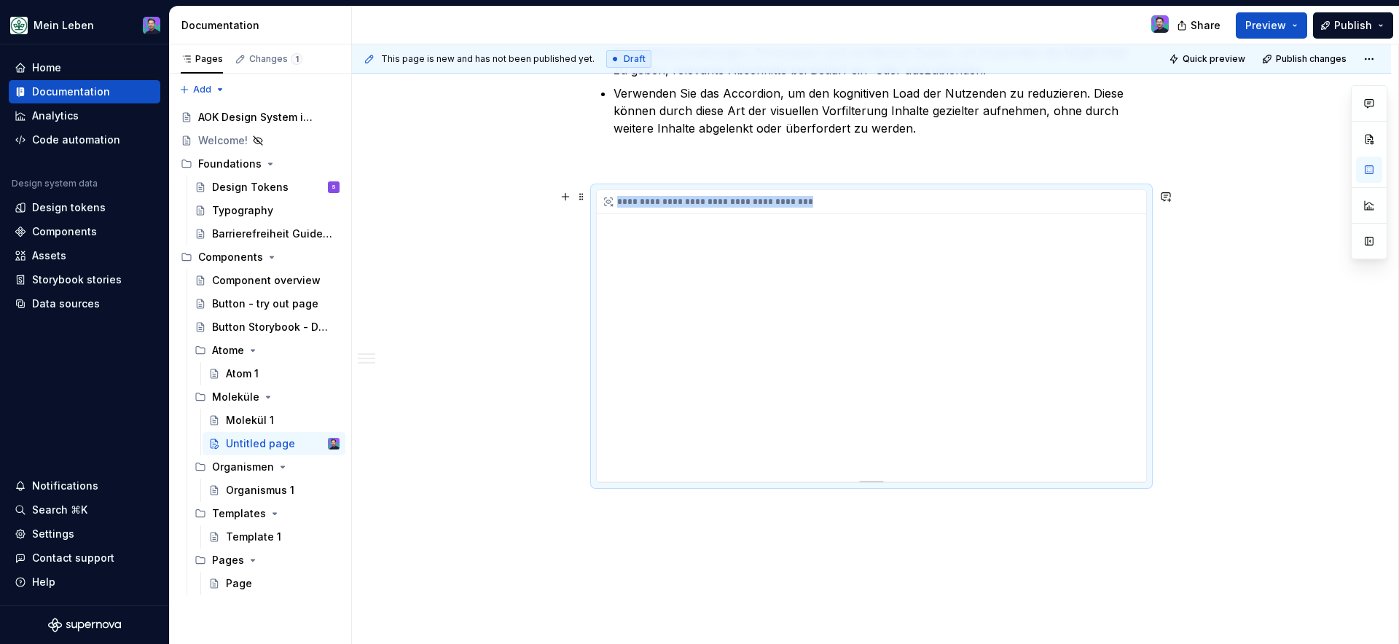
click at [622, 469] on div "**********" at bounding box center [871, 335] width 549 height 291
click at [566, 198] on button "button" at bounding box center [565, 197] width 20 height 20
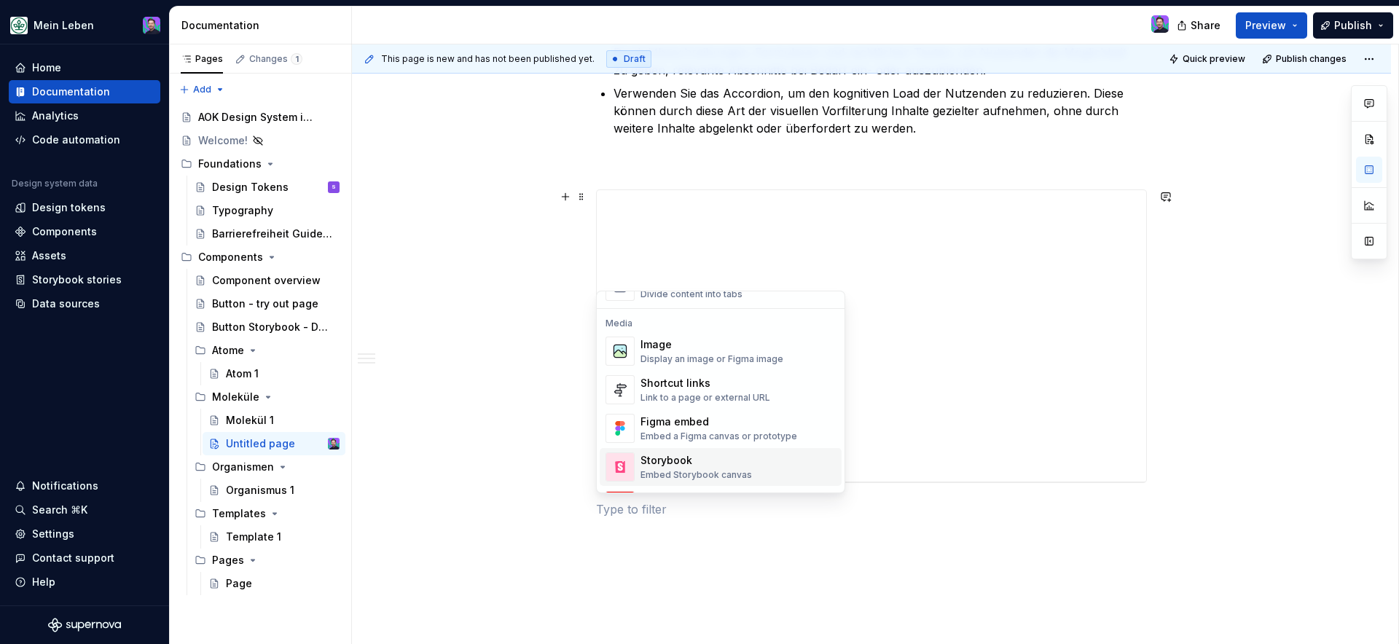
scroll to position [612, 0]
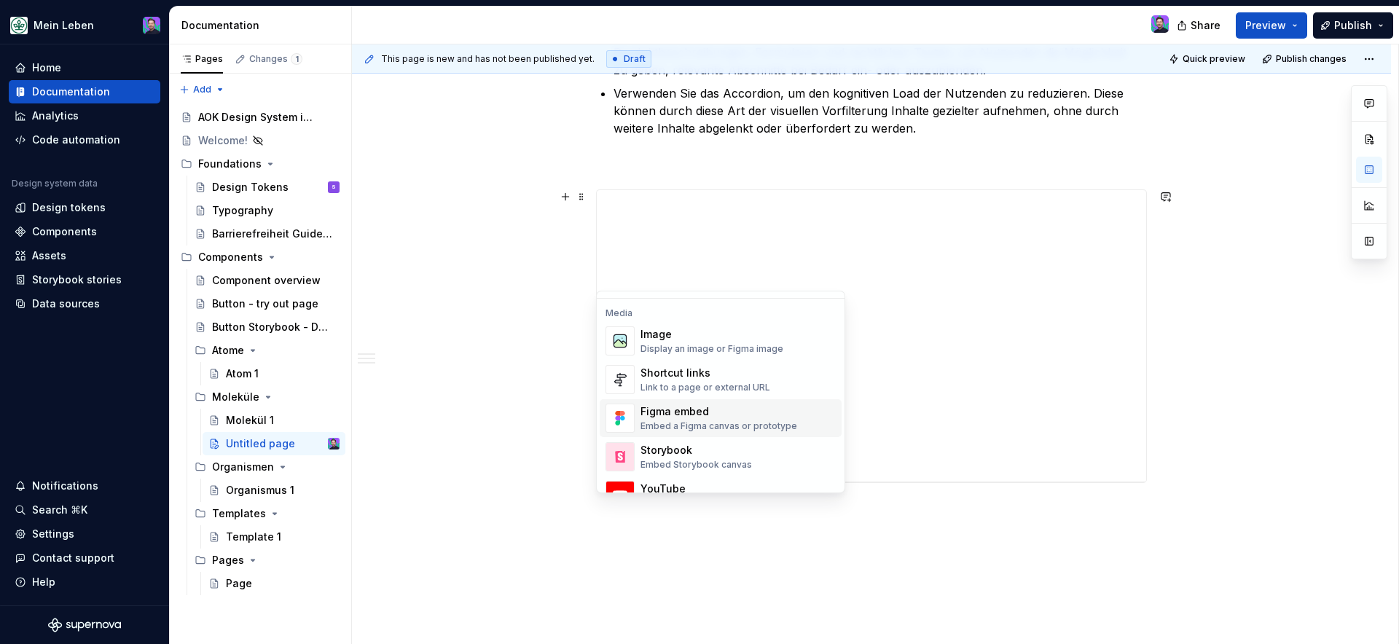
click at [671, 424] on div "Embed a Figma canvas or prototype" at bounding box center [718, 426] width 157 height 12
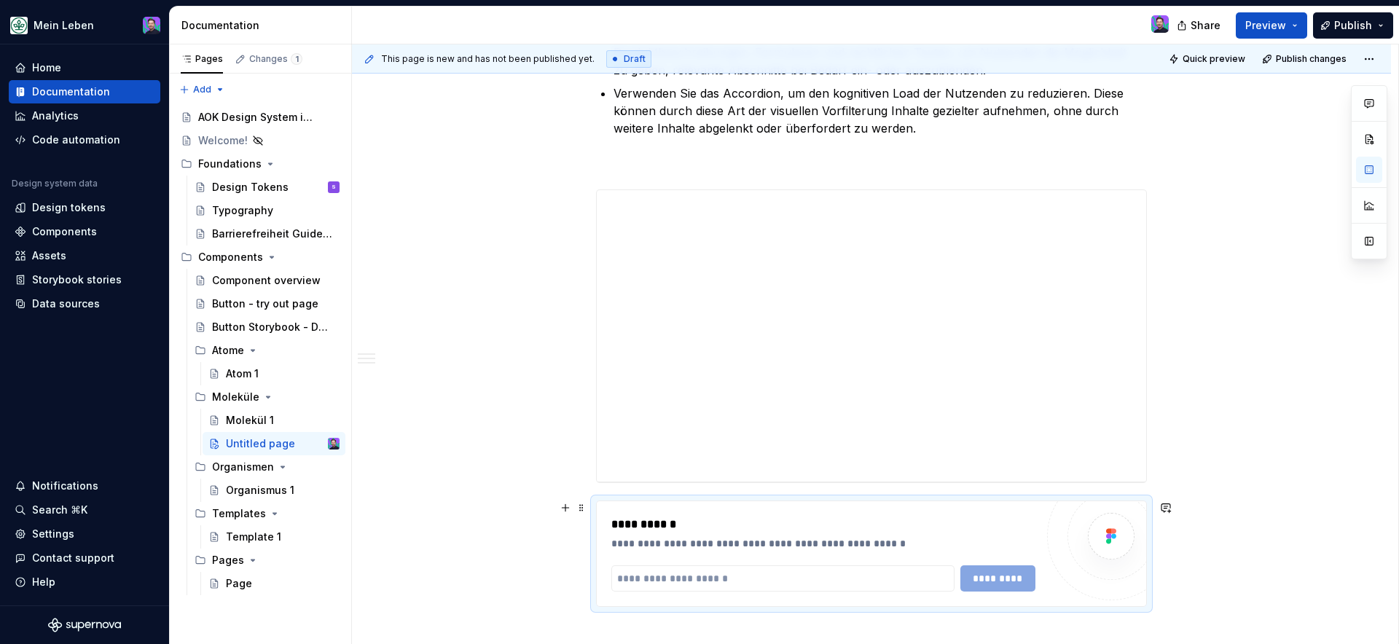
scroll to position [1064, 0]
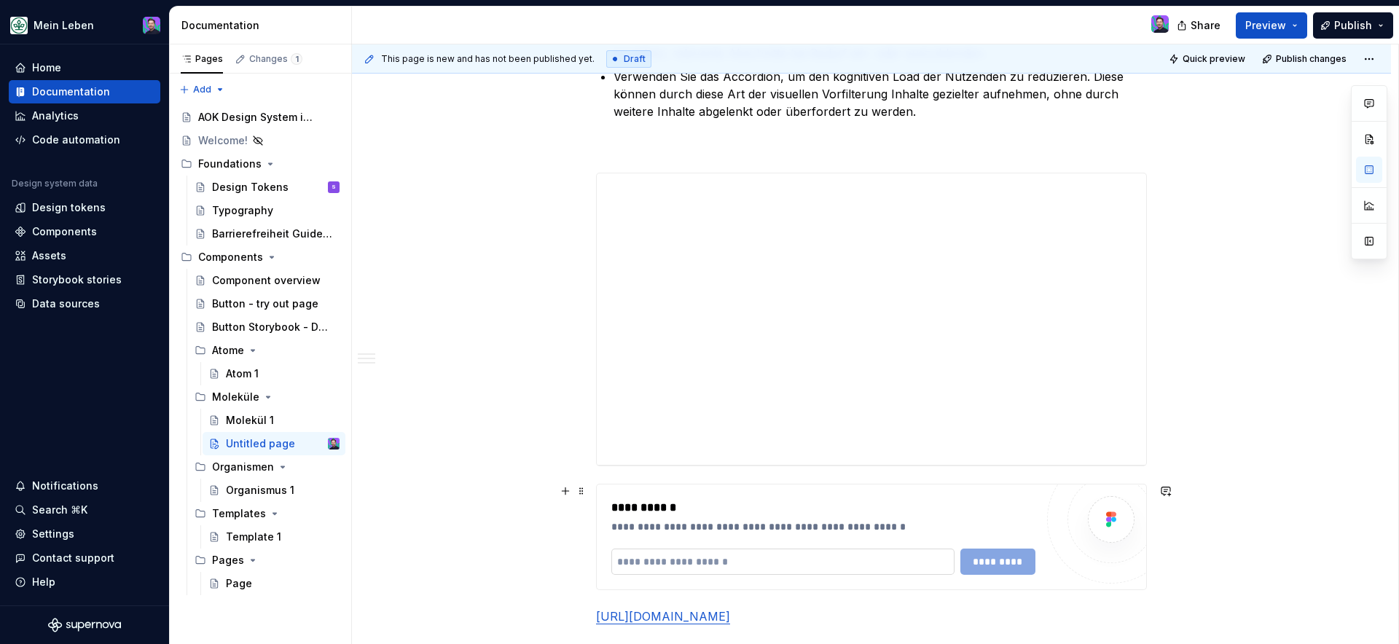
click at [752, 557] on input "text" at bounding box center [782, 562] width 343 height 26
paste input "**********"
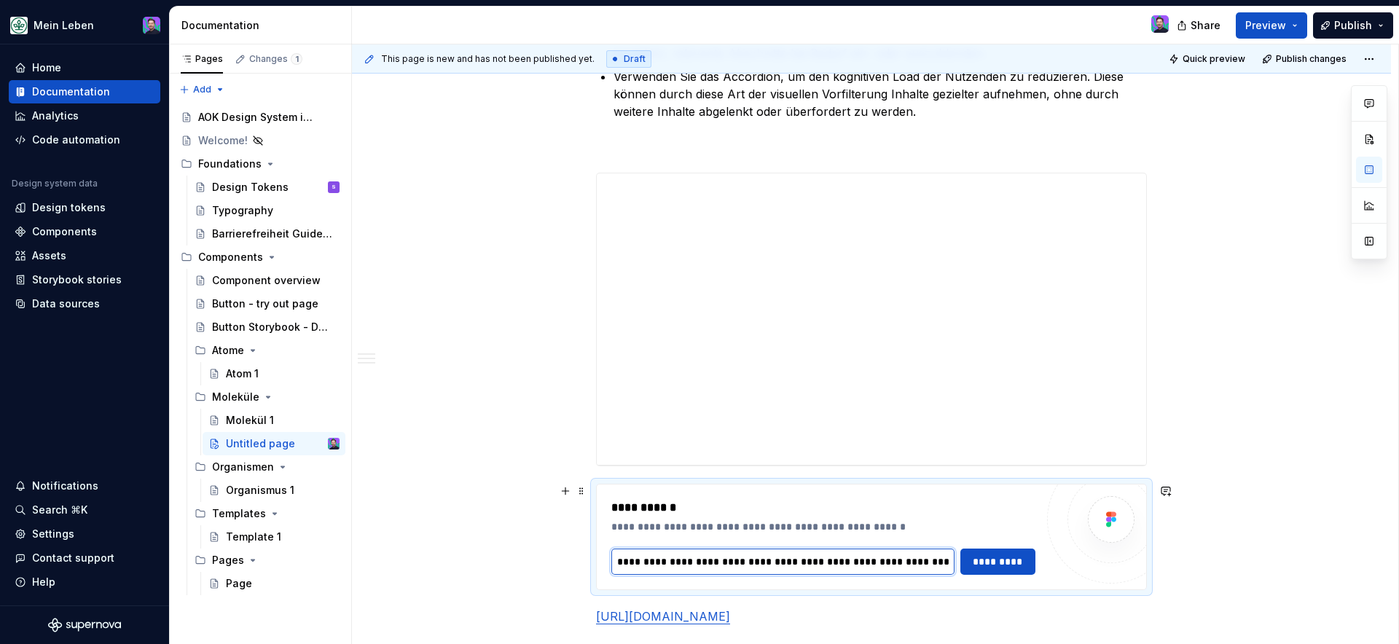
scroll to position [0, 294]
type input "**********"
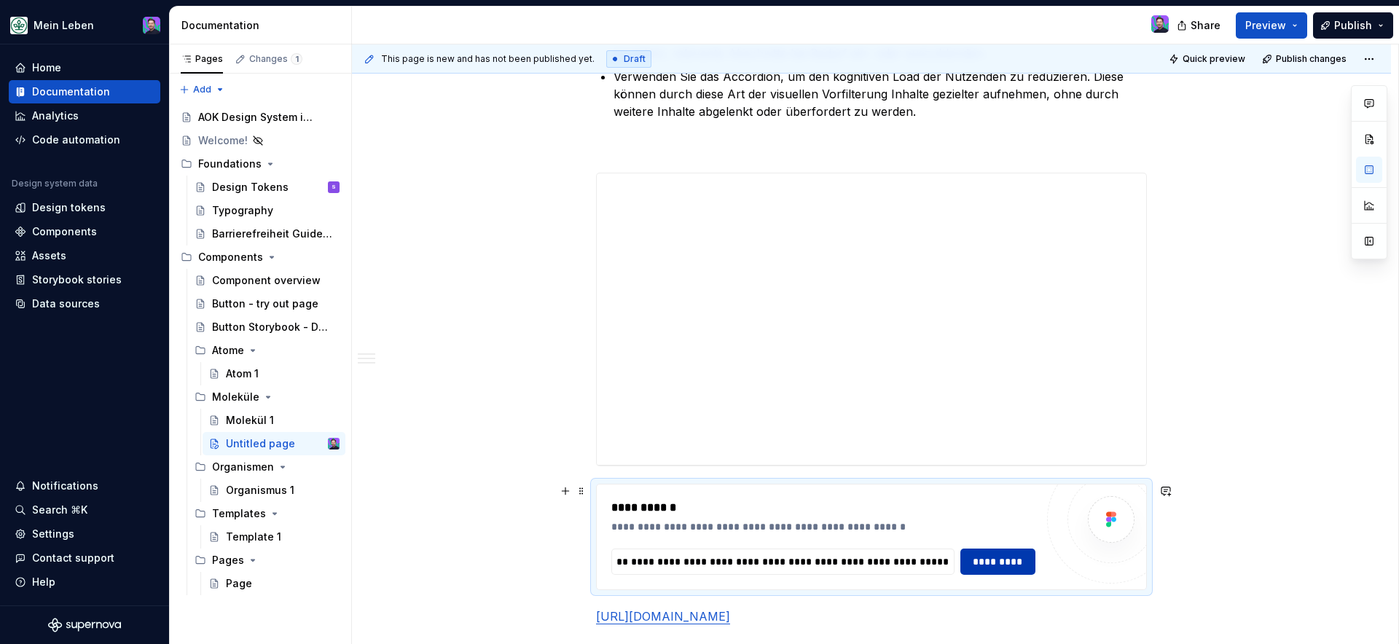
click at [983, 554] on span "*********" at bounding box center [998, 561] width 57 height 15
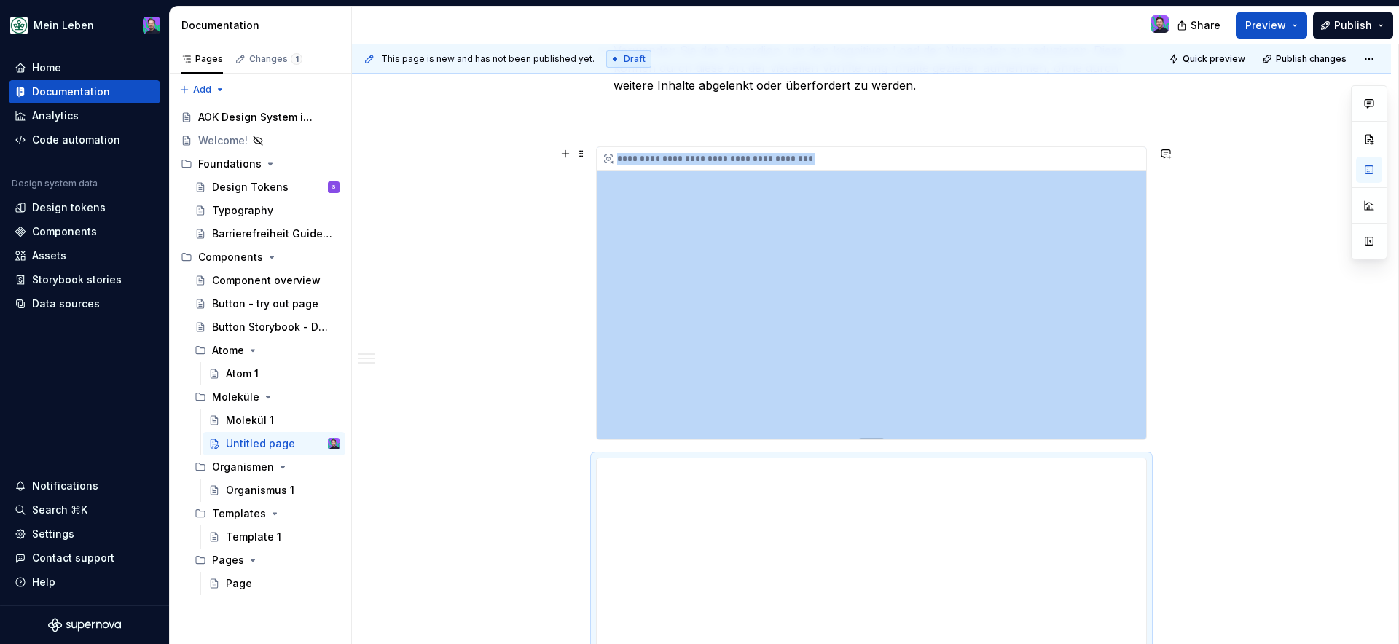
scroll to position [1086, 0]
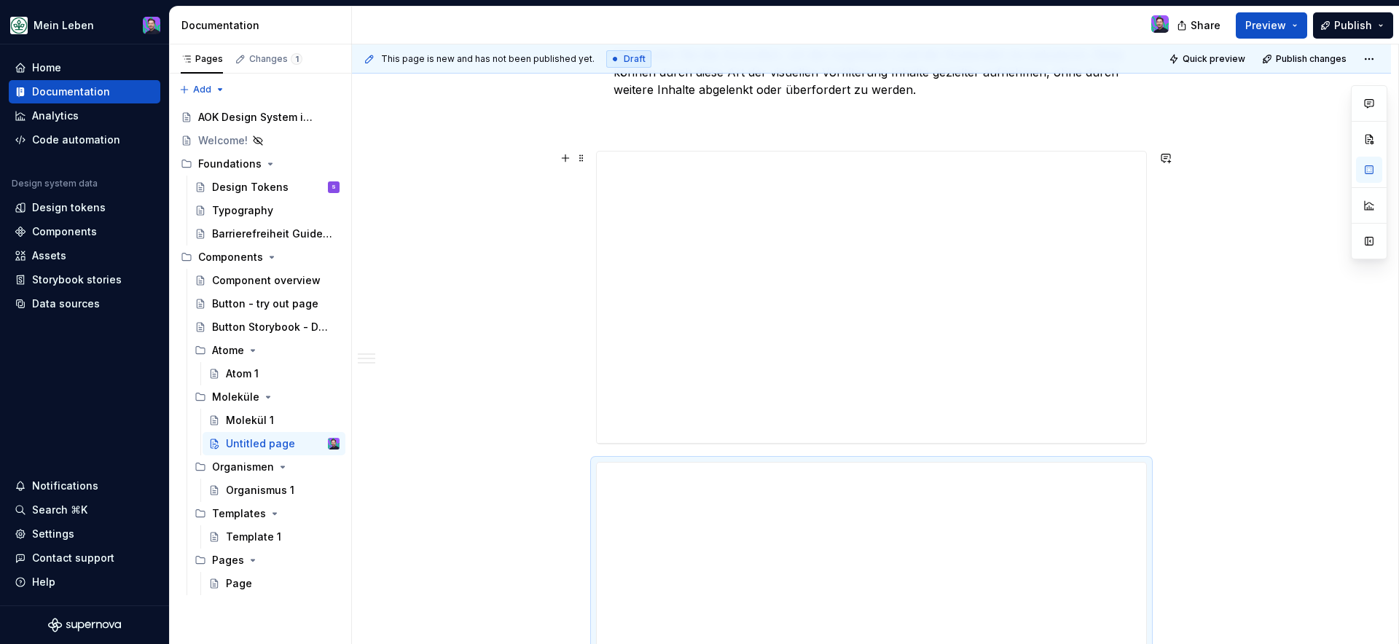
click at [1049, 151] on div "**********" at bounding box center [871, 298] width 551 height 294
drag, startPoint x: 787, startPoint y: 498, endPoint x: 605, endPoint y: 470, distance: 183.6
drag, startPoint x: 598, startPoint y: 470, endPoint x: 764, endPoint y: 521, distance: 173.8
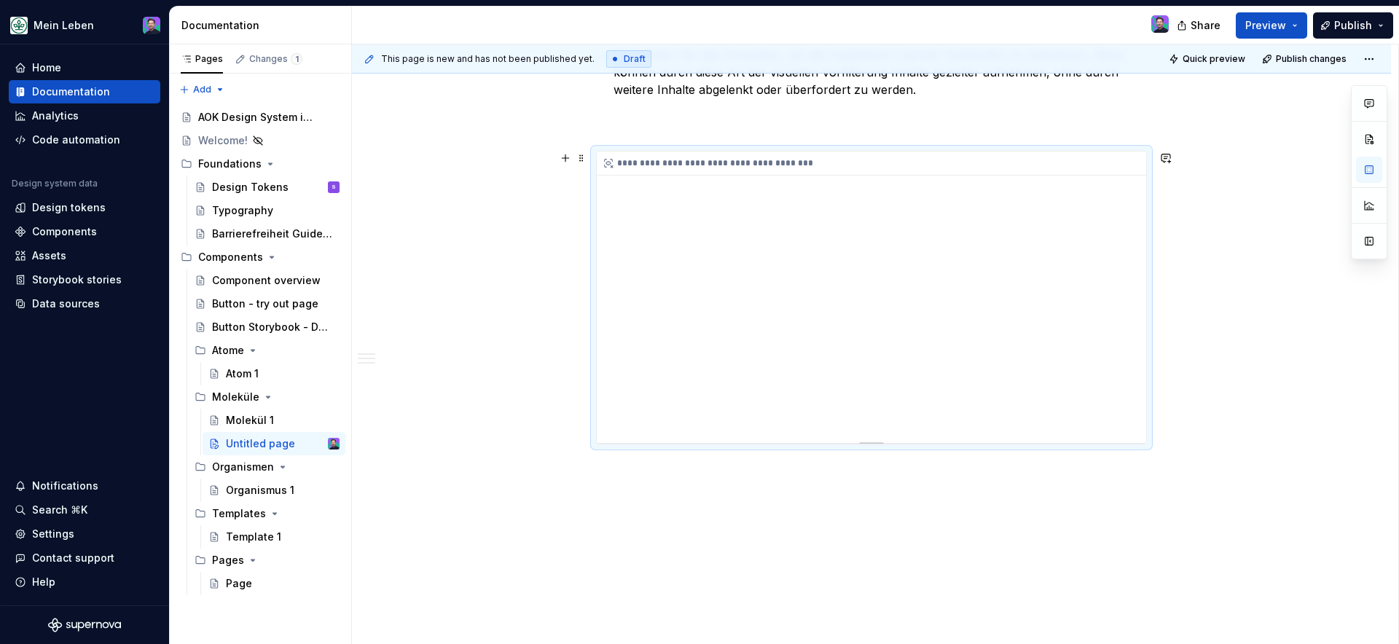
click at [928, 334] on div "**********" at bounding box center [871, 297] width 549 height 291
click at [662, 179] on div "**********" at bounding box center [871, 297] width 549 height 291
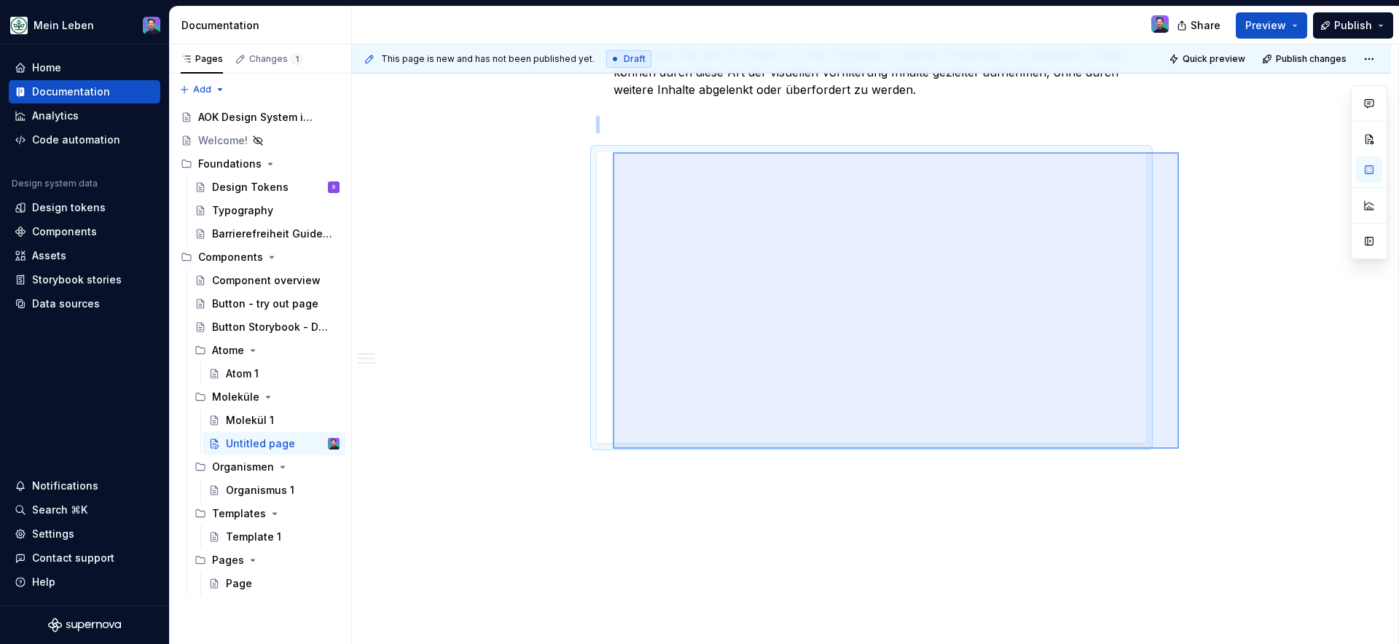
drag, startPoint x: 1179, startPoint y: 449, endPoint x: 587, endPoint y: 144, distance: 666.1
click at [587, 145] on div "**********" at bounding box center [875, 344] width 1046 height 600
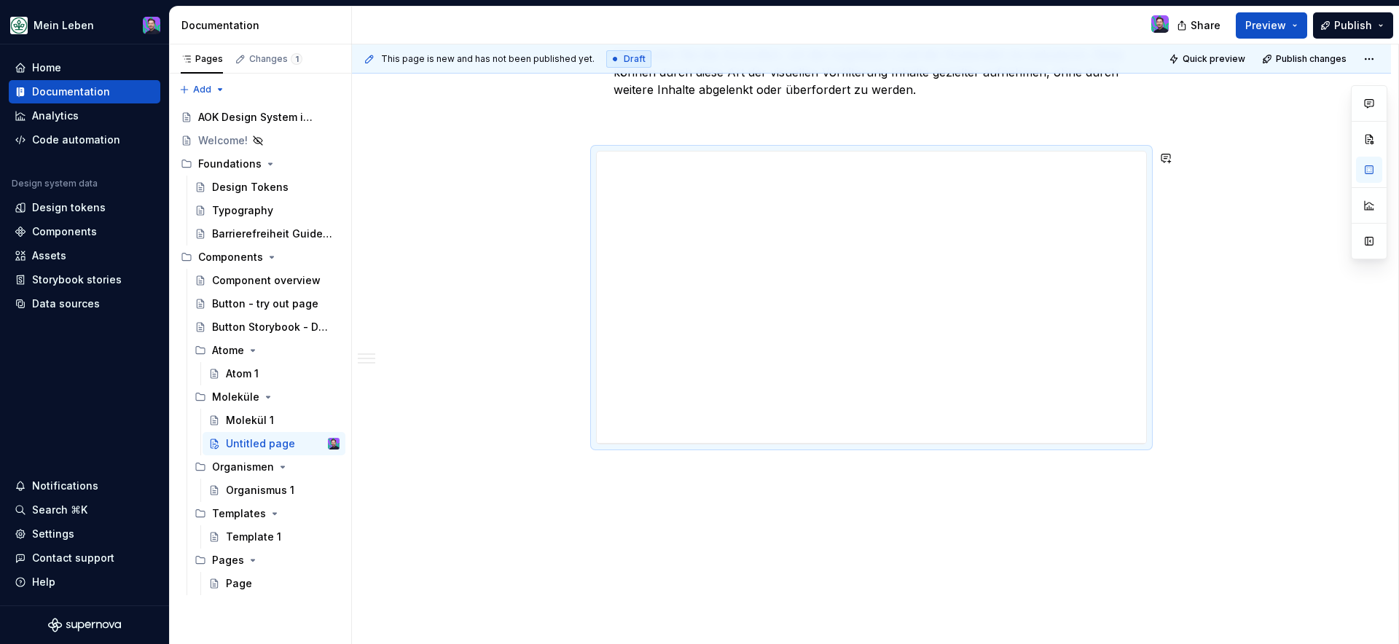
scroll to position [785, 0]
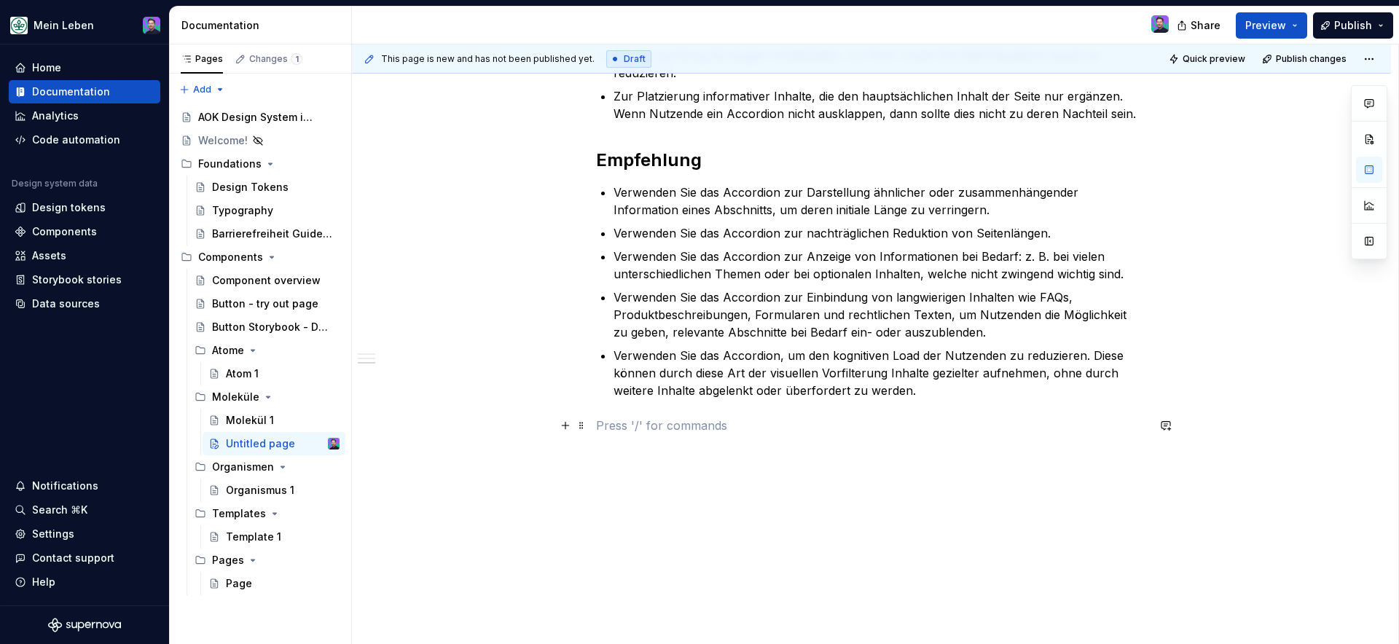
click at [656, 433] on p at bounding box center [871, 425] width 551 height 17
click at [571, 423] on button "button" at bounding box center [565, 425] width 20 height 20
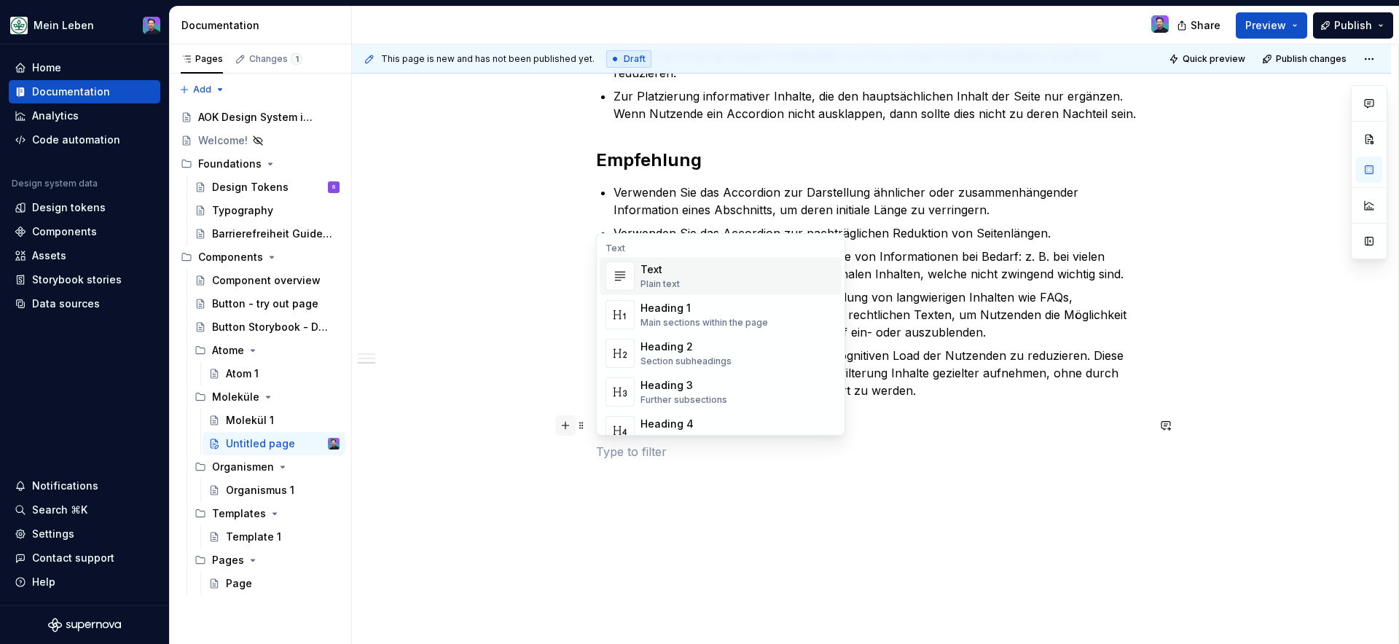
click at [565, 431] on button "button" at bounding box center [565, 425] width 20 height 20
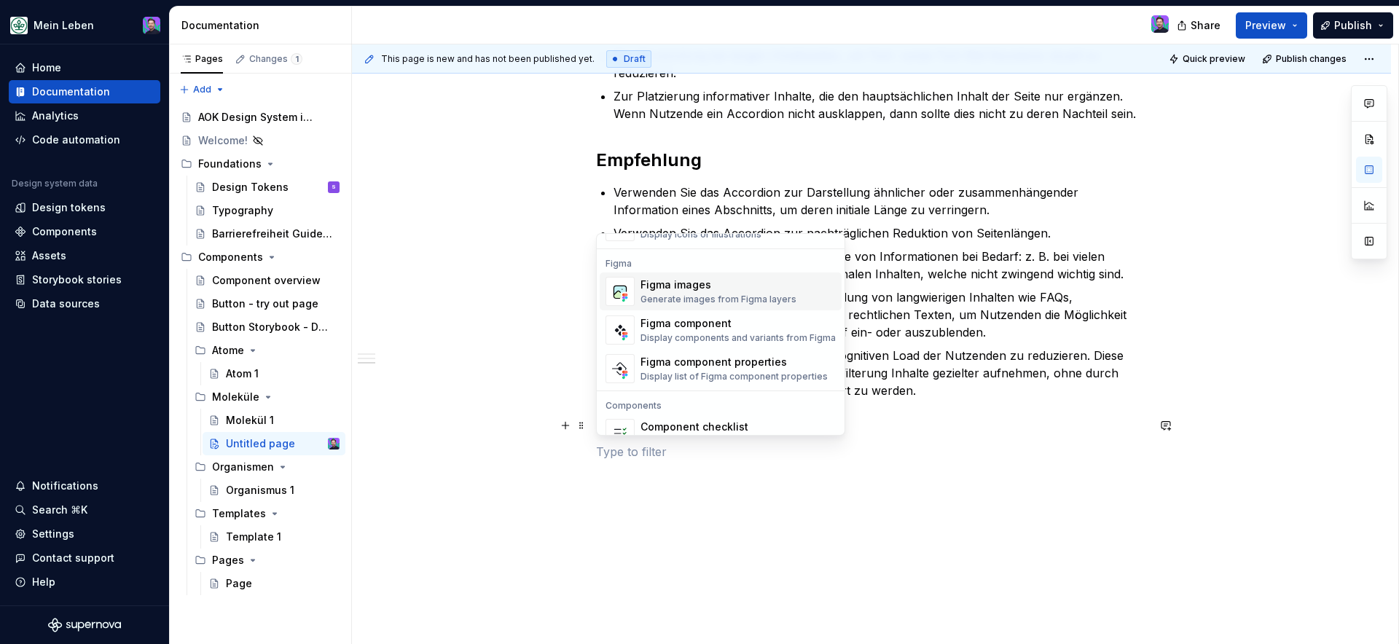
scroll to position [1364, 0]
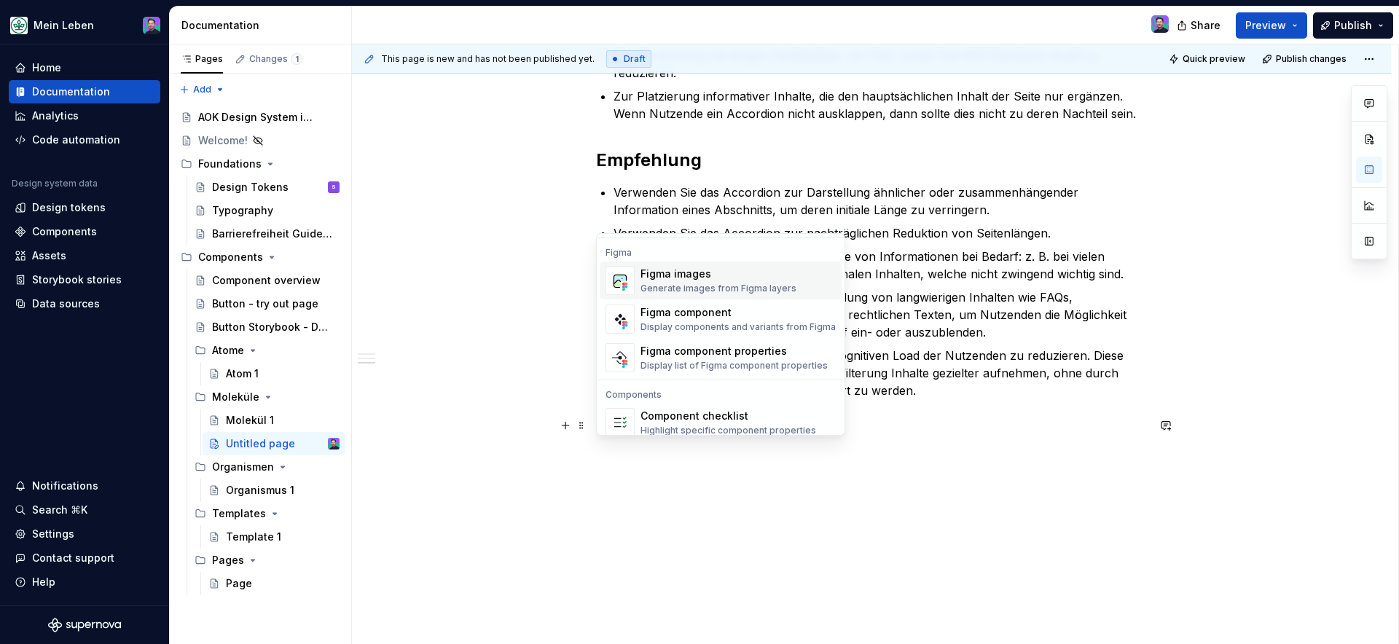
click at [750, 289] on div "Generate images from Figma layers" at bounding box center [718, 289] width 156 height 12
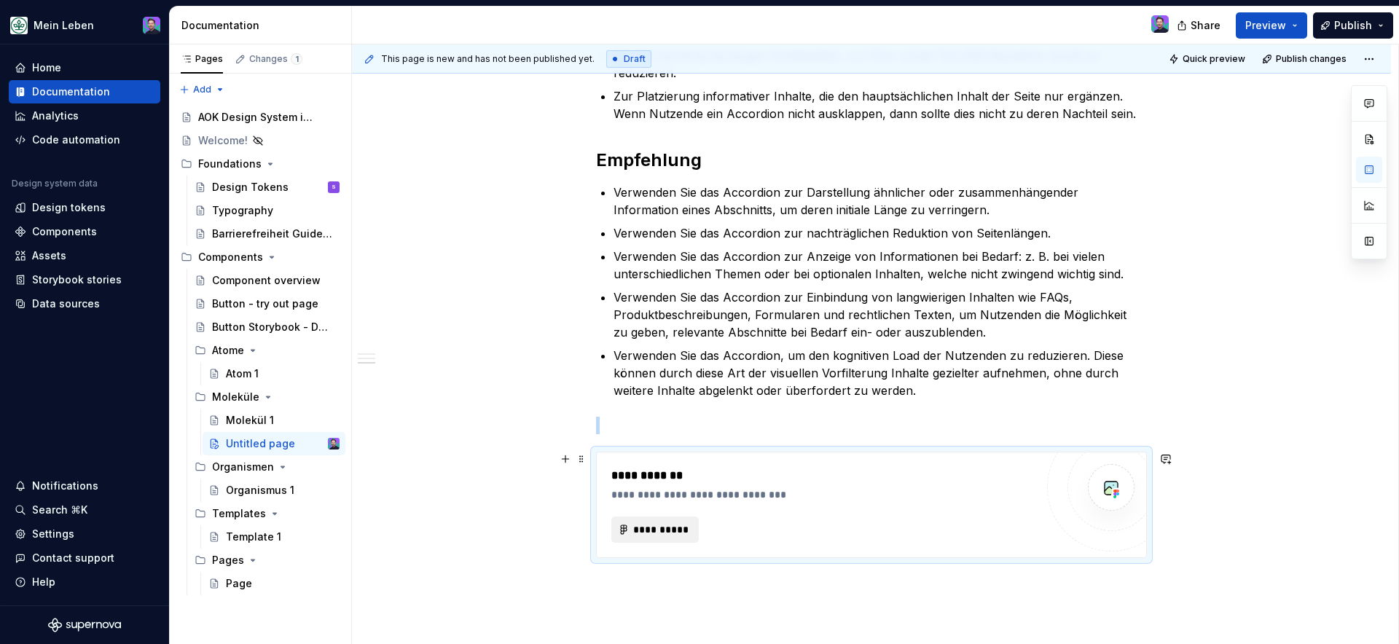
click at [680, 523] on span "**********" at bounding box center [660, 529] width 57 height 15
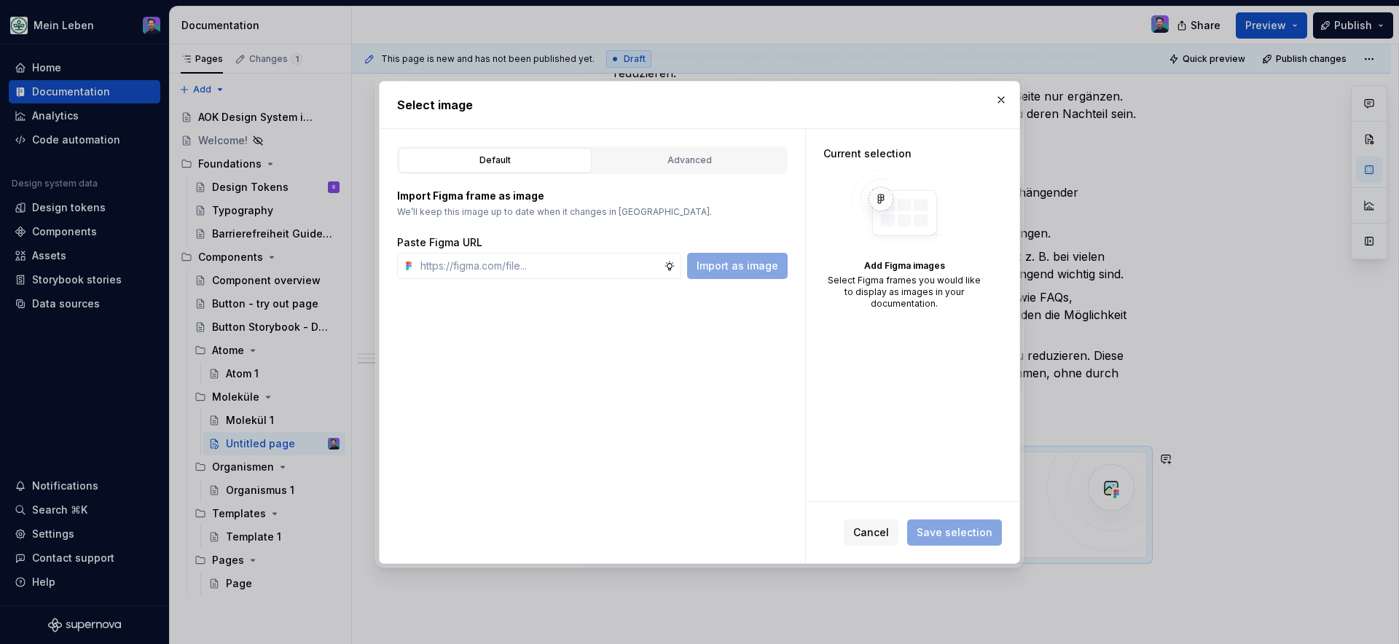
type textarea "*"
paste input "https://www.figma.com/design/DLaH8ogKtQcYOY7njoeWEn/refactor_accordion?node-id=…"
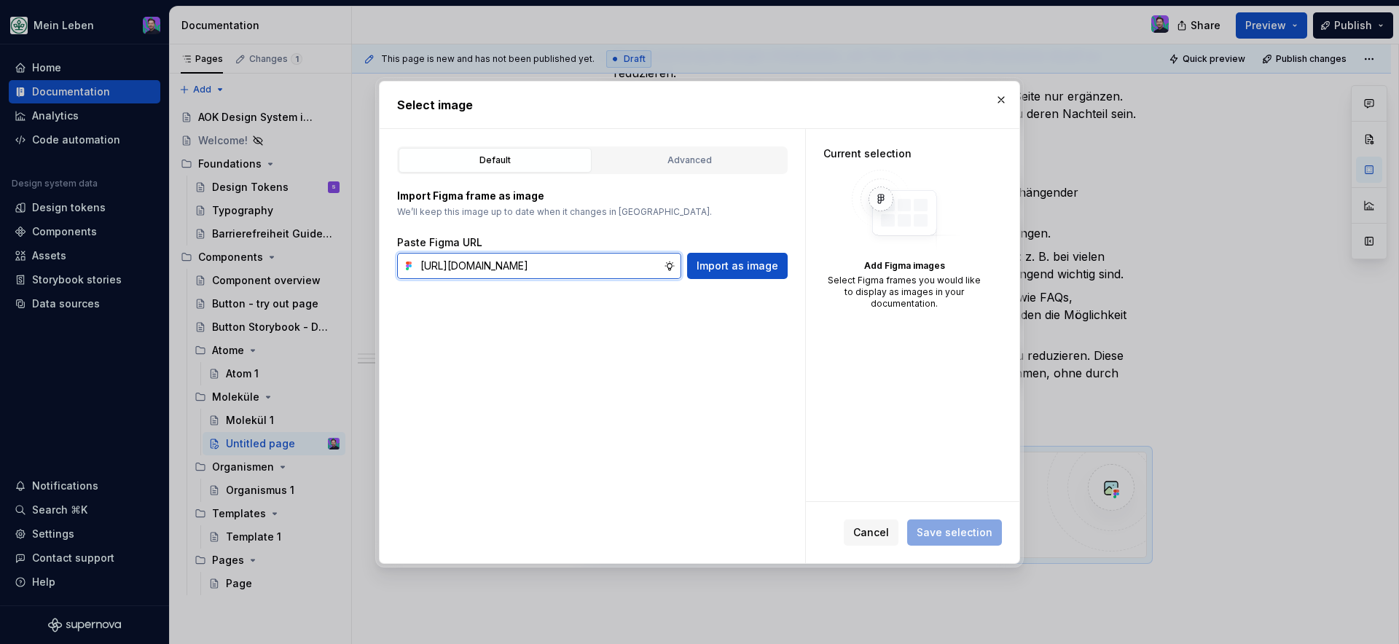
scroll to position [0, 384]
type input "https://www.figma.com/design/DLaH8ogKtQcYOY7njoeWEn/refactor_accordion?node-id=…"
click at [730, 268] on span "Import as image" at bounding box center [738, 266] width 82 height 15
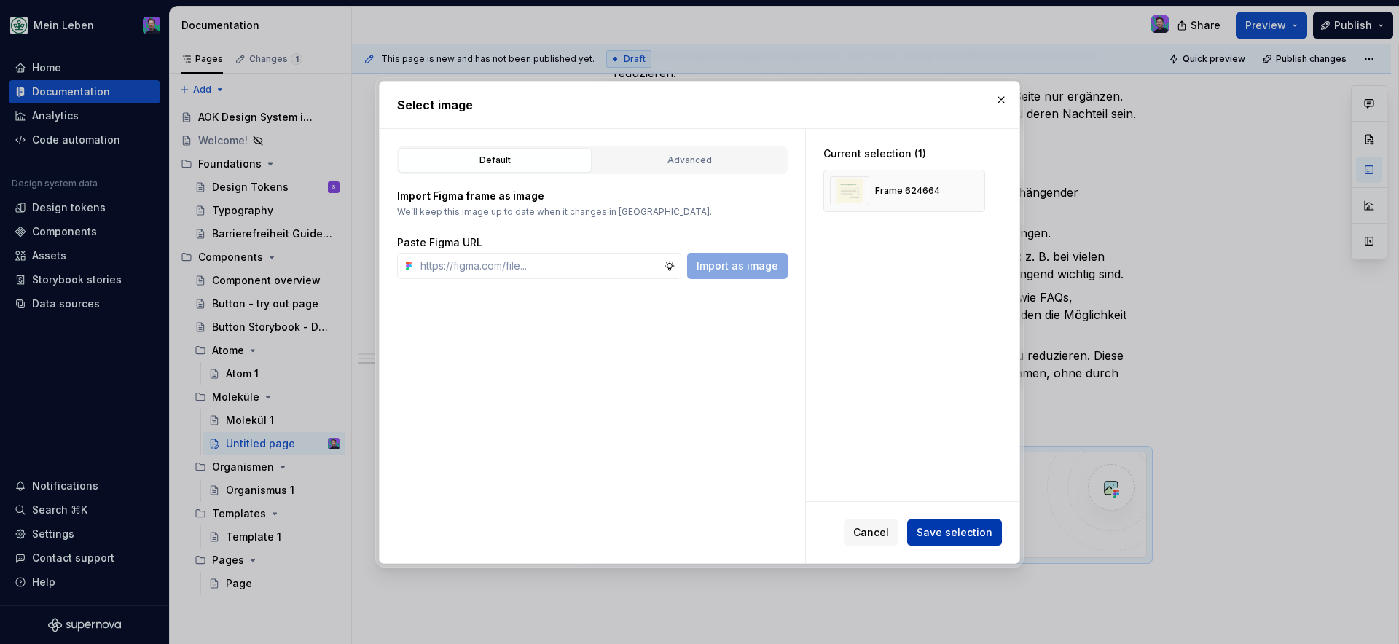
click at [931, 525] on span "Save selection" at bounding box center [955, 532] width 76 height 15
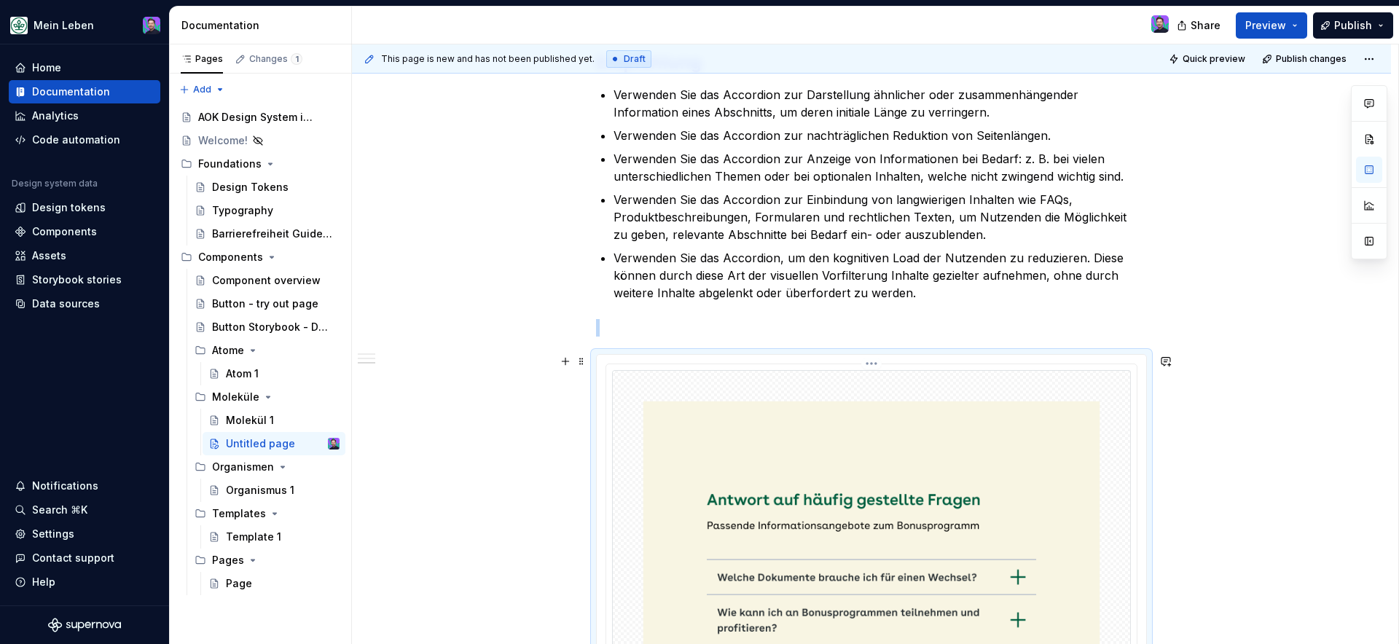
scroll to position [897, 0]
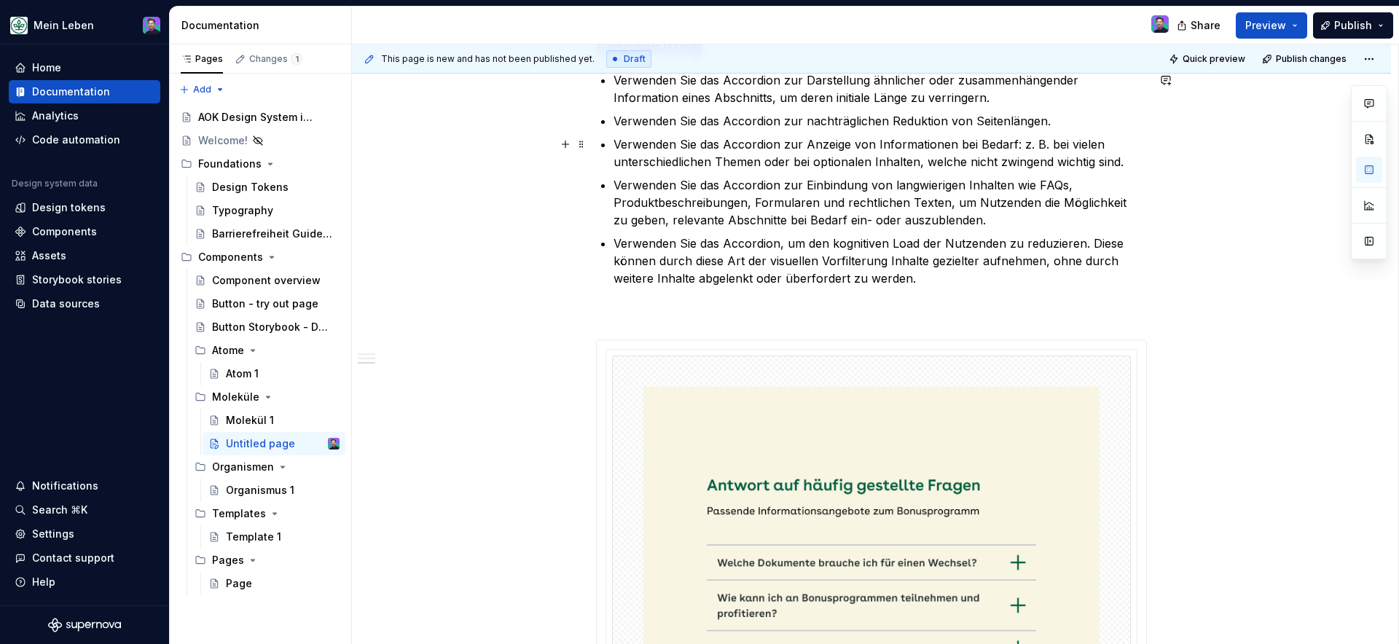
click at [1032, 154] on p "Verwenden Sie das Accordion zur Anzeige von Informationen bei Bedarf: z. B. bei…" at bounding box center [880, 153] width 533 height 35
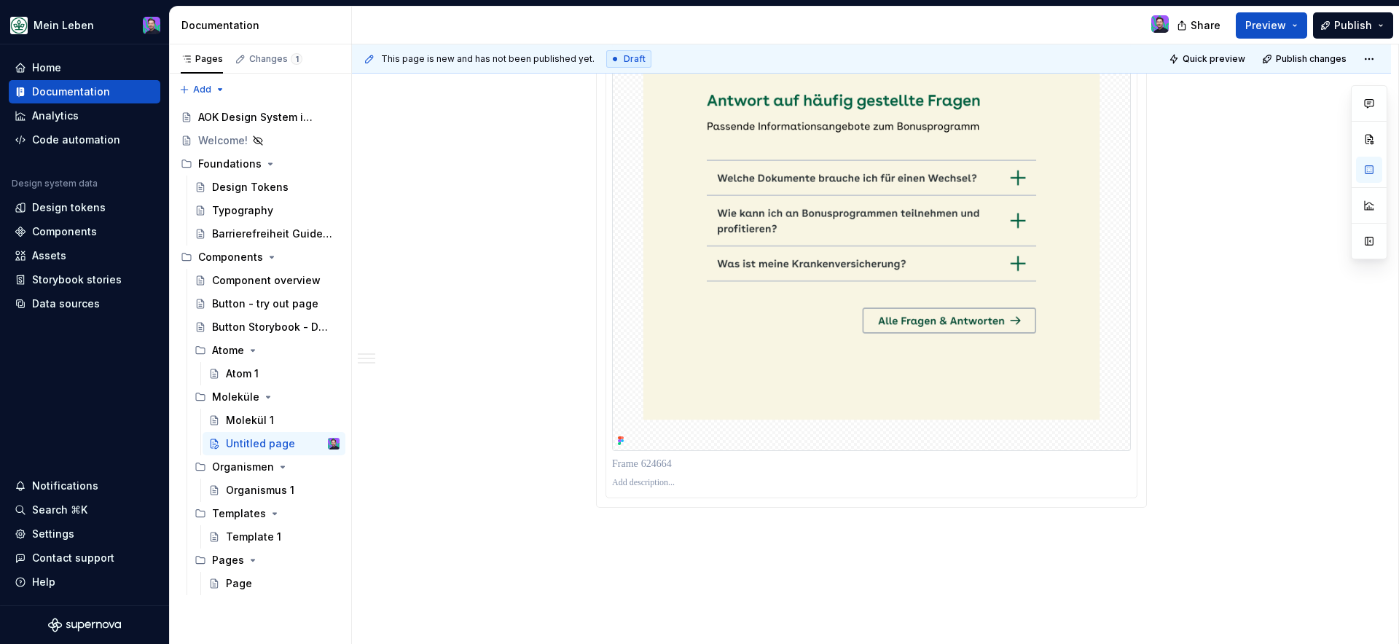
scroll to position [1390, 0]
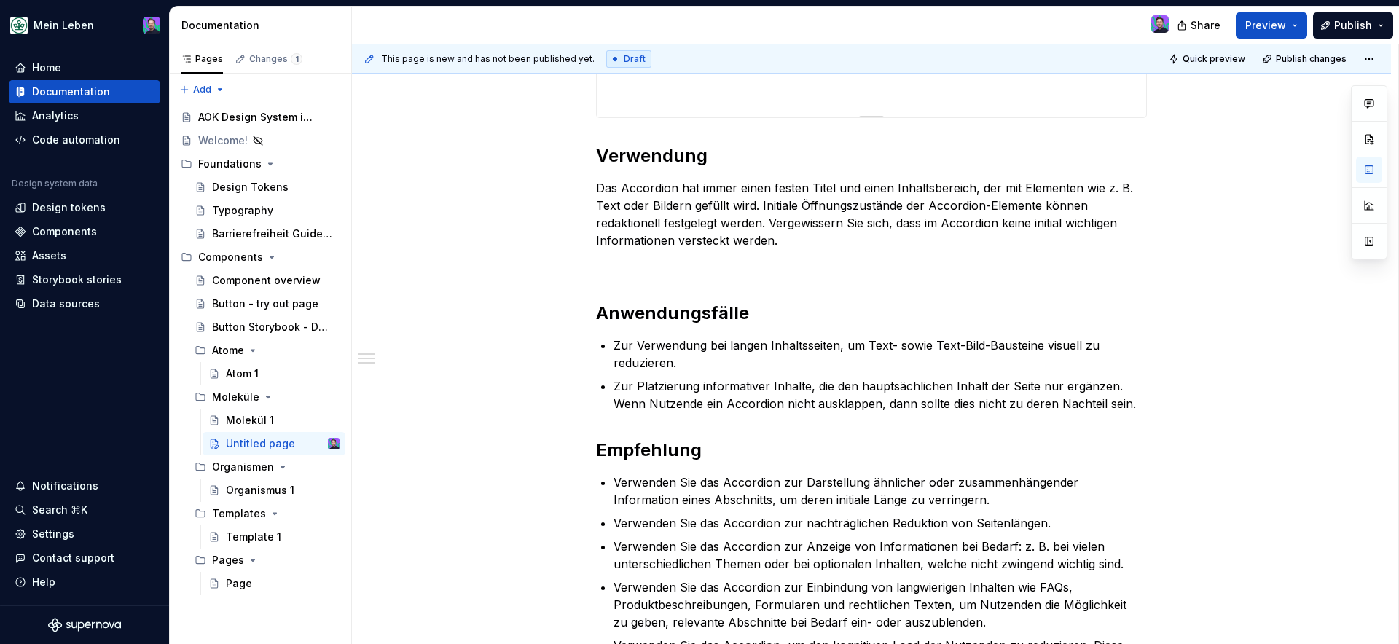
scroll to position [592, 0]
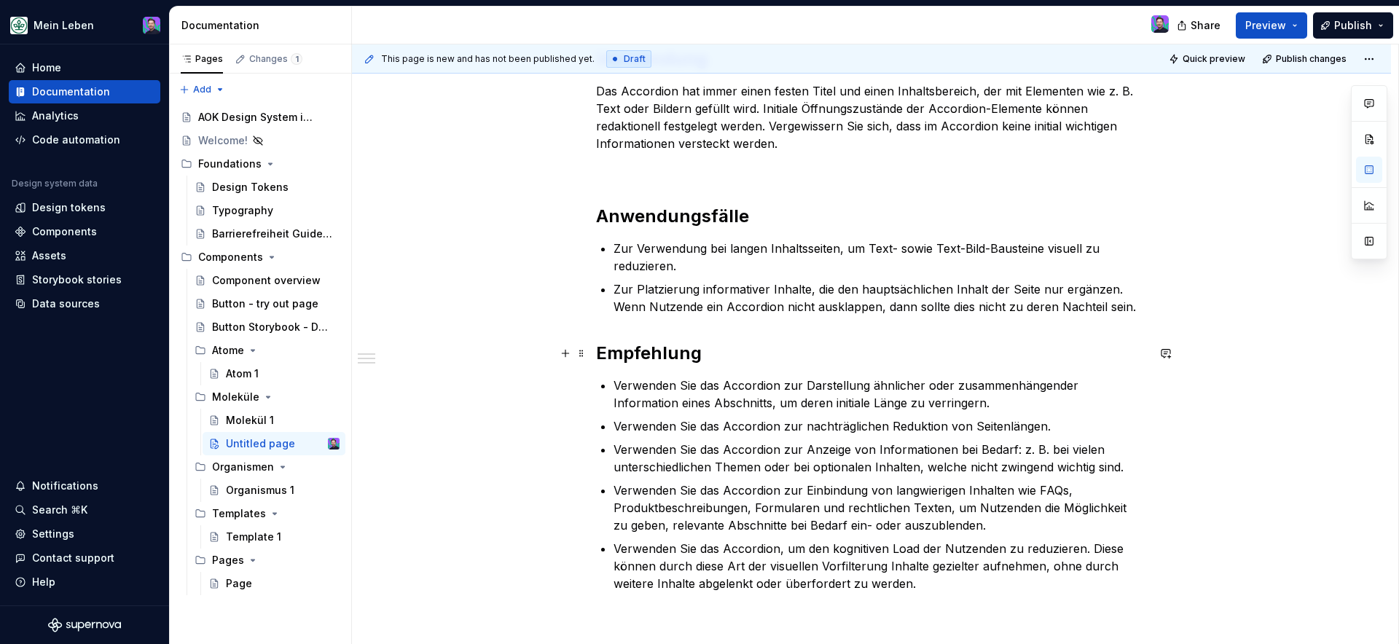
click at [825, 330] on div "**********" at bounding box center [871, 463] width 551 height 1540
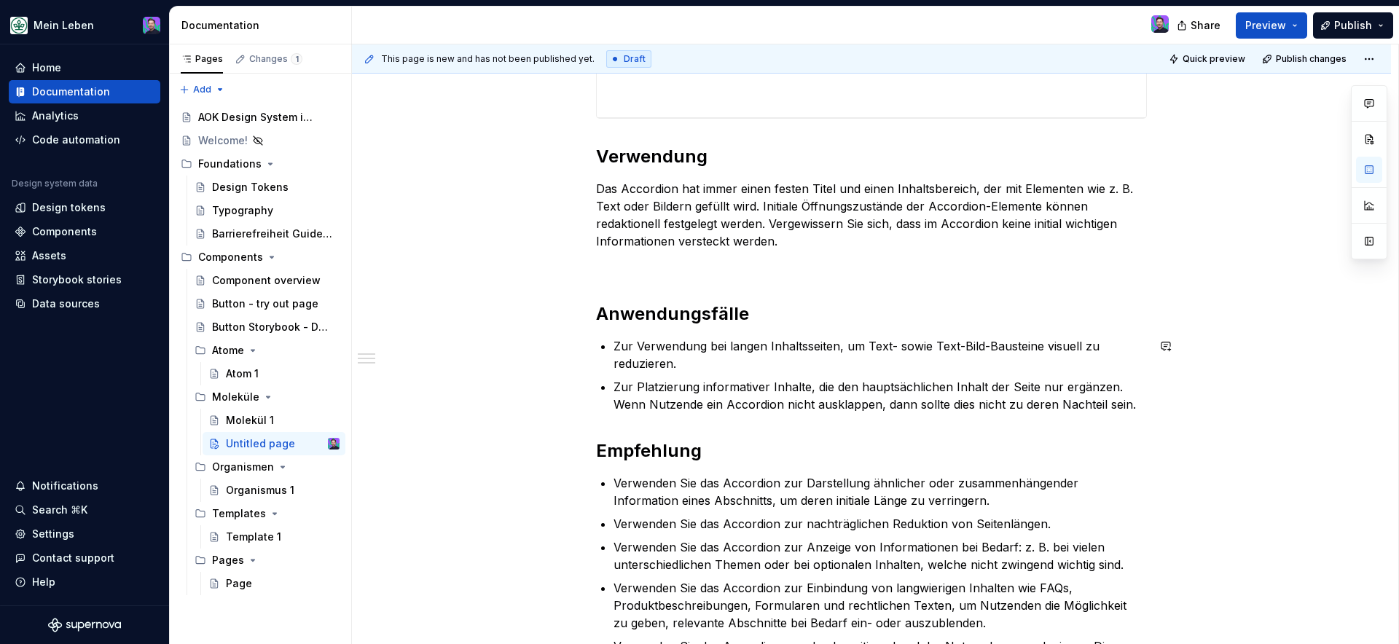
scroll to position [1390, 0]
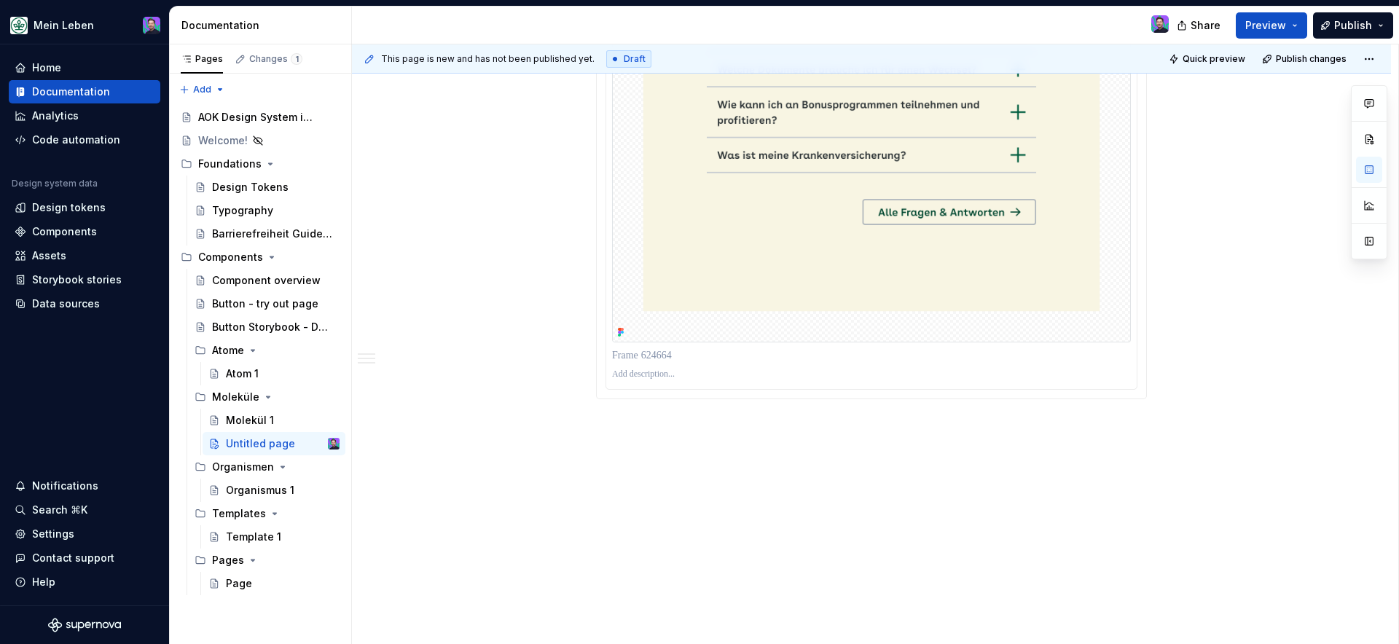
click at [689, 399] on button "button" at bounding box center [688, 398] width 20 height 20
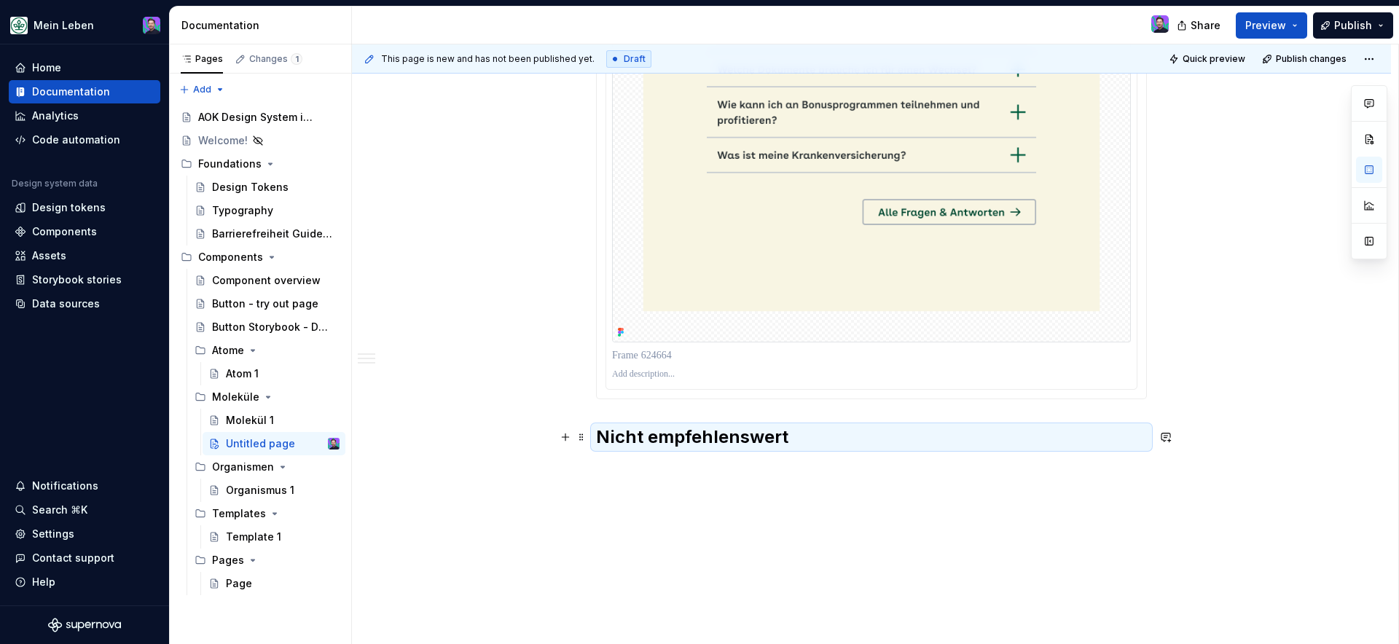
click at [638, 432] on h2 "Nicht empfehlenswert" at bounding box center [871, 437] width 551 height 23
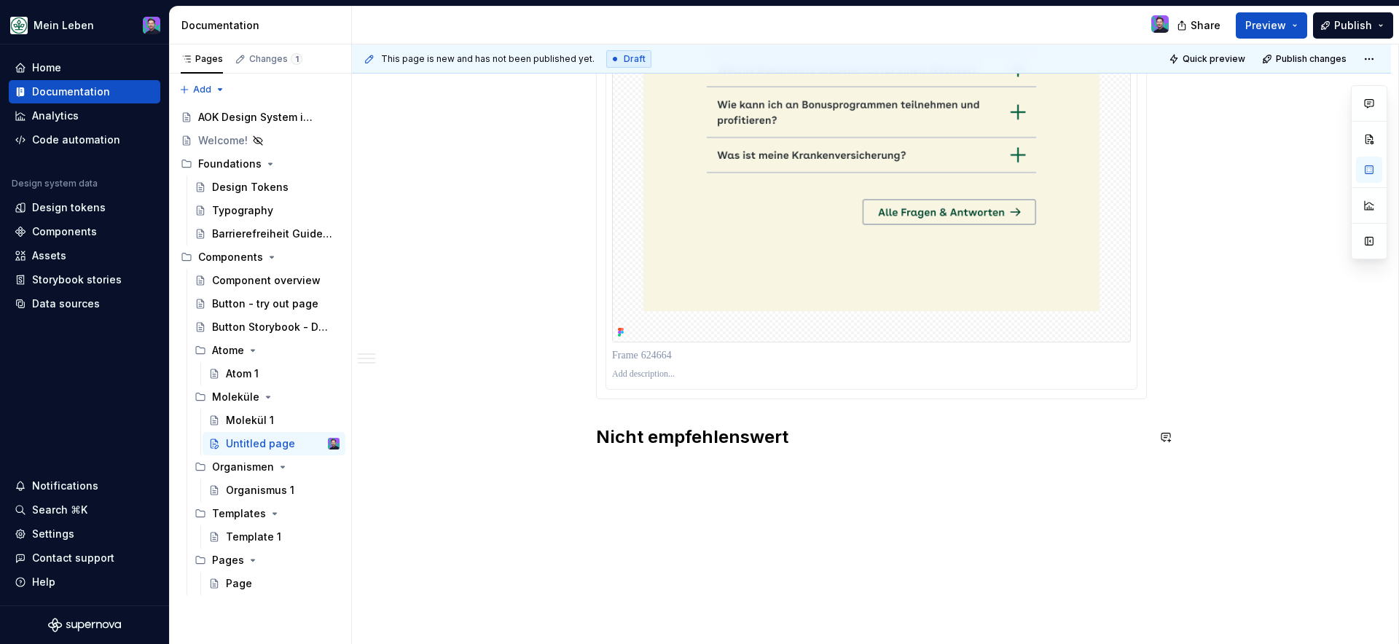
click at [566, 473] on button "button" at bounding box center [565, 469] width 20 height 20
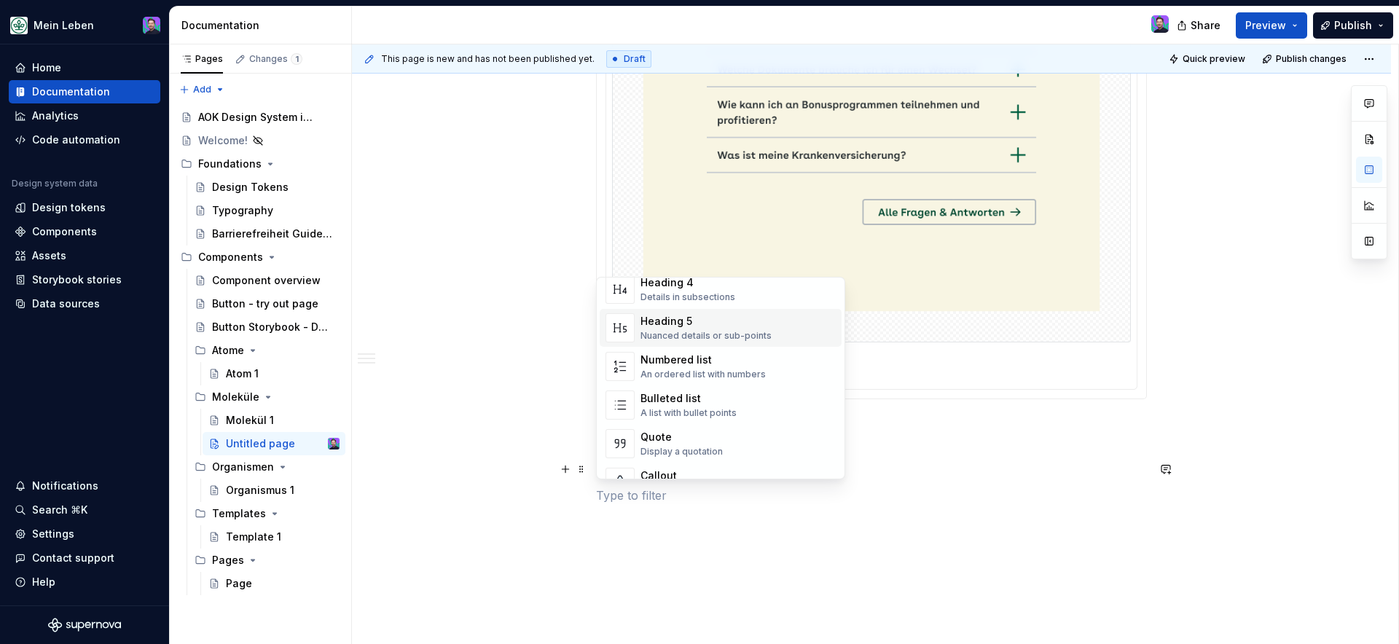
scroll to position [200, 0]
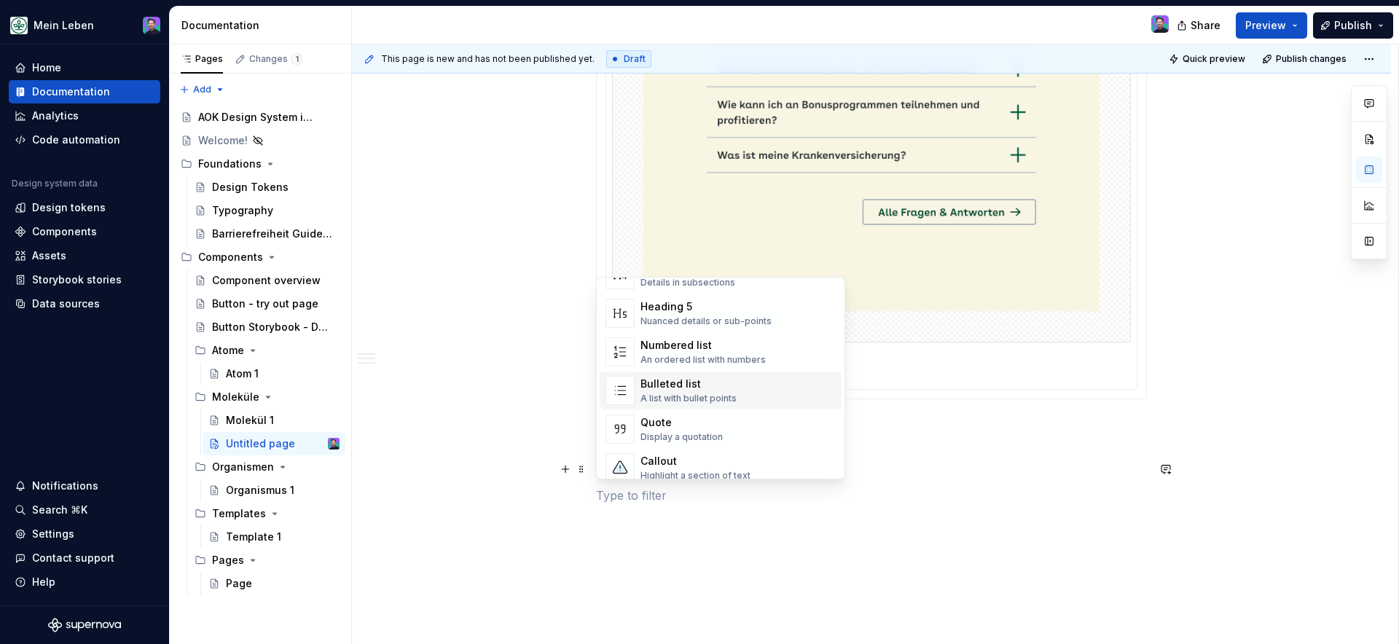
click at [664, 403] on div "A list with bullet points" at bounding box center [688, 399] width 96 height 12
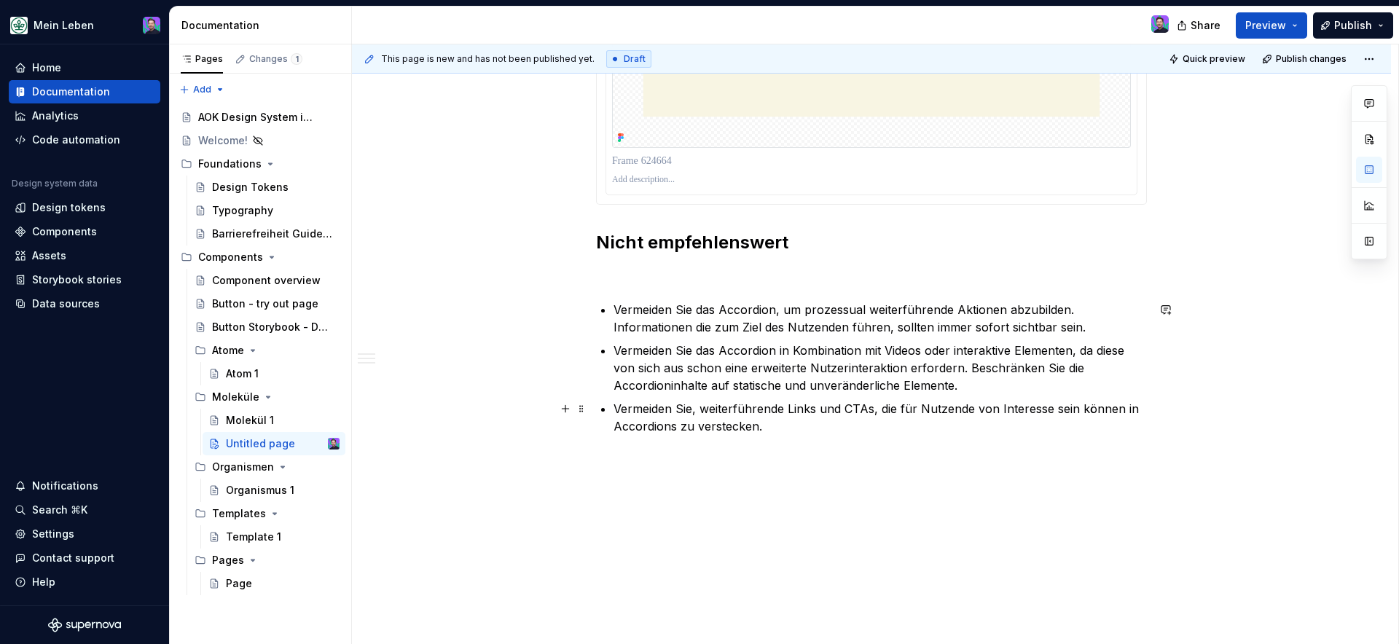
scroll to position [1585, 0]
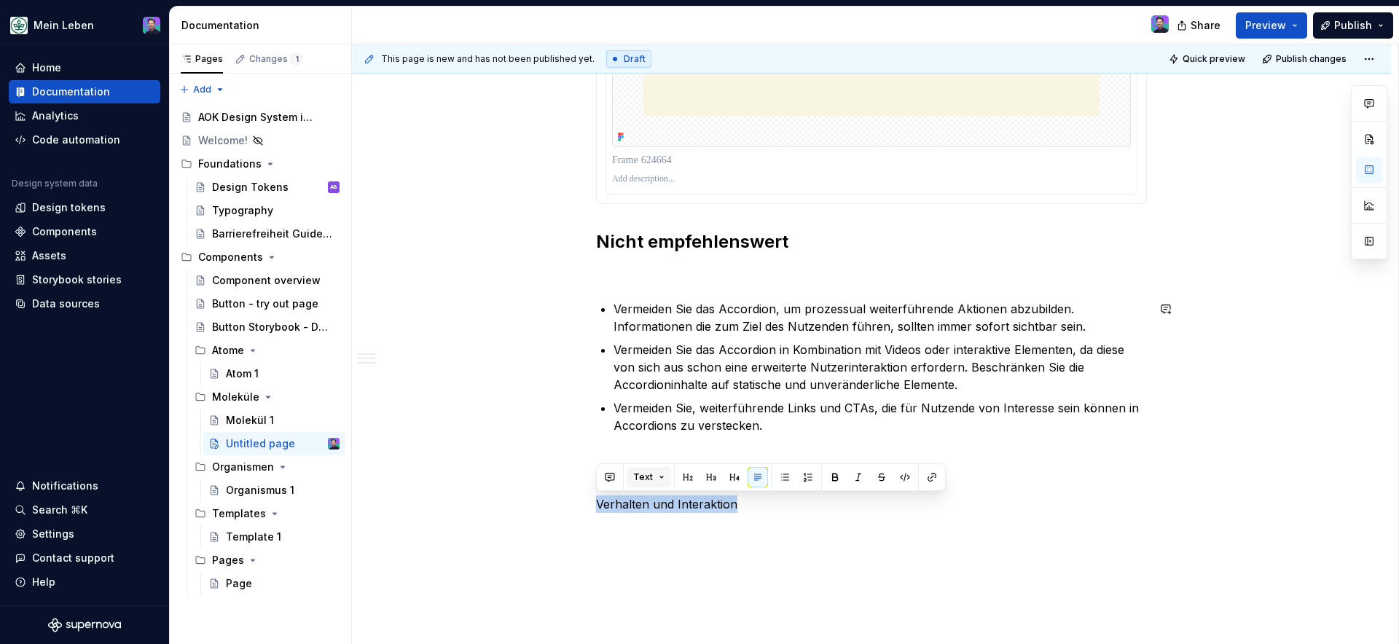
click at [665, 479] on button "Text" at bounding box center [649, 477] width 44 height 20
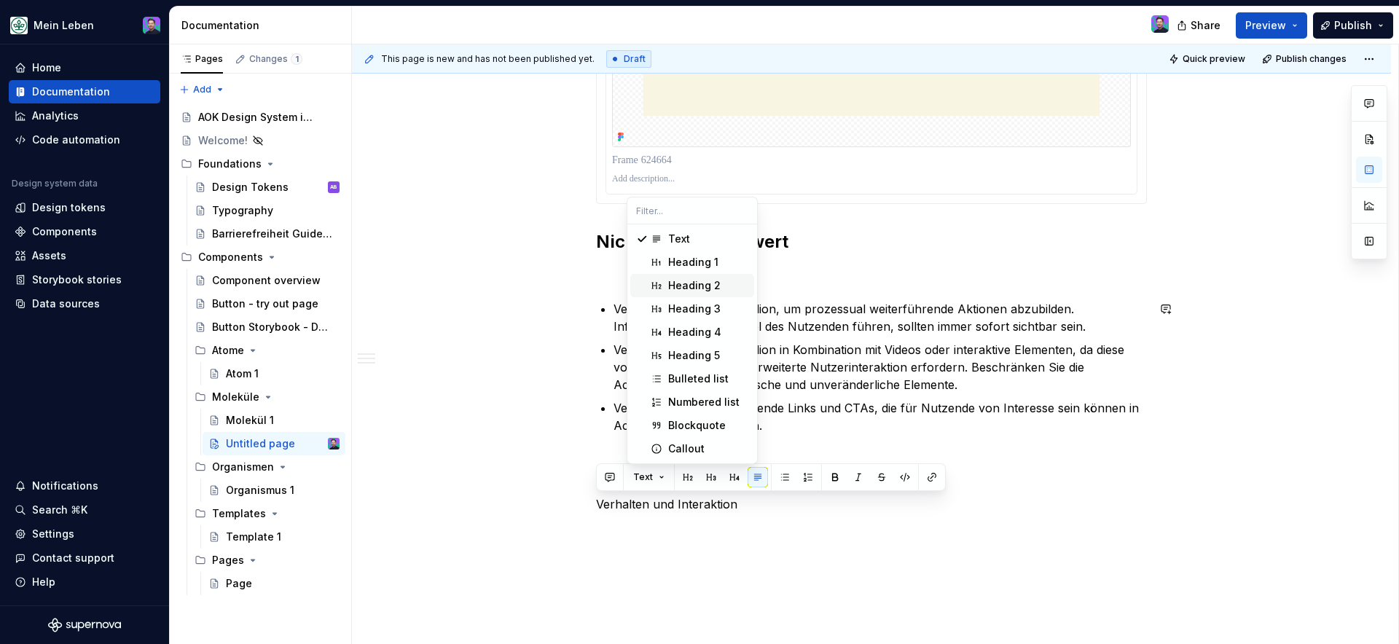
click at [694, 287] on div "Heading 2" at bounding box center [694, 285] width 52 height 15
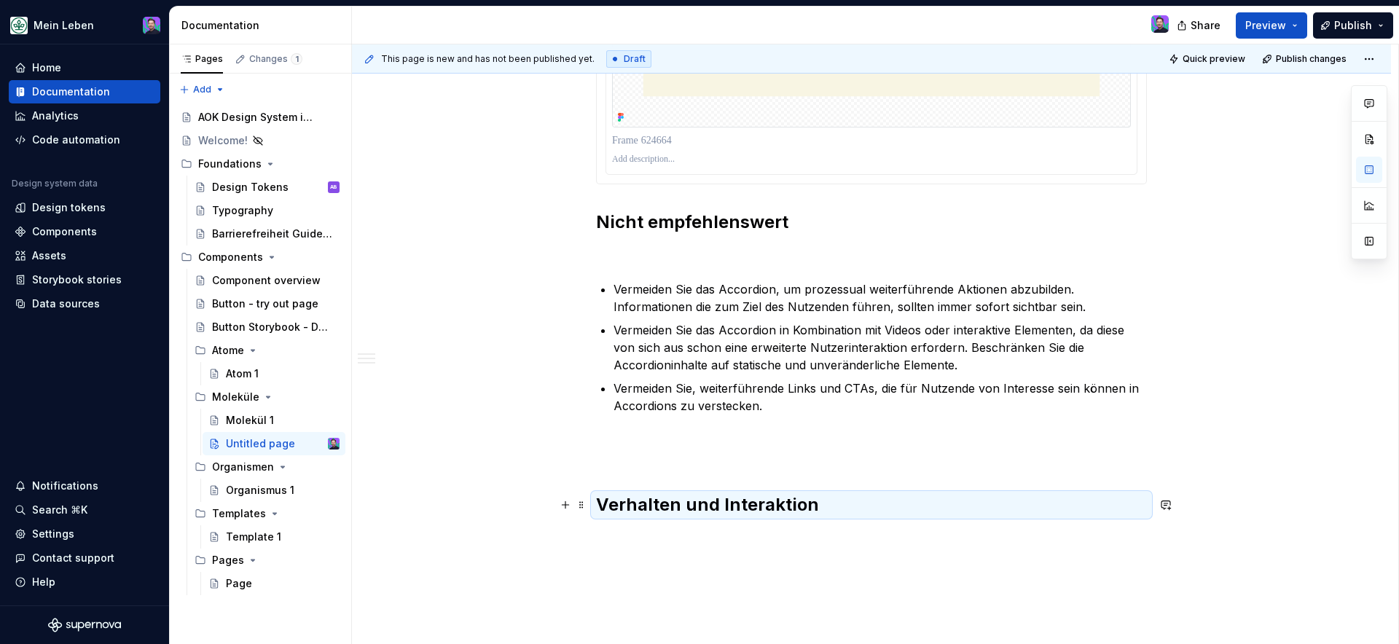
scroll to position [1615, 0]
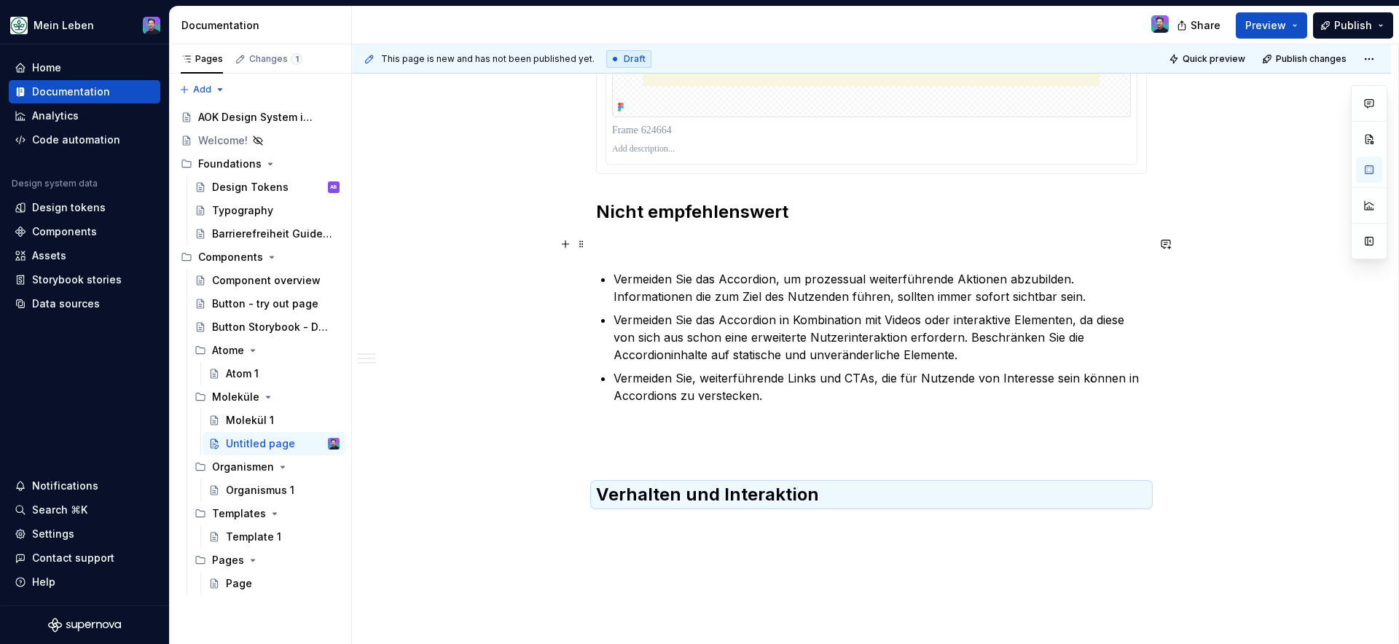
click at [640, 247] on p at bounding box center [871, 243] width 551 height 17
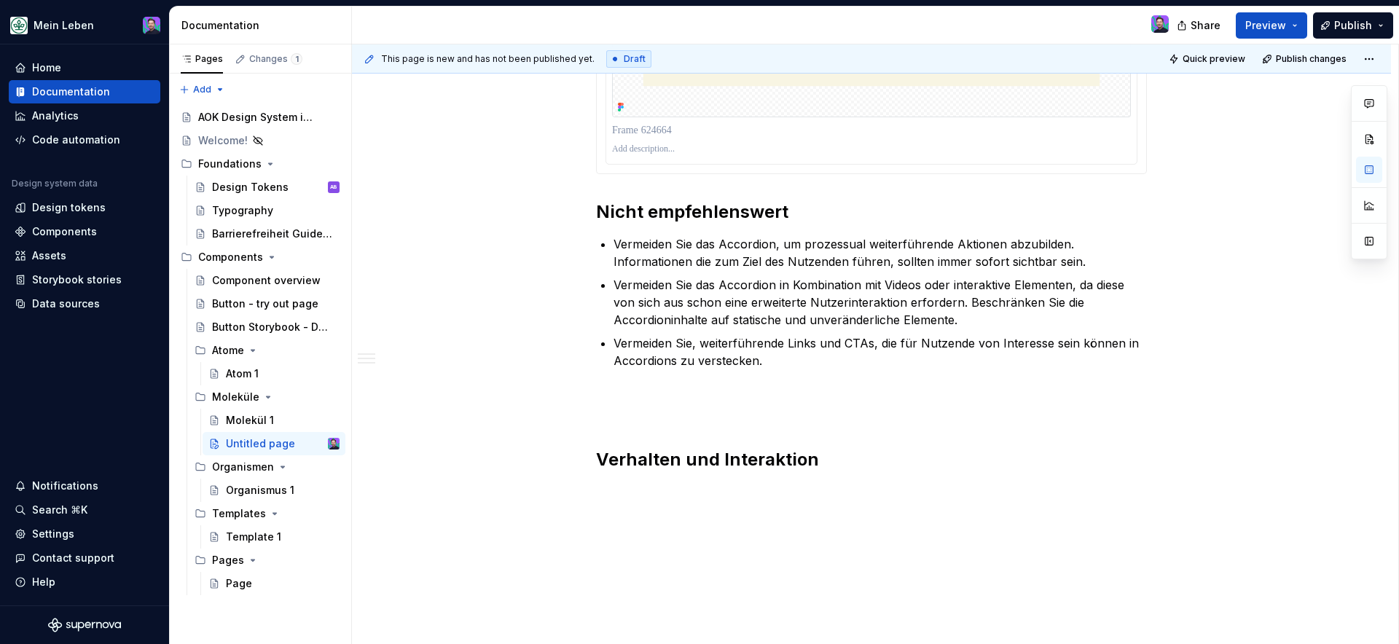
click at [688, 485] on p at bounding box center [871, 491] width 551 height 17
click at [563, 494] on button "button" at bounding box center [565, 492] width 20 height 20
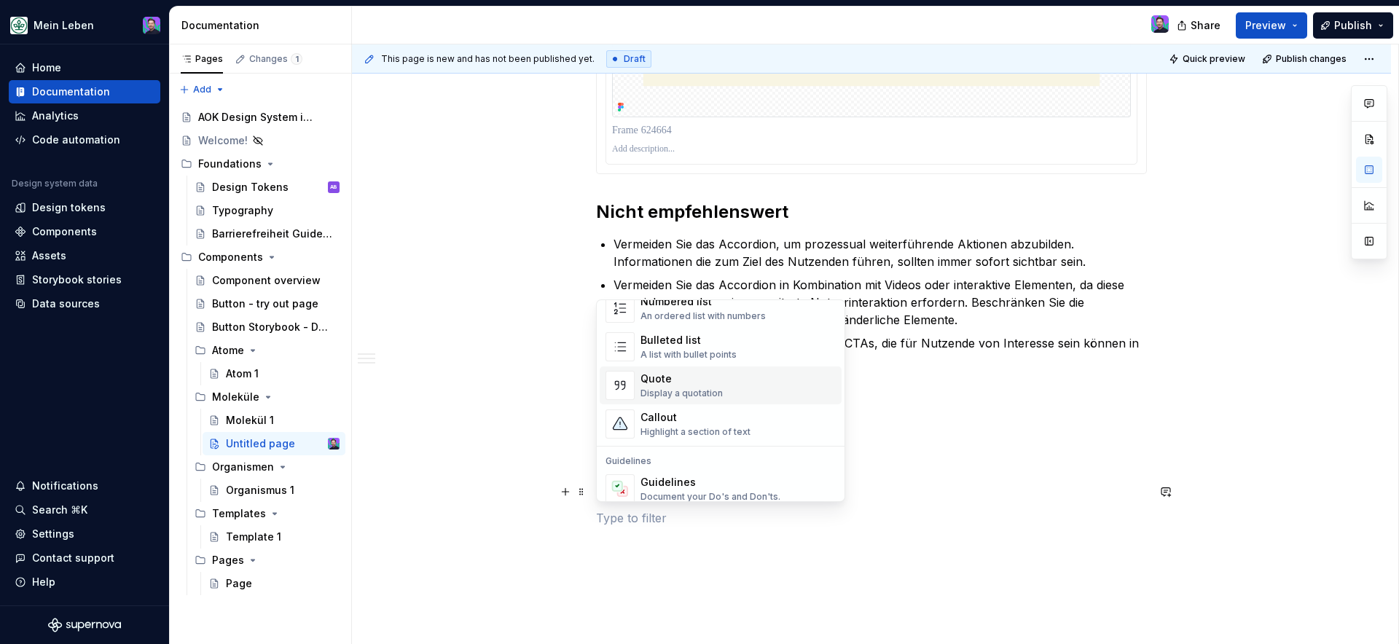
scroll to position [249, 0]
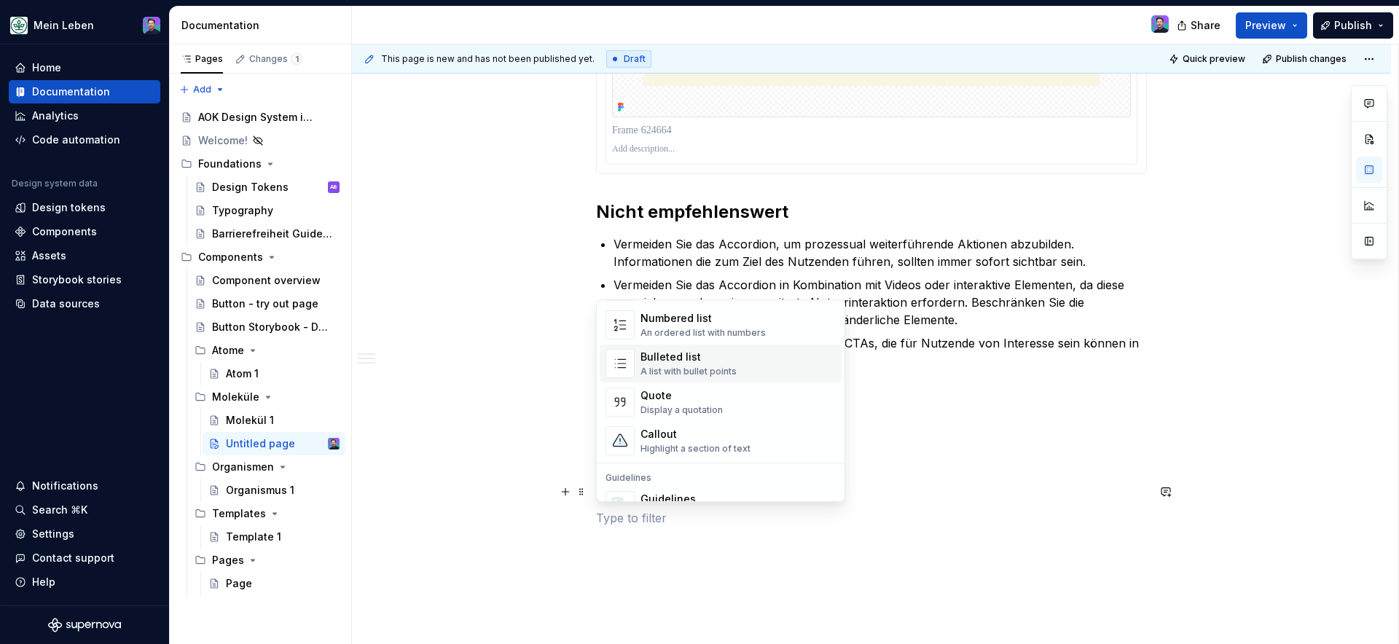
click at [661, 364] on div "Bulleted list" at bounding box center [688, 357] width 96 height 15
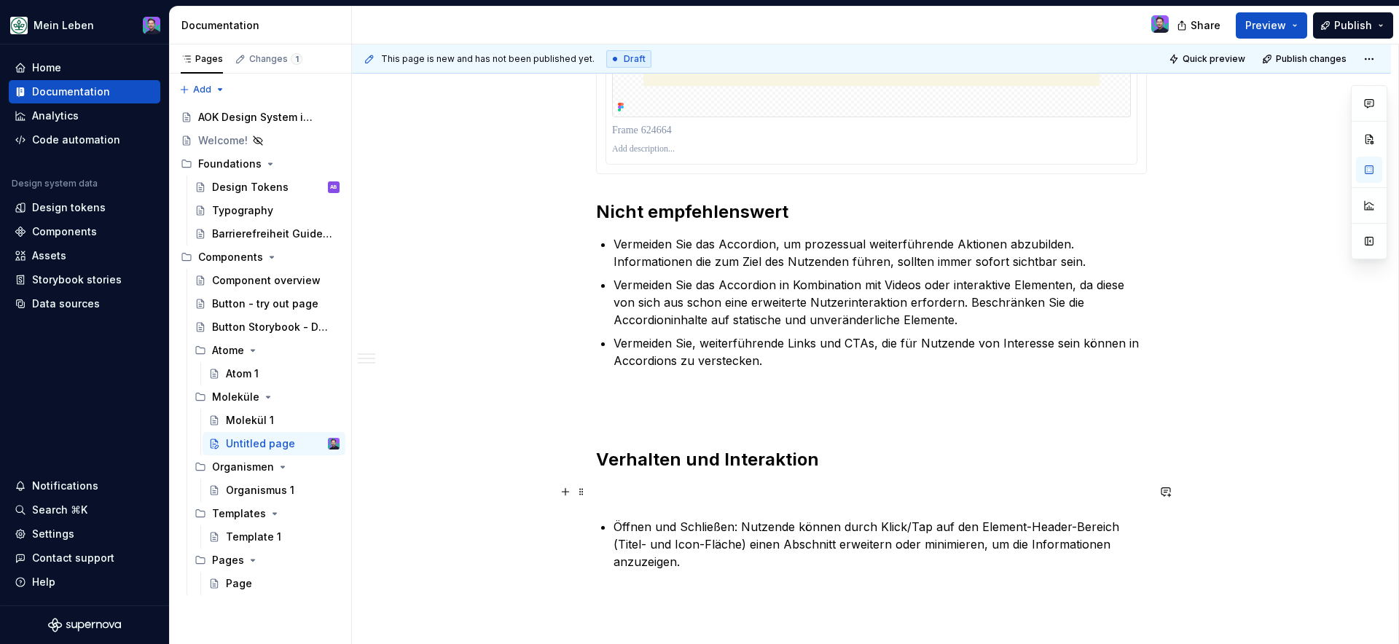
click at [619, 491] on p at bounding box center [871, 491] width 551 height 17
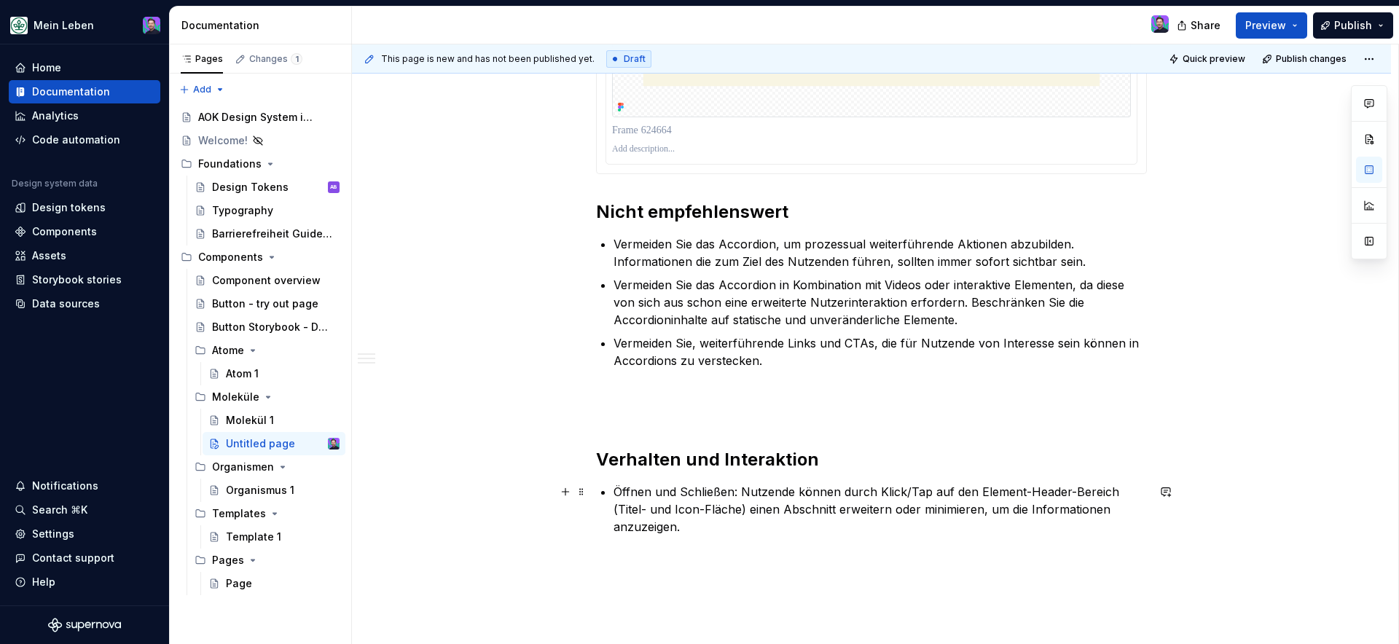
scroll to position [1618, 0]
click at [748, 527] on p "Öffnen und Schließen: Nutzende können durch Klick/Tap auf den Element-Header-Be…" at bounding box center [880, 506] width 533 height 52
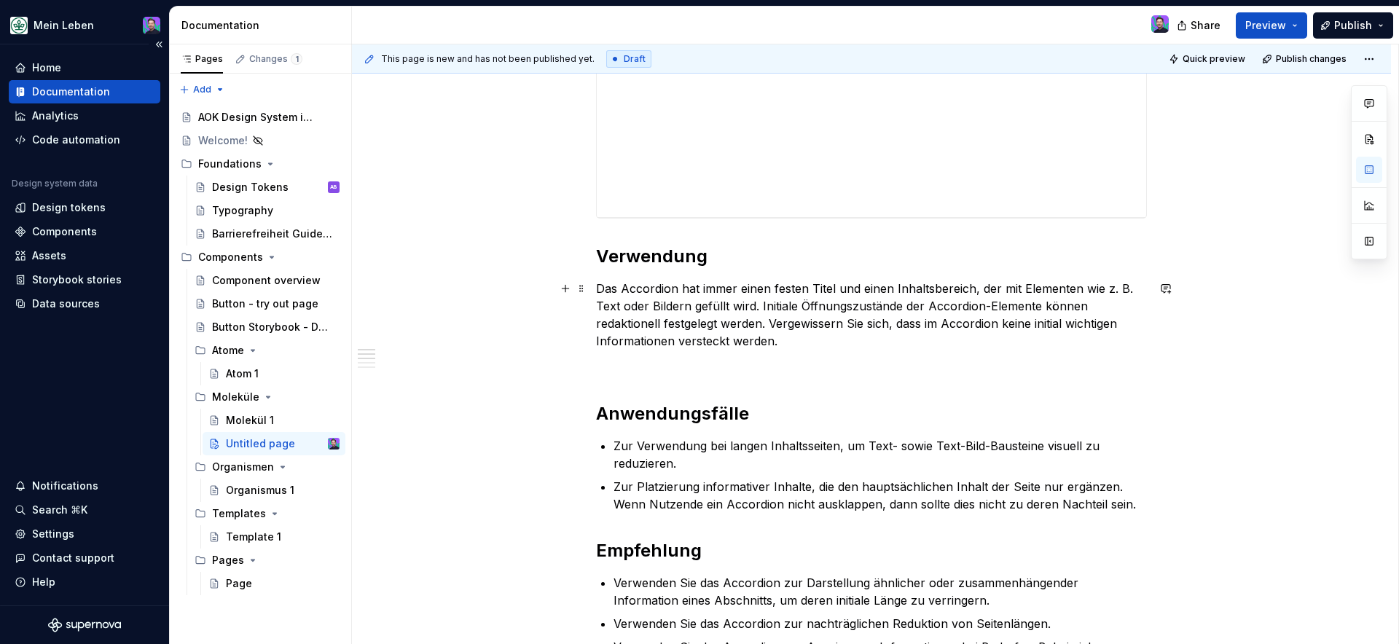
scroll to position [0, 0]
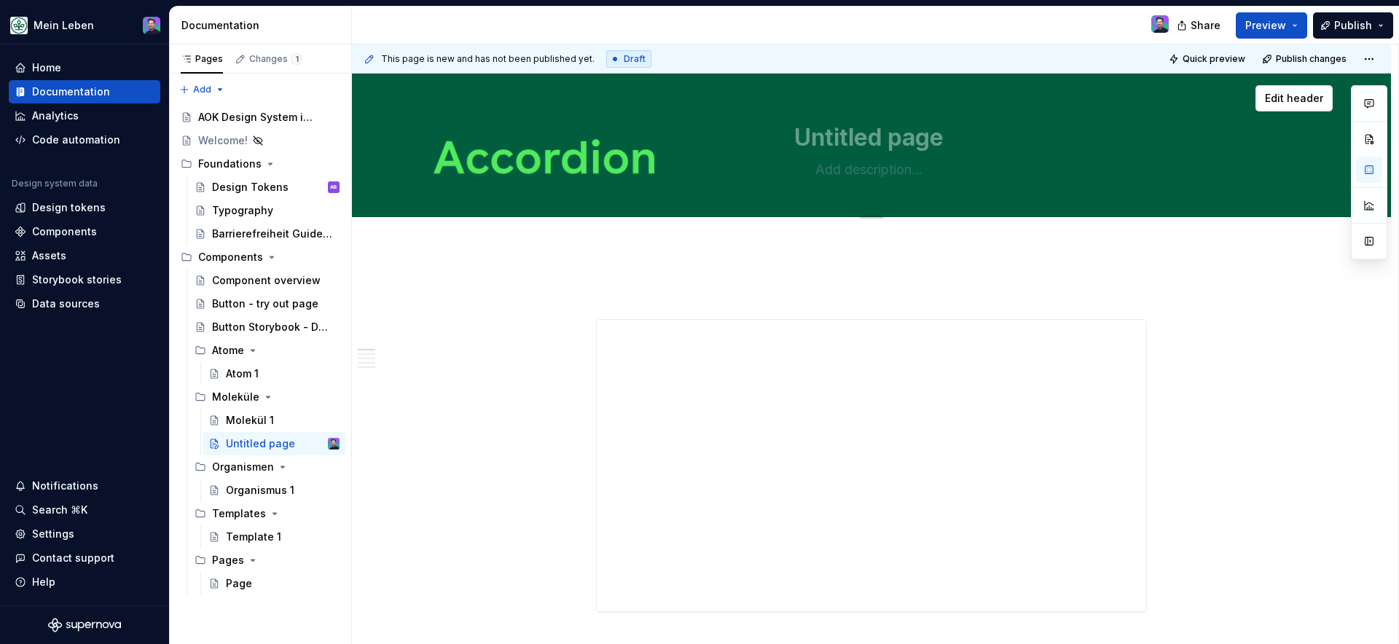
click at [894, 141] on textarea "Untitled page" at bounding box center [868, 137] width 551 height 35
click at [544, 158] on div "Untitled page" at bounding box center [871, 145] width 922 height 143
click at [546, 158] on div "Untitled page" at bounding box center [871, 145] width 922 height 143
click at [1280, 97] on span "Edit header" at bounding box center [1294, 98] width 58 height 15
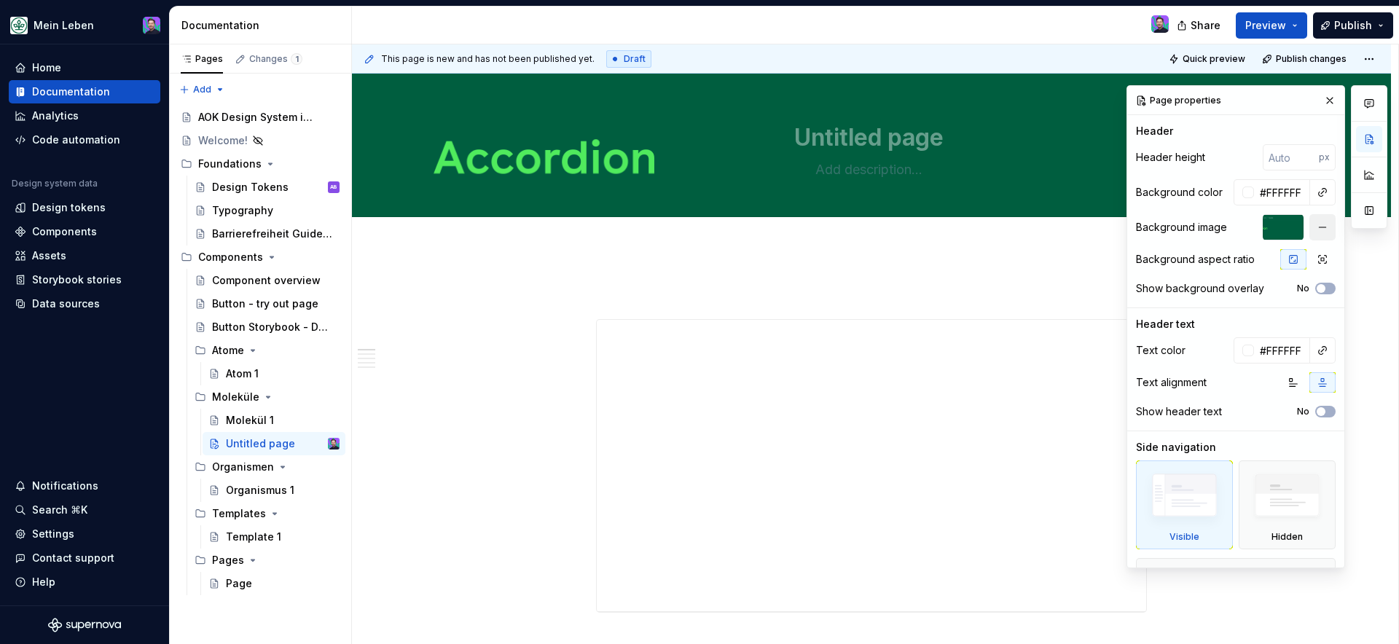
click at [1314, 232] on button "button" at bounding box center [1322, 227] width 26 height 26
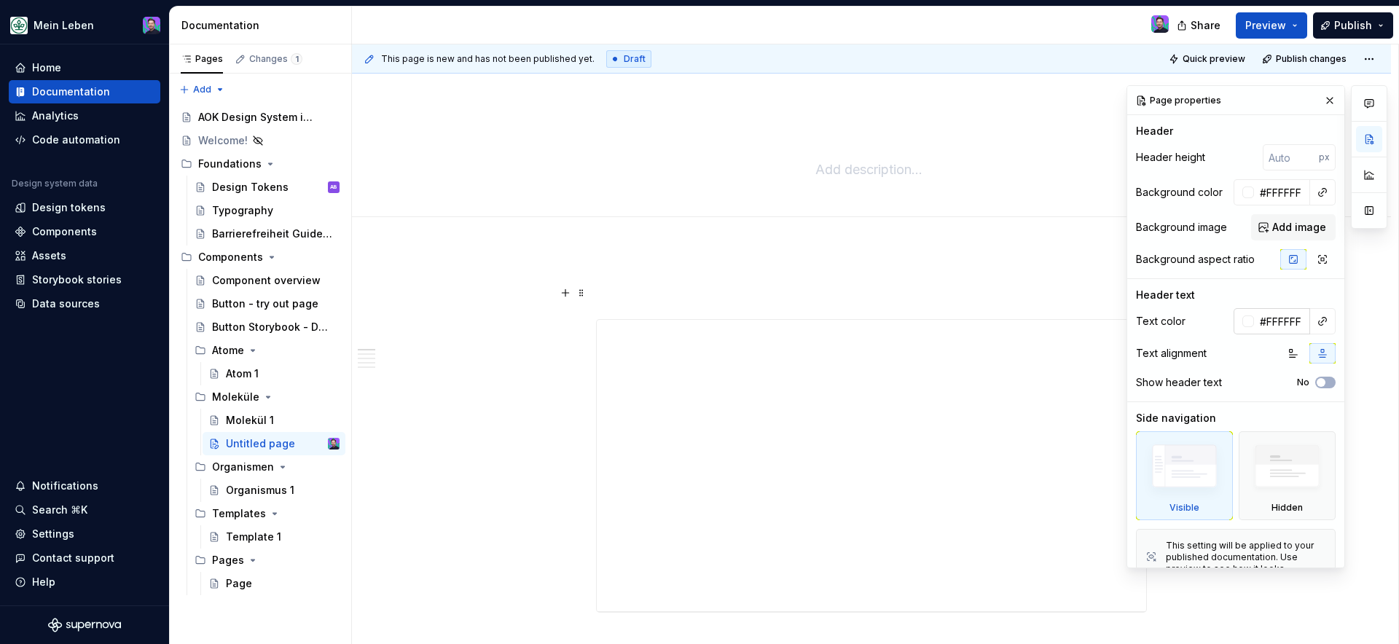
type textarea "*"
click at [1266, 321] on input "#FFFFFF" at bounding box center [1282, 321] width 56 height 26
paste input "91F54A"
type input "91F54A"
type textarea "*"
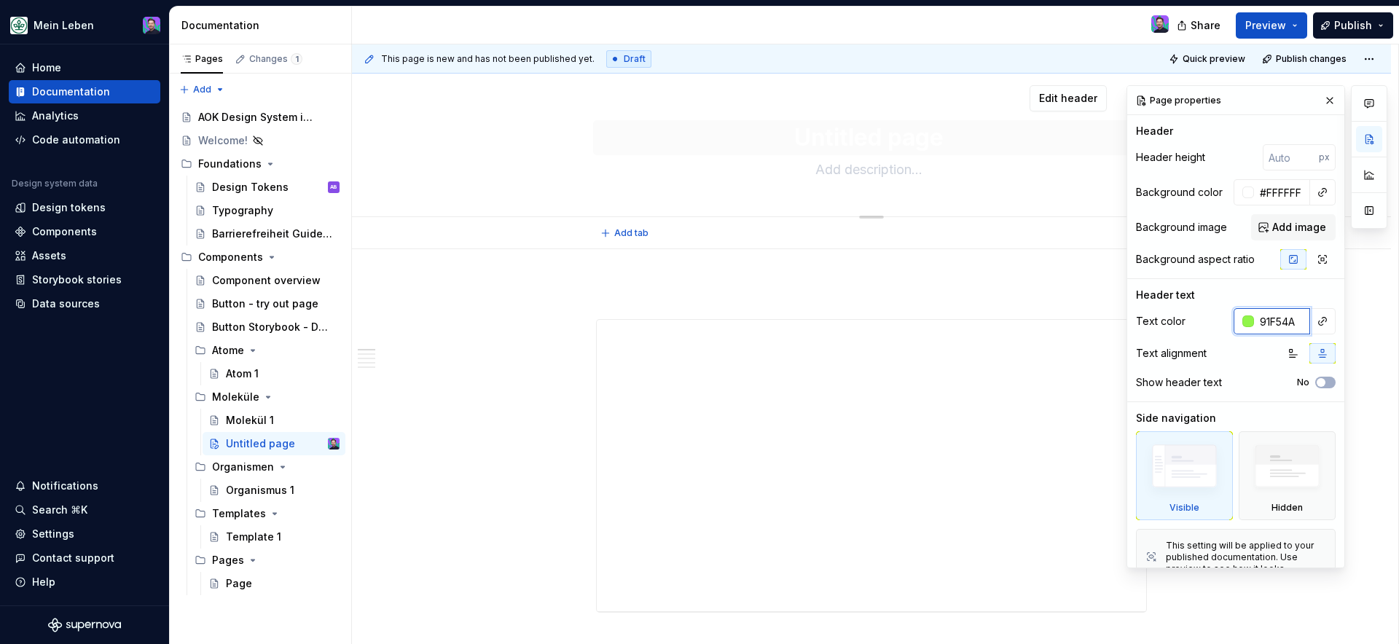
type input "91F54A"
type textarea "*"
type input "#91F54A"
click at [844, 146] on textarea "Untitled page" at bounding box center [868, 137] width 551 height 35
type textarea "*"
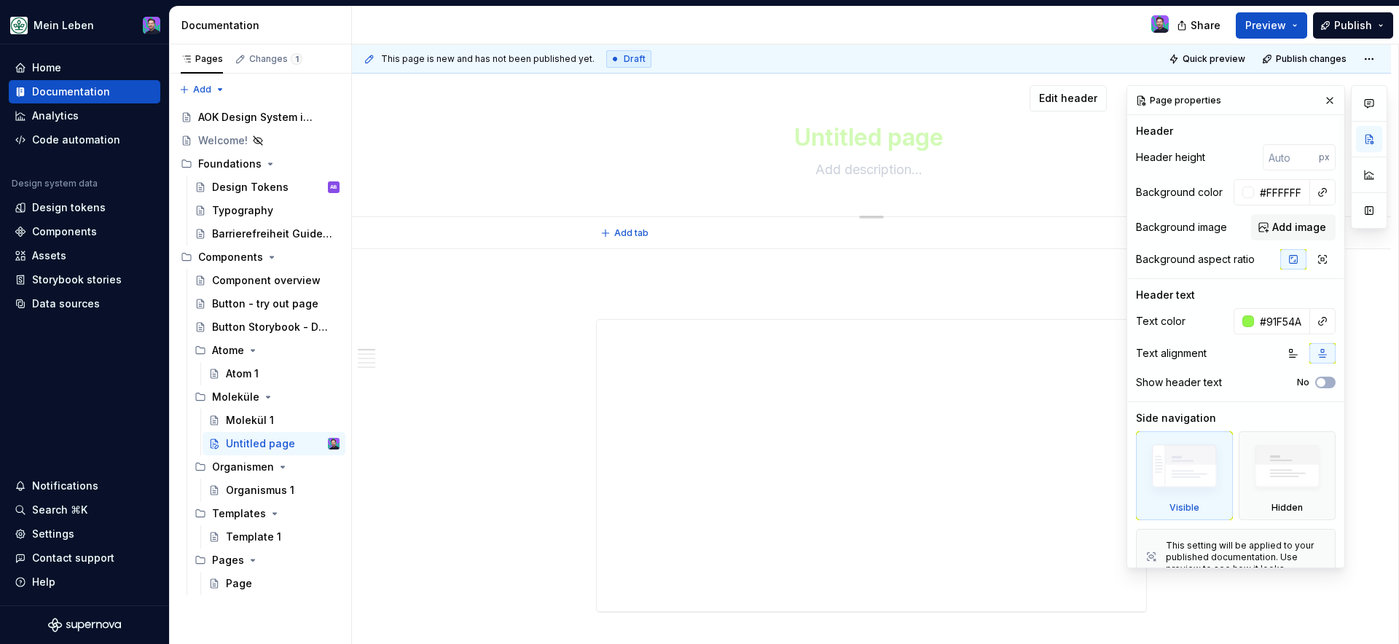
type textarea "A"
type textarea "*"
type textarea "Ac"
type textarea "*"
type textarea "Acc"
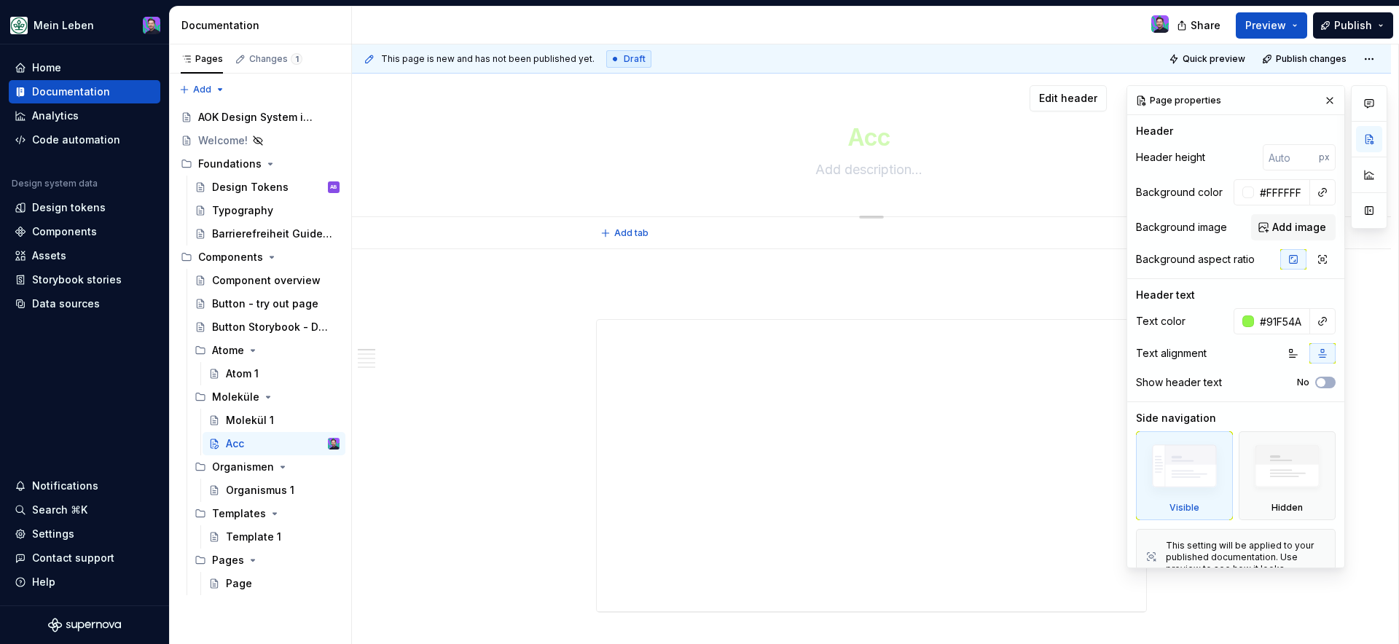
type textarea "*"
type textarea "Acco"
type textarea "*"
type textarea "Accor"
type textarea "*"
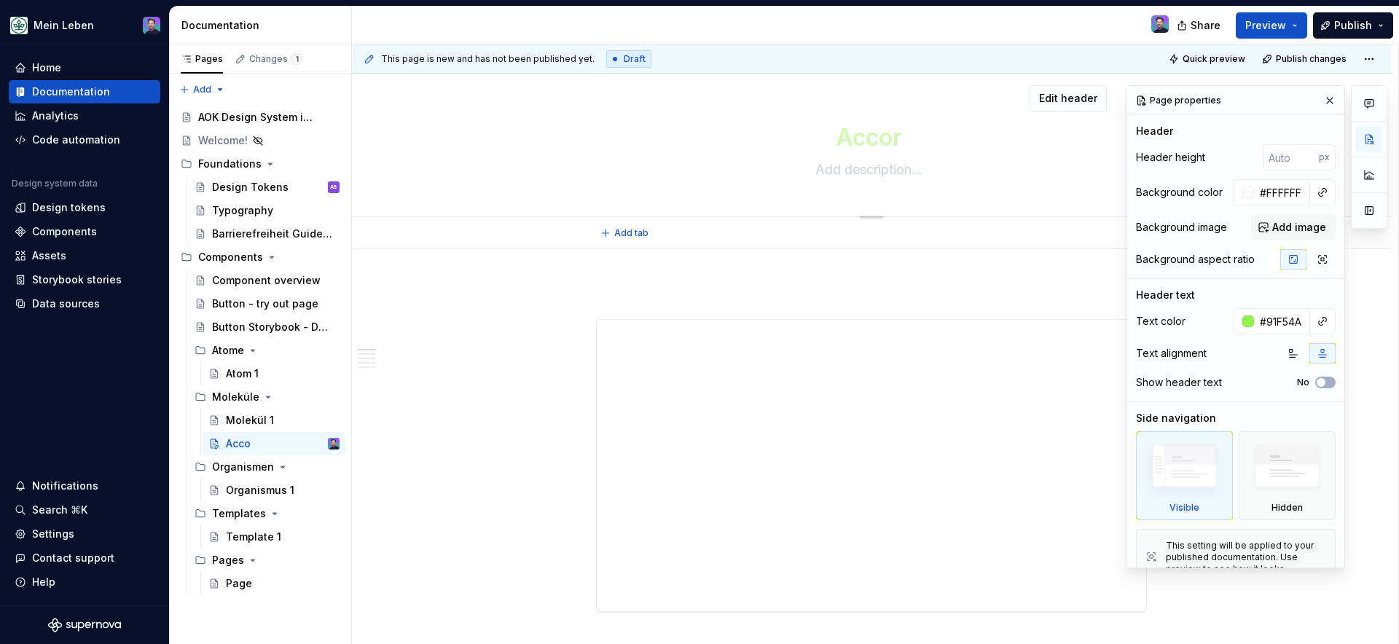
type textarea "Accord"
type textarea "*"
type textarea "Accordu"
type textarea "*"
type textarea "Accord"
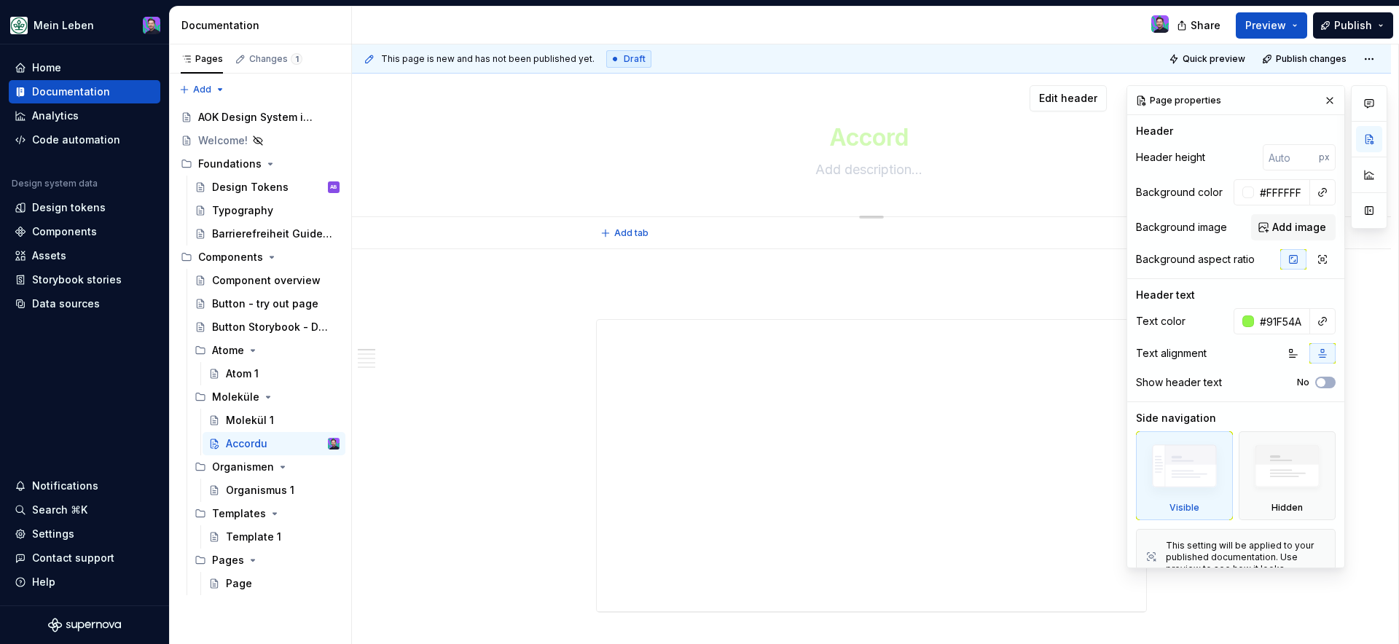
type textarea "*"
type textarea "Accordi"
type textarea "*"
type textarea "Accordio"
type textarea "*"
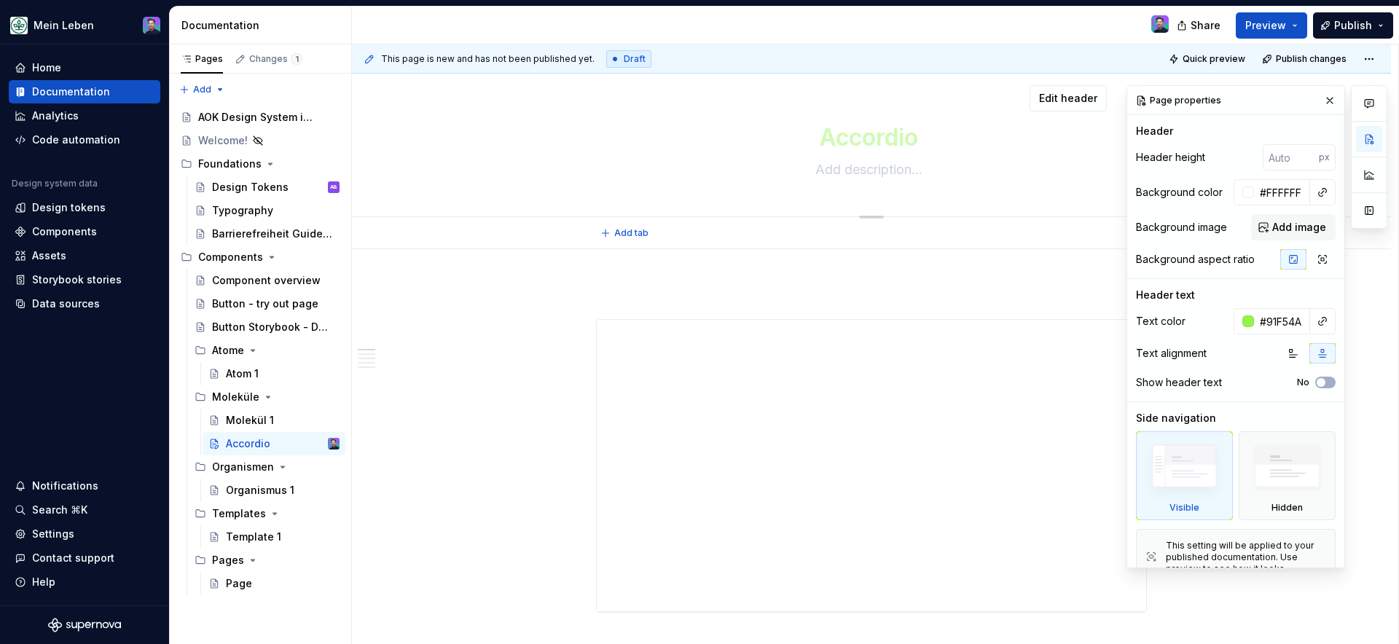
type textarea "Accordion"
type textarea "*"
type textarea "Accordion"
click at [936, 160] on textarea at bounding box center [868, 169] width 551 height 23
click at [1038, 158] on textarea at bounding box center [868, 169] width 551 height 23
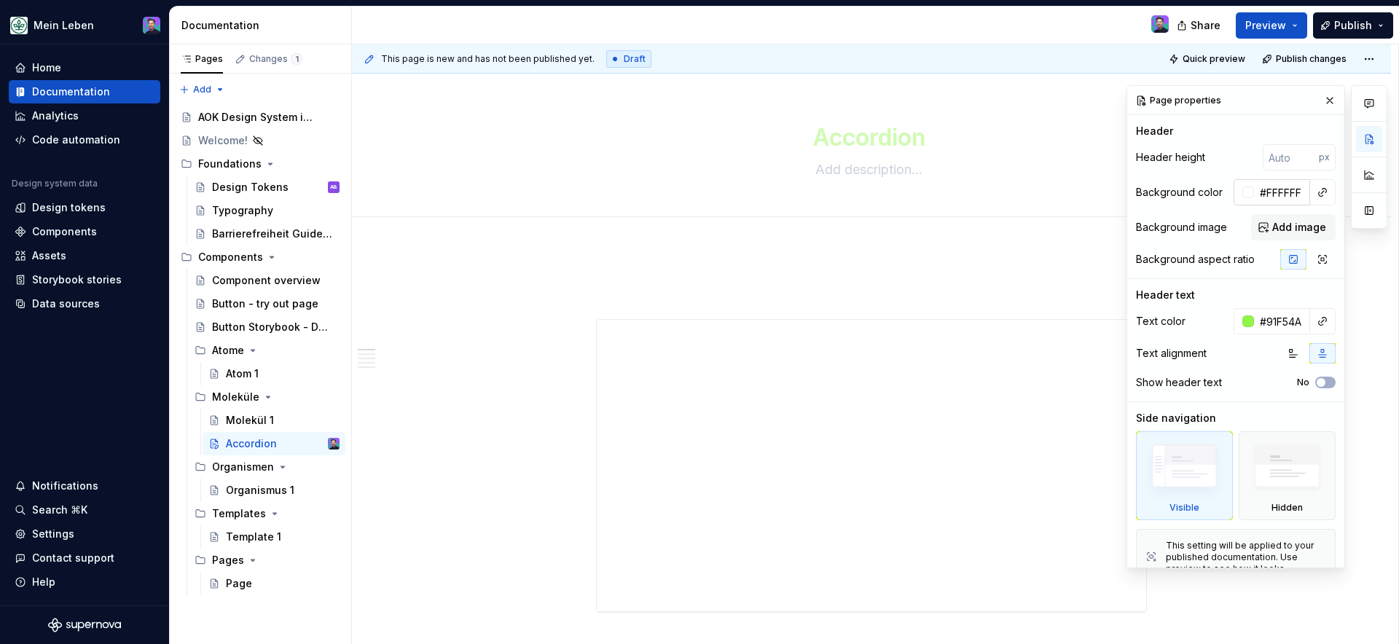
type textarea "*"
click at [1242, 195] on div at bounding box center [1248, 193] width 12 height 12
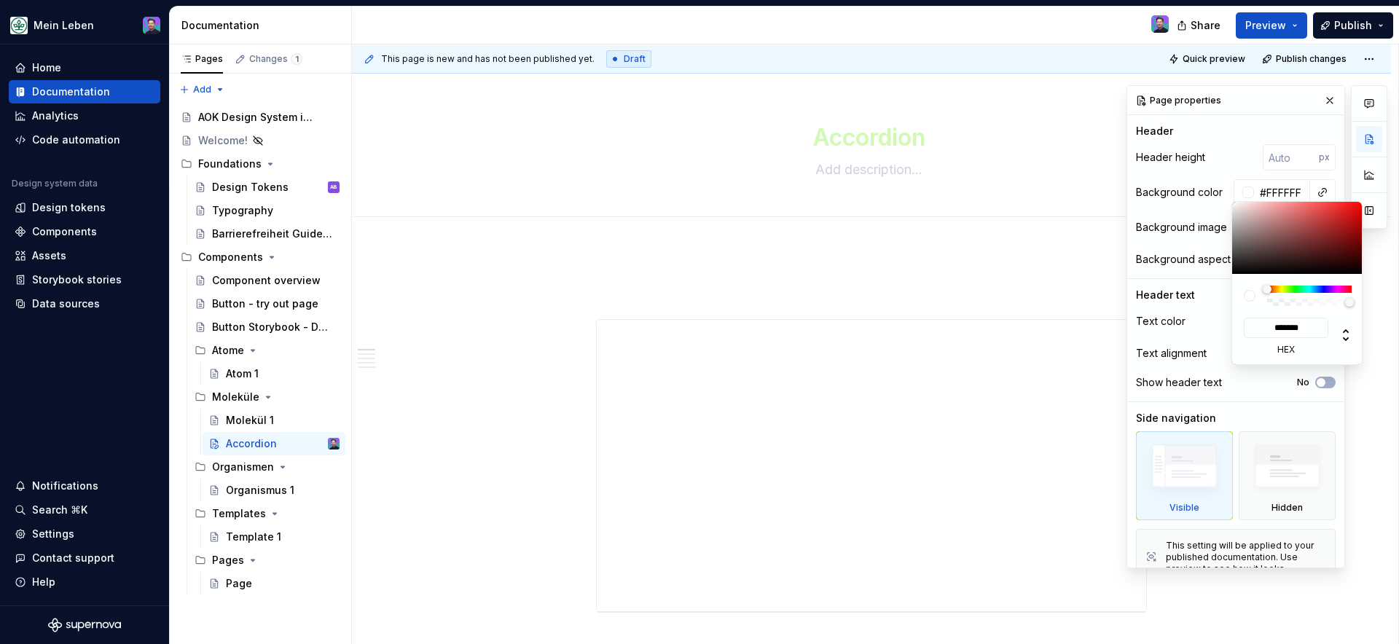
click at [1253, 297] on div at bounding box center [1250, 296] width 12 height 12
type input "#FFFFFF57"
type input "***"
click at [1296, 302] on div at bounding box center [1309, 302] width 80 height 7
type textarea "*"
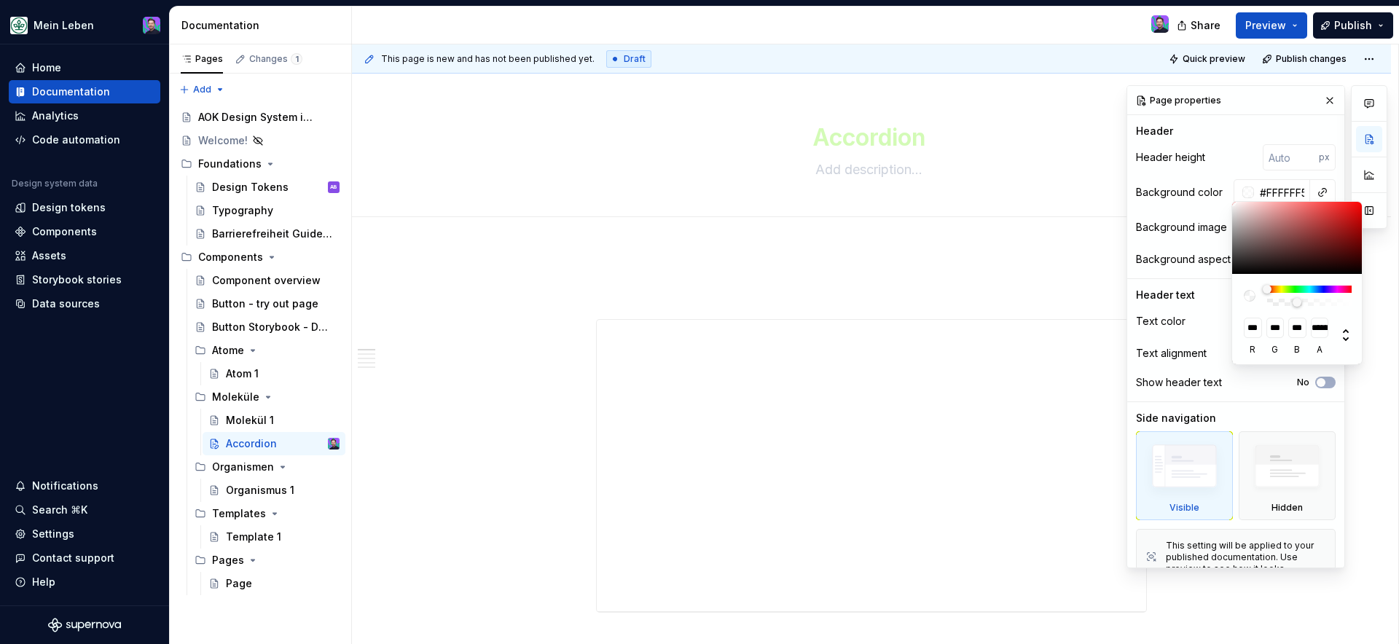
click at [1253, 297] on div at bounding box center [1250, 296] width 12 height 12
click at [1268, 187] on div "Comments Open comments No comments yet Select ‘Comment’ from the block context …" at bounding box center [1256, 326] width 261 height 483
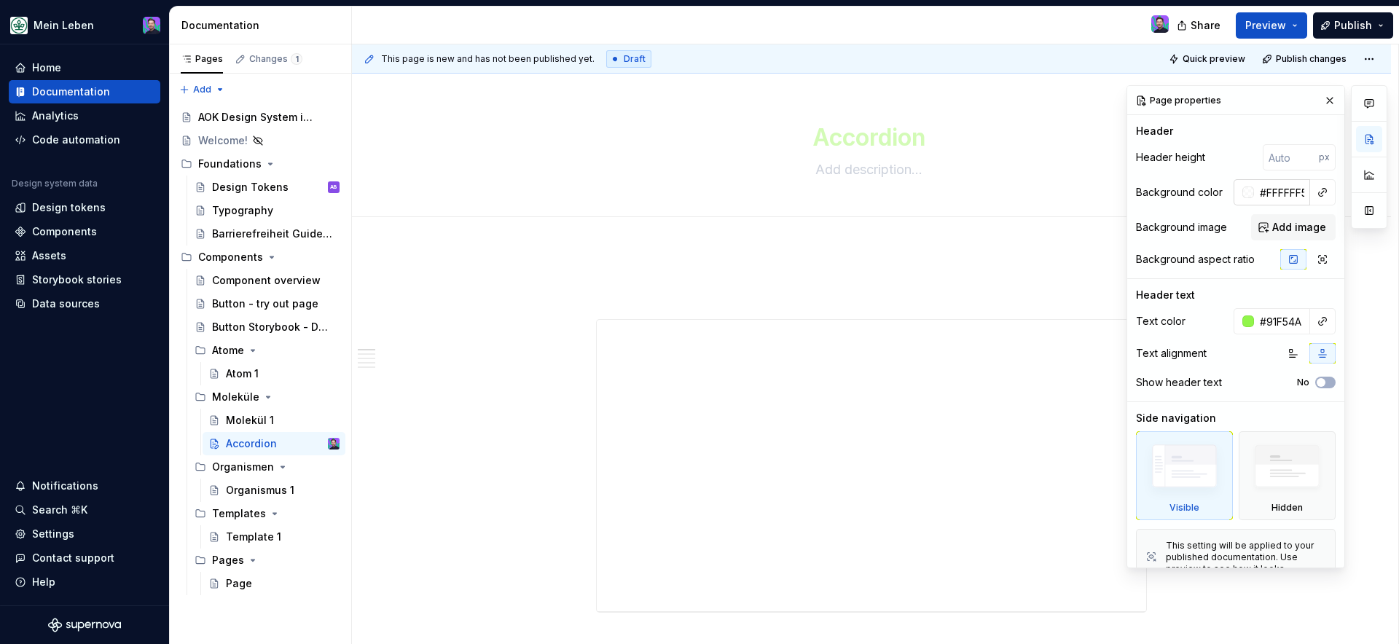
click at [1269, 190] on input "#FFFFFF57" at bounding box center [1282, 192] width 56 height 26
paste input "005E3F"
type input "005E3F"
type textarea "*"
type input "#005E3F"
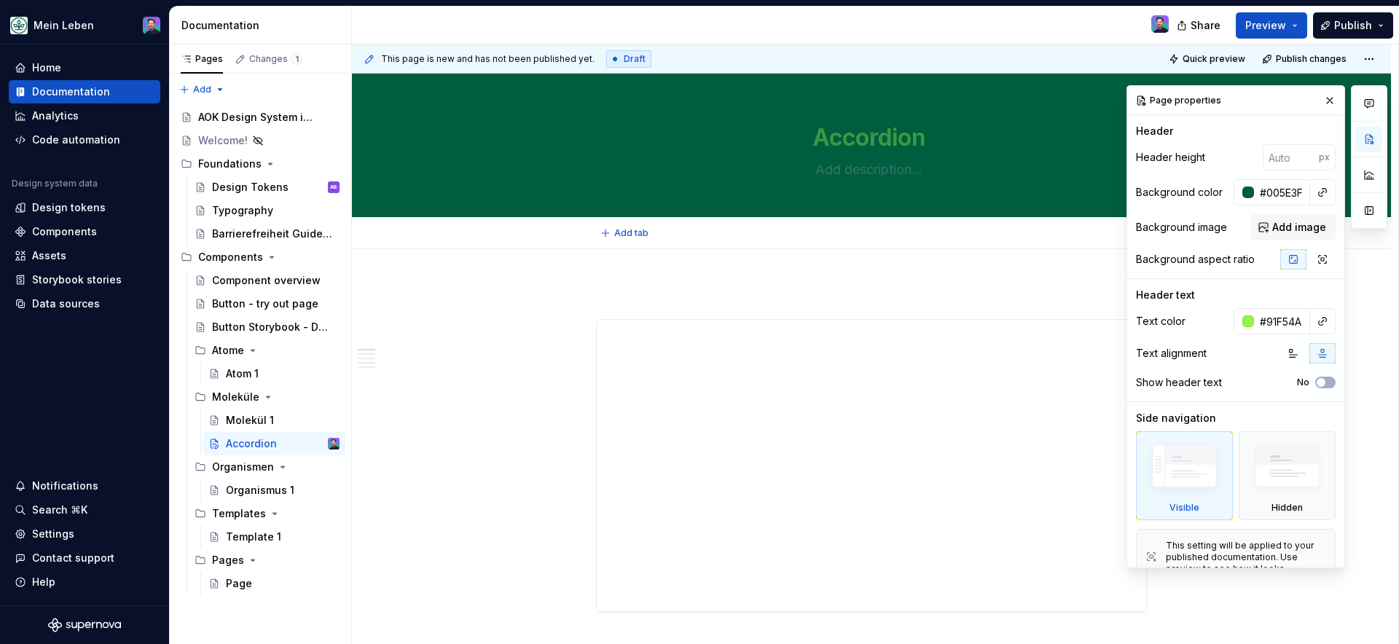
click at [957, 258] on div "**********" at bounding box center [875, 344] width 1046 height 600
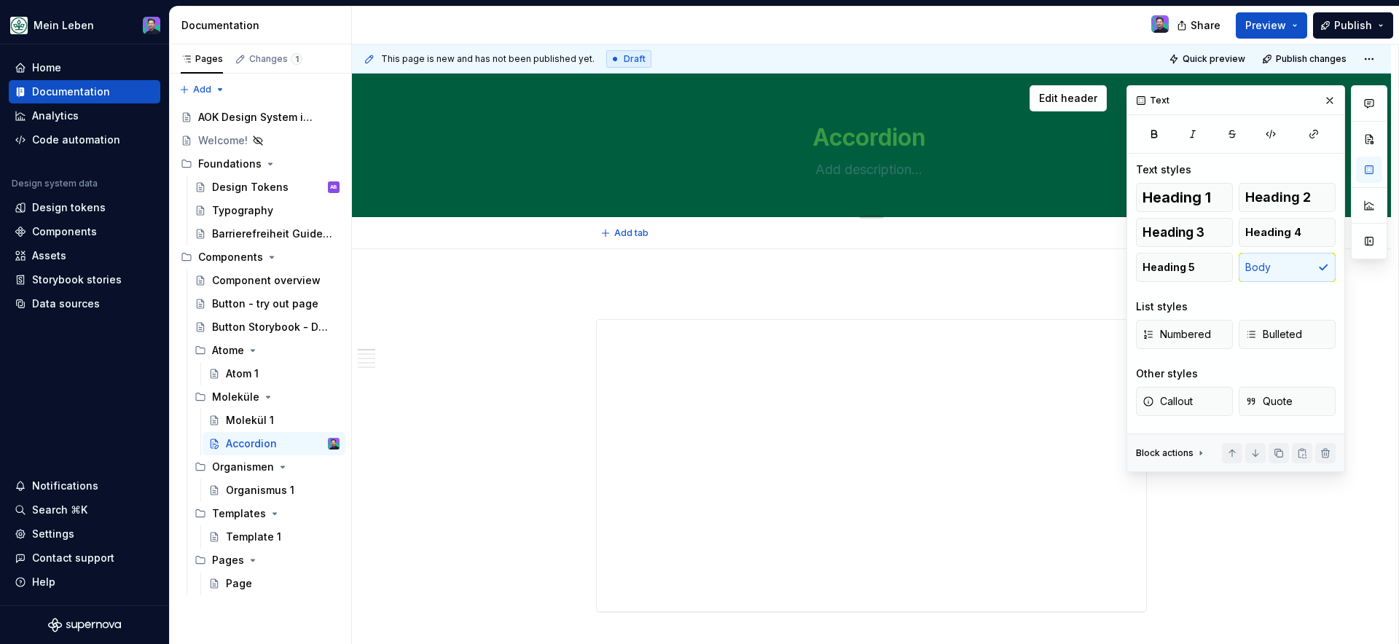
click at [1021, 158] on textarea at bounding box center [868, 169] width 551 height 23
click at [1076, 104] on span "Edit header" at bounding box center [1068, 98] width 58 height 15
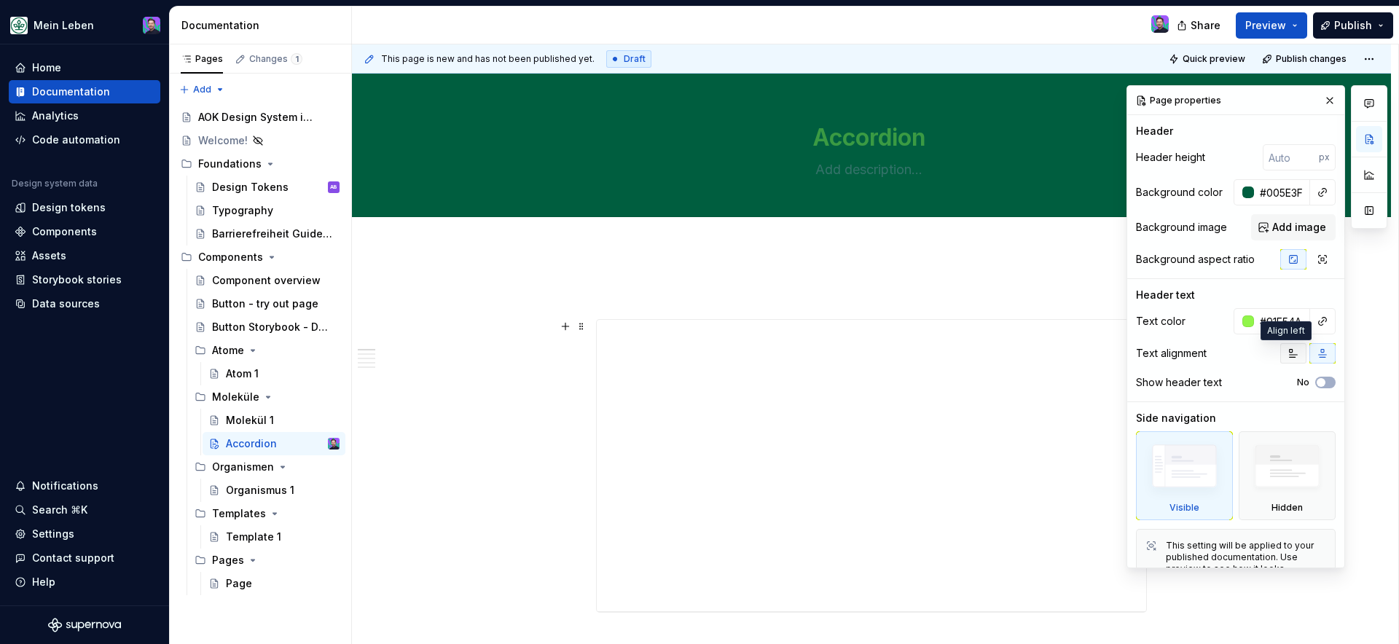
click at [1287, 355] on icon "button" at bounding box center [1293, 354] width 12 height 12
click at [1317, 261] on icon "button" at bounding box center [1323, 260] width 12 height 12
click at [1287, 258] on icon "button" at bounding box center [1293, 260] width 12 height 12
type textarea "*"
click at [1287, 165] on input "number" at bounding box center [1291, 157] width 56 height 26
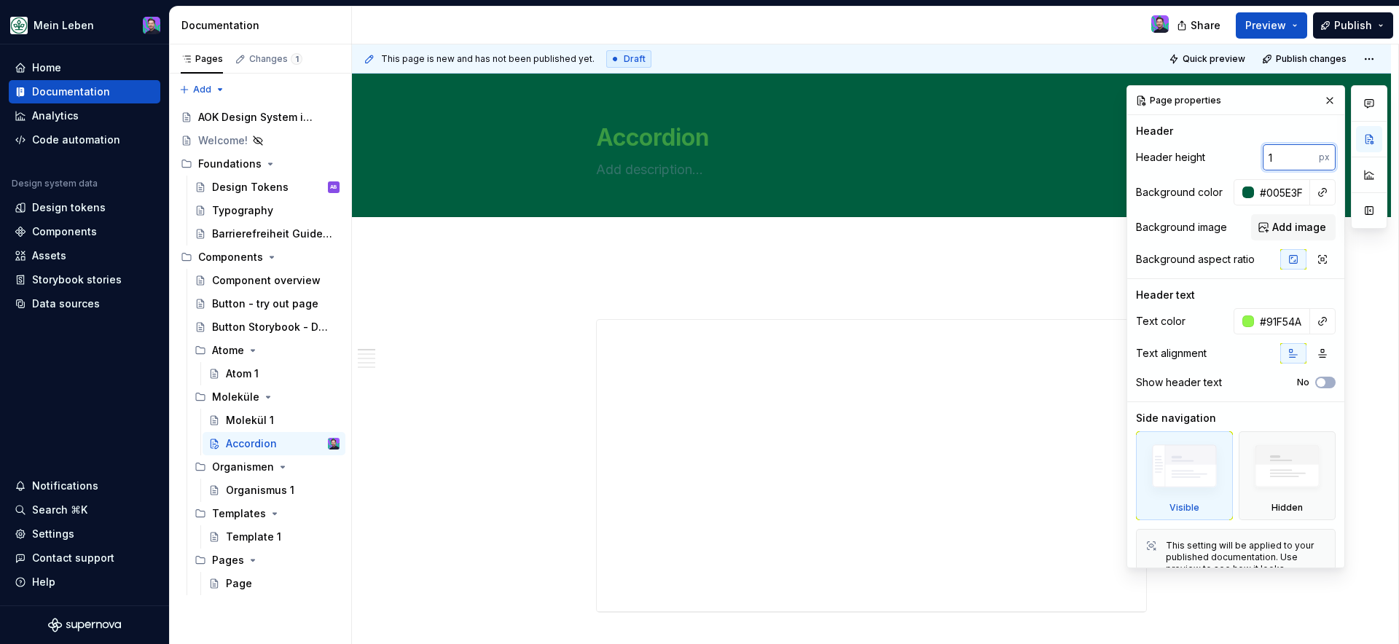
click at [1301, 154] on input "1" at bounding box center [1291, 157] width 56 height 26
click at [1301, 154] on input "2" at bounding box center [1291, 157] width 56 height 26
click at [1301, 154] on input "3" at bounding box center [1291, 157] width 56 height 26
click at [1301, 154] on input "4" at bounding box center [1291, 157] width 56 height 26
type input "5"
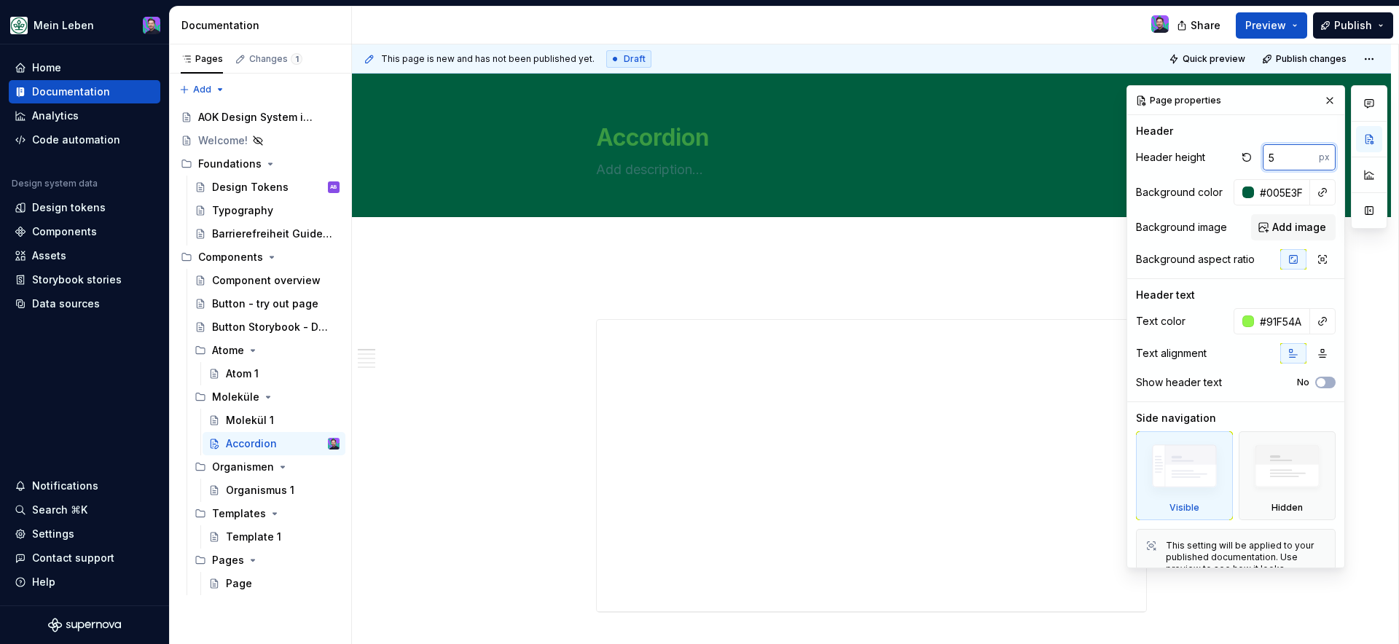
click at [1301, 154] on input "5" at bounding box center [1291, 157] width 56 height 26
click at [1286, 160] on input "5" at bounding box center [1291, 157] width 56 height 26
click at [1215, 155] on icon at bounding box center [1214, 156] width 12 height 12
click at [1237, 158] on button "button" at bounding box center [1246, 157] width 20 height 20
type textarea "*"
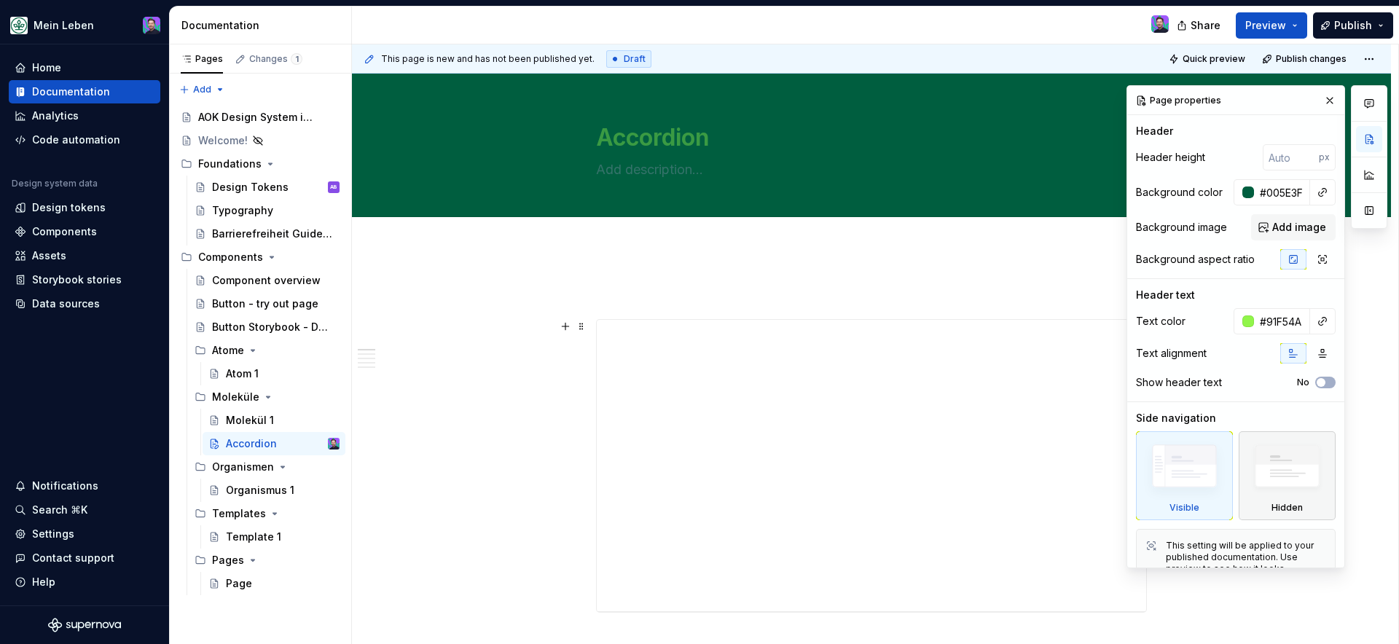
click at [1278, 472] on img at bounding box center [1287, 470] width 84 height 64
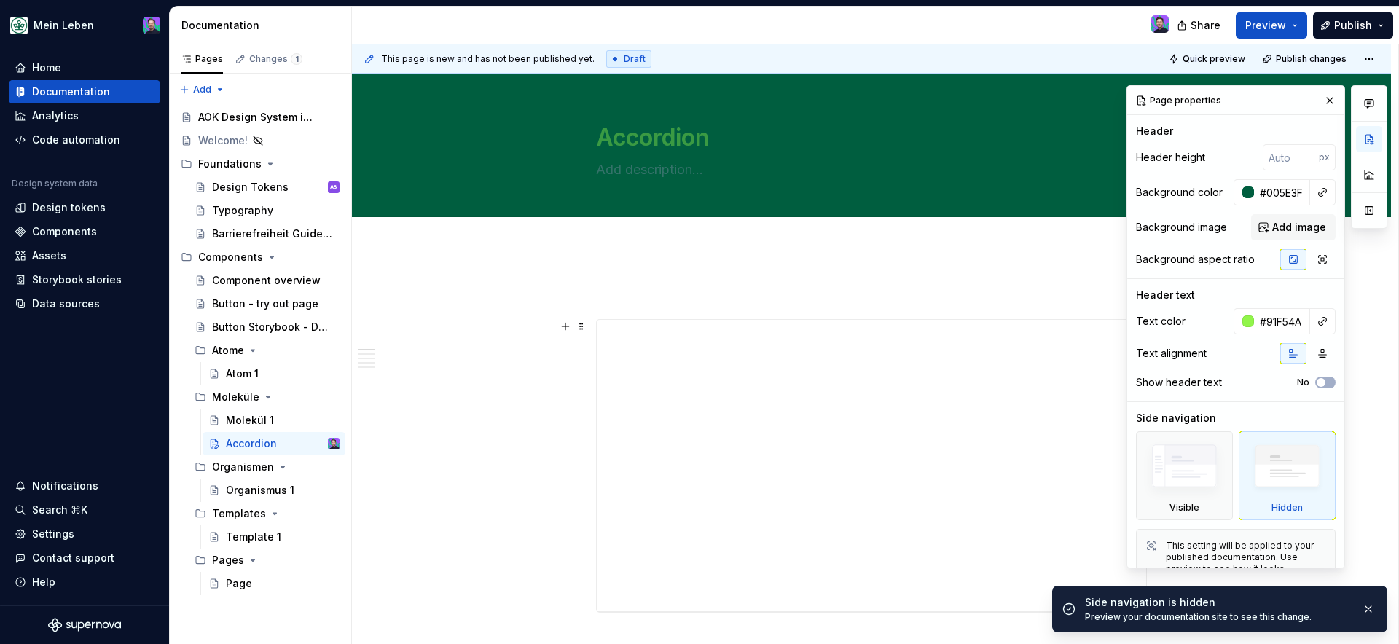
scroll to position [23, 0]
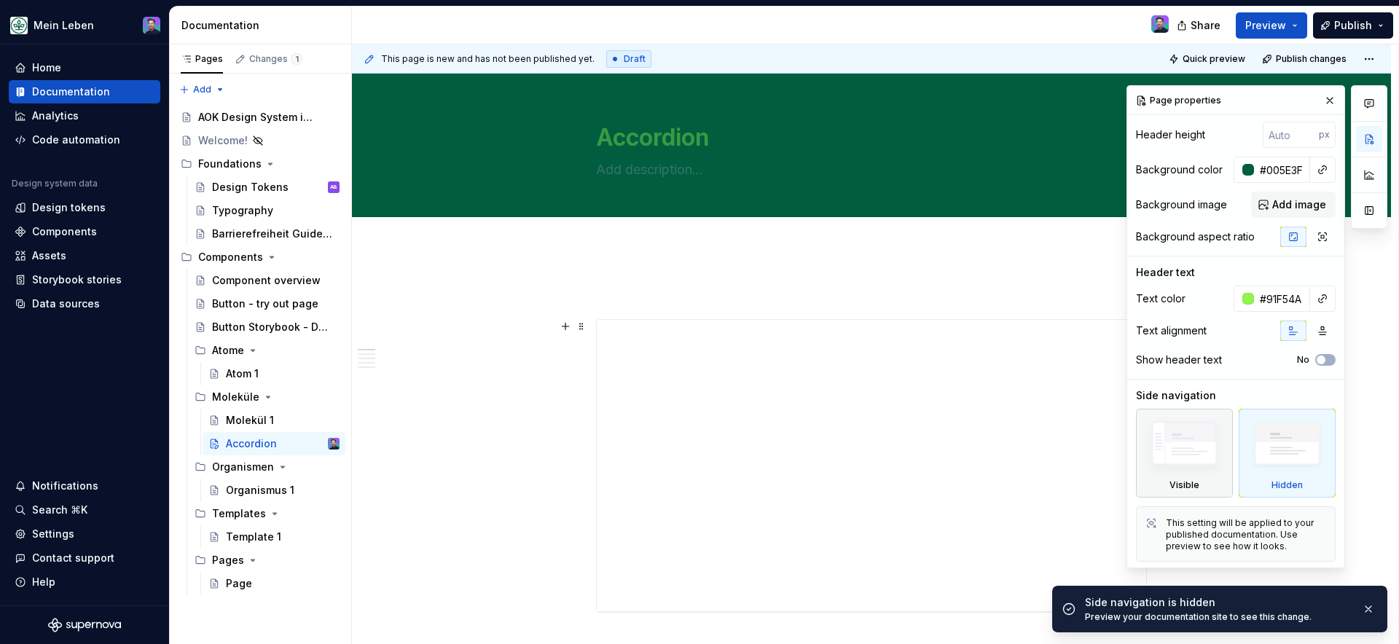
click at [1201, 447] on img at bounding box center [1184, 446] width 84 height 63
click at [1320, 105] on button "button" at bounding box center [1330, 100] width 20 height 20
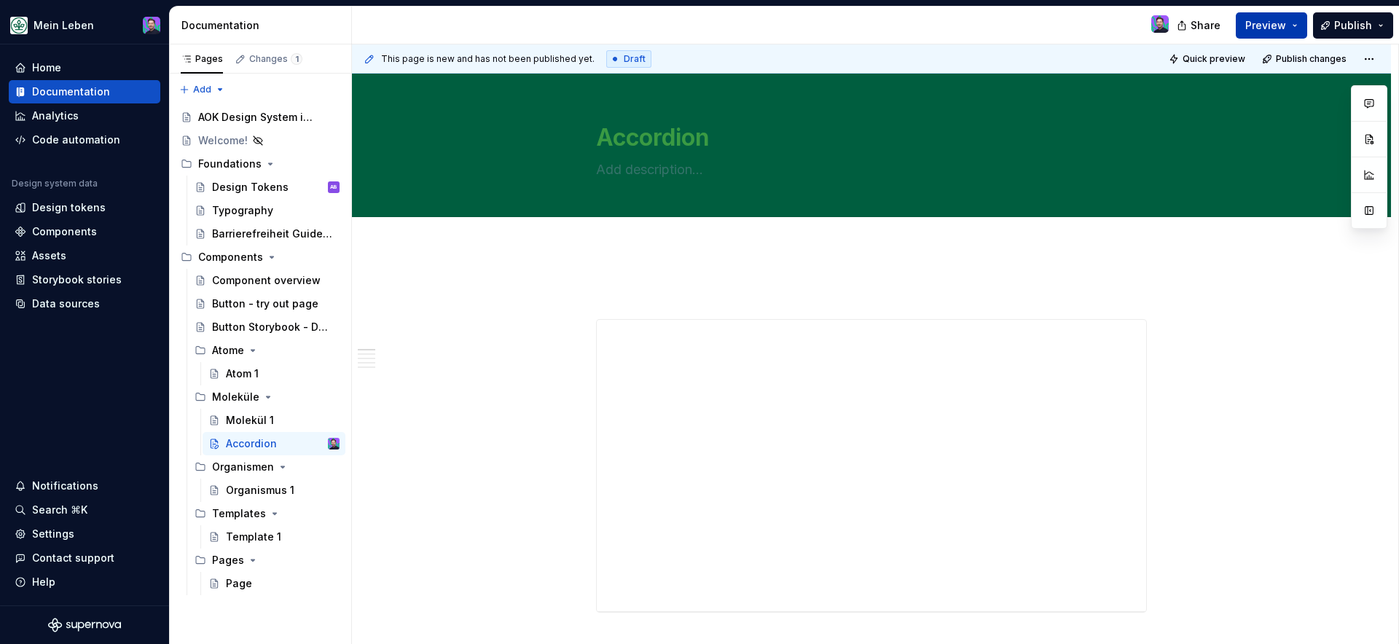
click at [1264, 26] on span "Preview" at bounding box center [1265, 25] width 41 height 15
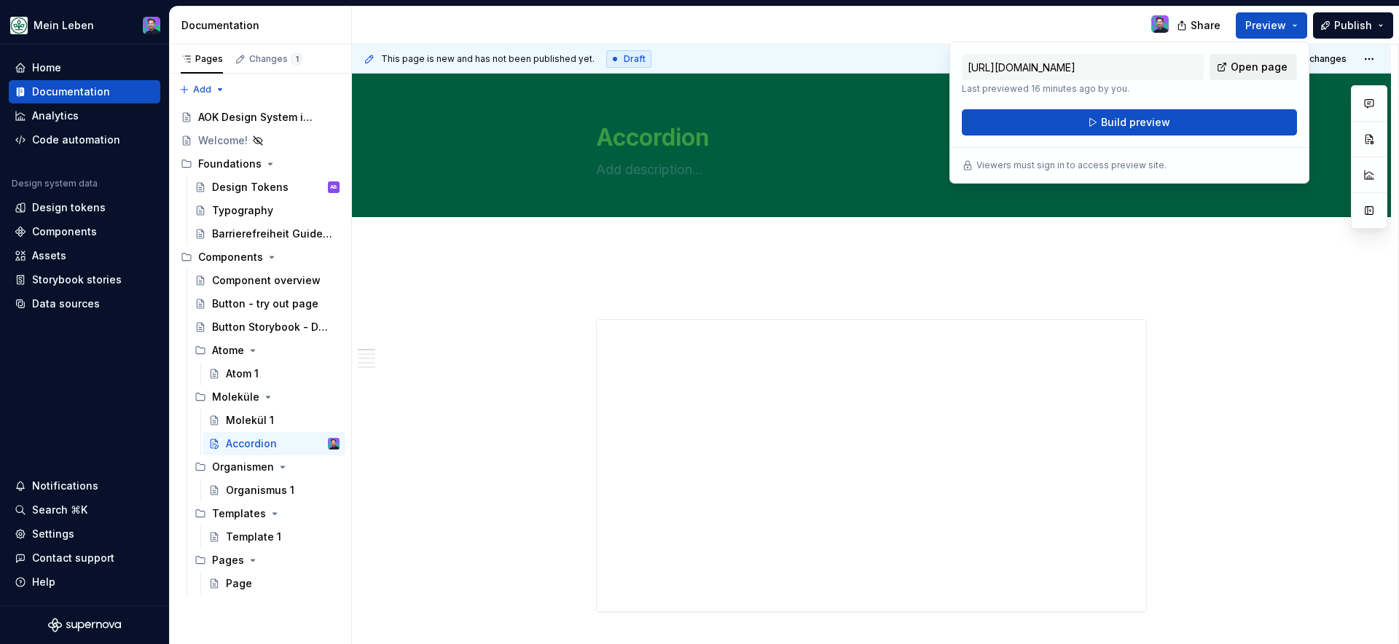
click at [1250, 66] on span "Open page" at bounding box center [1259, 67] width 57 height 15
click at [1160, 126] on span "Build preview" at bounding box center [1135, 122] width 69 height 15
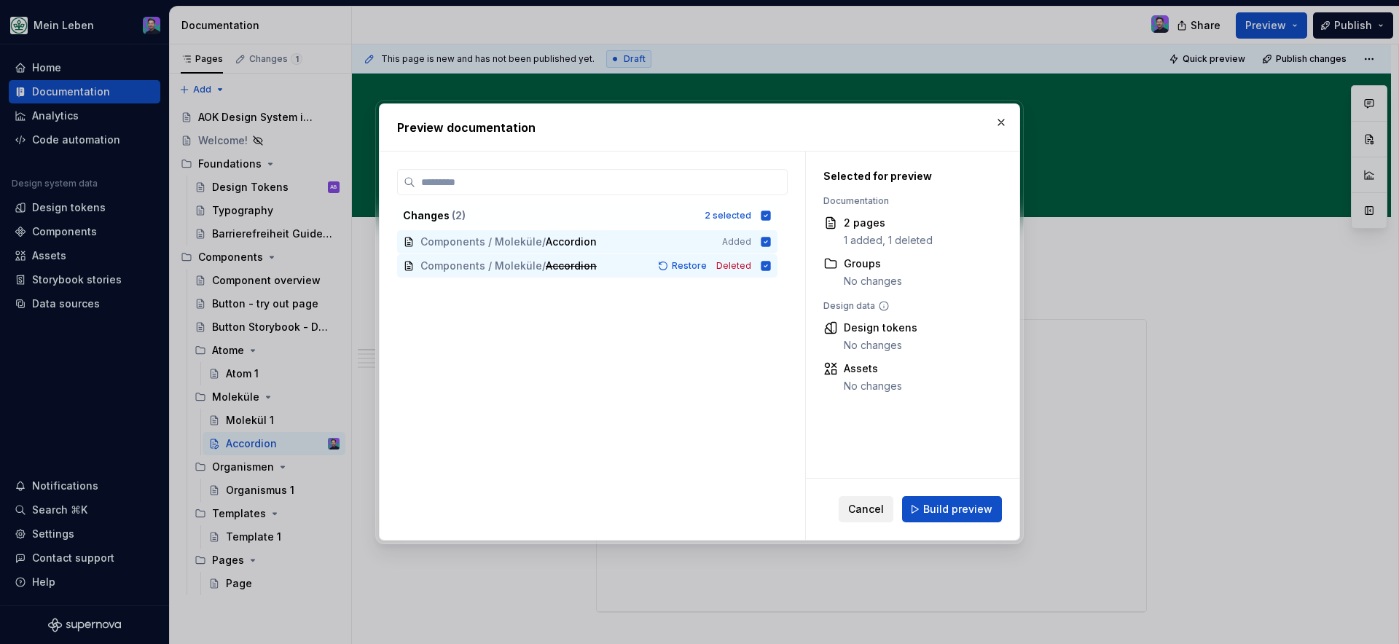
click at [887, 511] on button "Cancel" at bounding box center [866, 509] width 55 height 26
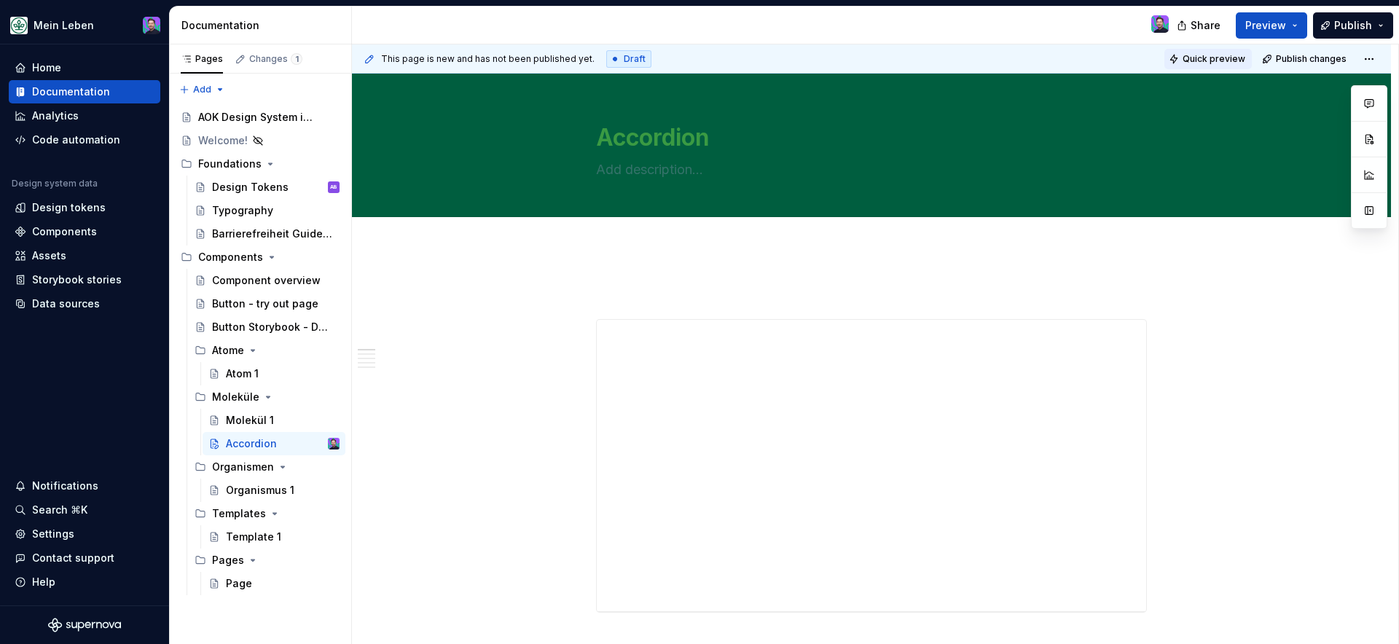
click at [1223, 62] on span "Quick preview" at bounding box center [1214, 59] width 63 height 12
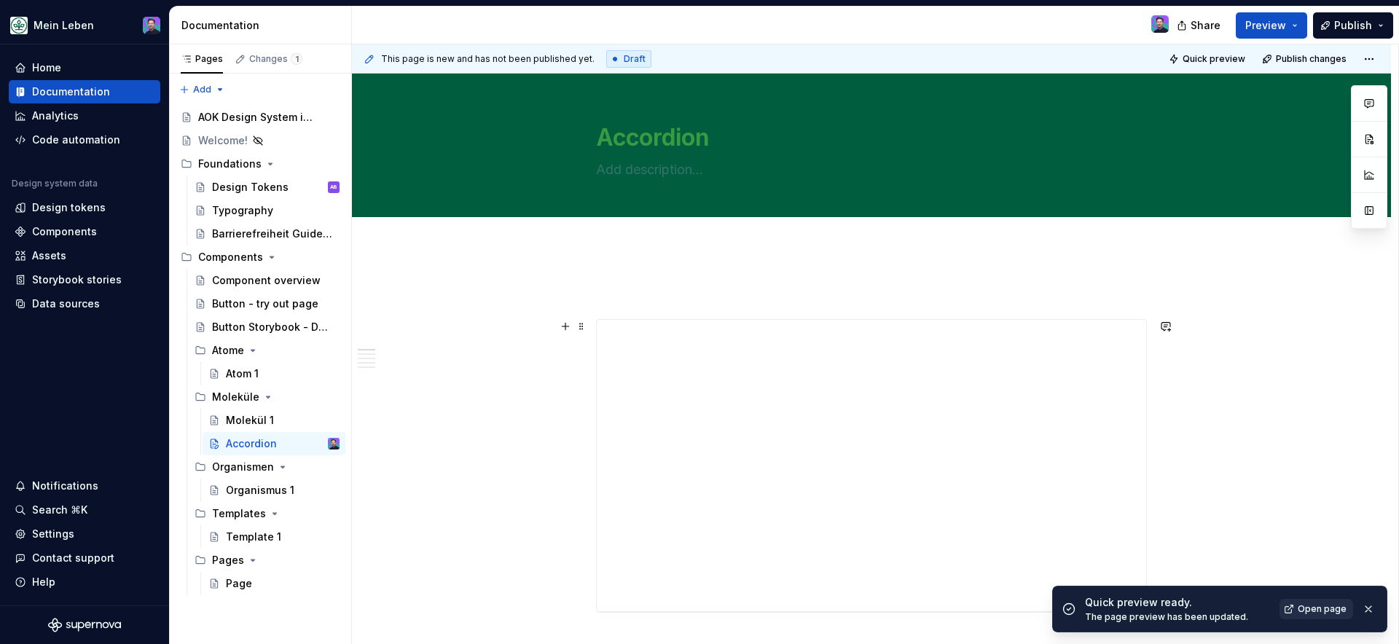
click at [1301, 611] on span "Open page" at bounding box center [1322, 609] width 49 height 12
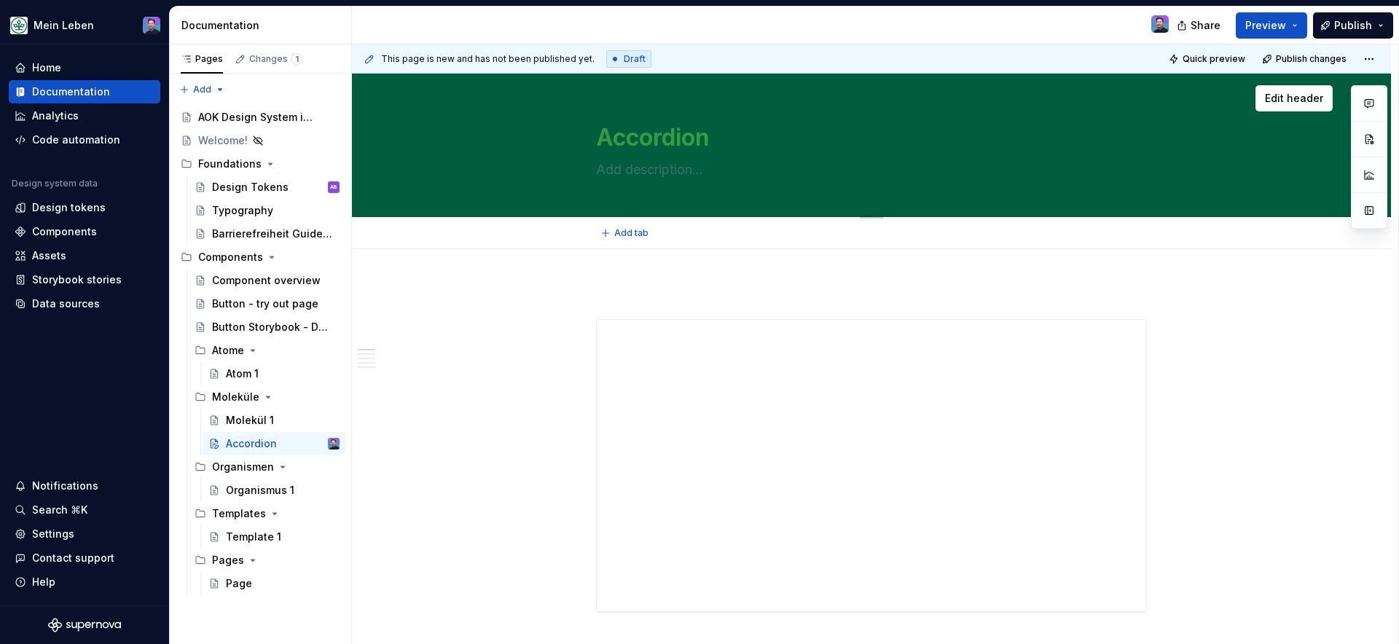
click at [689, 146] on textarea "Accordion" at bounding box center [868, 137] width 551 height 35
click at [707, 145] on textarea "Accordion" at bounding box center [868, 137] width 551 height 35
click at [1192, 122] on div "Accordion" at bounding box center [871, 145] width 922 height 143
click at [1276, 90] on button "Edit header" at bounding box center [1293, 98] width 77 height 26
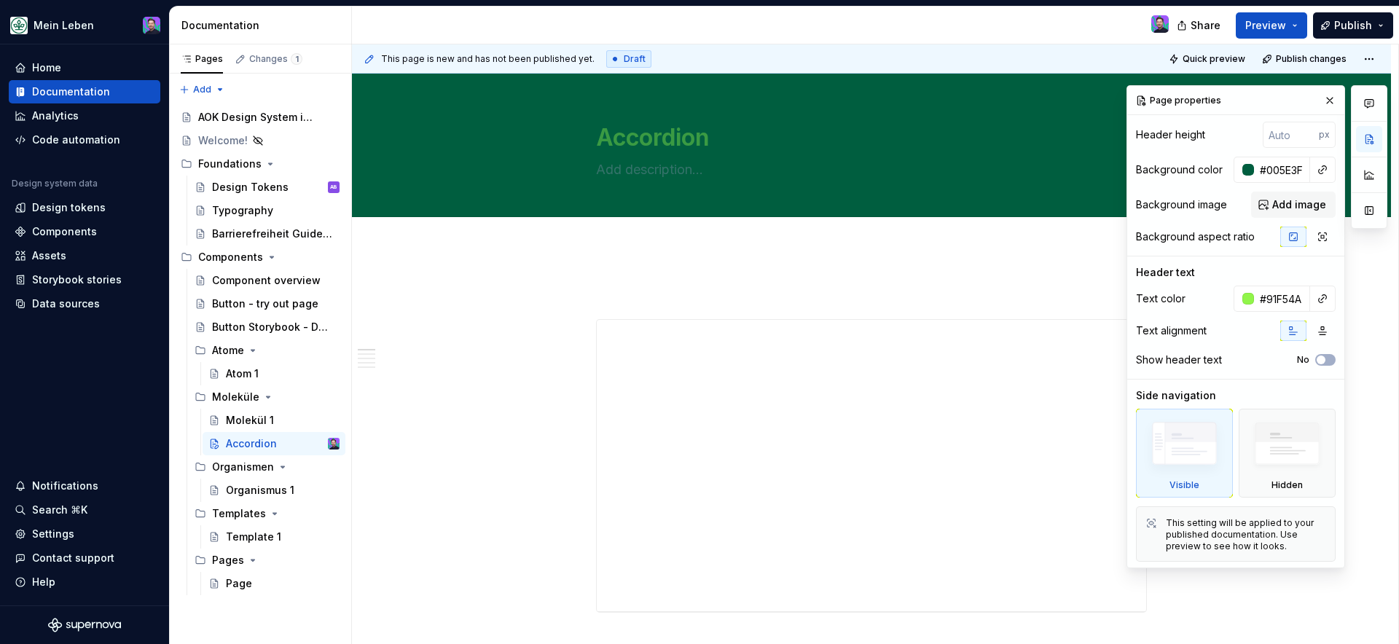
scroll to position [0, 0]
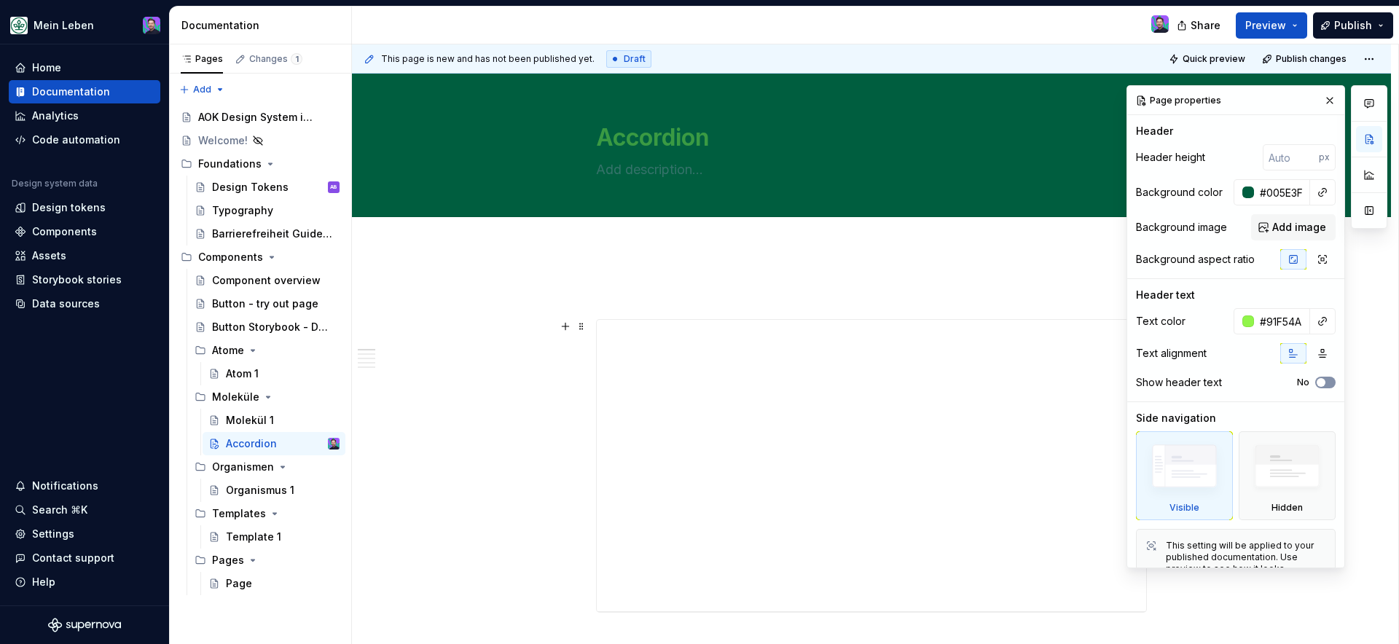
click at [1317, 381] on span "button" at bounding box center [1321, 382] width 9 height 9
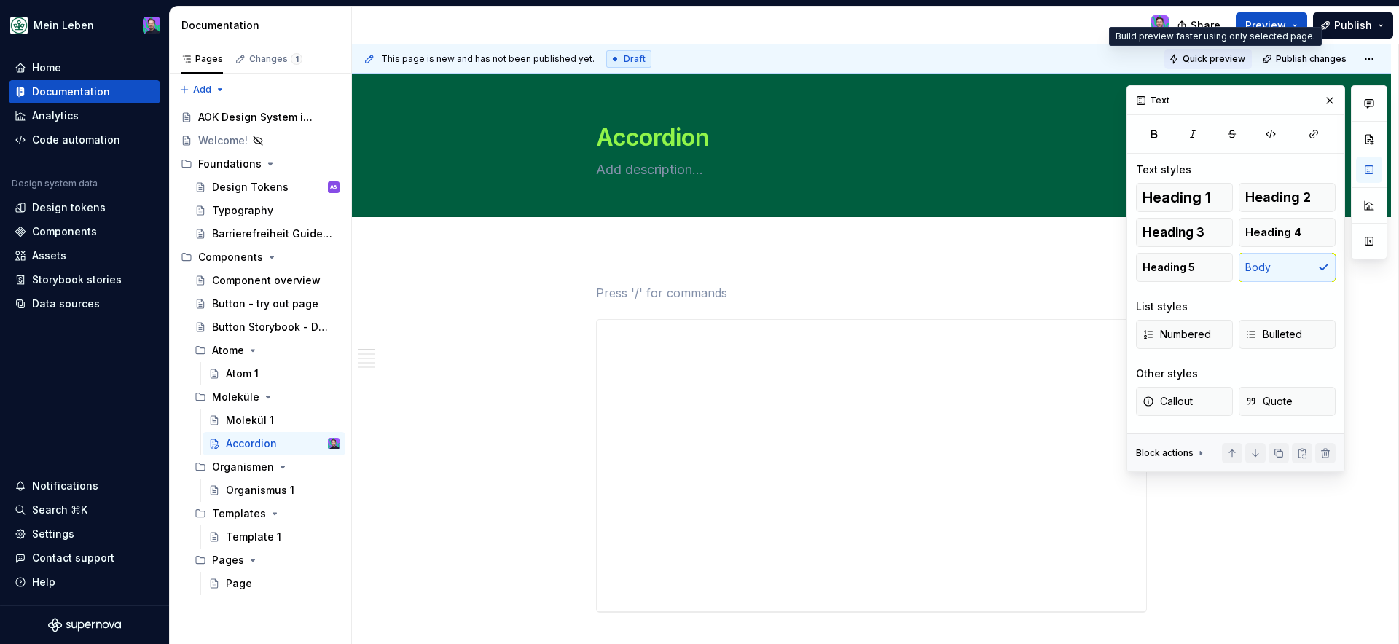
click at [1206, 60] on span "Quick preview" at bounding box center [1214, 59] width 63 height 12
click at [691, 299] on p at bounding box center [871, 292] width 551 height 17
click at [569, 298] on button "button" at bounding box center [565, 293] width 20 height 20
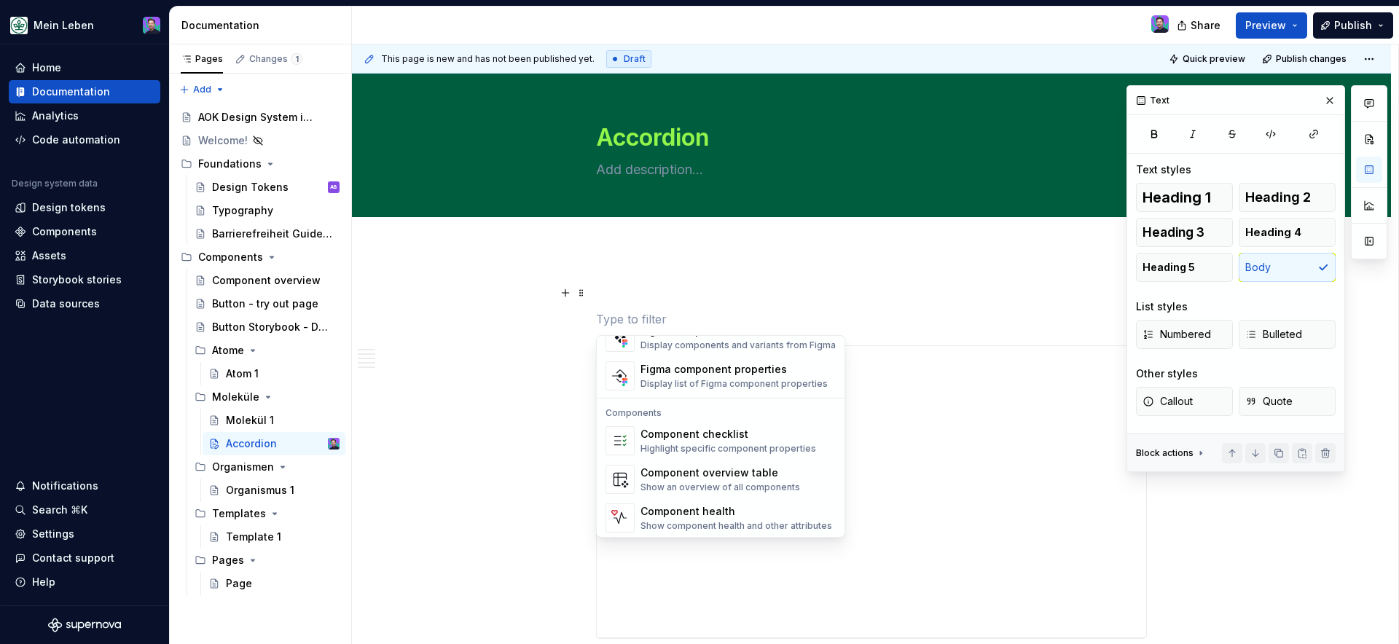
scroll to position [1429, 0]
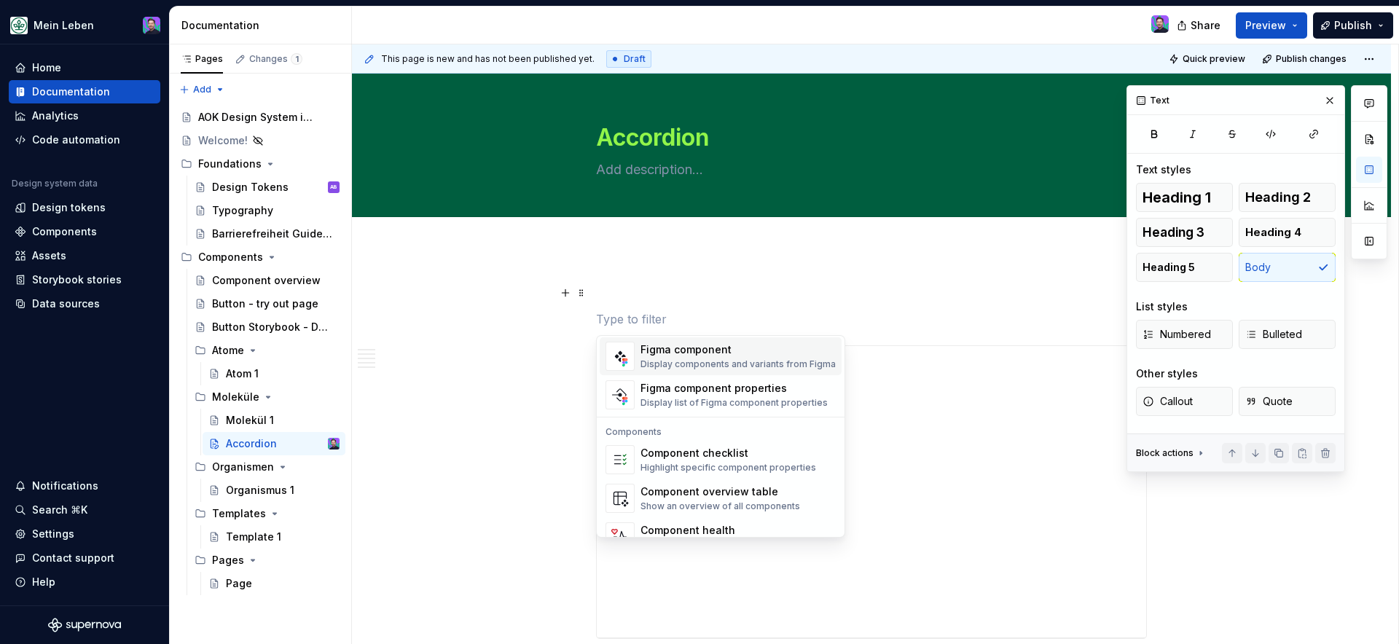
click at [741, 367] on div "Display components and variants from Figma" at bounding box center [737, 364] width 195 height 12
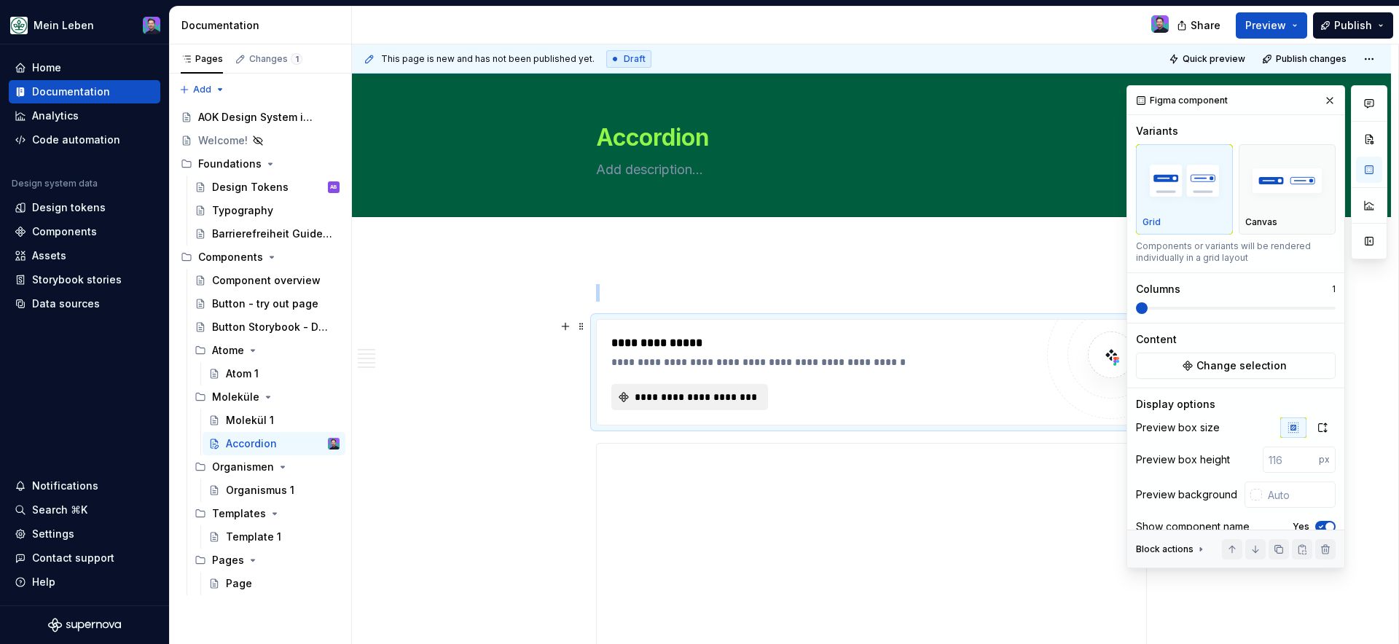
click at [728, 393] on span "**********" at bounding box center [695, 397] width 126 height 15
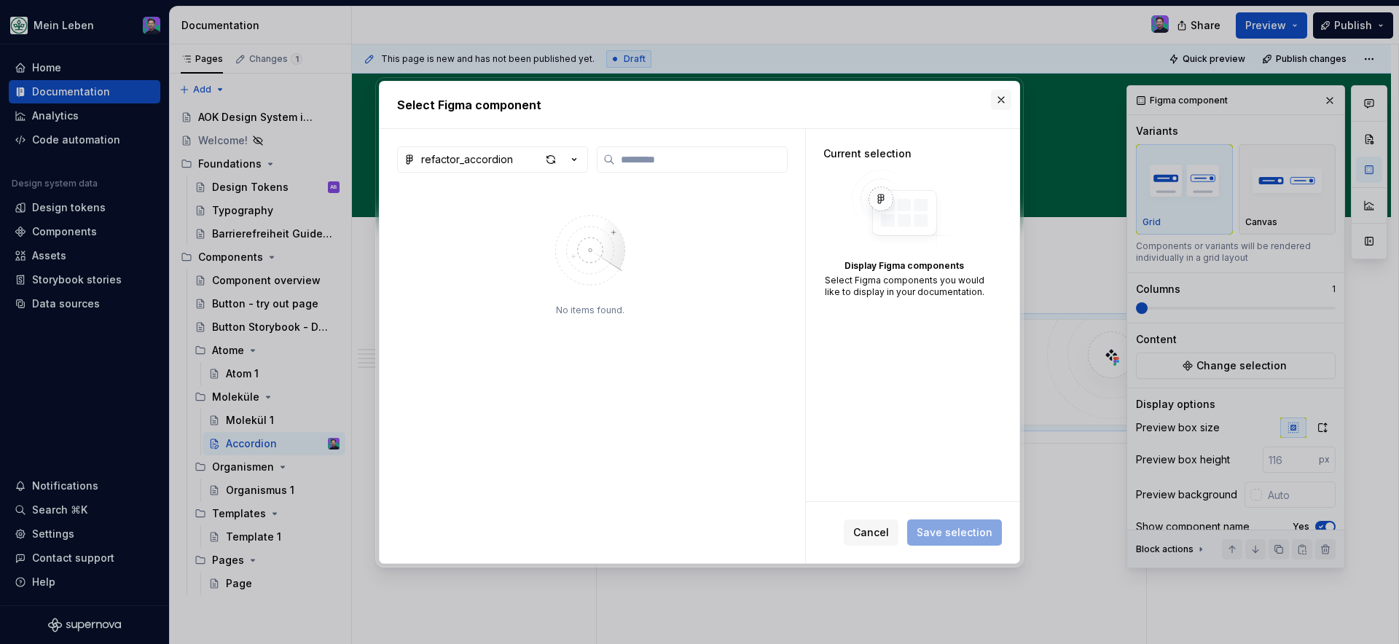
click at [1003, 97] on button "button" at bounding box center [1001, 100] width 20 height 20
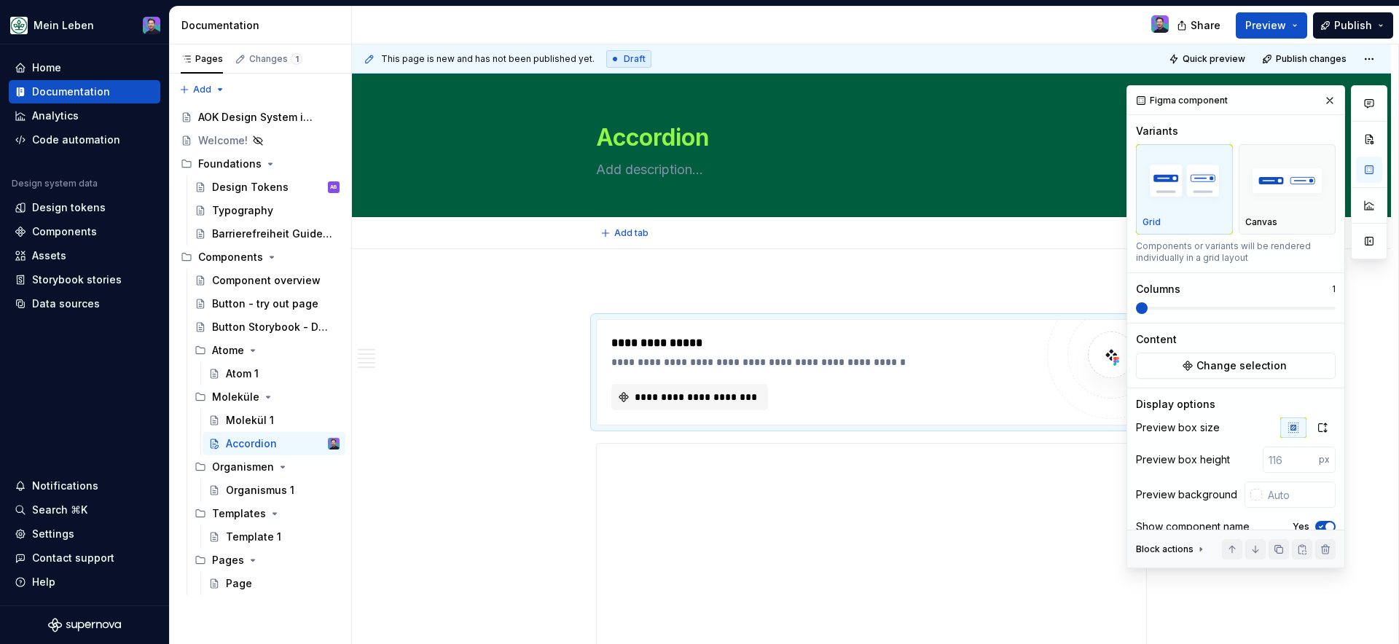
type textarea "*"
click at [781, 389] on div "**********" at bounding box center [823, 397] width 424 height 26
click at [744, 385] on button "**********" at bounding box center [689, 397] width 157 height 26
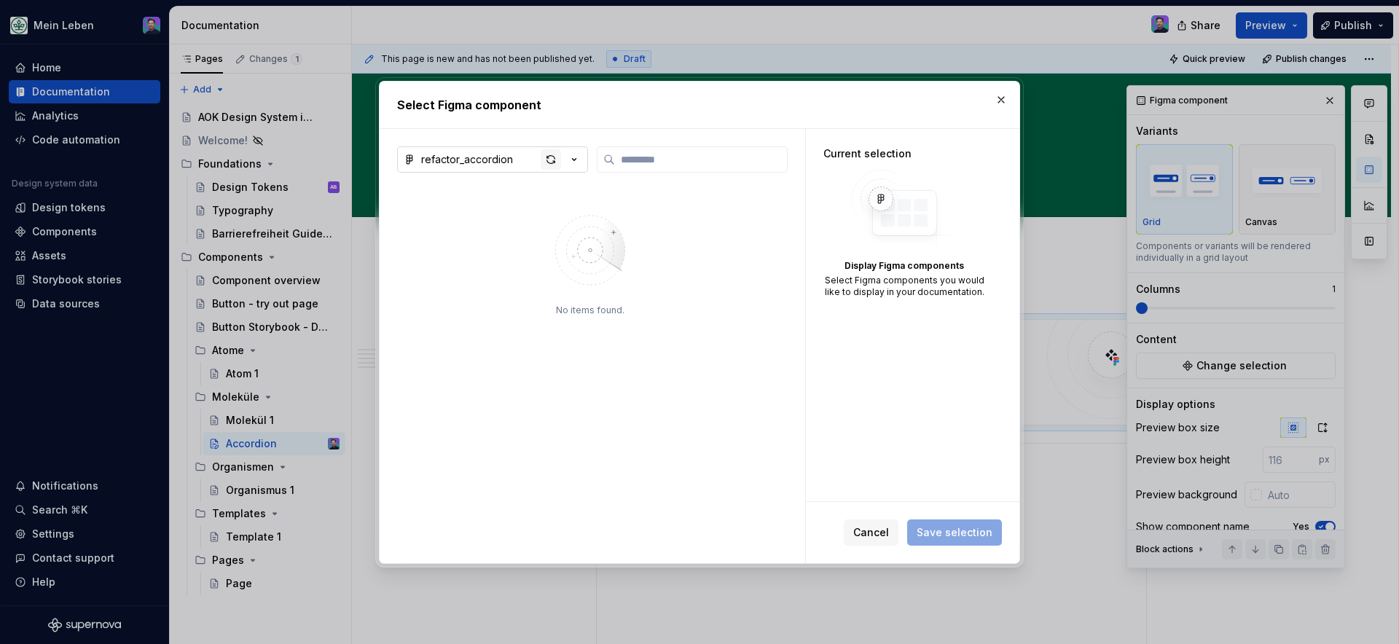
click at [553, 159] on div "button" at bounding box center [551, 159] width 20 height 20
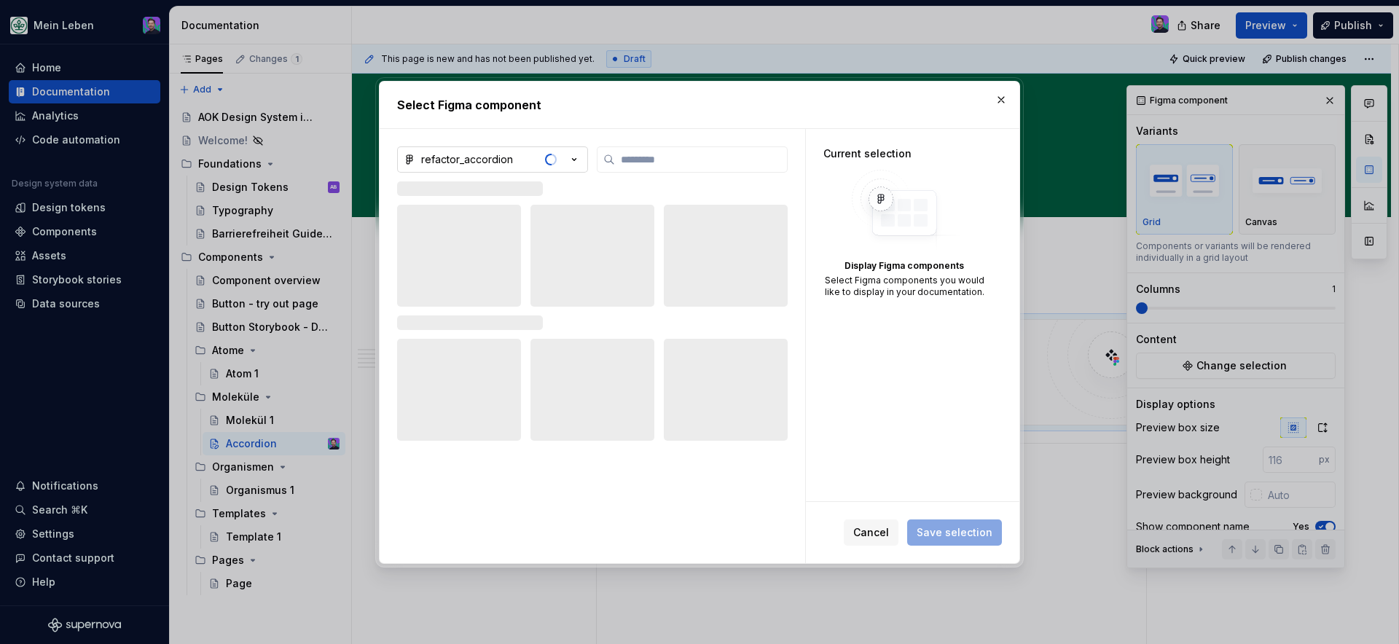
click at [575, 163] on icon "button" at bounding box center [574, 159] width 15 height 15
click at [531, 246] on div "Connect new file" at bounding box center [505, 245] width 162 height 15
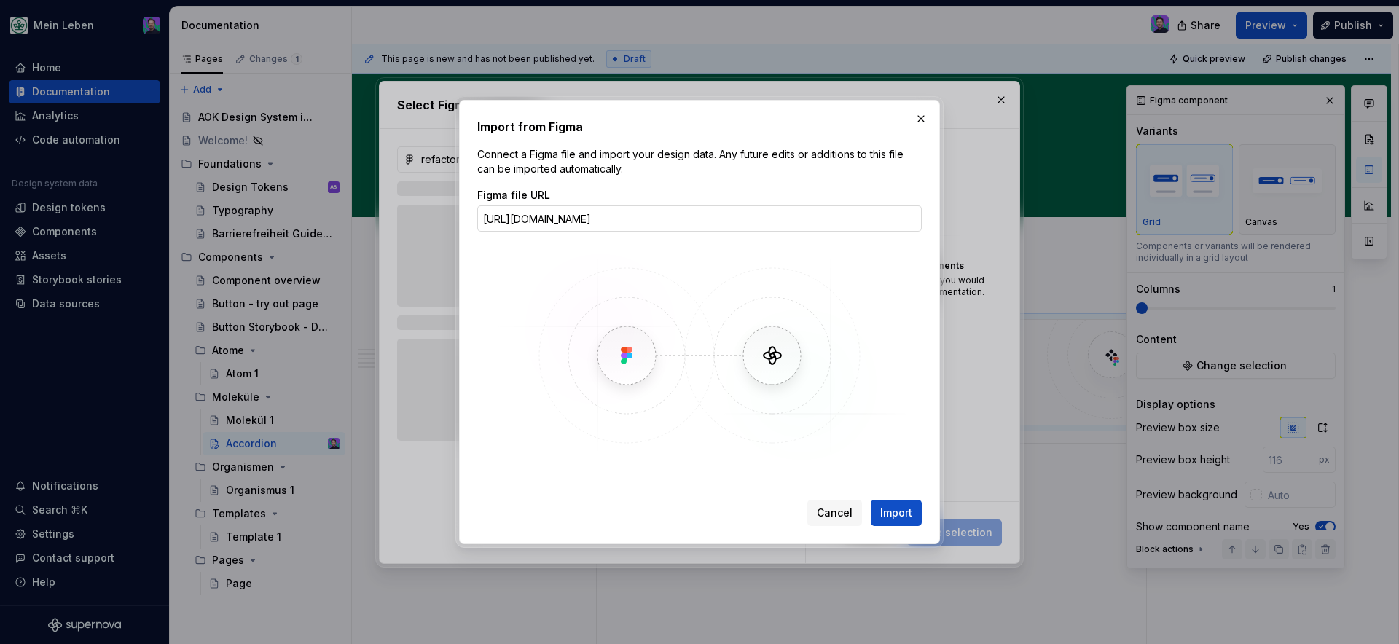
scroll to position [0, 193]
type input "https://www.figma.com/design/DLaH8ogKtQcYOY7njoeWEn/refactor_accordion?node-id=…"
click at [898, 511] on span "Import" at bounding box center [896, 513] width 32 height 15
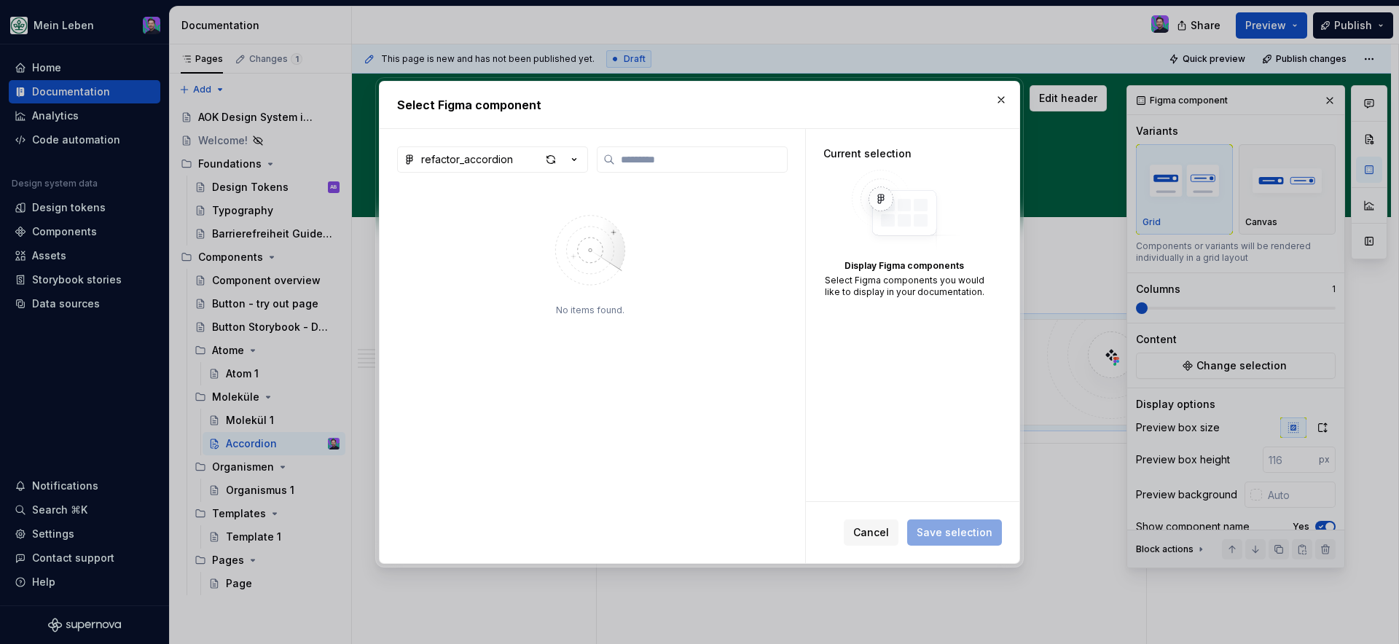
click at [994, 102] on button "button" at bounding box center [1001, 100] width 20 height 20
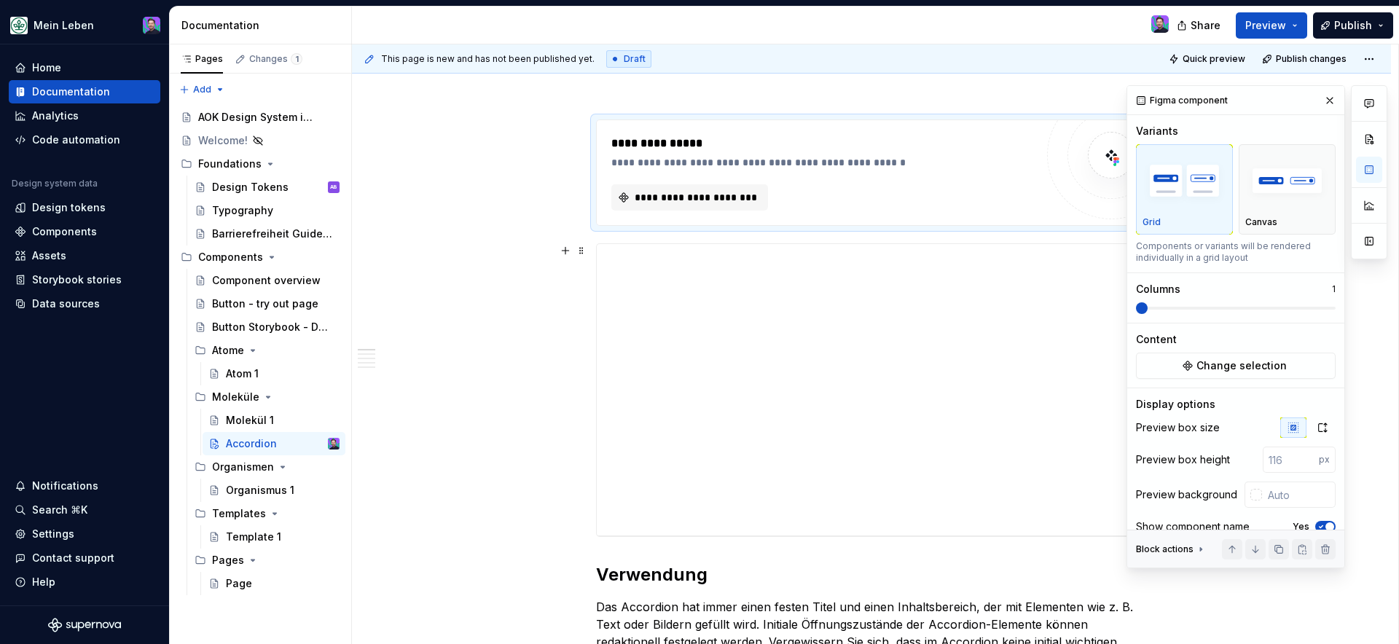
scroll to position [109, 0]
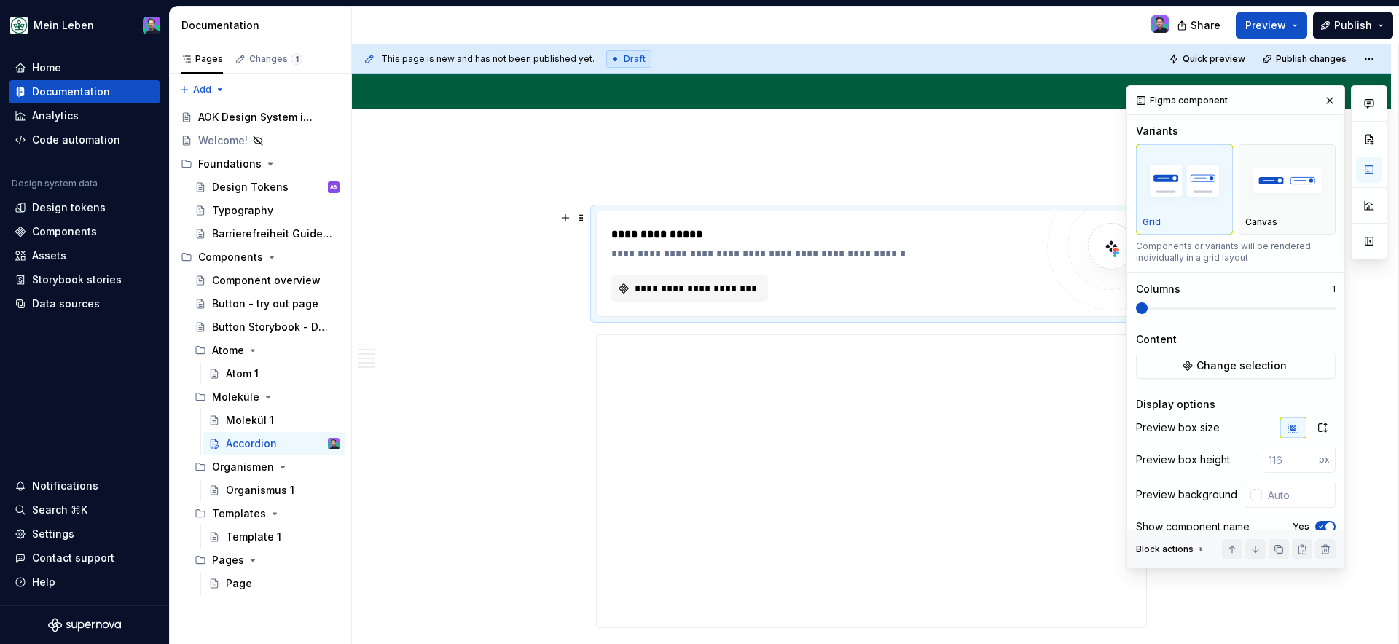
click at [885, 272] on div "**********" at bounding box center [823, 264] width 424 height 76
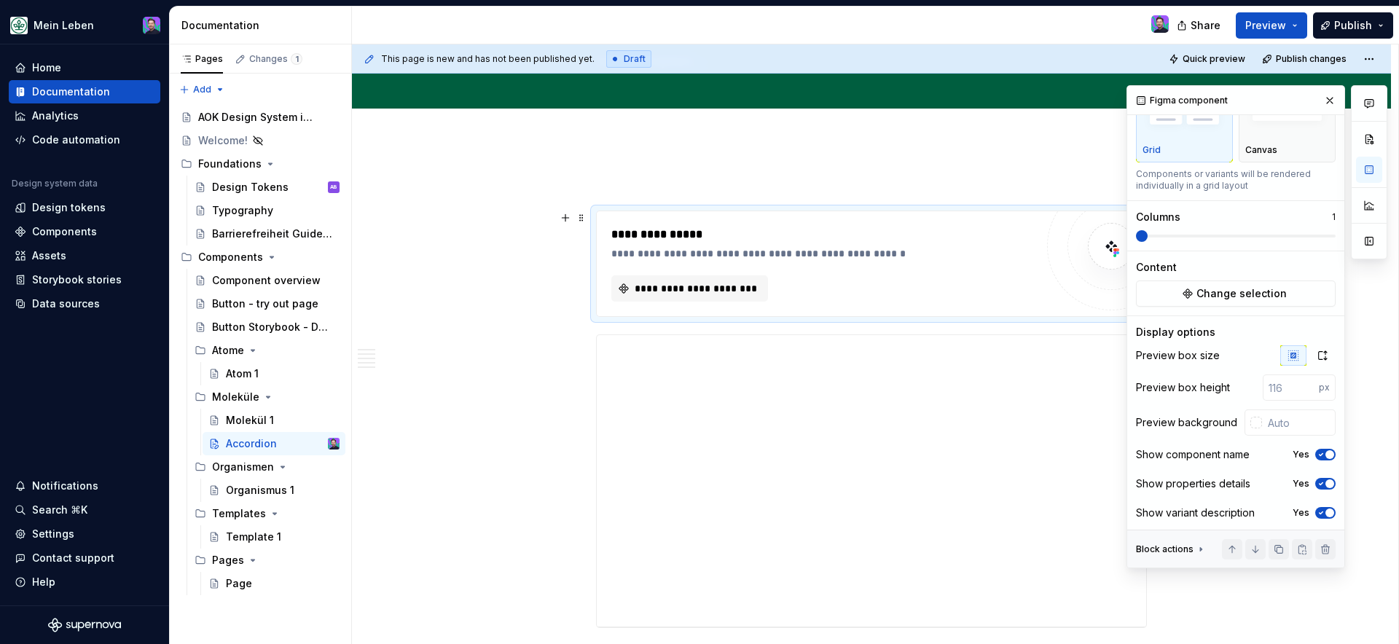
scroll to position [77, 0]
click at [565, 190] on button "button" at bounding box center [565, 184] width 20 height 20
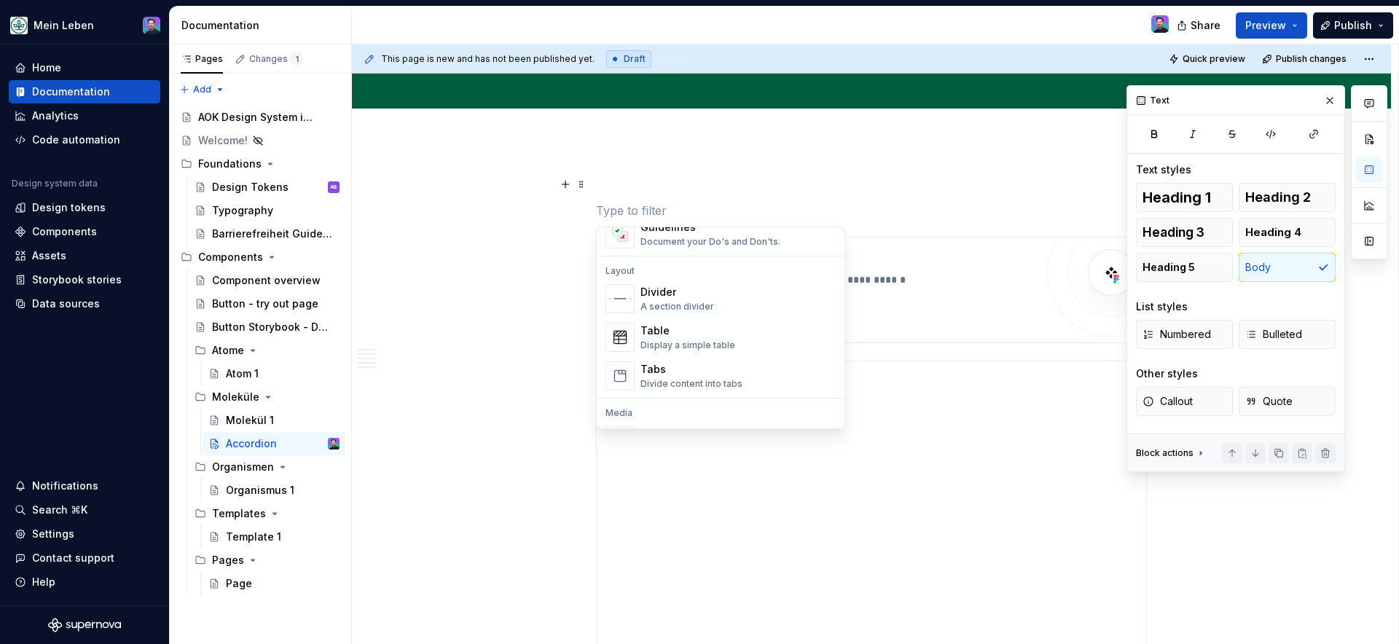
scroll to position [605, 0]
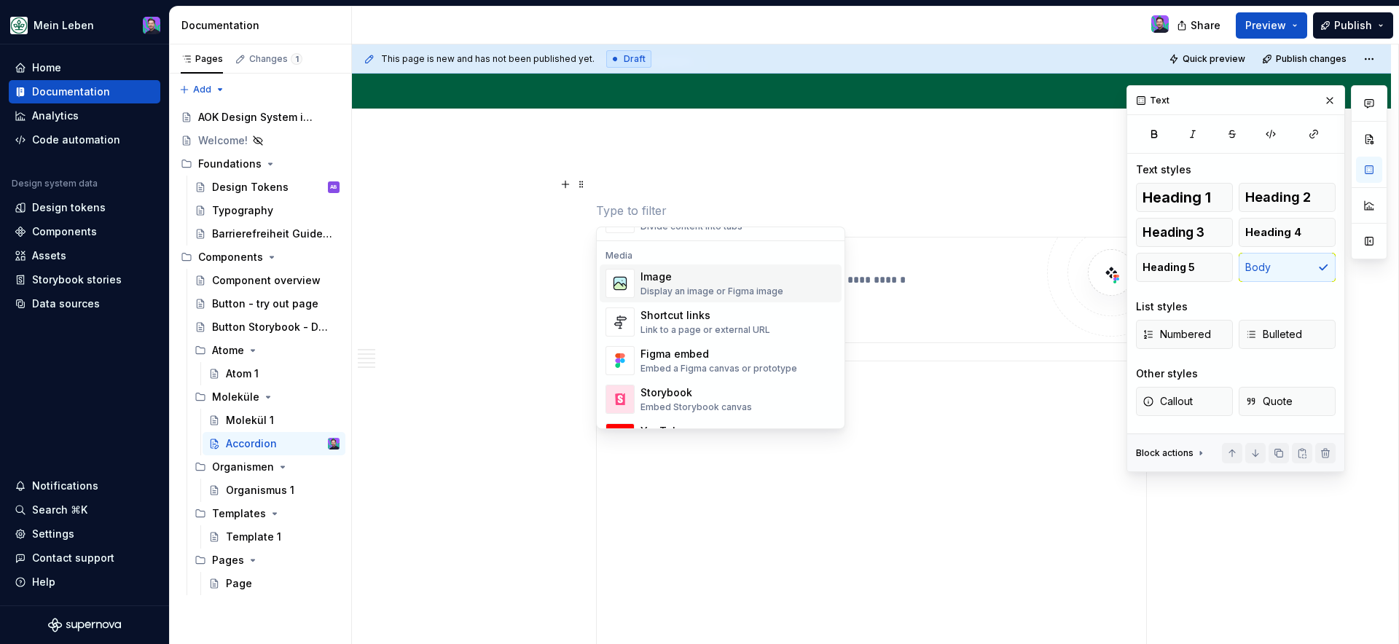
click at [711, 297] on div "Display an image or Figma image" at bounding box center [711, 292] width 143 height 12
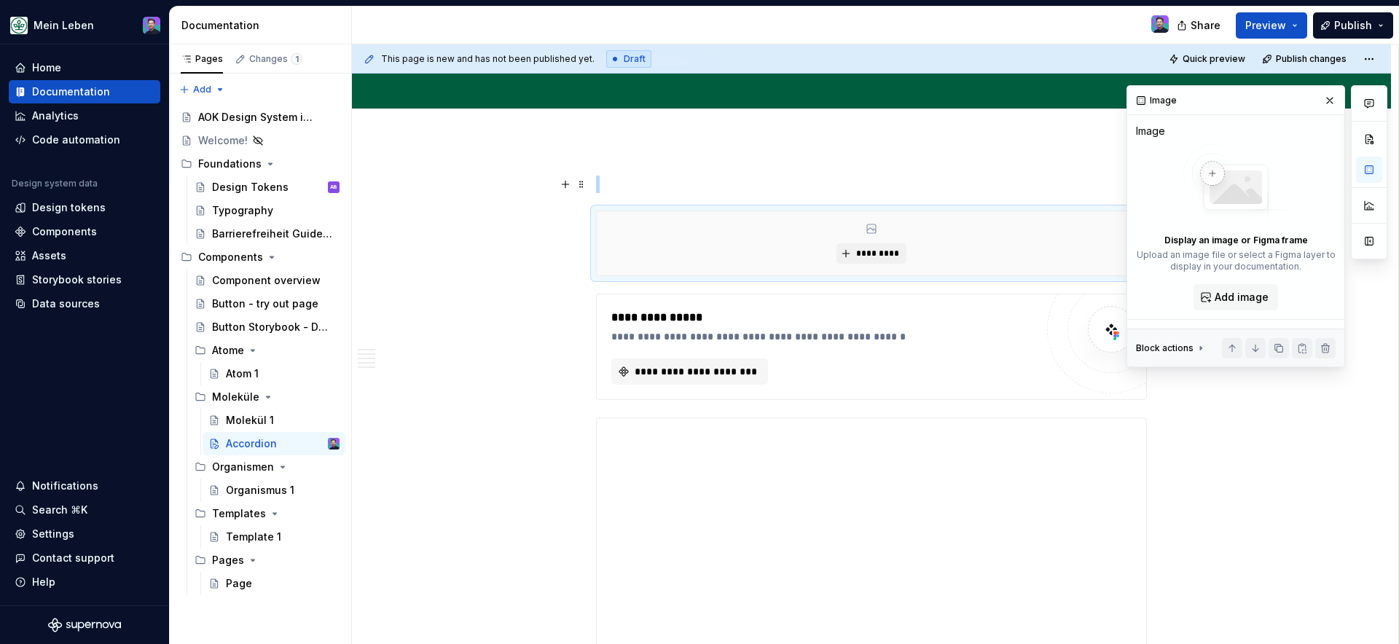
type textarea "*"
click at [890, 251] on span "*********" at bounding box center [877, 254] width 44 height 12
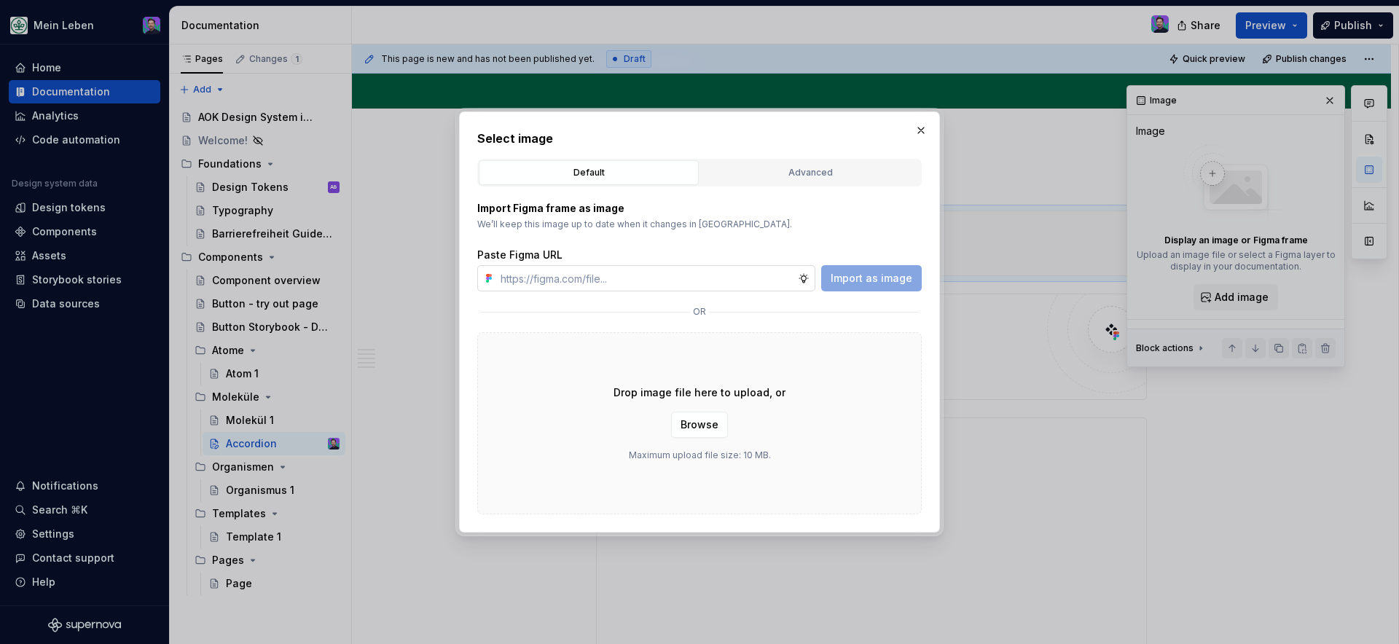
click at [724, 273] on input "text" at bounding box center [646, 278] width 303 height 26
type input "https://www.figma.com/design/DLaH8ogKtQcYOY7njoeWEn/refactor_accordion?node-id=…"
click at [846, 287] on button "Import as image" at bounding box center [871, 278] width 101 height 26
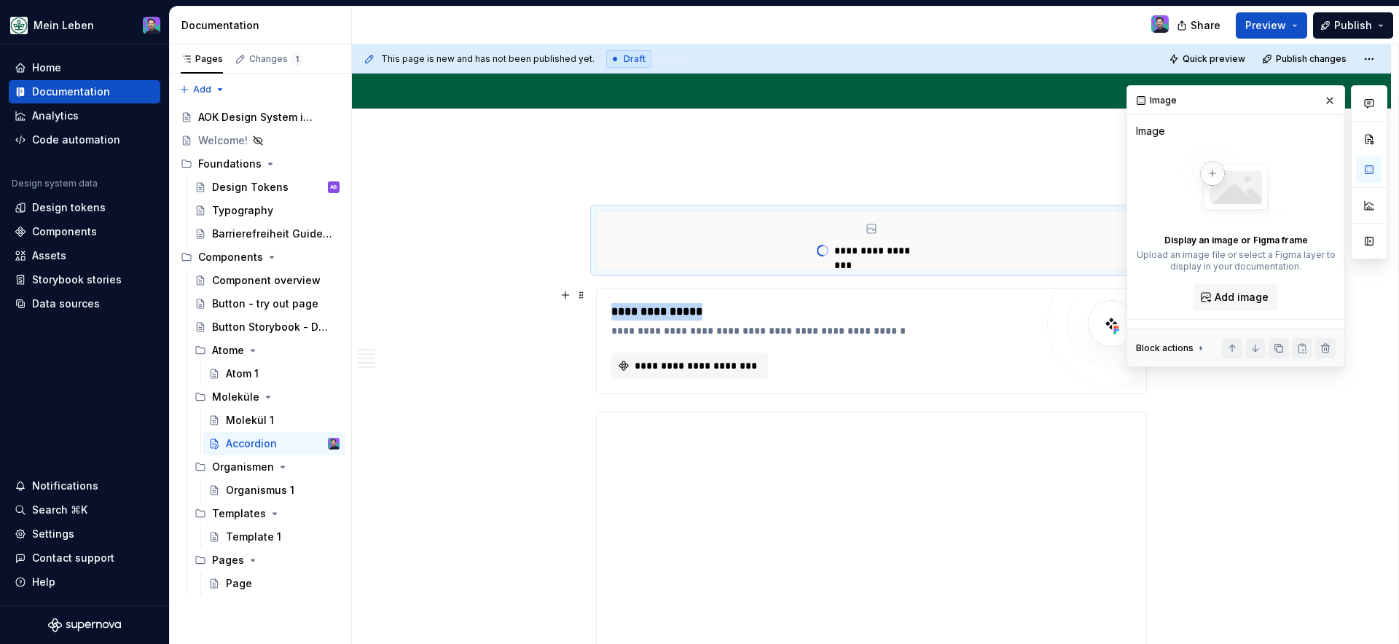
click at [796, 303] on div "**********" at bounding box center [823, 311] width 424 height 17
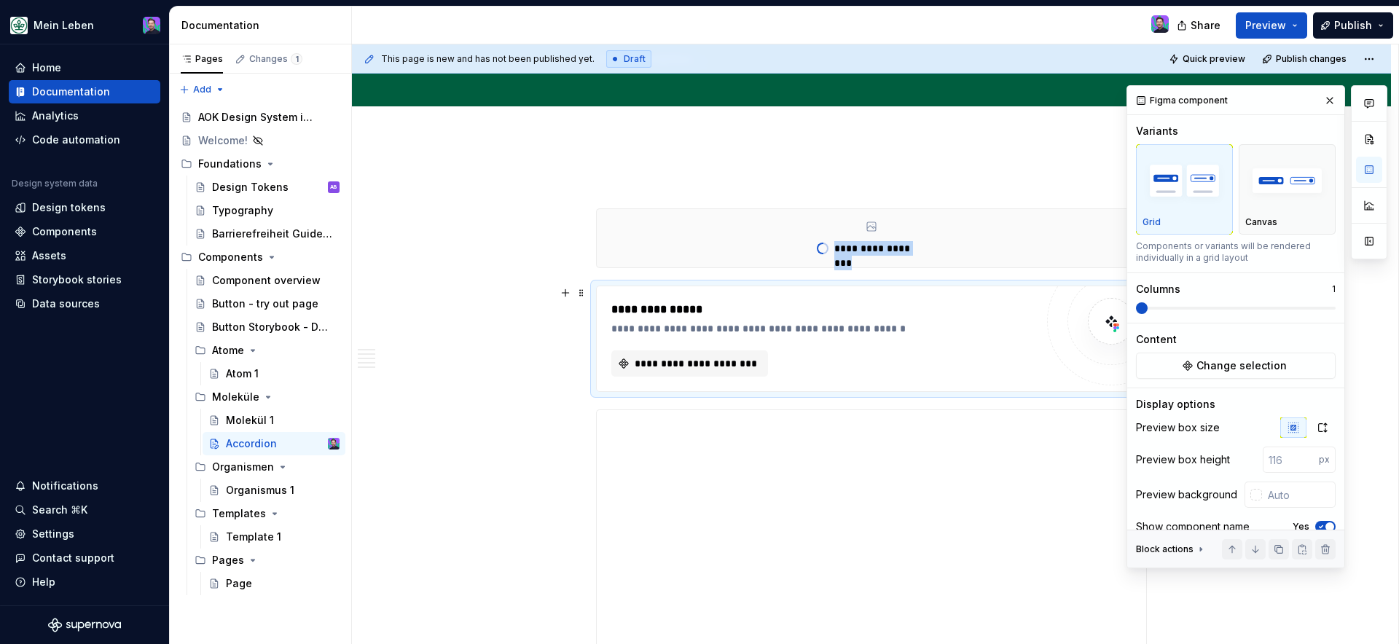
scroll to position [111, 0]
click at [968, 317] on div "**********" at bounding box center [823, 308] width 424 height 17
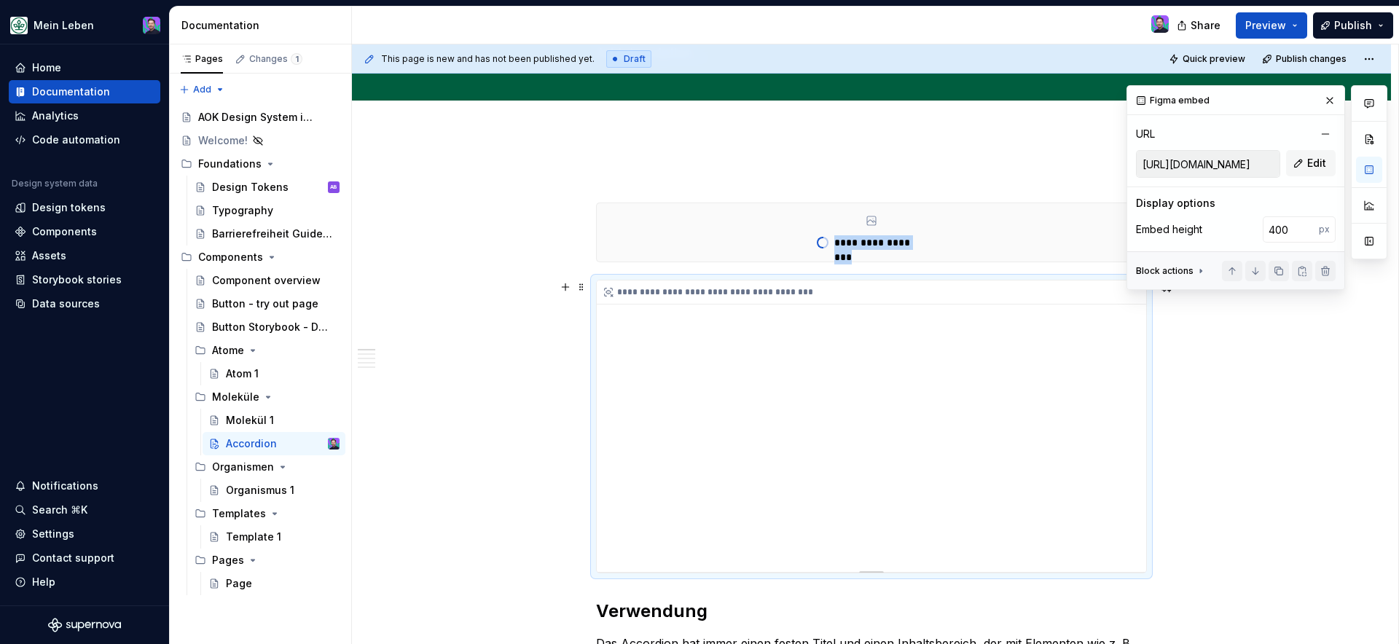
scroll to position [117, 0]
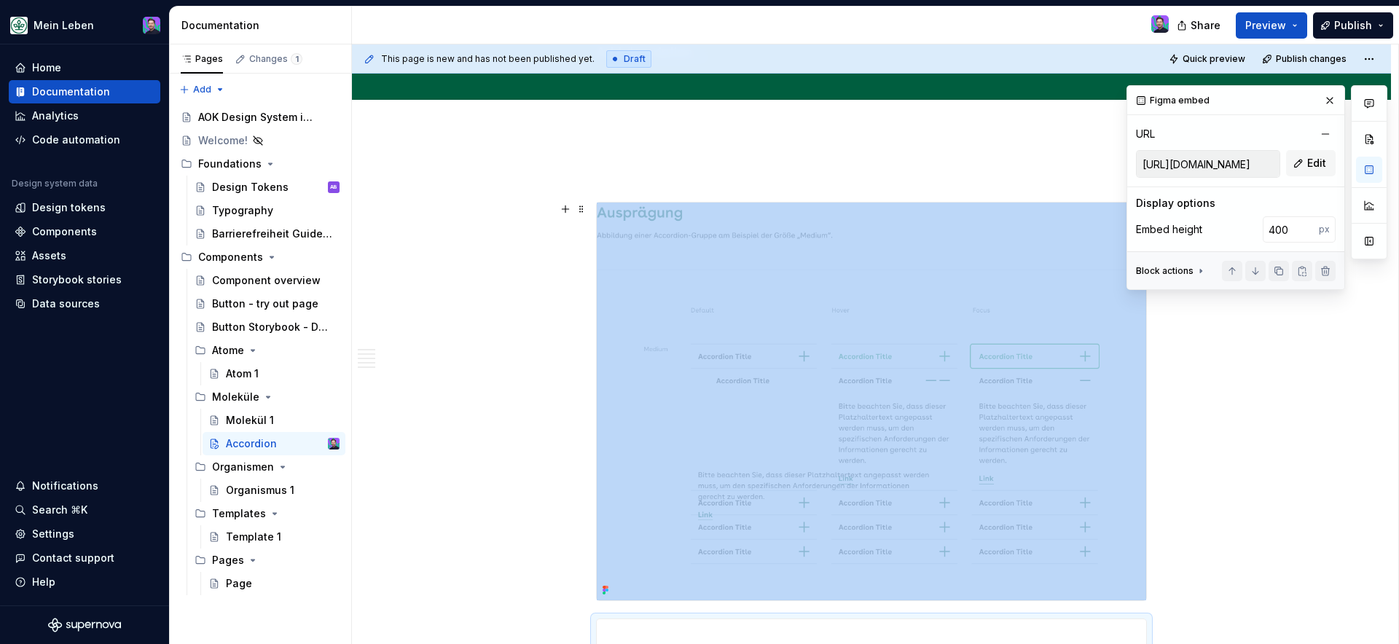
click at [523, 322] on div "**********" at bounding box center [875, 344] width 1046 height 600
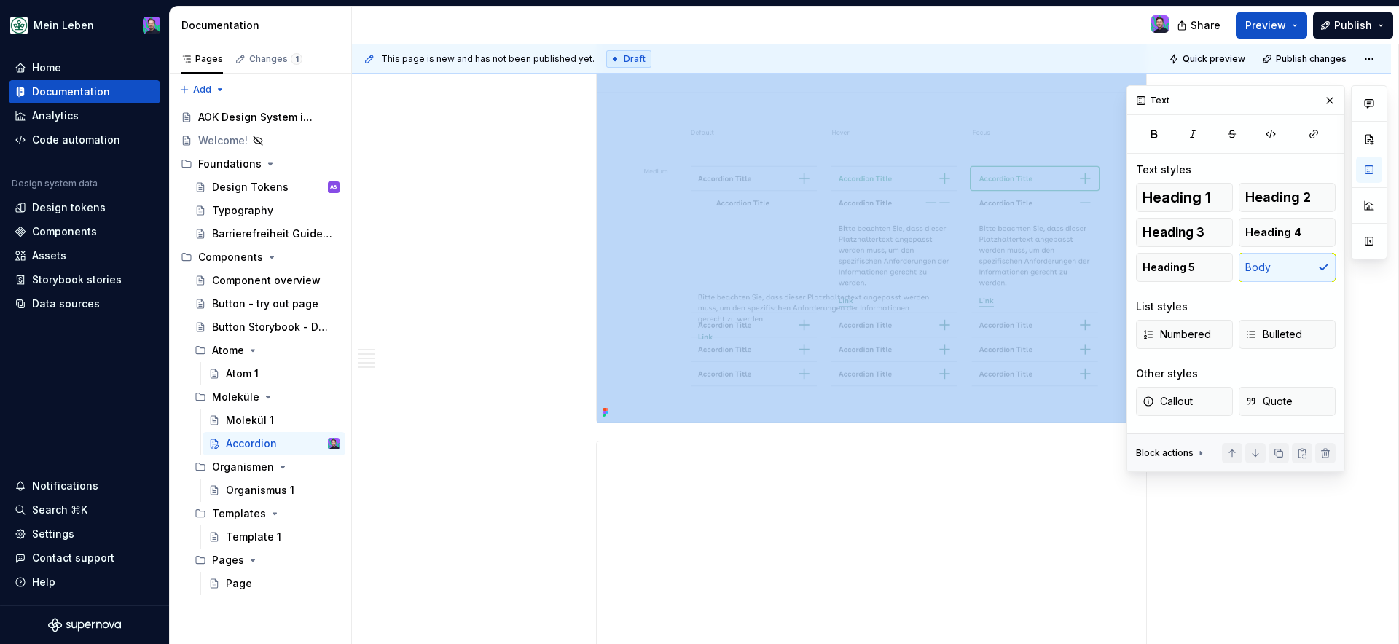
scroll to position [304, 0]
click at [710, 347] on img at bounding box center [871, 215] width 549 height 398
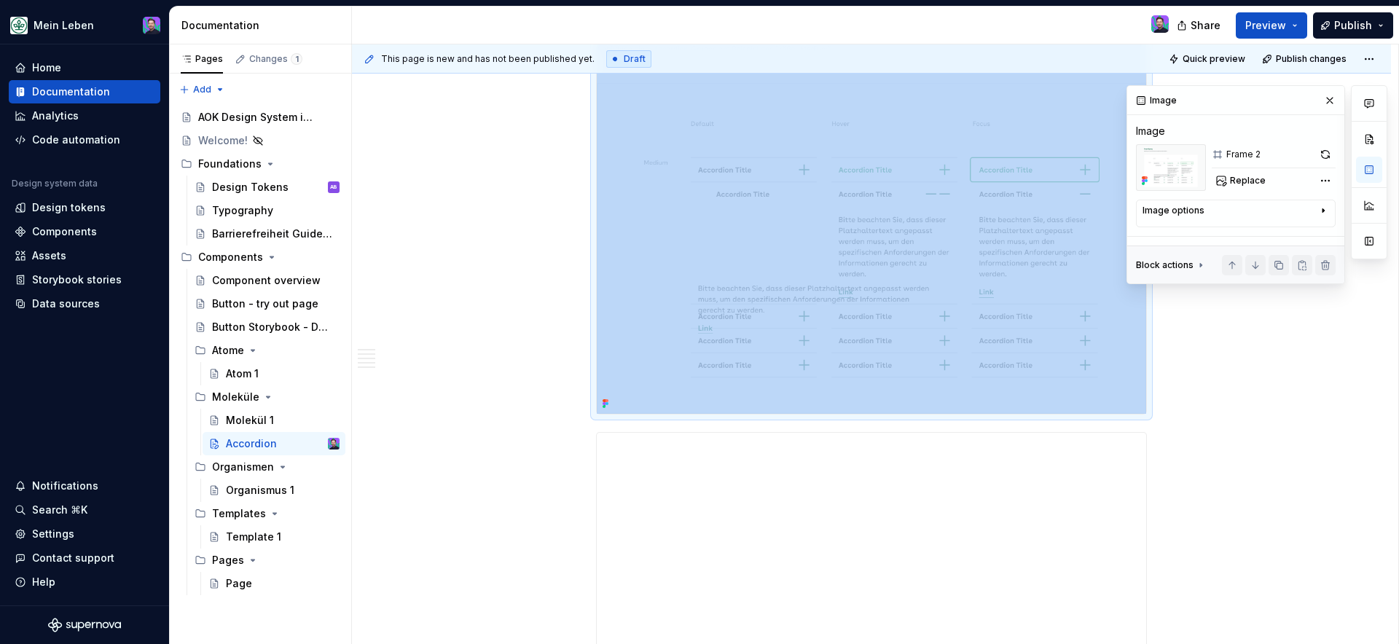
scroll to position [291, 0]
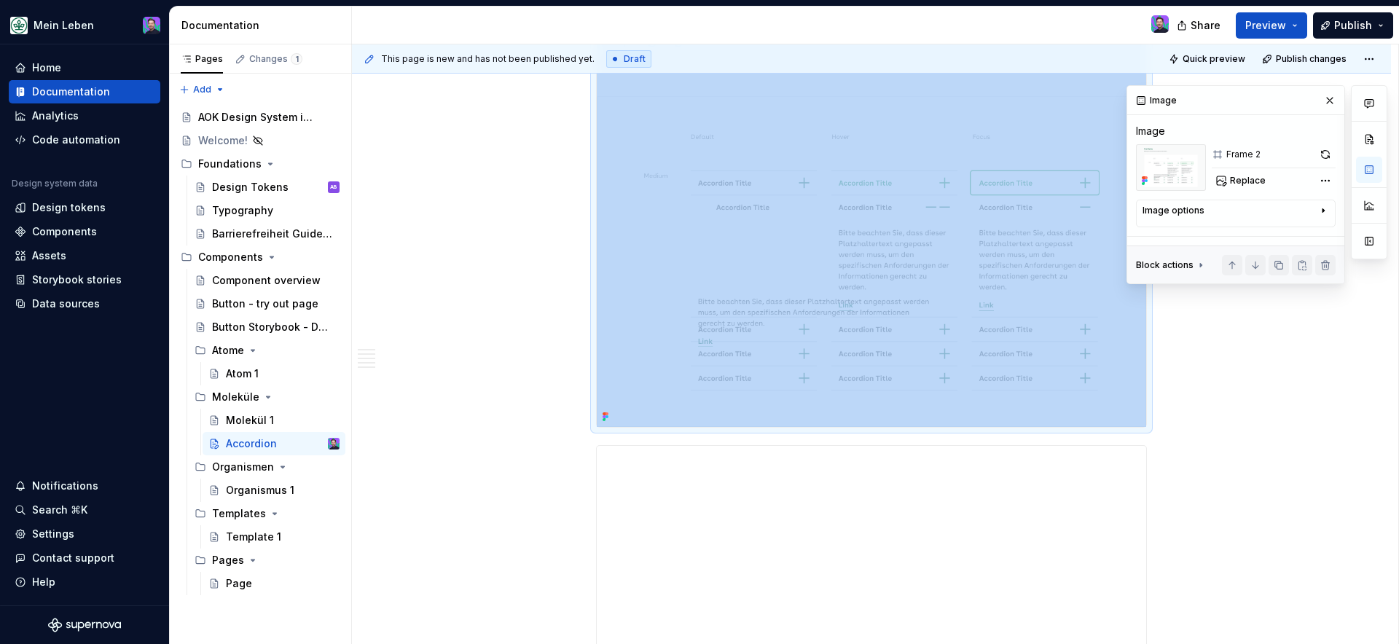
click at [665, 383] on img at bounding box center [871, 228] width 549 height 398
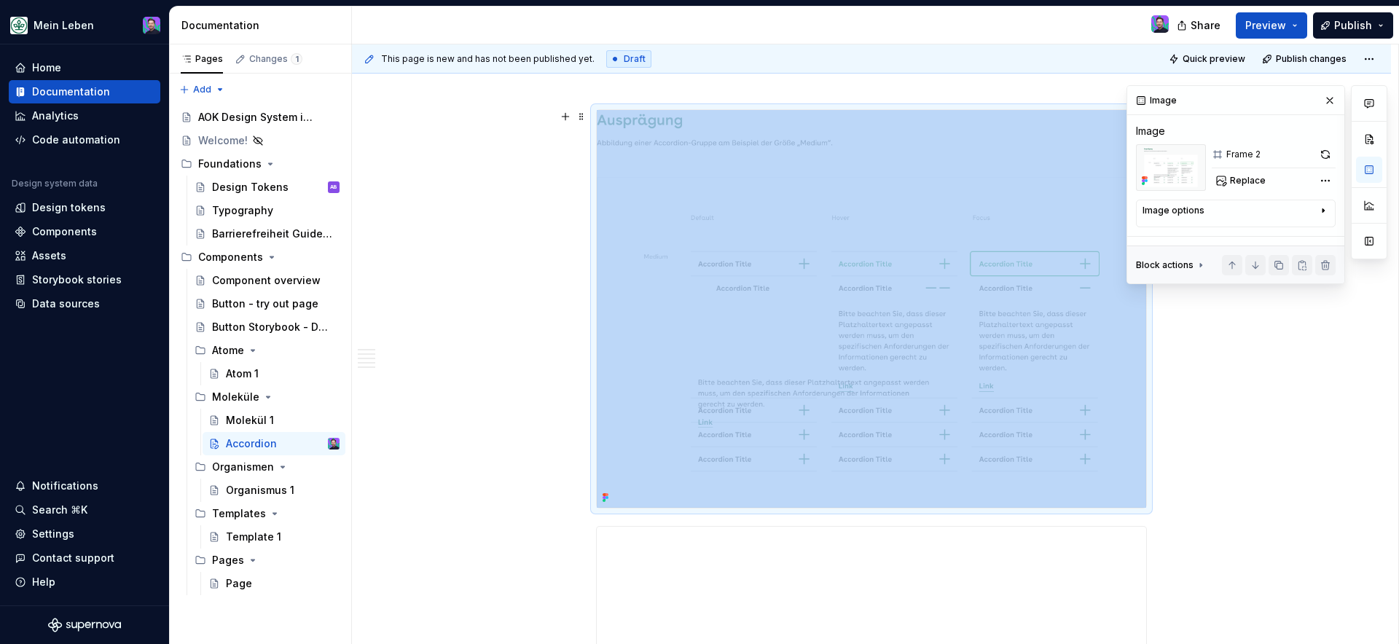
scroll to position [193, 0]
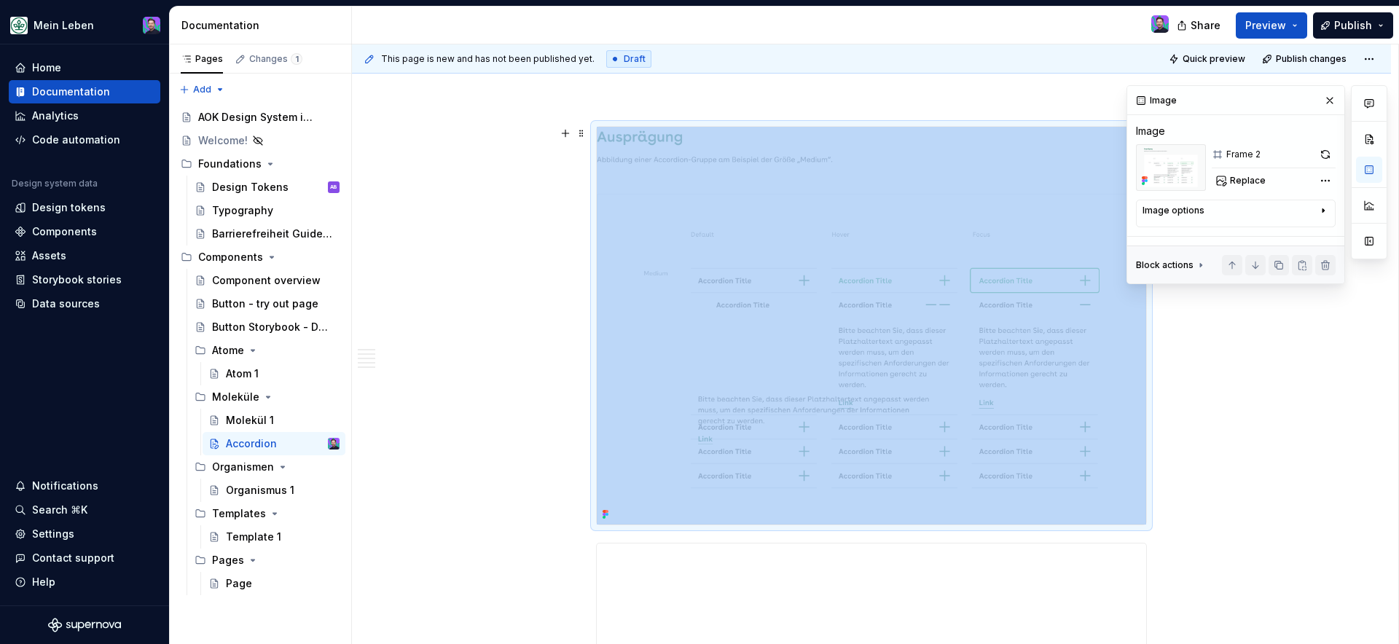
click at [747, 363] on img at bounding box center [871, 326] width 549 height 398
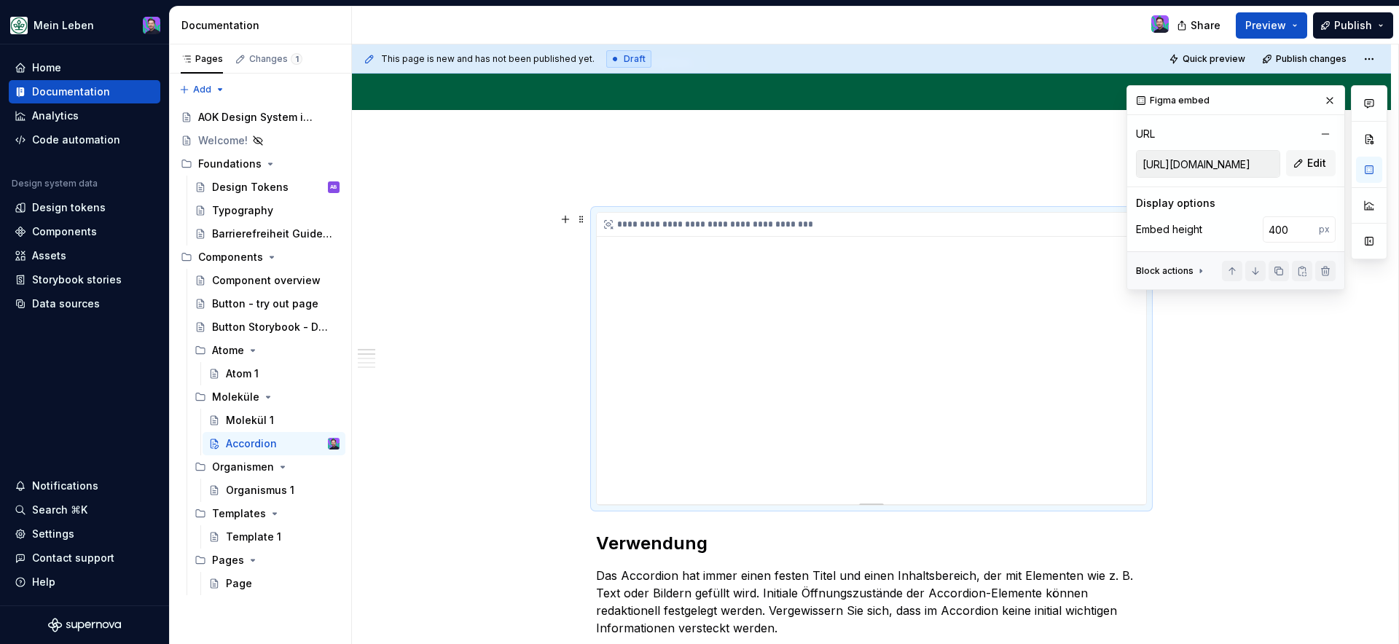
click at [632, 375] on div "**********" at bounding box center [871, 358] width 549 height 291
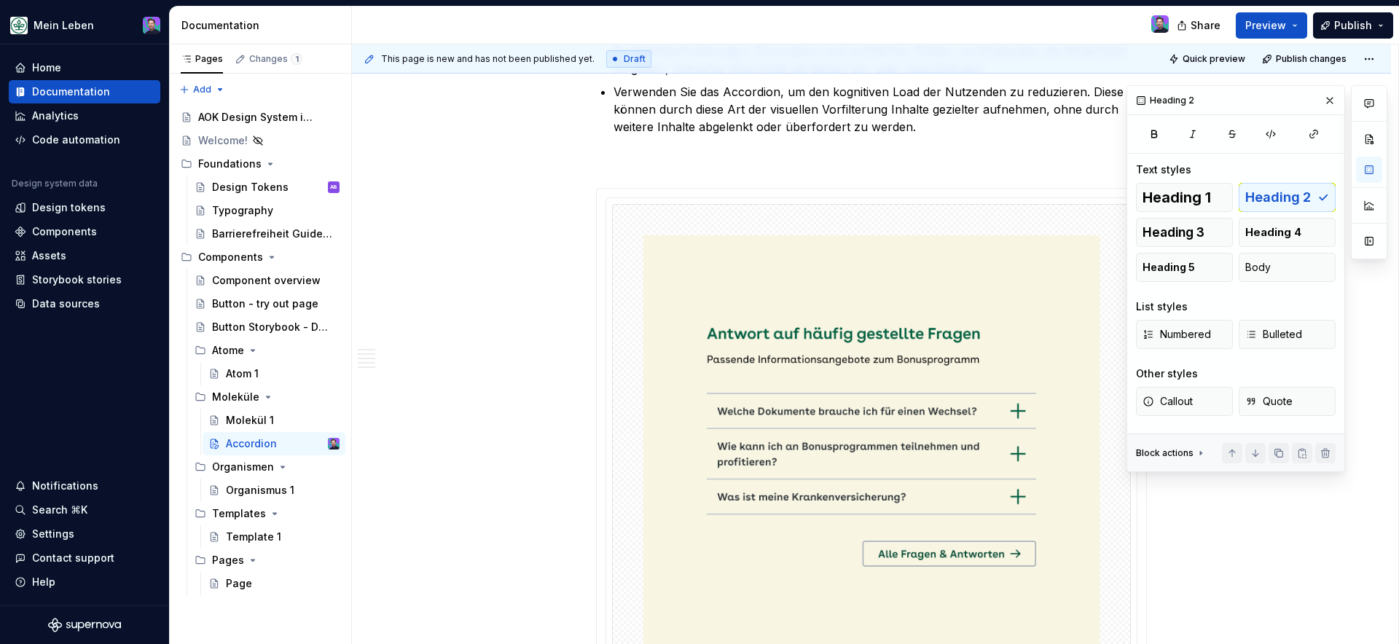
scroll to position [0, 0]
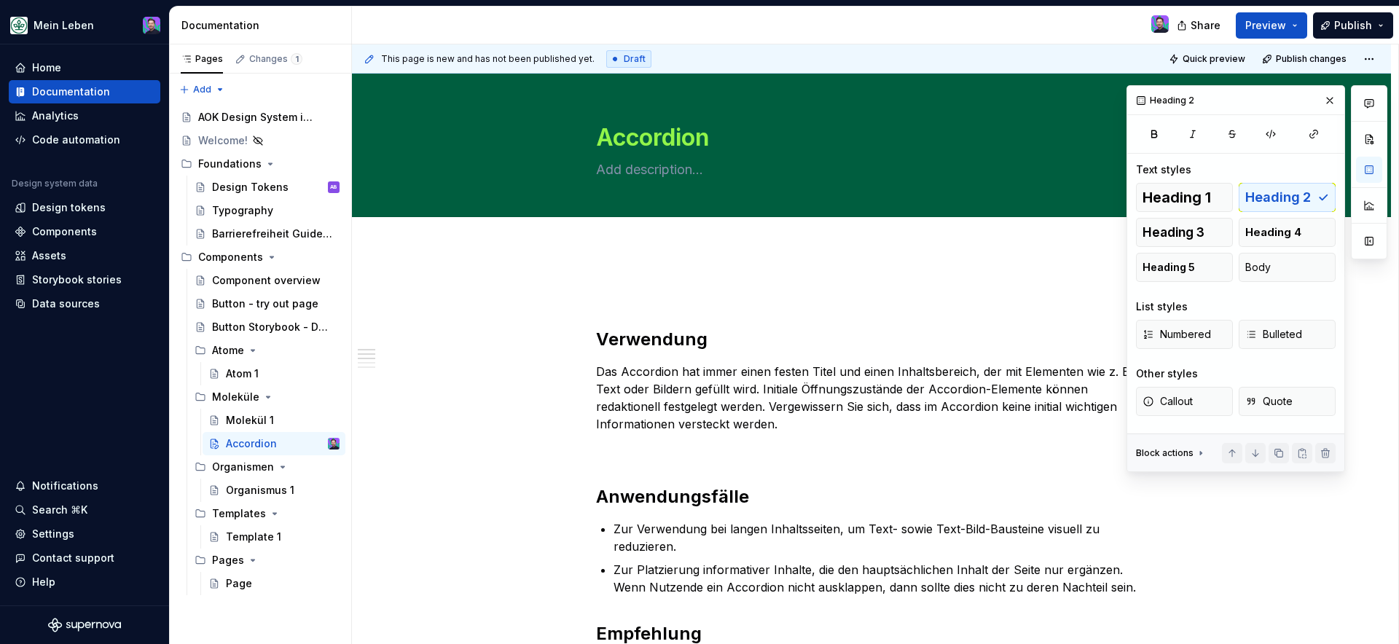
click at [681, 336] on h2 "Verwendung" at bounding box center [871, 339] width 551 height 23
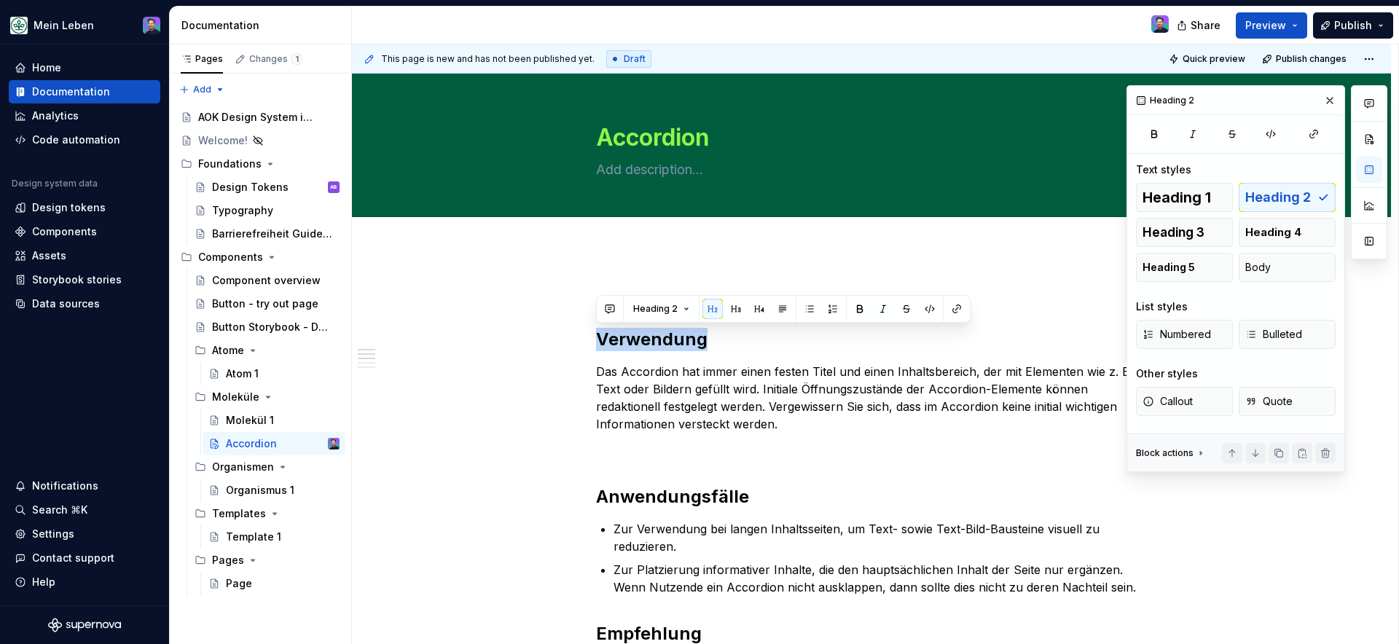
copy h2 "Verwendung"
click at [643, 267] on div "This page is new and has not been published yet. Draft Quick preview Publish ch…" at bounding box center [875, 344] width 1046 height 600
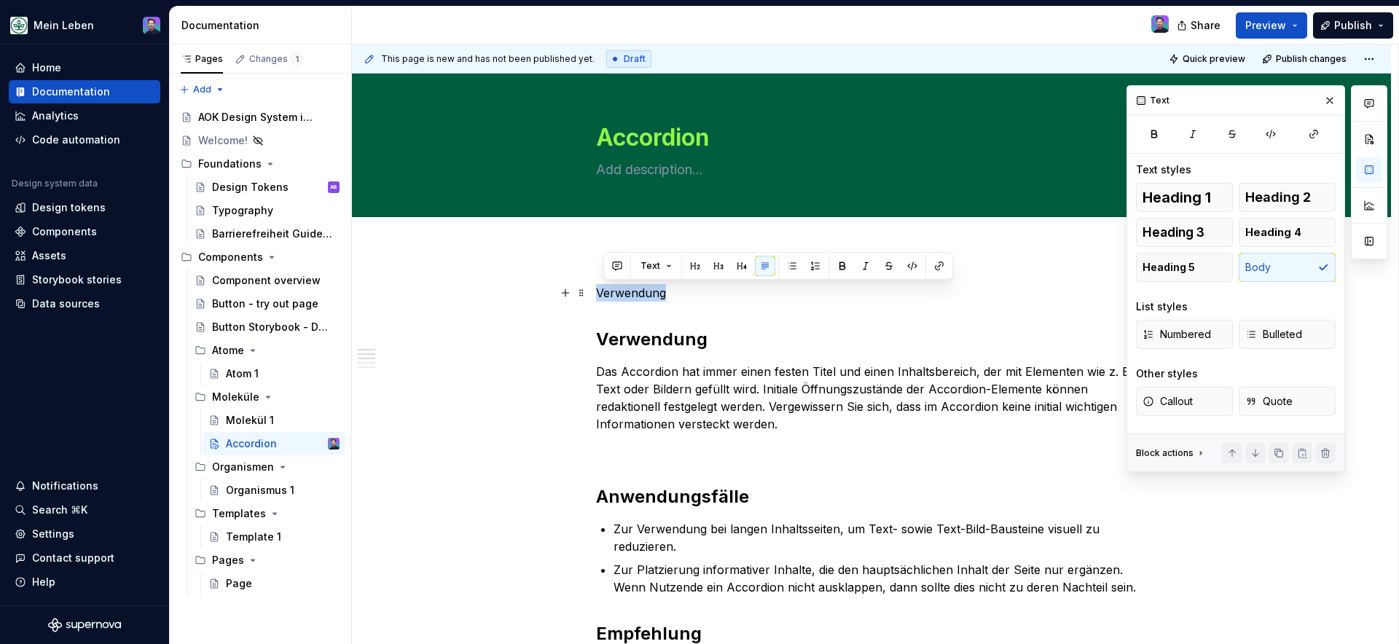
drag, startPoint x: 665, startPoint y: 296, endPoint x: 599, endPoint y: 287, distance: 66.9
click at [599, 288] on p "Verwendung" at bounding box center [871, 292] width 551 height 17
click at [646, 342] on h2 "Verwendung" at bounding box center [871, 339] width 551 height 23
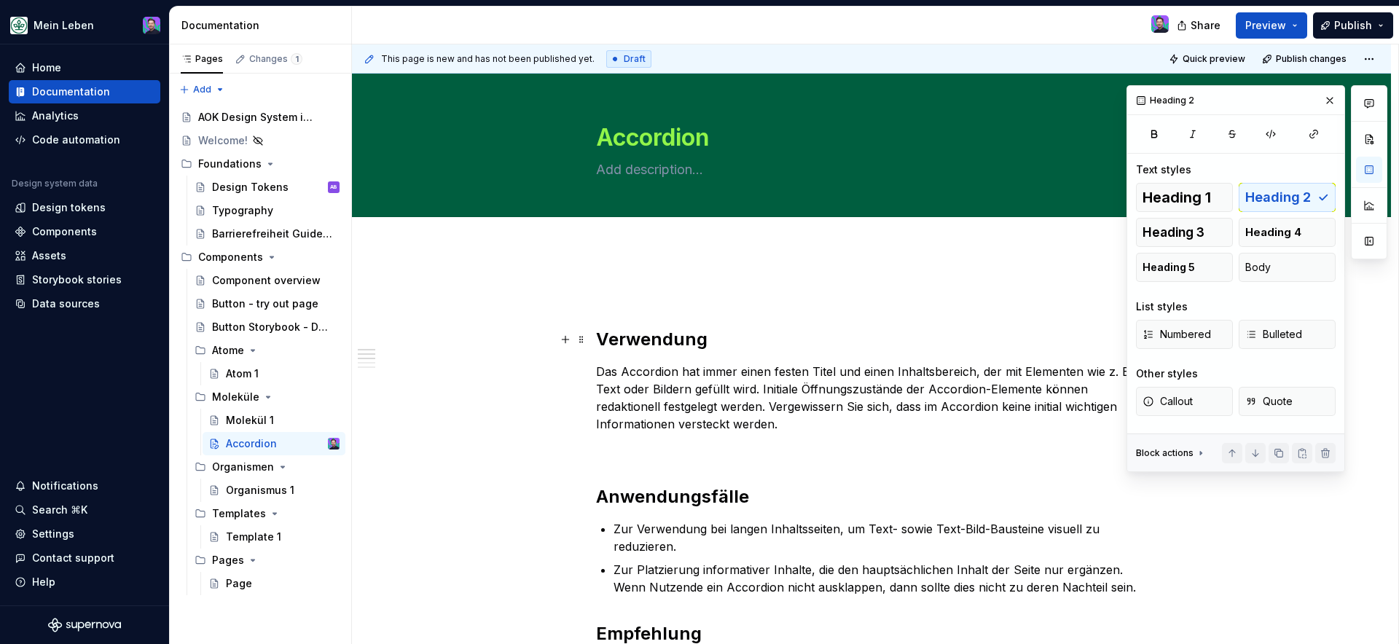
click at [646, 342] on h2 "Verwendung" at bounding box center [871, 339] width 551 height 23
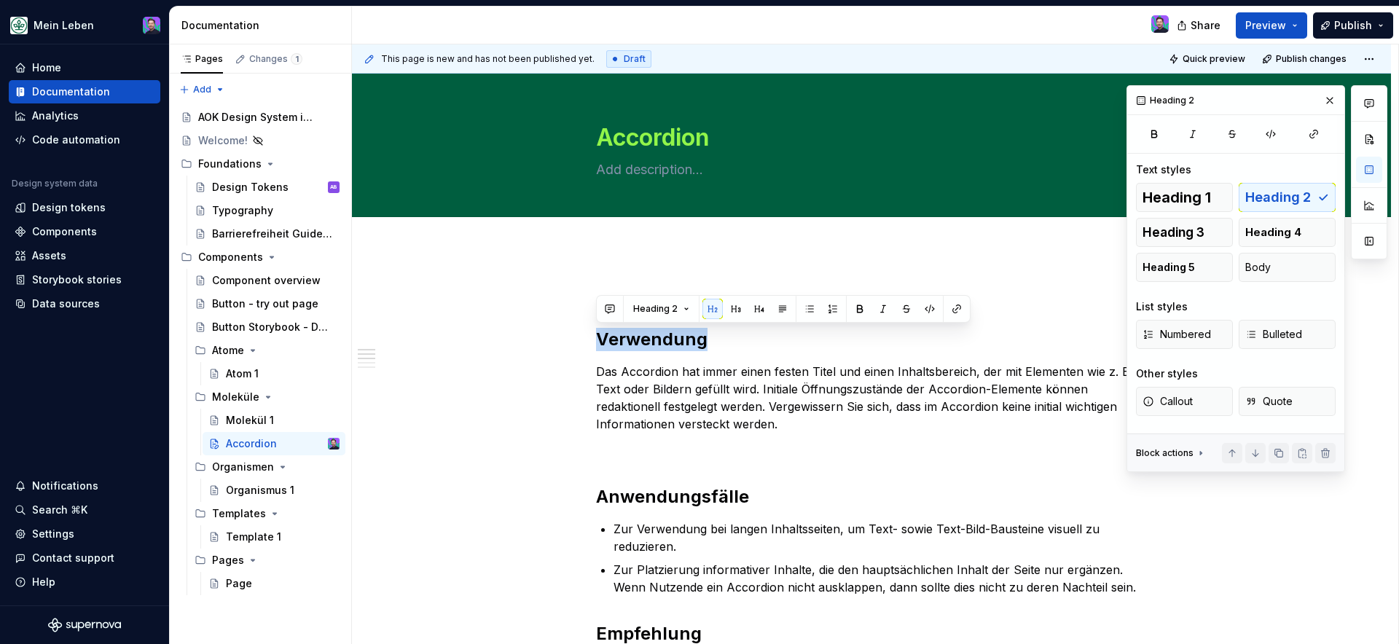
copy h2 "Verwendung"
click at [673, 285] on p at bounding box center [871, 292] width 551 height 17
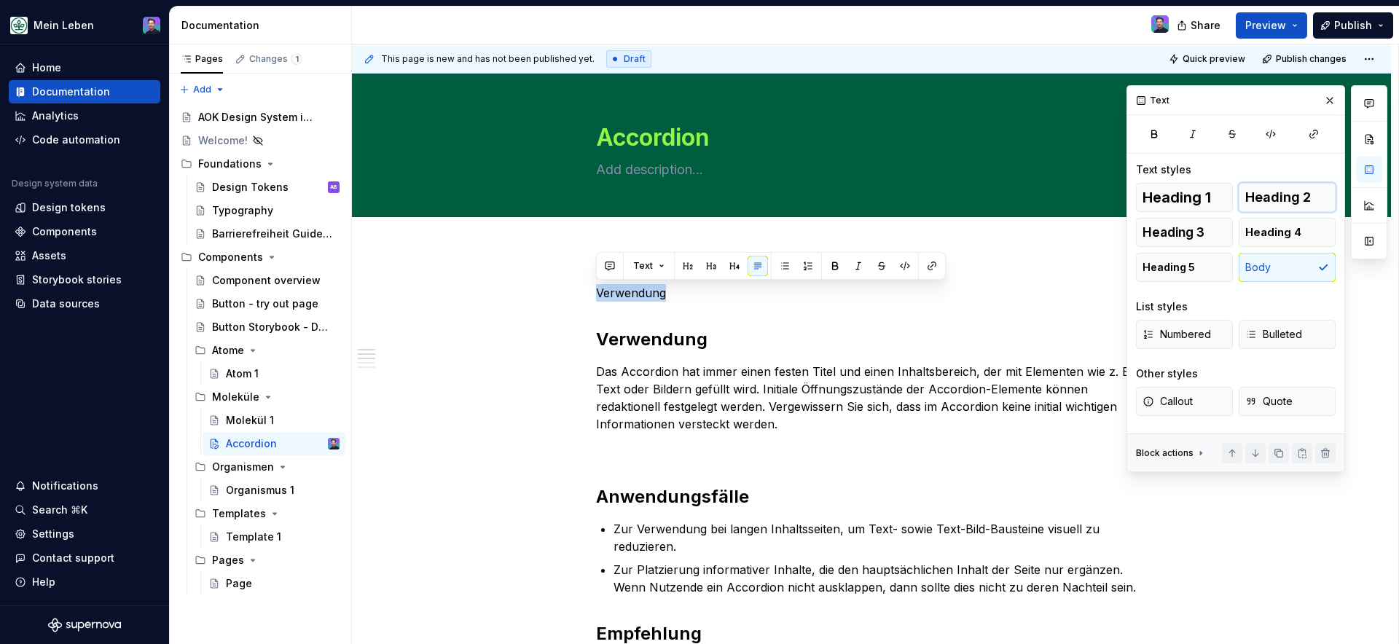
click at [1260, 205] on button "Heading 2" at bounding box center [1287, 197] width 97 height 29
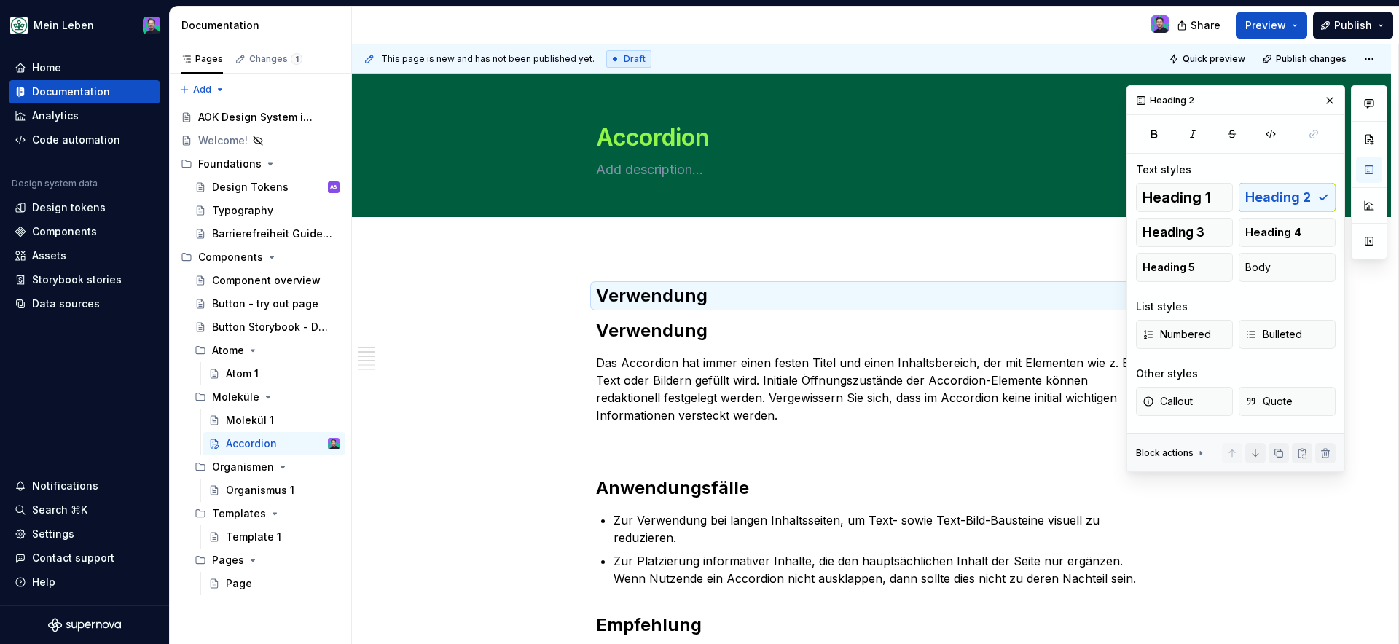
click at [686, 294] on h2 "Verwendung" at bounding box center [871, 295] width 551 height 23
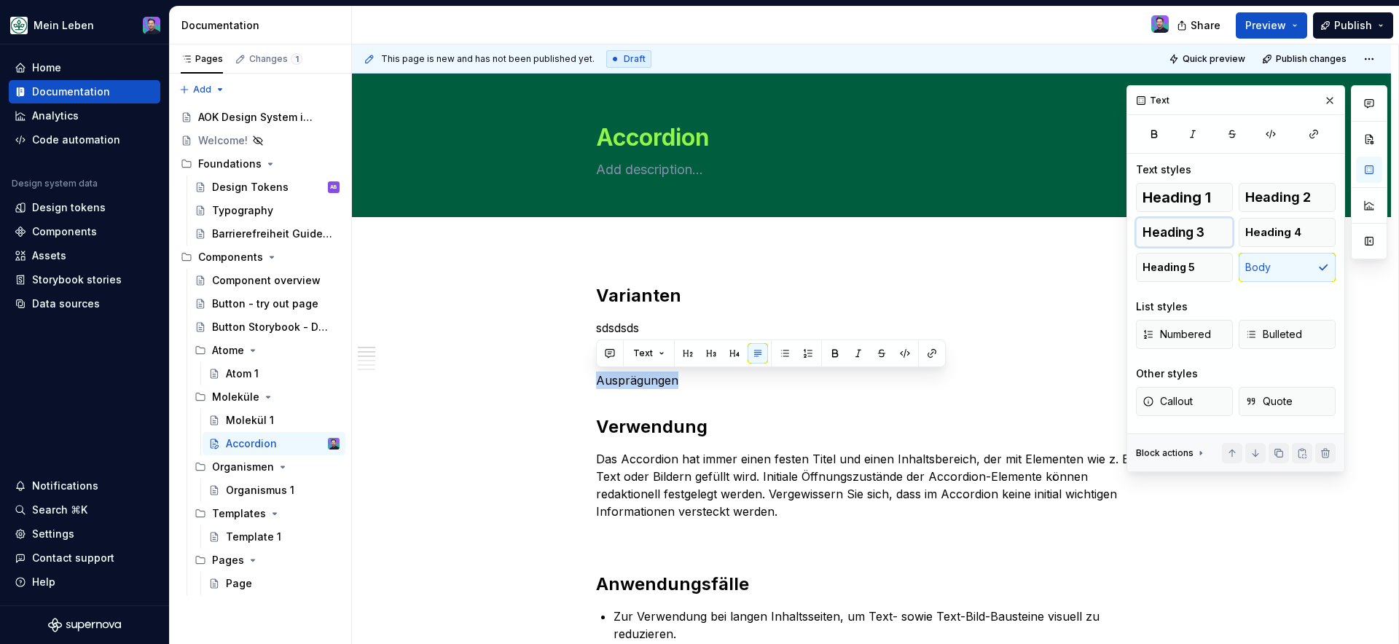
click at [1215, 229] on button "Heading 3" at bounding box center [1184, 232] width 97 height 29
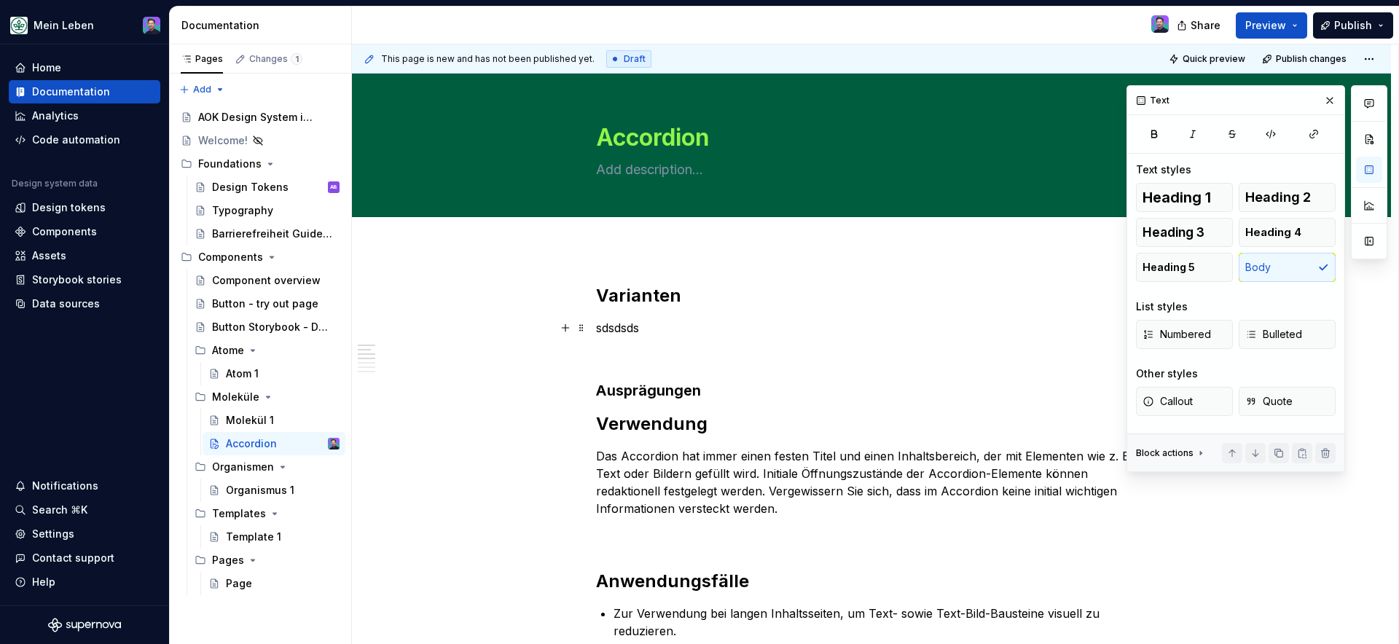
click at [625, 331] on p "sdsdsds" at bounding box center [871, 327] width 551 height 17
click at [643, 325] on p "sdsdsds" at bounding box center [871, 327] width 551 height 17
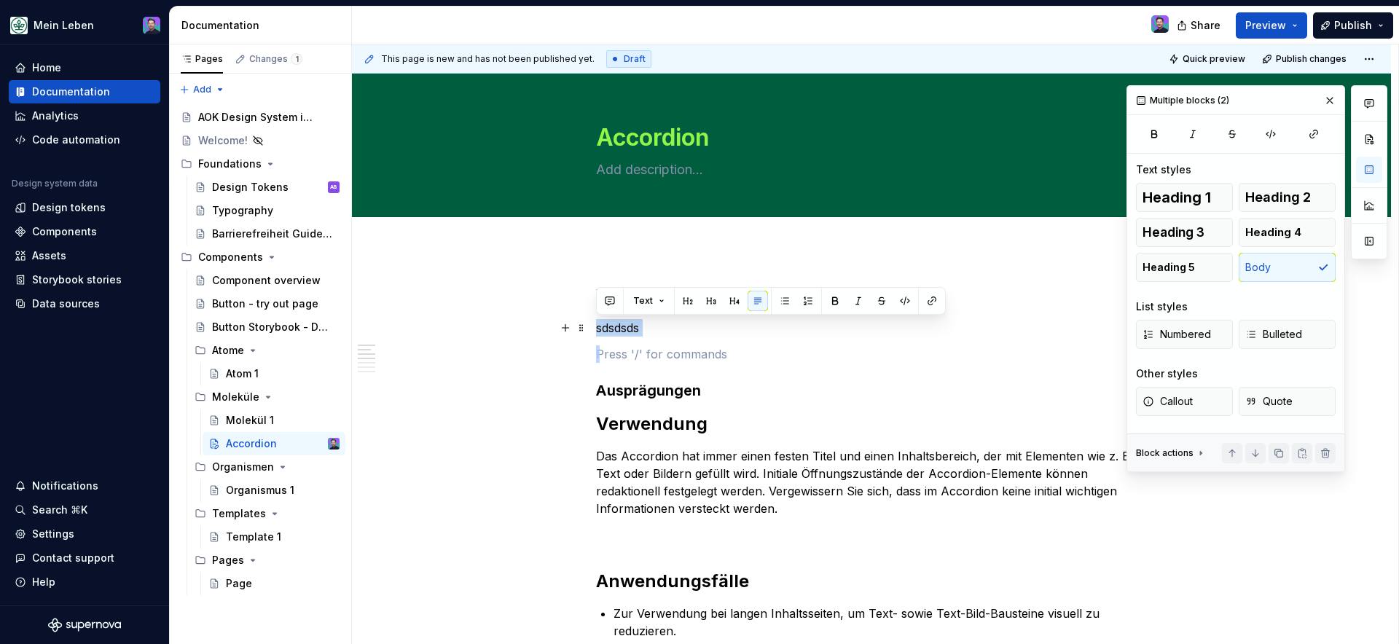
drag, startPoint x: 644, startPoint y: 329, endPoint x: 599, endPoint y: 329, distance: 45.2
click at [599, 329] on p "sdsdsds" at bounding box center [871, 327] width 551 height 17
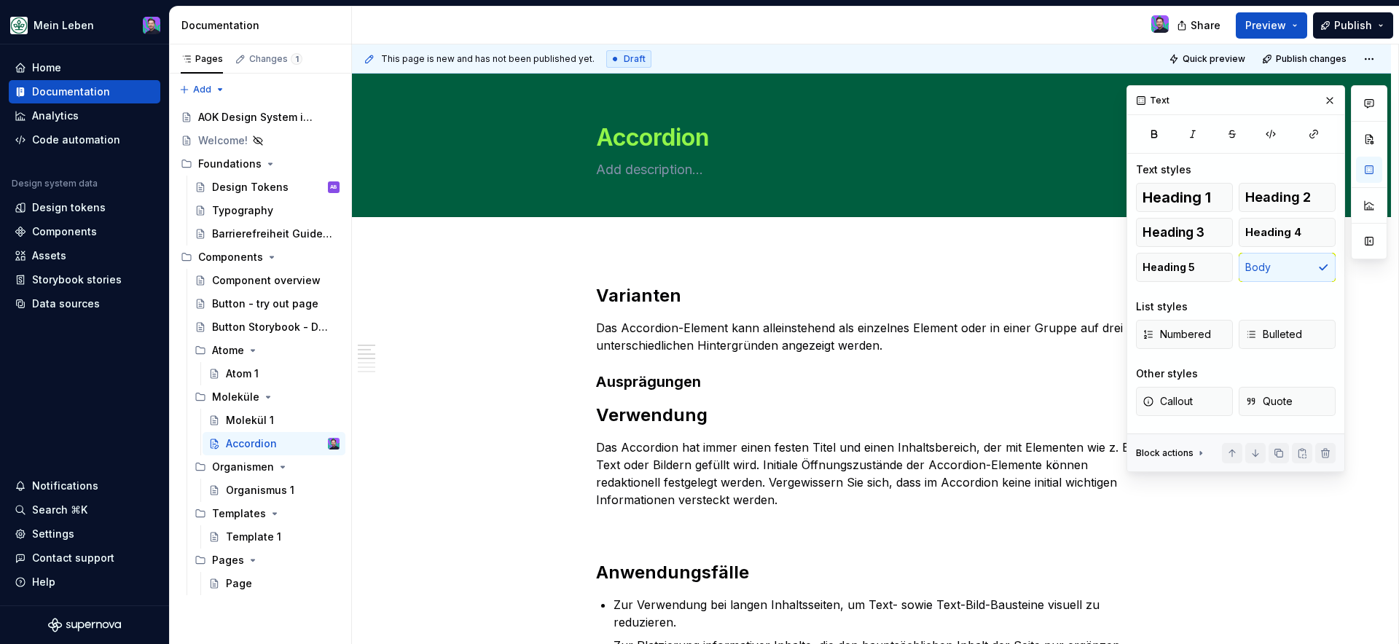
click at [810, 391] on h3 "Ausprägungen" at bounding box center [871, 382] width 551 height 20
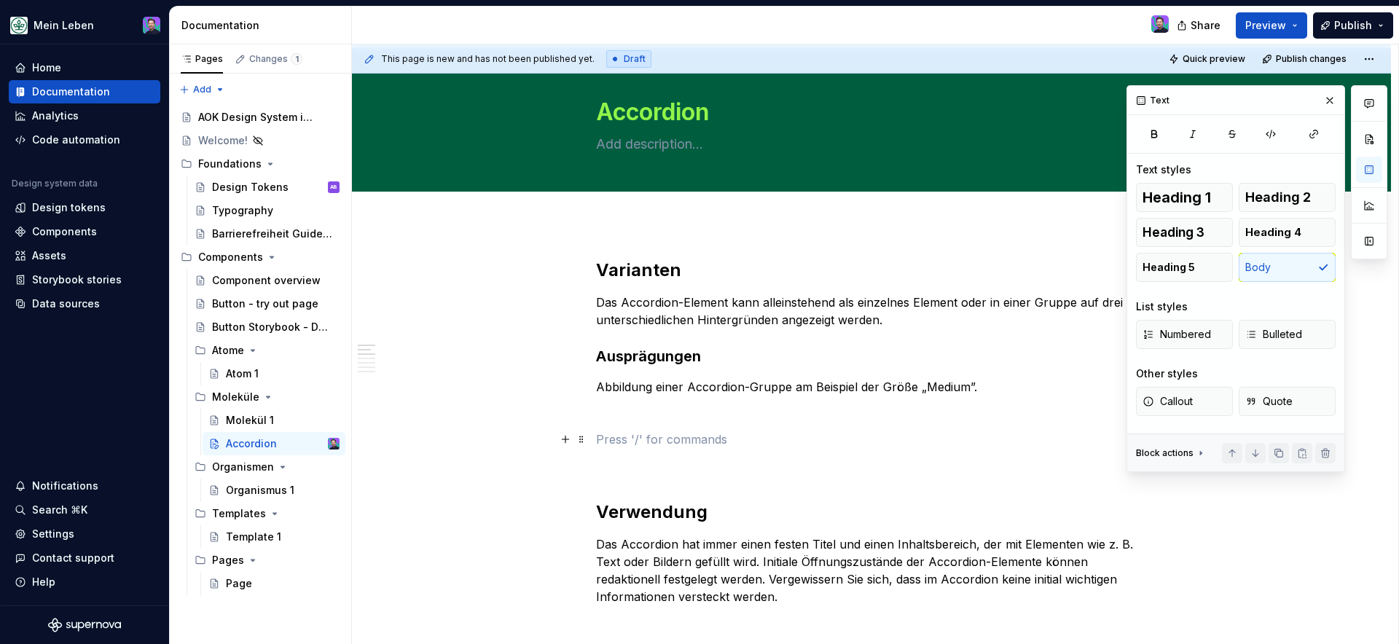
click at [724, 447] on p at bounding box center [871, 439] width 551 height 17
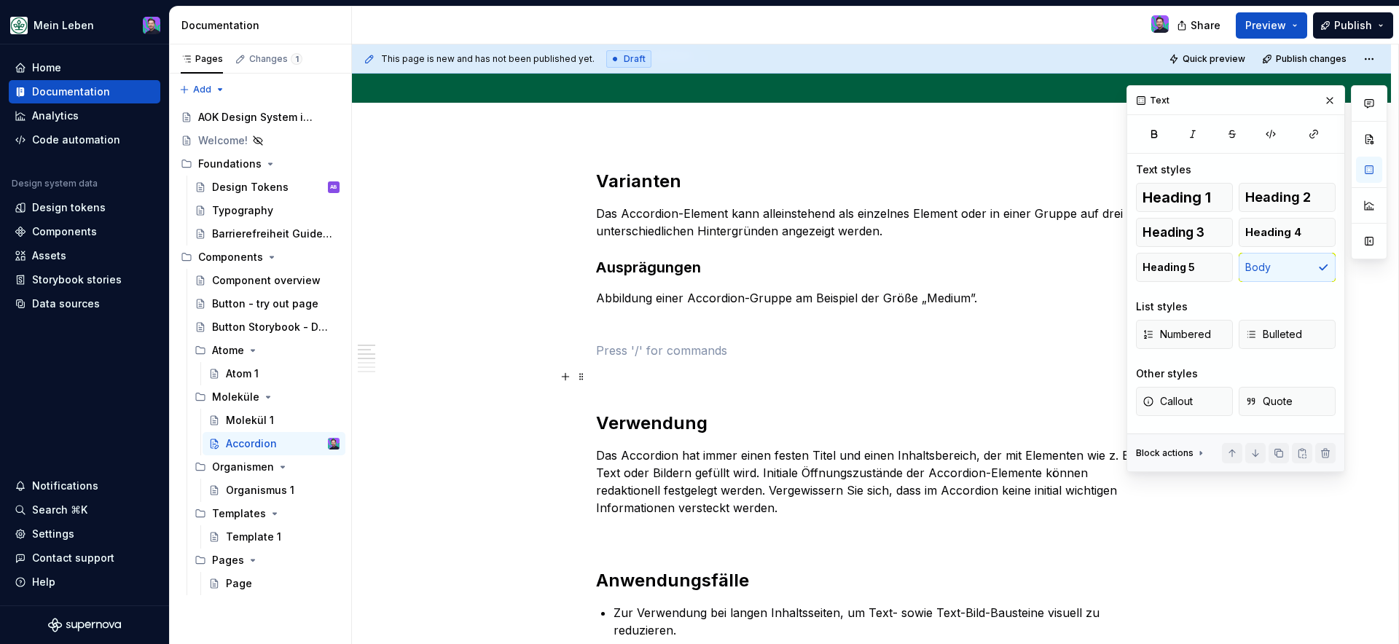
scroll to position [120, 0]
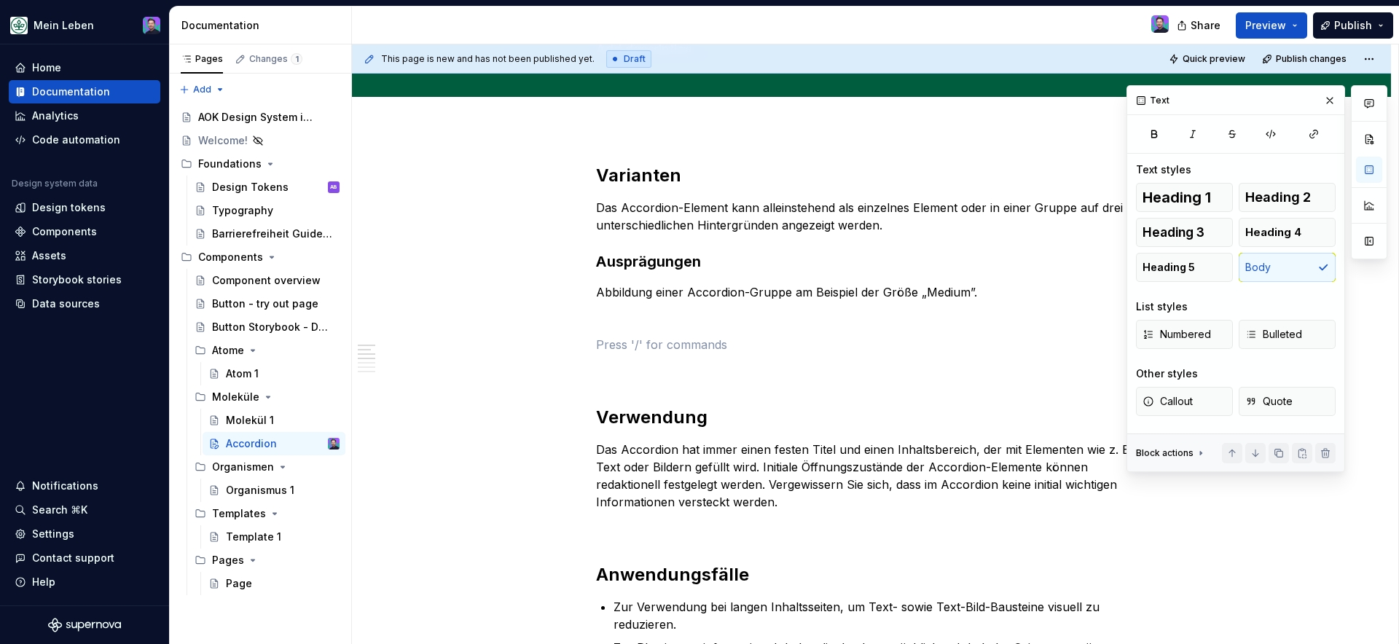
click at [654, 326] on p at bounding box center [871, 318] width 551 height 17
click at [662, 314] on p at bounding box center [871, 318] width 551 height 17
click at [576, 316] on span at bounding box center [582, 318] width 12 height 20
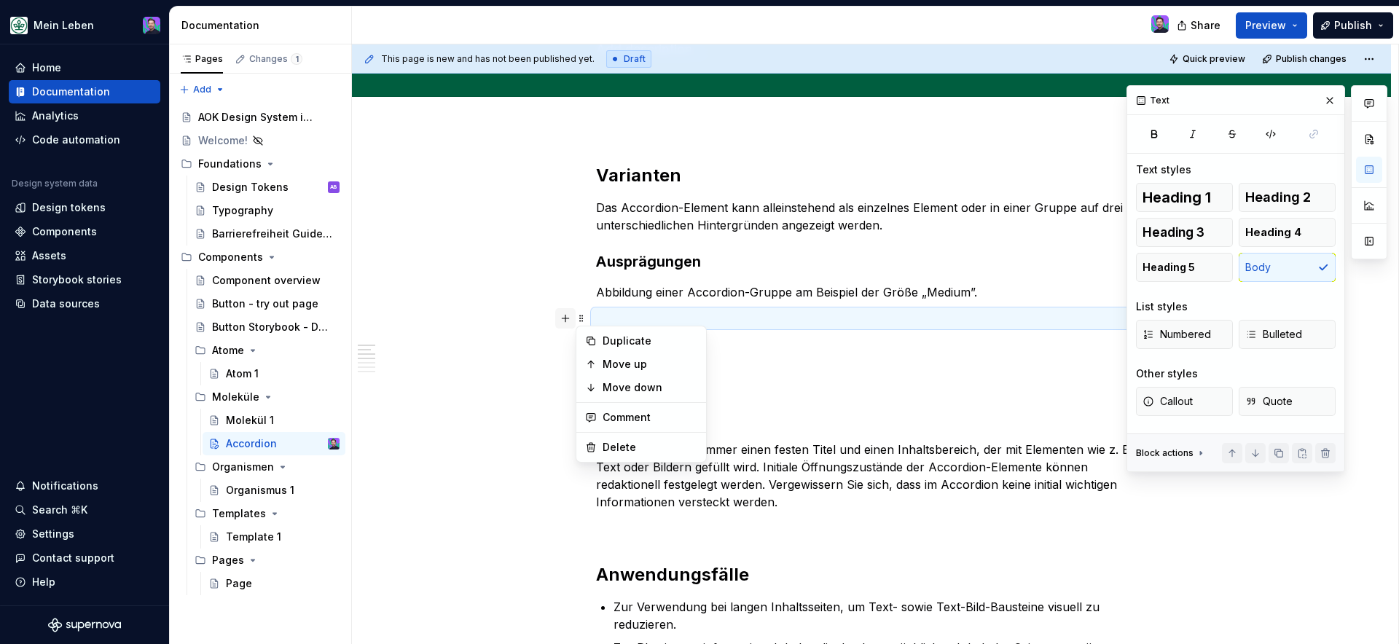
click at [570, 322] on button "button" at bounding box center [565, 318] width 20 height 20
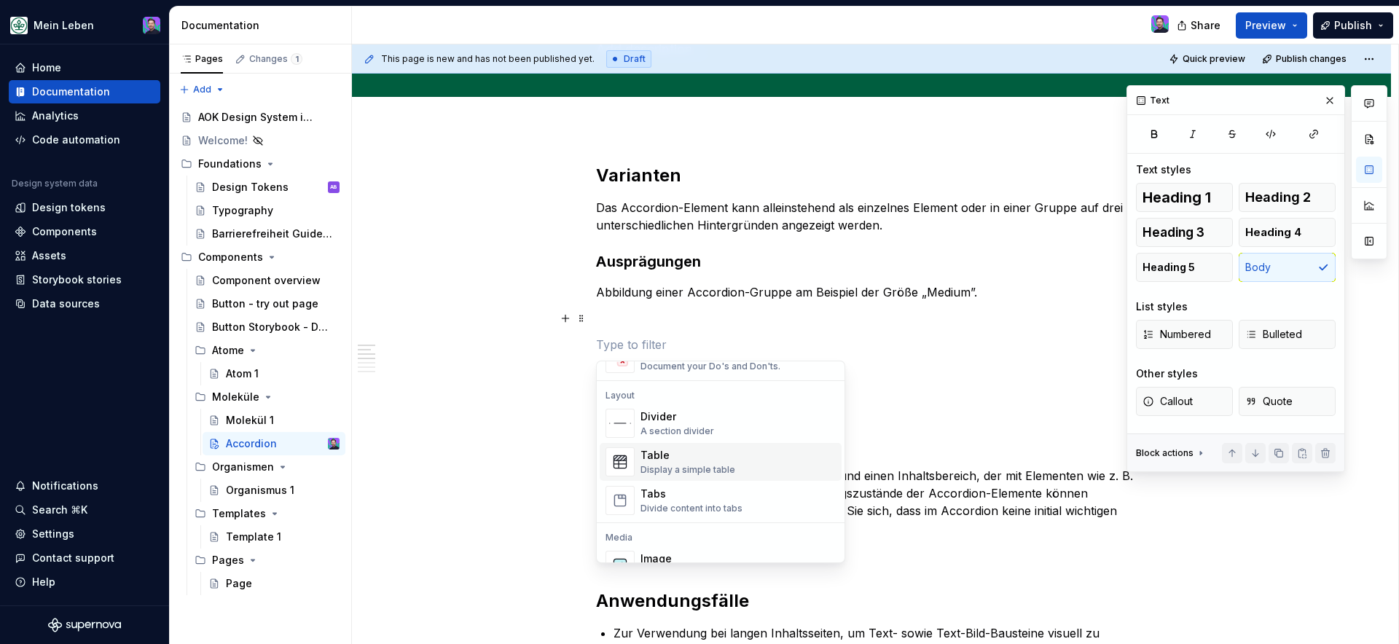
scroll to position [562, 0]
click at [694, 470] on div "Display an image or Figma image" at bounding box center [711, 469] width 143 height 12
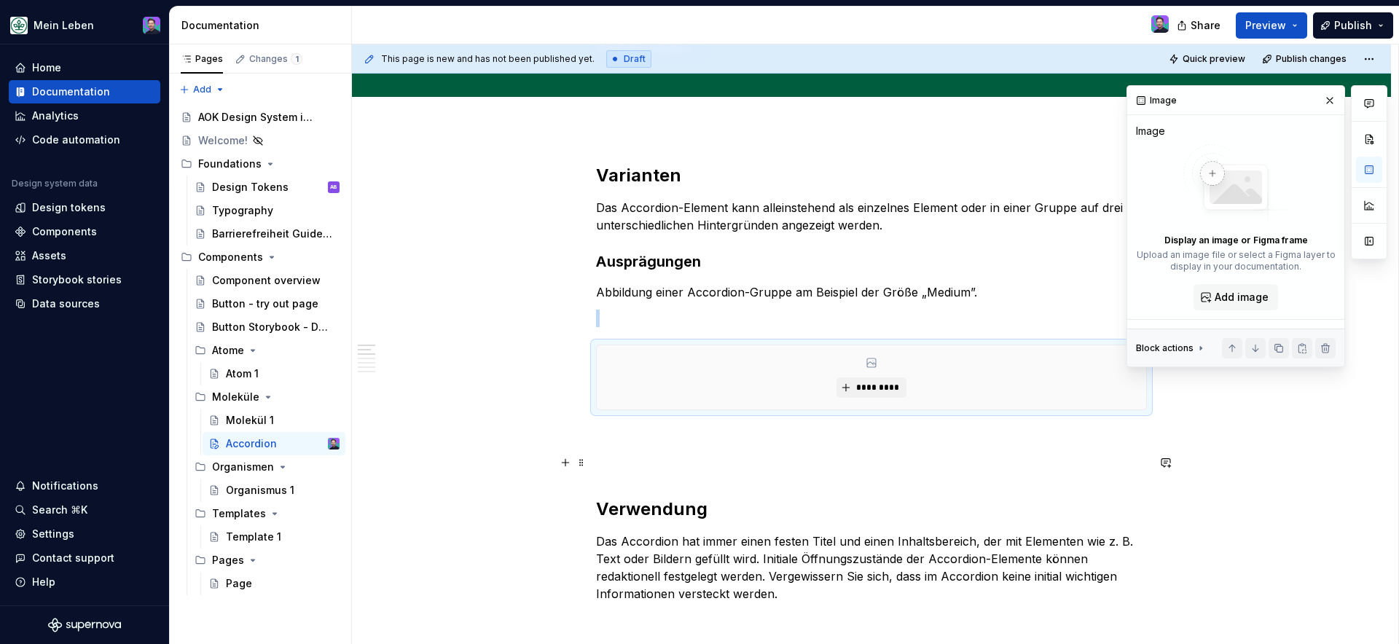
type textarea "*"
click at [879, 390] on span "*********" at bounding box center [877, 388] width 44 height 12
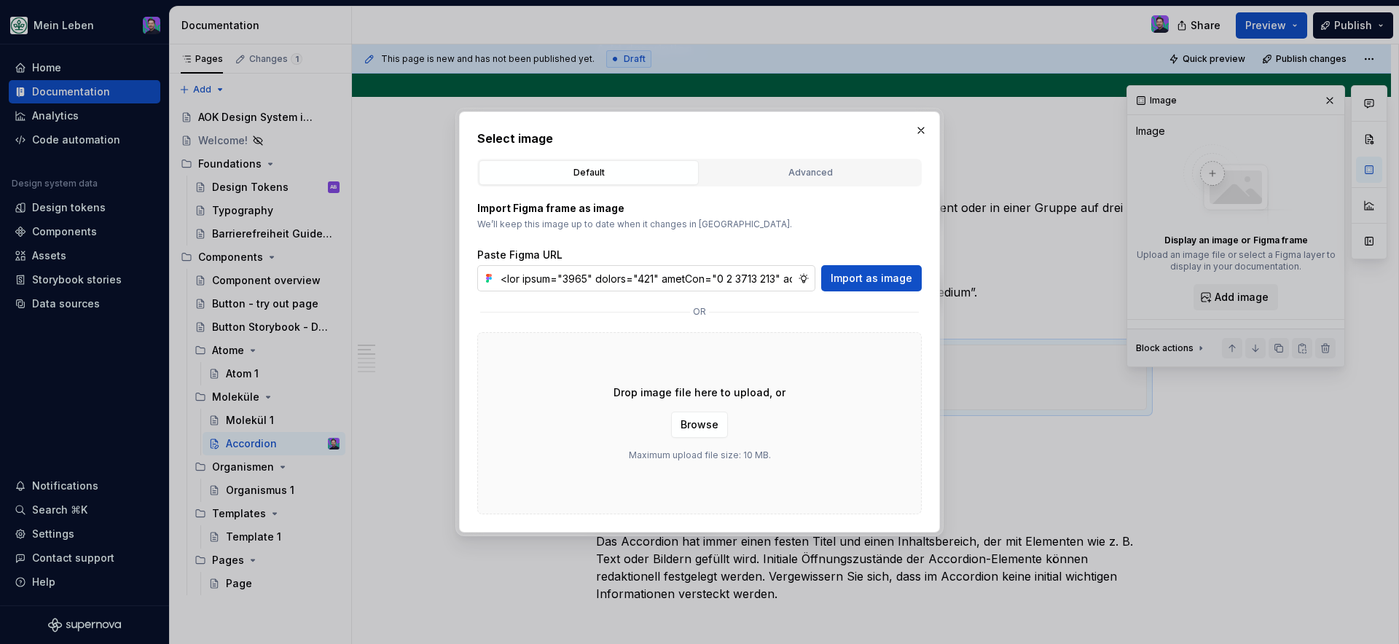
scroll to position [0, 1147868]
type input "<svg width="1216" height="732" viewBox="0 0 1216 732" fill="none" xmlns="http:/…"
click at [836, 283] on span "Import as image" at bounding box center [872, 278] width 82 height 15
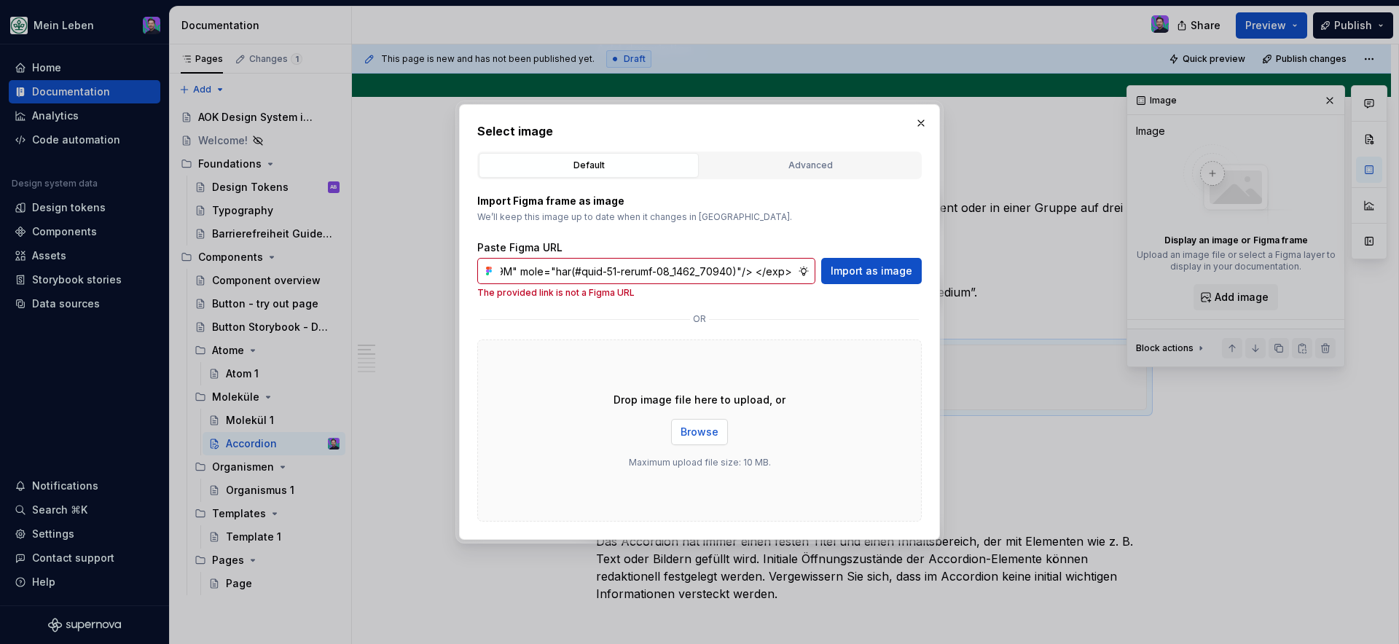
click at [691, 427] on span "Browse" at bounding box center [700, 432] width 38 height 15
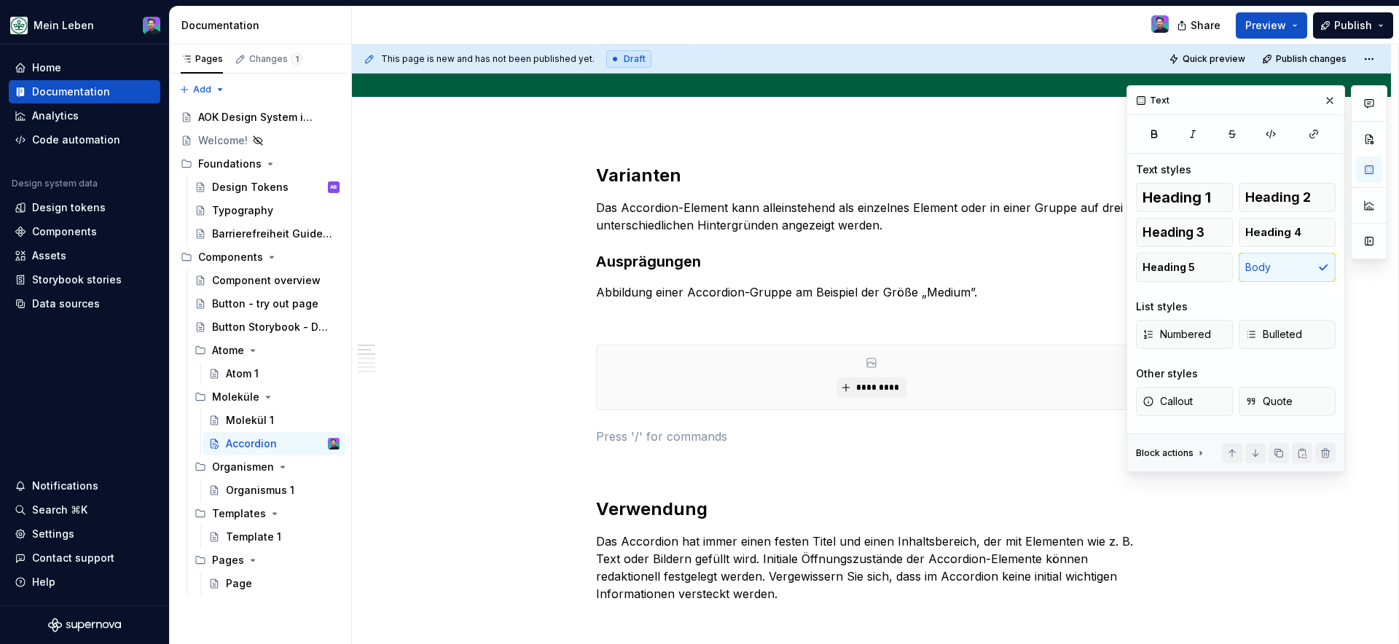
click at [1323, 98] on button "button" at bounding box center [1330, 100] width 20 height 20
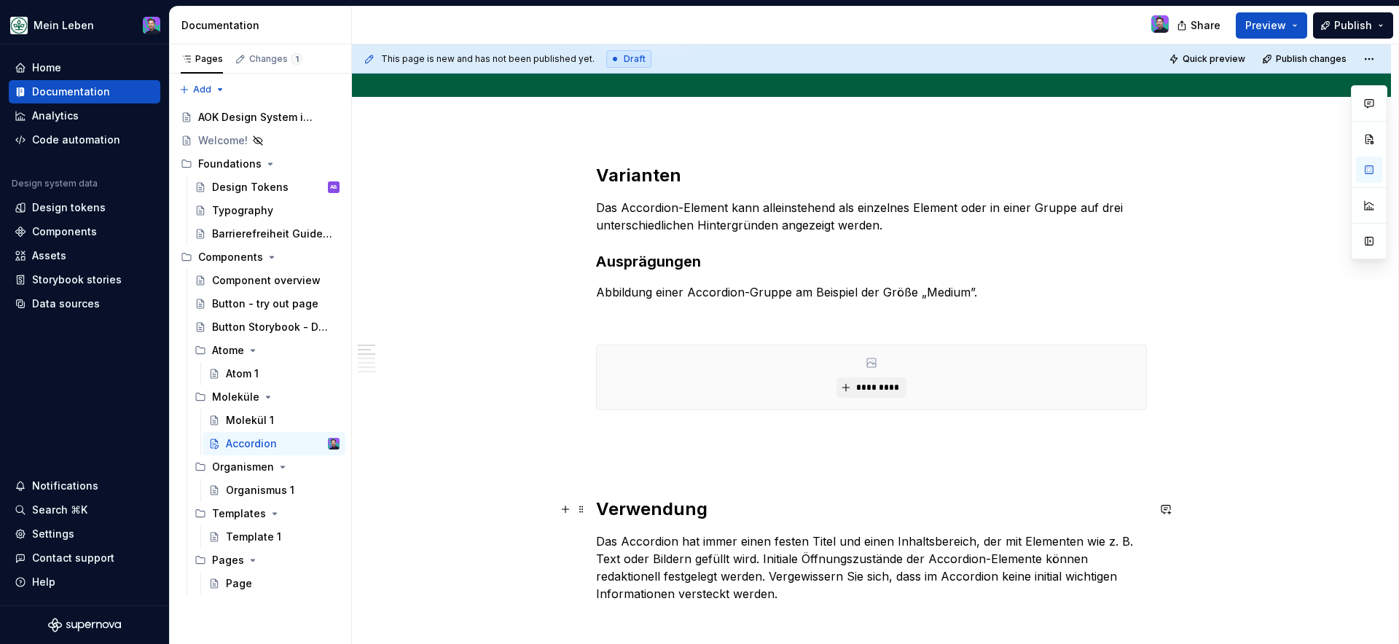
click at [999, 498] on h2 "Verwendung" at bounding box center [871, 509] width 551 height 23
type textarea "*"
